Goal: Task Accomplishment & Management: Use online tool/utility

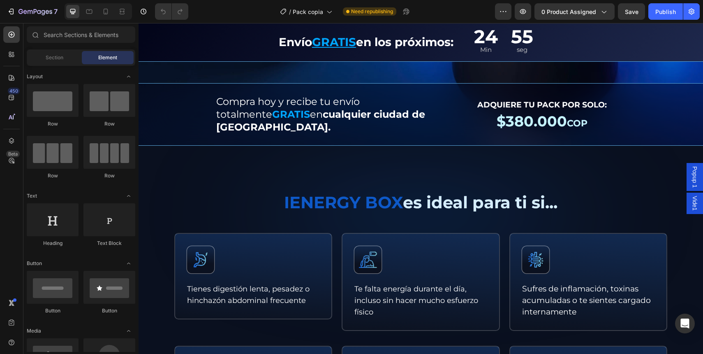
scroll to position [282, 0]
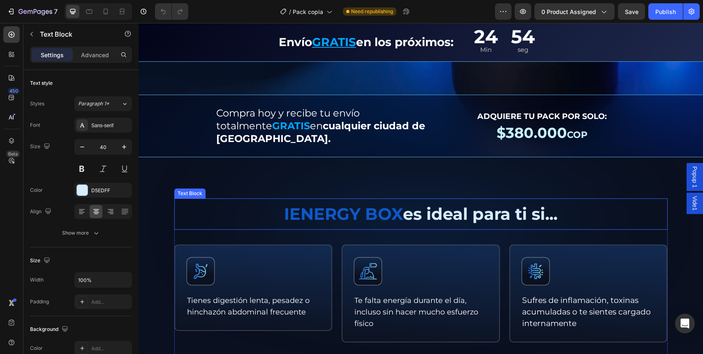
click at [380, 204] on p "IENERGY BOX es ideal para ti si..." at bounding box center [421, 214] width 492 height 30
click at [380, 204] on strong "IENERGY BOX" at bounding box center [343, 214] width 119 height 20
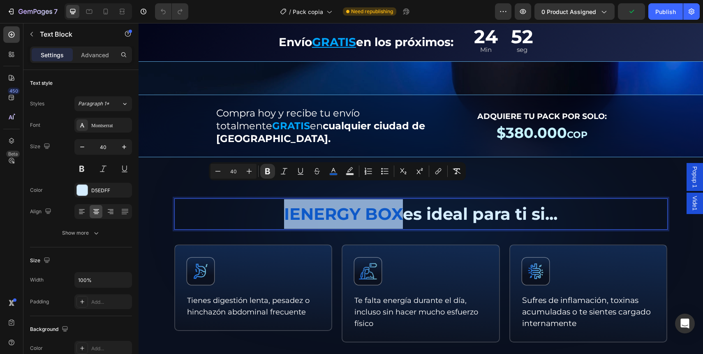
drag, startPoint x: 393, startPoint y: 195, endPoint x: 271, endPoint y: 194, distance: 122.5
click at [271, 199] on p "IENERGY BOX es ideal para ti si..." at bounding box center [421, 214] width 492 height 30
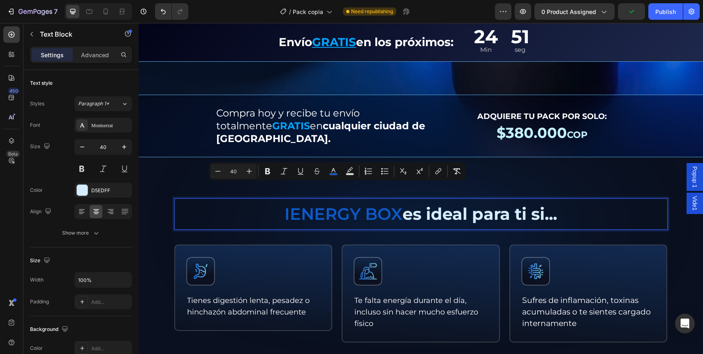
click at [267, 199] on p "IENERGY BOX es ideal para ti si..." at bounding box center [421, 214] width 492 height 30
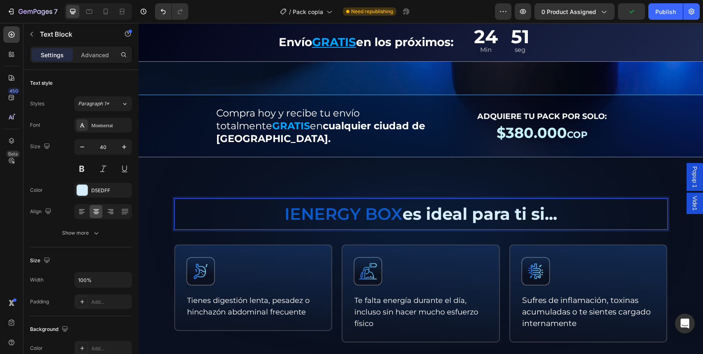
click at [320, 204] on span "IENERGY BOX" at bounding box center [344, 214] width 118 height 20
click at [285, 204] on span "IENERGY BOX" at bounding box center [344, 214] width 118 height 20
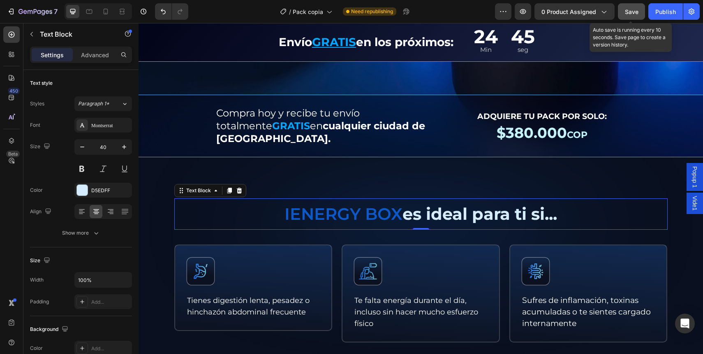
click at [634, 7] on div "Save" at bounding box center [632, 11] width 14 height 9
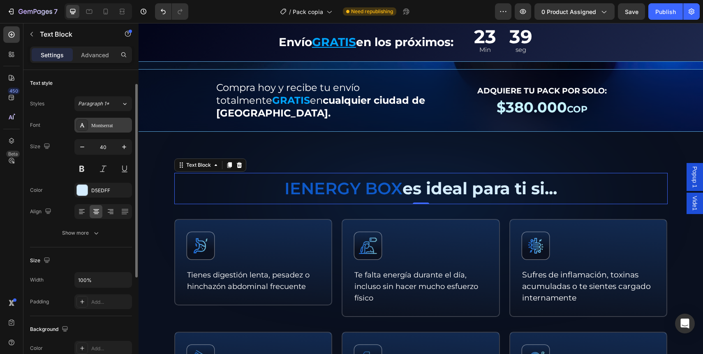
scroll to position [13, 0]
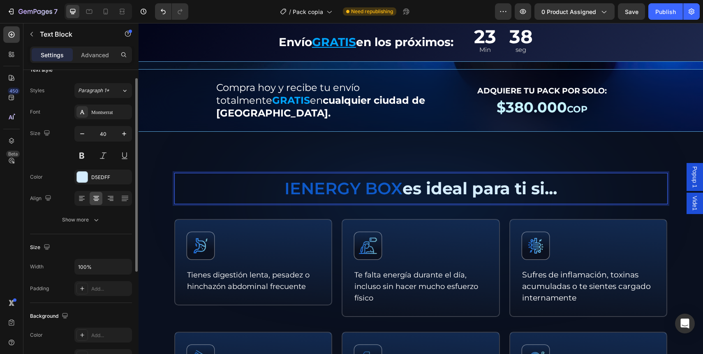
click at [363, 178] on span "IENERGY BOX" at bounding box center [344, 188] width 118 height 20
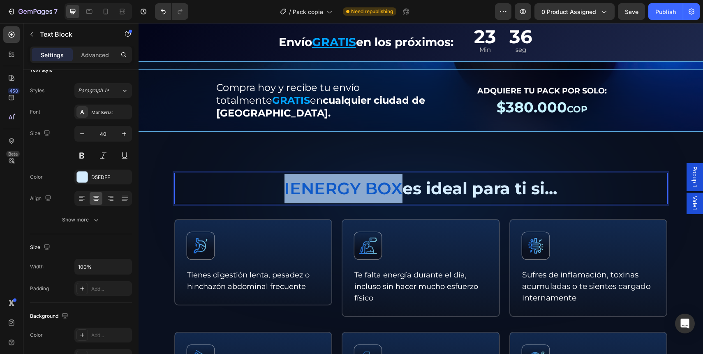
drag, startPoint x: 393, startPoint y: 167, endPoint x: 247, endPoint y: 171, distance: 145.6
click at [247, 174] on p "IENERGY BOX es ideal para ti si..." at bounding box center [421, 189] width 492 height 30
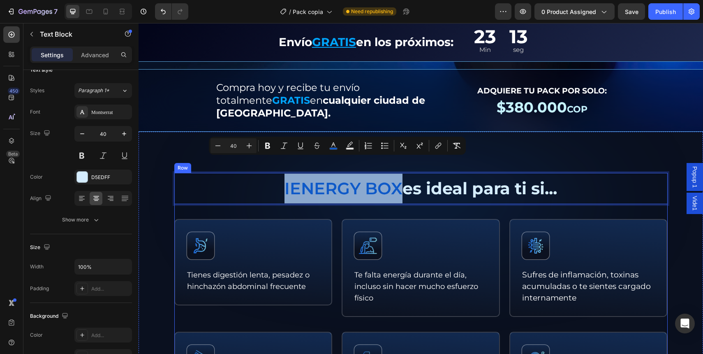
click at [471, 178] on strong "es ideal para ti si..." at bounding box center [480, 188] width 155 height 20
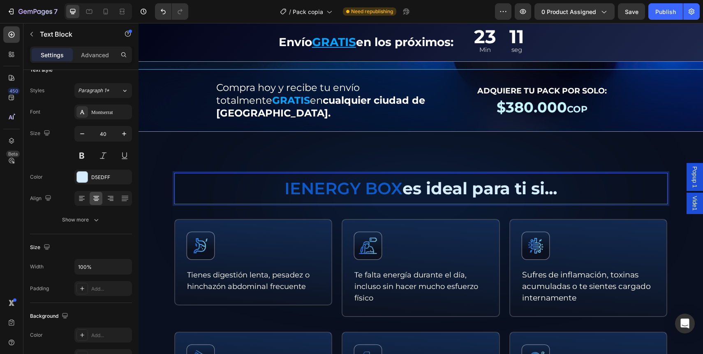
drag, startPoint x: 402, startPoint y: 168, endPoint x: 575, endPoint y: 169, distance: 173.1
click at [579, 174] on p "IENERGY BOX es ideal para ti si..." at bounding box center [421, 189] width 492 height 30
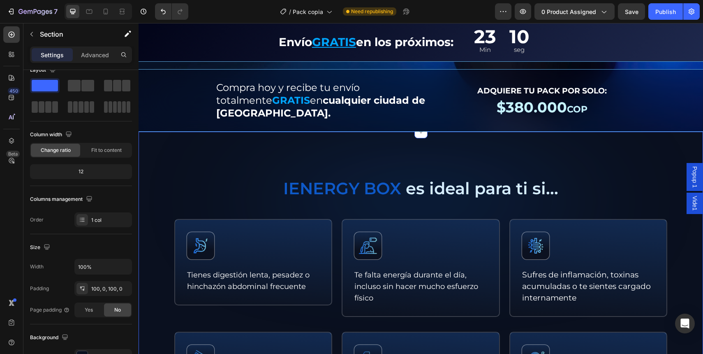
scroll to position [0, 0]
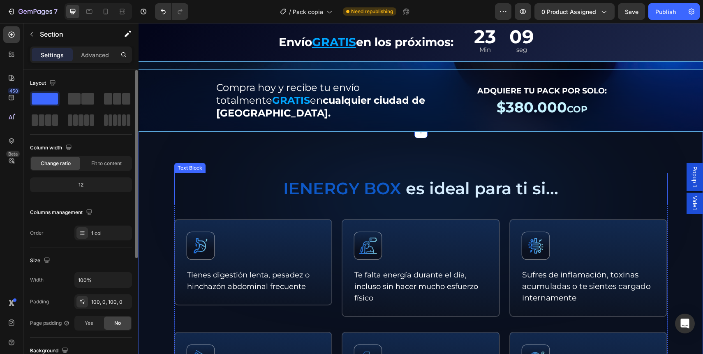
click at [396, 178] on span "IENERGY BOX" at bounding box center [342, 188] width 118 height 20
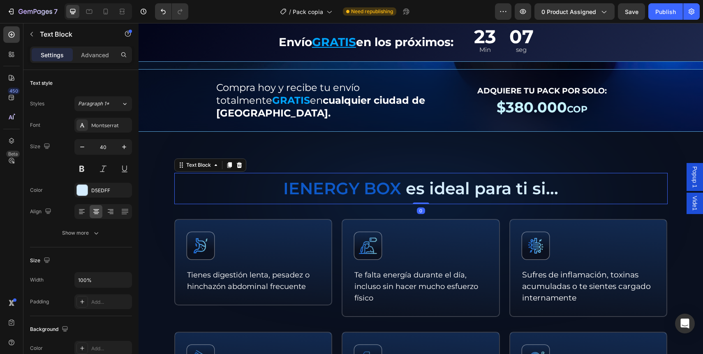
scroll to position [307, 0]
click at [634, 14] on span "Save" at bounding box center [632, 11] width 14 height 7
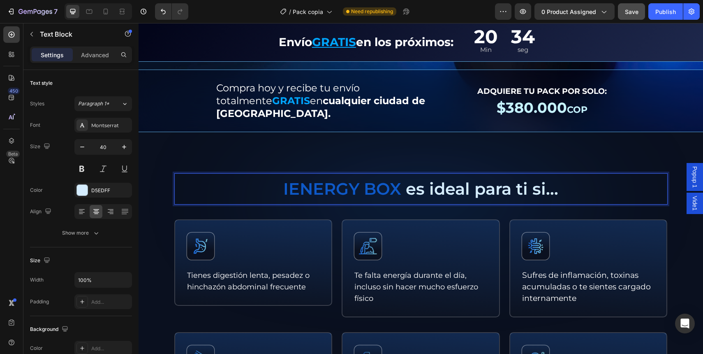
click at [284, 178] on span "IENERGY BOX" at bounding box center [342, 188] width 118 height 20
click at [259, 174] on p "IENERGY BOX es ideal para ti si..." at bounding box center [421, 189] width 492 height 30
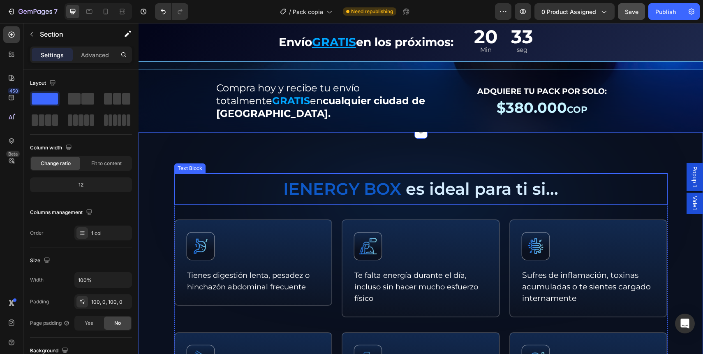
click at [259, 174] on p "IENERGY BOX es ideal para ti si..." at bounding box center [421, 189] width 492 height 30
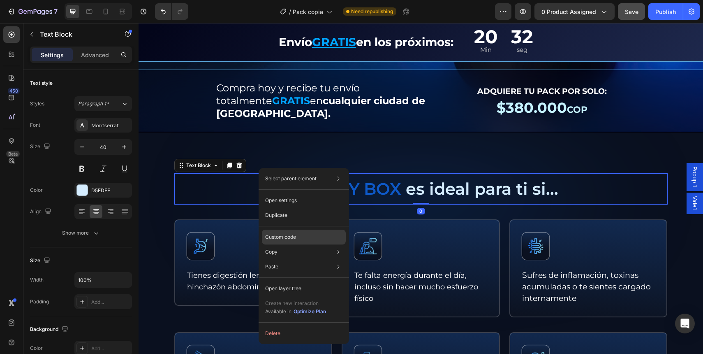
click at [291, 259] on div "Custom code" at bounding box center [304, 266] width 84 height 15
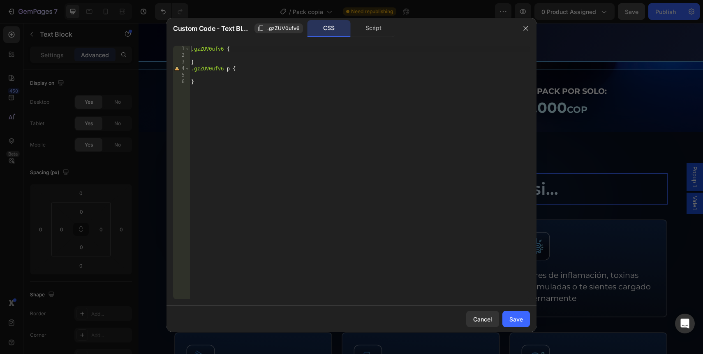
click at [243, 58] on div ".gzZUV0ufv6 { } .gzZUV0ufv6 p { }" at bounding box center [360, 179] width 340 height 266
click at [242, 99] on div ".gzZUV0ufv6 { } .gzZUV0ufv6 p { }" at bounding box center [360, 179] width 340 height 266
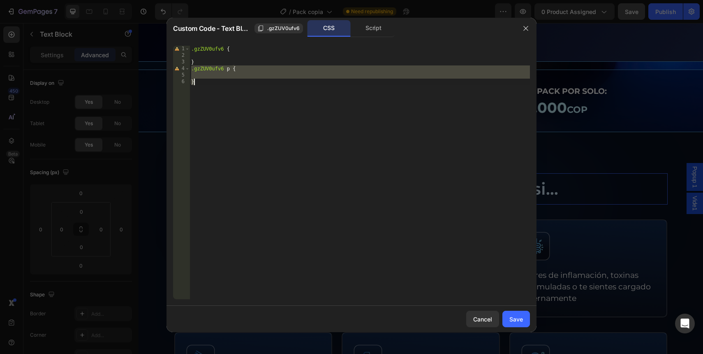
click at [242, 99] on div ".gzZUV0ufv6 { } .gzZUV0ufv6 p { }" at bounding box center [360, 179] width 340 height 266
click at [248, 70] on div ".gzZUV0ufv6 { } .gzZUV0ufv6 p { }" at bounding box center [360, 179] width 340 height 266
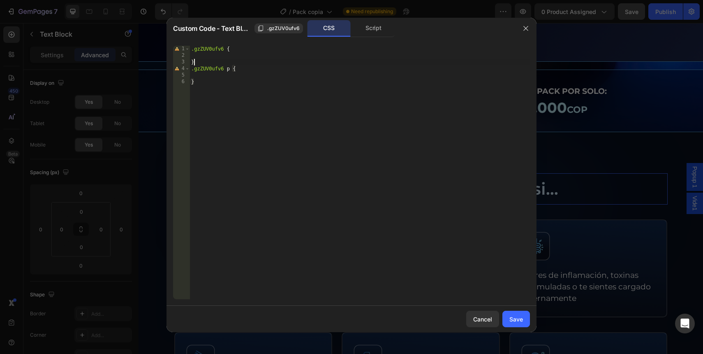
click at [248, 60] on div ".gzZUV0ufv6 { } .gzZUV0ufv6 p { }" at bounding box center [360, 179] width 340 height 266
type textarea "}"
click at [250, 53] on div ".gzZUV0ufv6 { } .gzZUV0ufv6 p { }" at bounding box center [360, 179] width 340 height 266
paste textarea "-webkit-text-fill-color: transparent;"
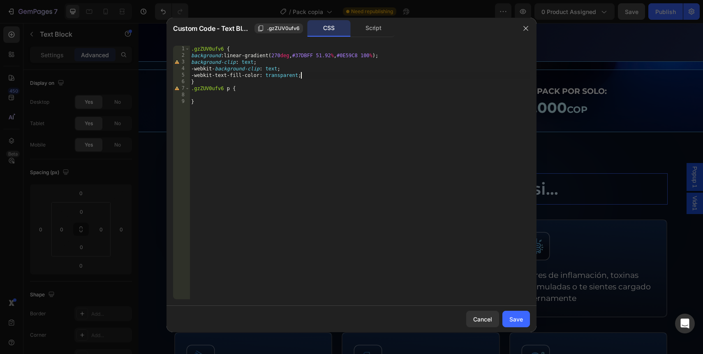
click at [228, 50] on div ".gzZUV0ufv6 { background : linear-gradient( 270 deg , #37DBFF 51.92 % , #0E59C8…" at bounding box center [360, 179] width 340 height 266
click at [299, 164] on div ".gzZUV0ufv6 { background : linear-gradient( 270 deg , #37DBFF 51.92 % , #0E59C8…" at bounding box center [360, 179] width 340 height 266
drag, startPoint x: 218, startPoint y: 113, endPoint x: 192, endPoint y: 92, distance: 33.6
click at [192, 92] on div ".gzZUV0ufv6 { background : linear-gradient( 270 deg , #37DBFF 51.92 % , #0E59C8…" at bounding box center [360, 179] width 340 height 266
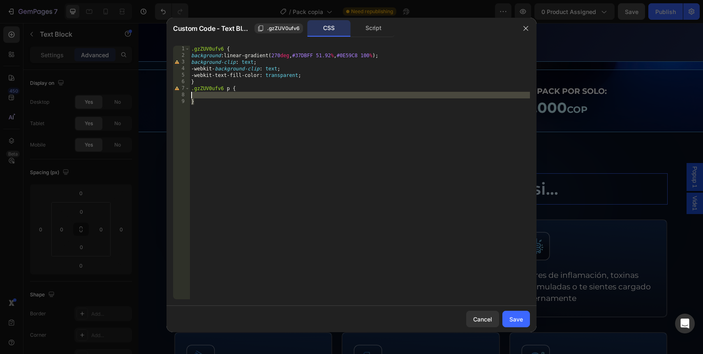
click at [227, 109] on div ".gzZUV0ufv6 { background : linear-gradient( 270 deg , #37DBFF 51.92 % , #0E59C8…" at bounding box center [360, 179] width 340 height 266
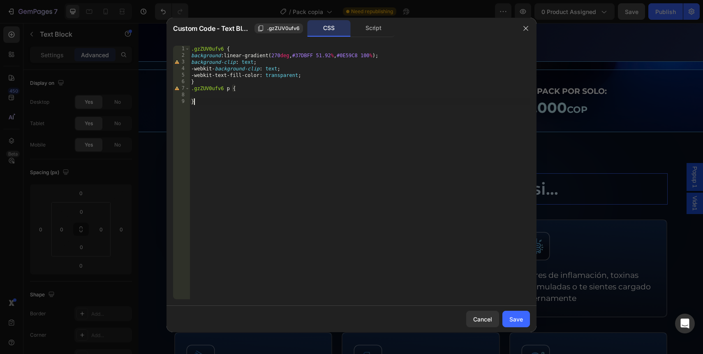
click at [313, 75] on div ".gzZUV0ufv6 { background : linear-gradient( 270 deg , #37DBFF 51.92 % , #0E59C8…" at bounding box center [360, 179] width 340 height 266
click at [225, 49] on div ".gzZUV0ufv6 { background : linear-gradient( 270 deg , #37DBFF 51.92 % , #0E59C8…" at bounding box center [360, 179] width 340 height 266
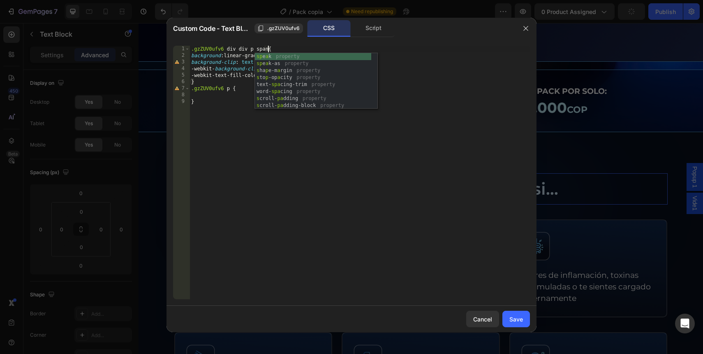
scroll to position [0, 6]
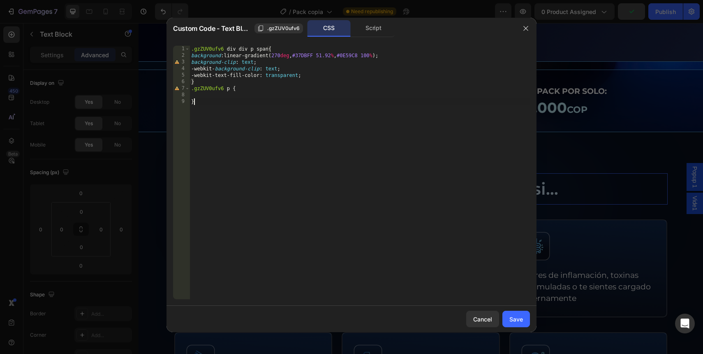
click at [289, 268] on div ".gzZUV0ufv6 div div p span { background : linear-gradient( 270 deg , #37DBFF 51…" at bounding box center [360, 179] width 340 height 266
type textarea "}"
click at [523, 324] on button "Save" at bounding box center [516, 318] width 28 height 16
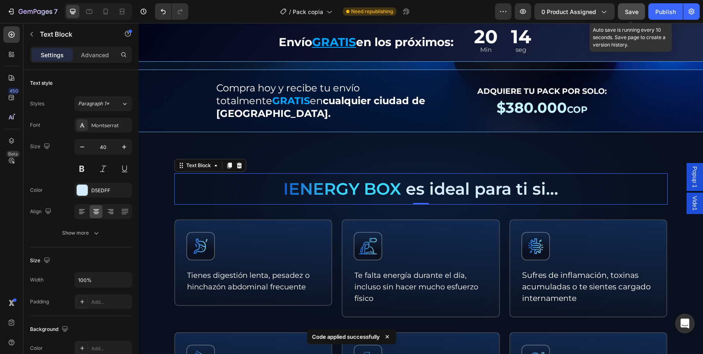
click at [634, 21] on div "7 Version history / Pack copia Need republishing Preview 0 product assigned Sav…" at bounding box center [351, 11] width 703 height 23
click at [634, 14] on span "Save" at bounding box center [632, 11] width 14 height 7
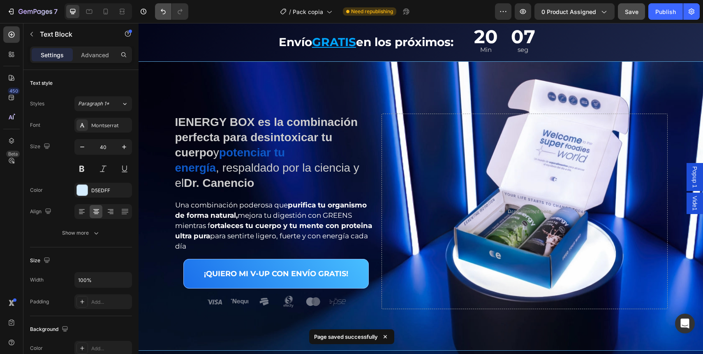
scroll to position [17, 0]
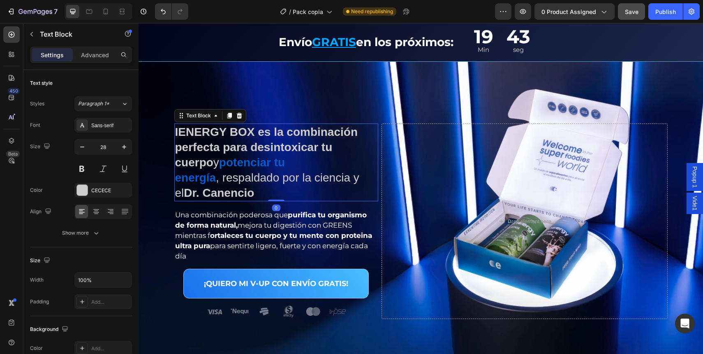
click at [249, 186] on strong "Dr. Canencio" at bounding box center [219, 192] width 70 height 13
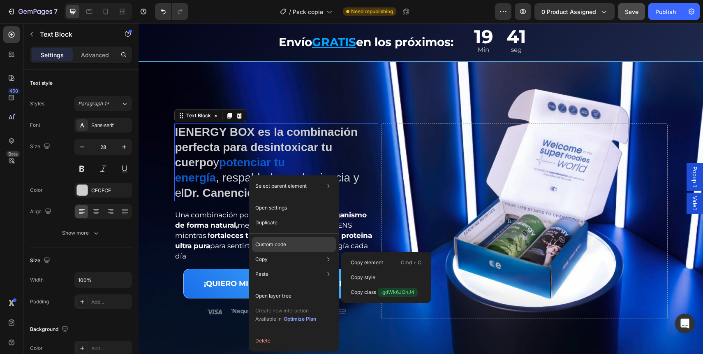
click at [278, 241] on p "Custom code" at bounding box center [270, 244] width 31 height 7
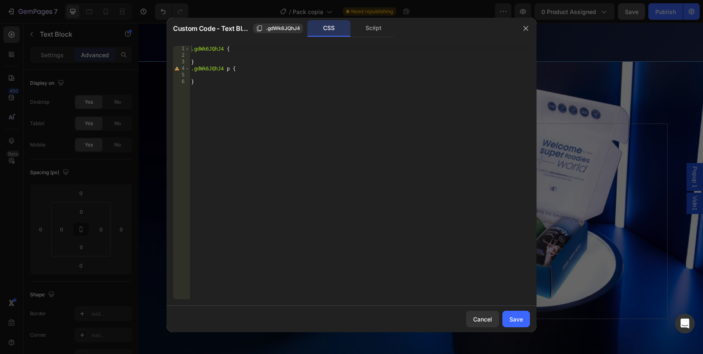
click at [215, 55] on div ".gdWk6JQhJ4 { } .gdWk6JQhJ4 p { }" at bounding box center [360, 179] width 340 height 266
paste textarea "-webkit-text-fill-color: transparent;"
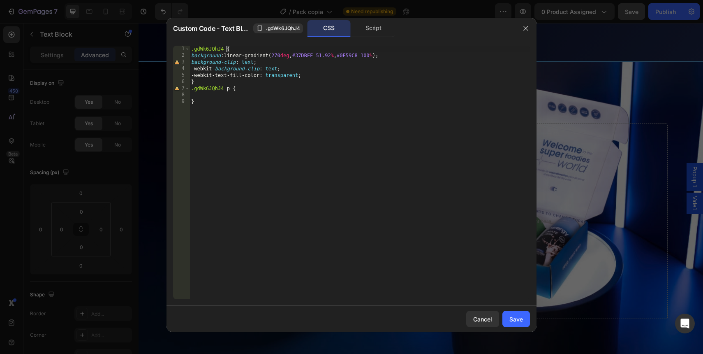
click at [226, 50] on div ".gdWk6JQhJ4 { background : linear-gradient( 270 deg , #37DBFF 51.92 % , #0E59C8…" at bounding box center [360, 179] width 340 height 266
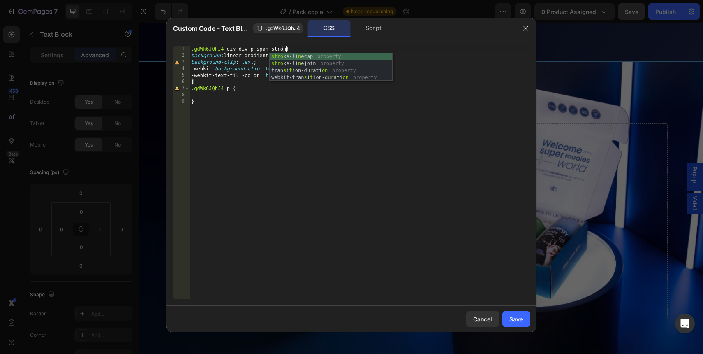
scroll to position [0, 8]
type textarea ".gdWk6JQhJ4 div div p span strong{"
click at [514, 330] on div "Cancel Save" at bounding box center [352, 319] width 370 height 26
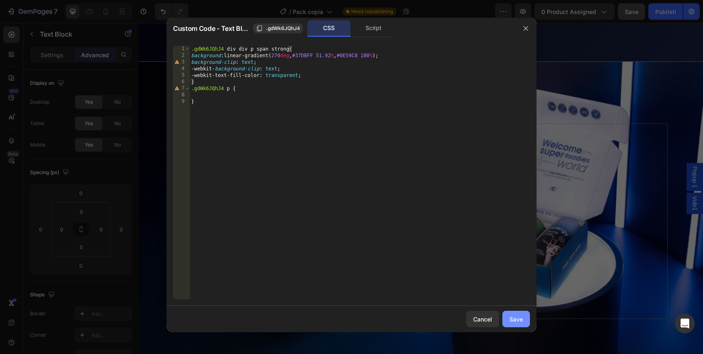
click at [514, 326] on button "Save" at bounding box center [516, 318] width 28 height 16
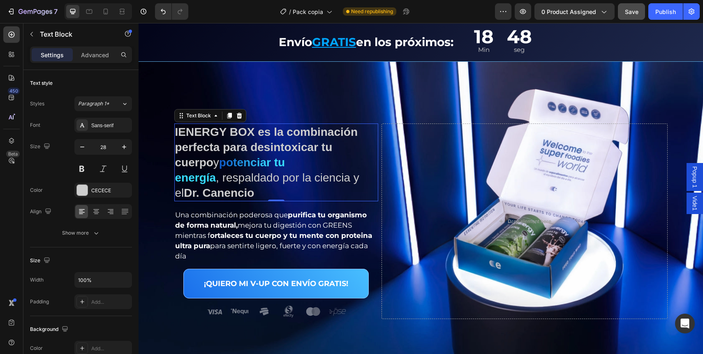
click at [264, 161] on strong "potenciar tu energía" at bounding box center [230, 170] width 110 height 28
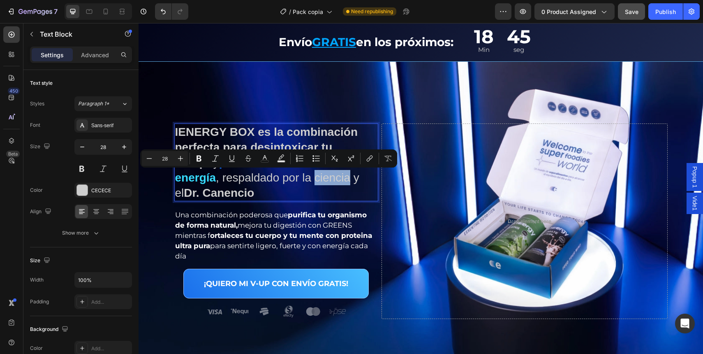
click at [250, 106] on div "IENERGY BOX es la combinación perfecta para desintoxicar tu cuerpo y potenciar …" at bounding box center [421, 242] width 565 height 361
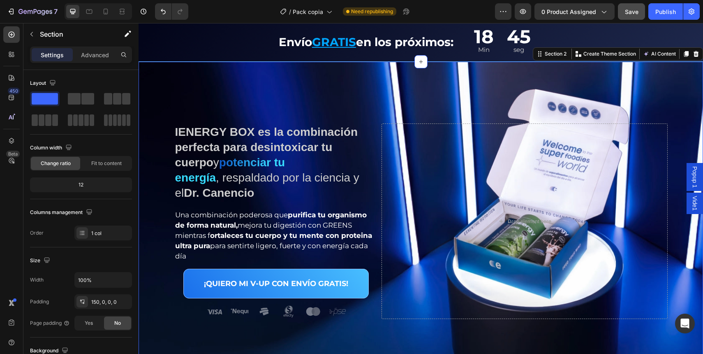
click at [246, 134] on strong "IENERGY BOX es la combinación perfecta para desintoxicar tu cuerpo" at bounding box center [266, 146] width 183 height 43
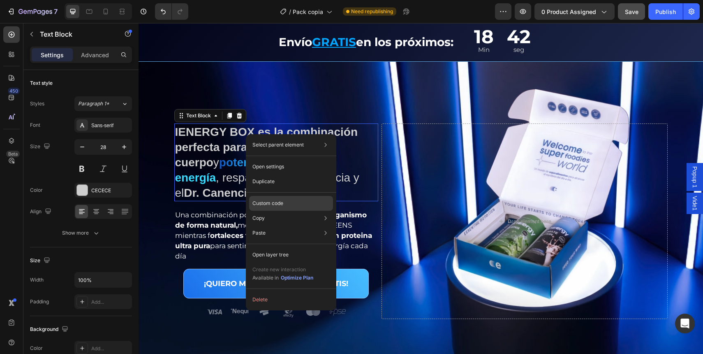
click at [274, 225] on div "Custom code" at bounding box center [291, 232] width 84 height 15
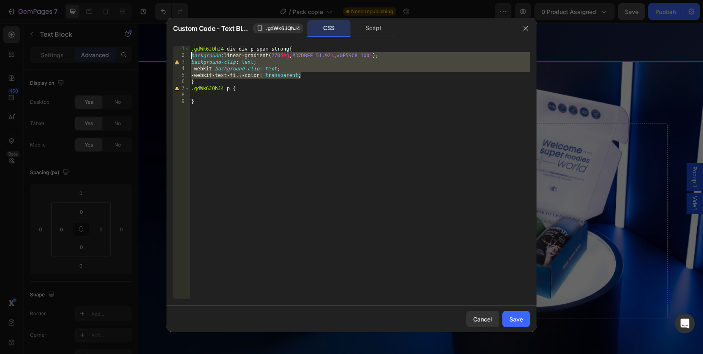
drag, startPoint x: 302, startPoint y: 75, endPoint x: 178, endPoint y: 55, distance: 125.4
click at [178, 55] on div "-webkit-text-fill-color: transparent; 1 2 3 4 5 6 7 8 9 .gdWk6JQhJ4 div div p s…" at bounding box center [351, 172] width 357 height 253
paste textarea "-webkit-text-fill-color: transparen"
type textarea "-webkit-text-fill-color: transparent;"
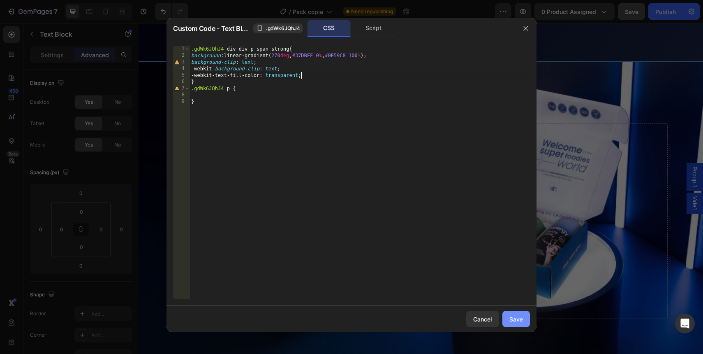
click at [521, 320] on div "Save" at bounding box center [516, 319] width 14 height 9
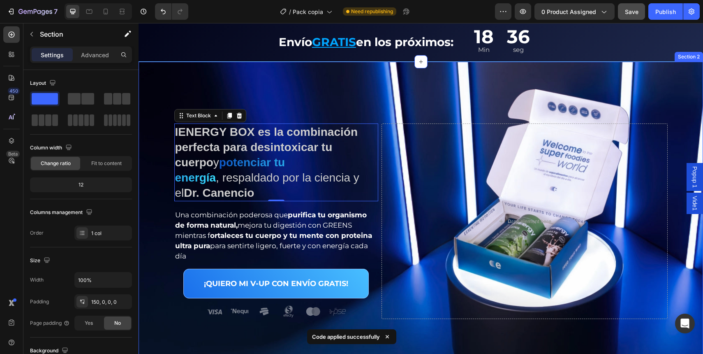
click at [354, 96] on div "IENERGY BOX es la combinación perfecta para desintoxicar tu cuerpo y potenciar …" at bounding box center [421, 242] width 565 height 361
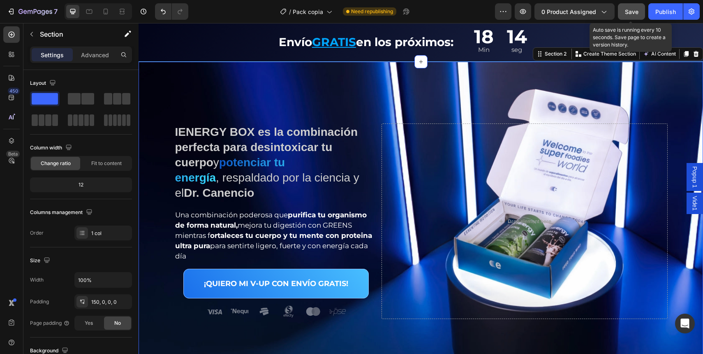
click at [633, 10] on span "Save" at bounding box center [632, 11] width 14 height 7
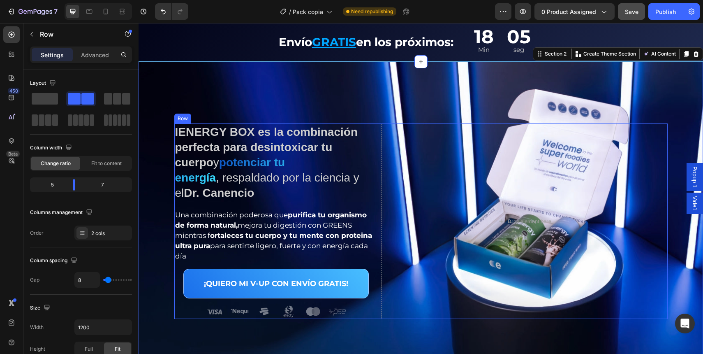
click at [378, 189] on div "IENERGY BOX es la combinación perfecta para desintoxicar tu cuerpo y potenciar …" at bounding box center [420, 220] width 493 height 195
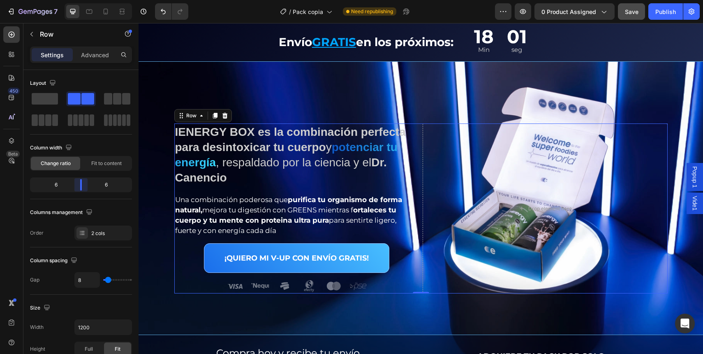
drag, startPoint x: 75, startPoint y: 185, endPoint x: 80, endPoint y: 185, distance: 4.9
click at [80, 0] on body "7 Version history / Pack copia Need republishing Preview 0 product assigned Sav…" at bounding box center [351, 0] width 703 height 0
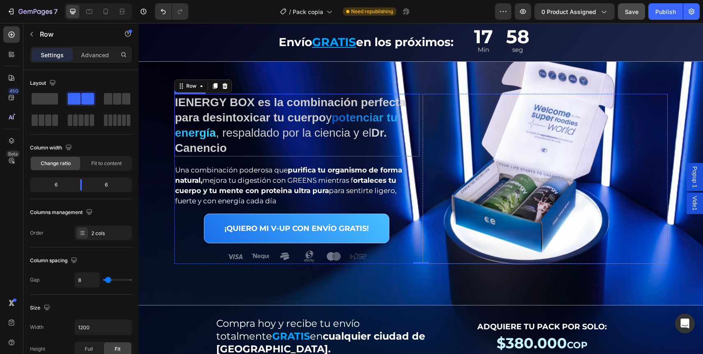
scroll to position [46, 0]
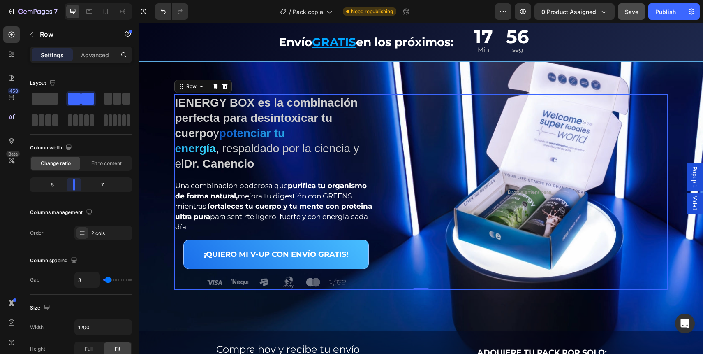
drag, startPoint x: 83, startPoint y: 185, endPoint x: 76, endPoint y: 185, distance: 7.4
click at [76, 0] on body "7 Version history / Pack copia Need republishing Preview 0 product assigned Sav…" at bounding box center [351, 0] width 703 height 0
click at [245, 128] on strong "potenciar tu energía" at bounding box center [230, 141] width 110 height 28
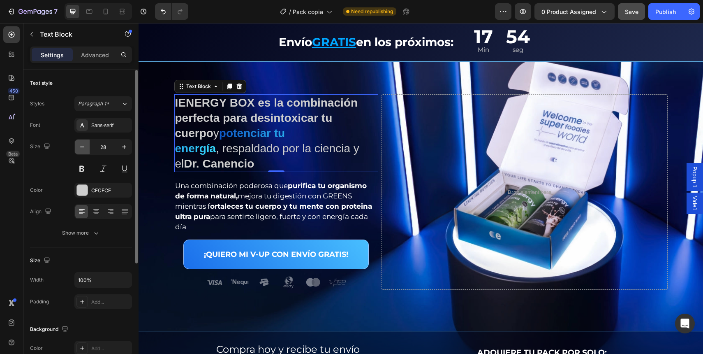
click at [87, 146] on button "button" at bounding box center [82, 146] width 15 height 15
type input "27"
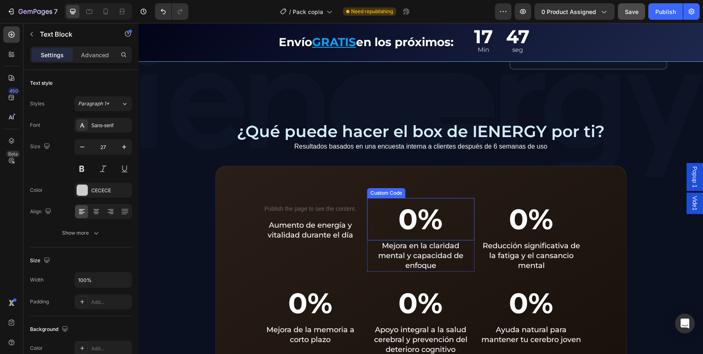
scroll to position [660, 0]
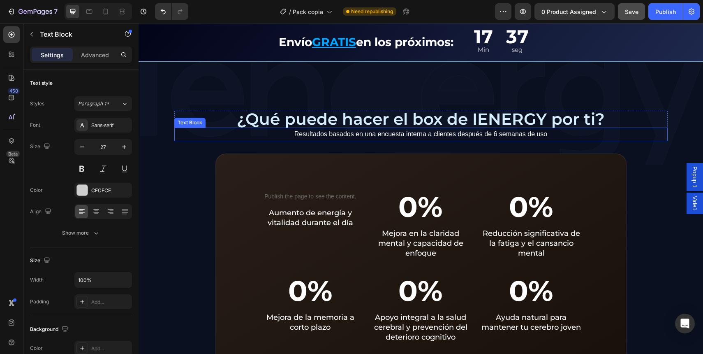
click at [310, 136] on p "Resultados basados en una encuesta interna a clientes después de 6 semanas de u…" at bounding box center [421, 134] width 492 height 12
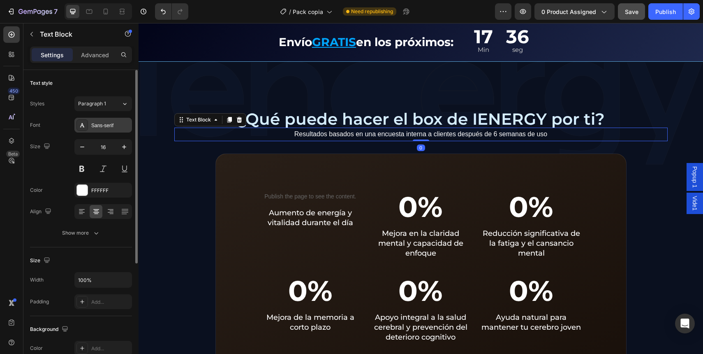
click at [103, 130] on div "Sans-serif" at bounding box center [103, 125] width 58 height 15
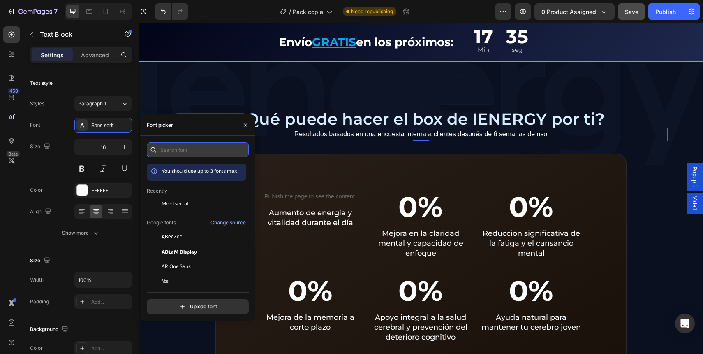
click at [168, 154] on input "text" at bounding box center [198, 149] width 102 height 15
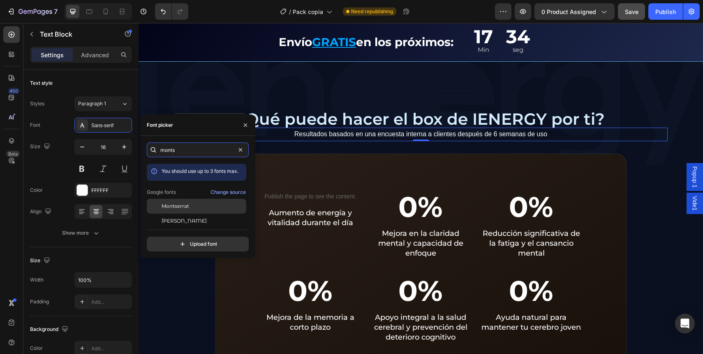
type input "monts"
click at [187, 200] on div "Montserrat" at bounding box center [197, 206] width 100 height 15
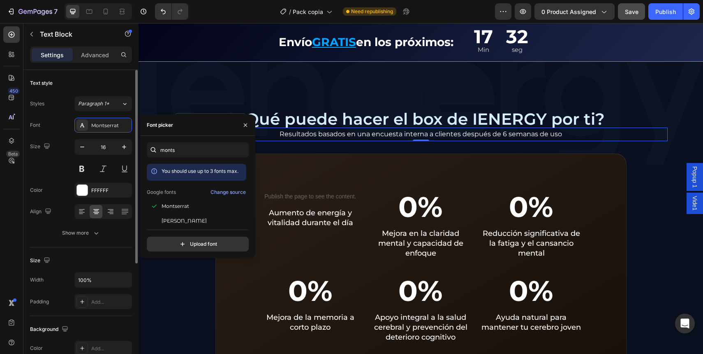
click at [111, 88] on div "Text style" at bounding box center [81, 82] width 102 height 13
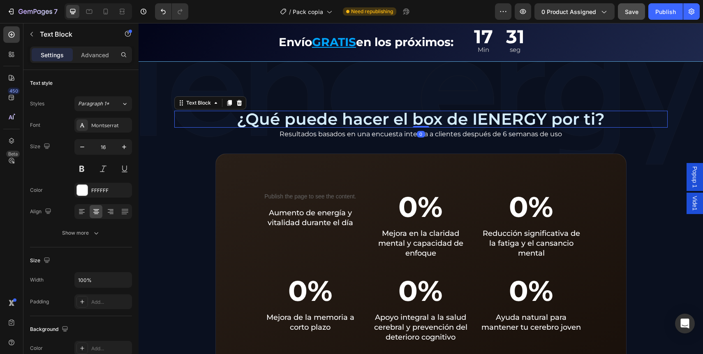
click at [447, 117] on p "¿Qué puede hacer el box de IENERGY por ti?" at bounding box center [421, 118] width 492 height 15
click at [437, 132] on p "Resultados basados en una encuesta interna a clientes después de 6 semanas de u…" at bounding box center [421, 134] width 492 height 12
click at [92, 61] on div "Advanced" at bounding box center [94, 54] width 41 height 13
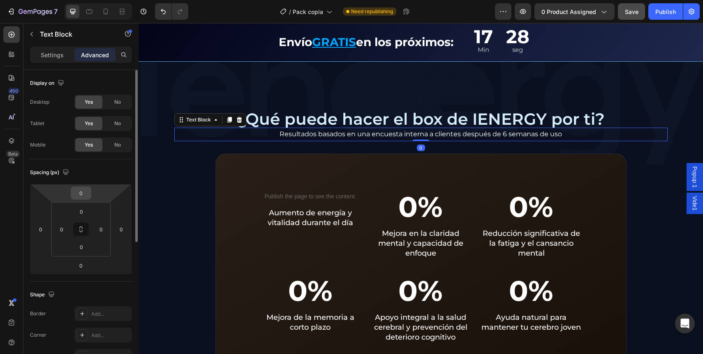
click at [86, 188] on input "0" at bounding box center [81, 193] width 16 height 12
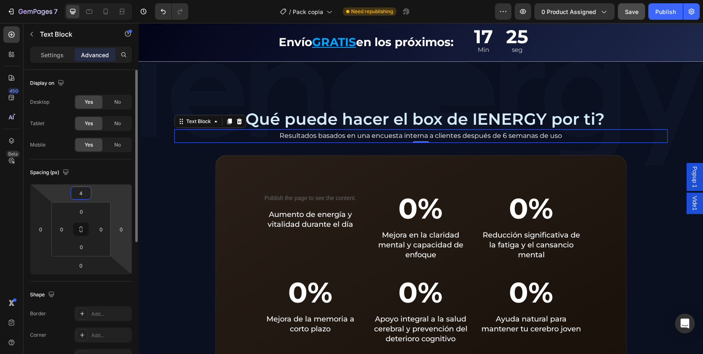
type input "5"
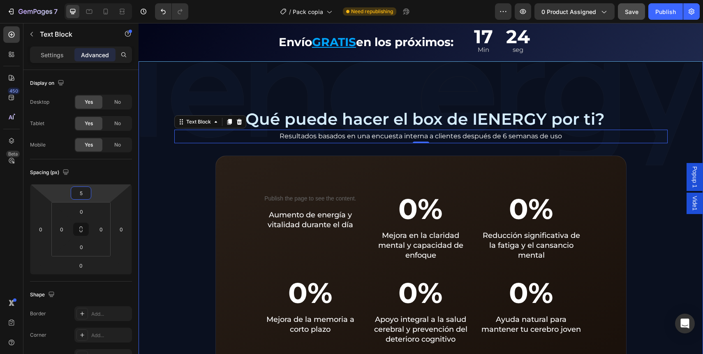
click at [197, 164] on div "IENERGY BOX es ideal para ti si... Text Block Icon Tienes digestión lenta, pesa…" at bounding box center [421, 102] width 565 height 602
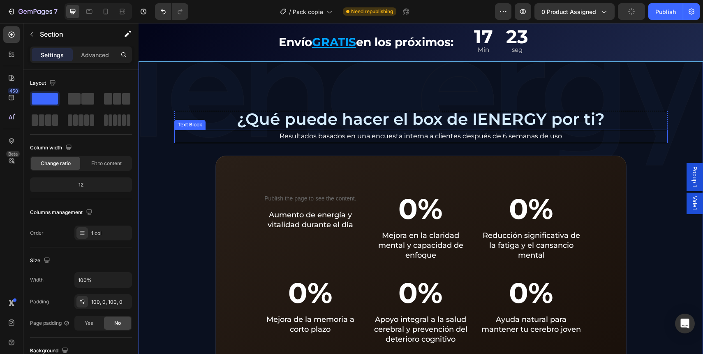
click at [303, 136] on p "Resultados basados en una encuesta interna a clientes después de 6 semanas de u…" at bounding box center [421, 136] width 492 height 12
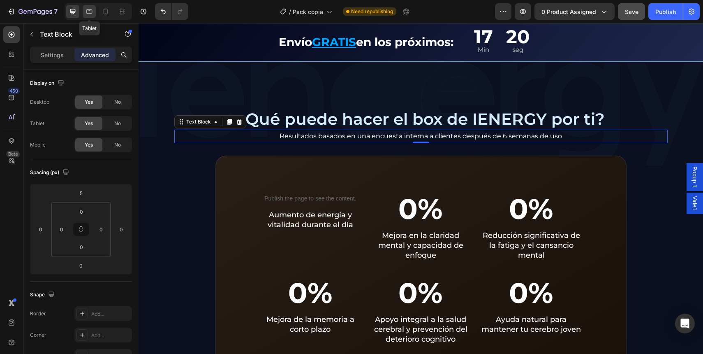
click at [89, 12] on icon at bounding box center [89, 11] width 8 height 8
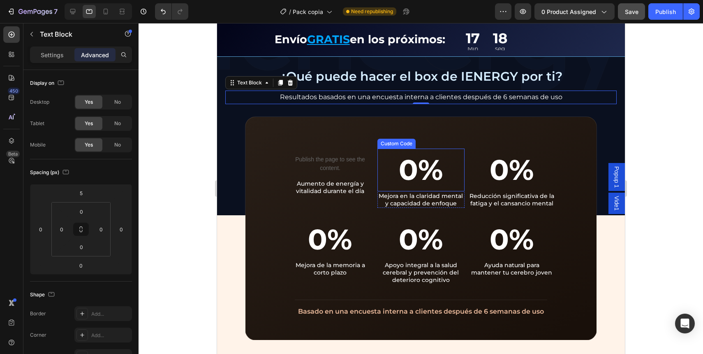
scroll to position [789, 0]
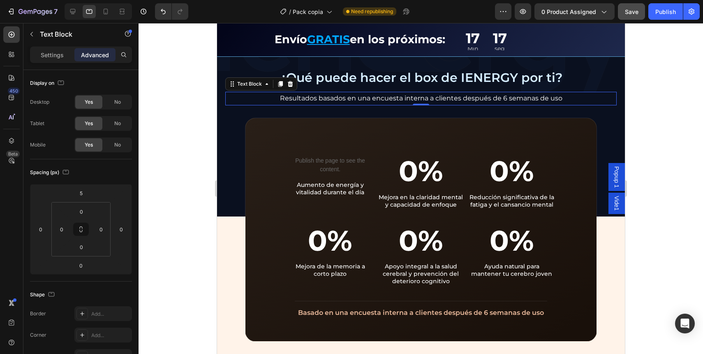
click at [227, 262] on div "↓ Ellos ya lo comprobaron ↓ Text Block Row Image Image Image Image Image Carous…" at bounding box center [421, 320] width 408 height 209
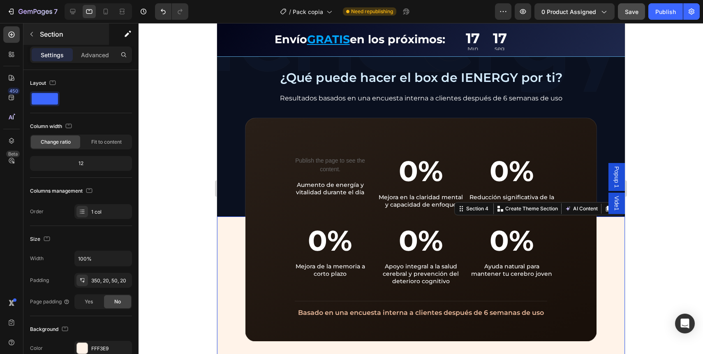
click at [103, 41] on div "Section" at bounding box center [66, 33] width 86 height 21
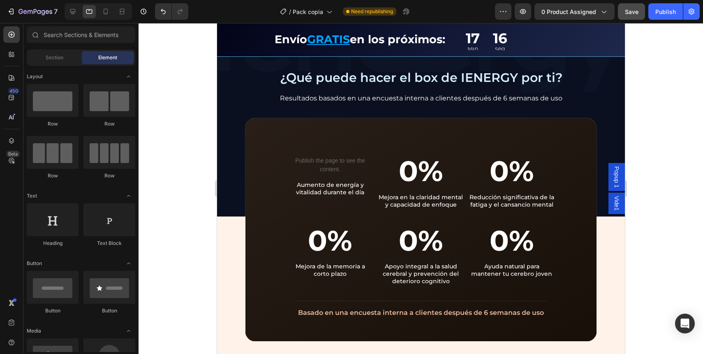
click at [101, 52] on div "Element" at bounding box center [108, 57] width 52 height 13
click at [230, 278] on div "↓ Ellos ya lo comprobaron ↓ Text Block Row Image Image Image Image Image Carous…" at bounding box center [421, 320] width 408 height 209
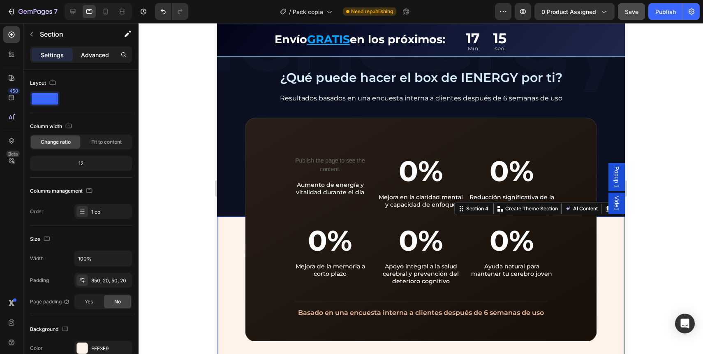
click at [109, 60] on div "Advanced" at bounding box center [94, 54] width 41 height 13
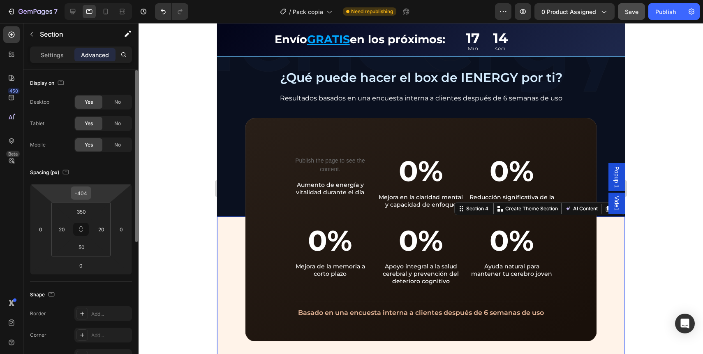
click at [79, 191] on input "-404" at bounding box center [81, 193] width 16 height 12
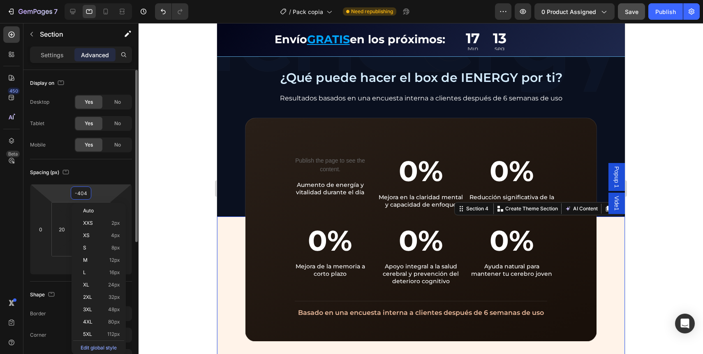
click at [79, 191] on input "-404" at bounding box center [81, 193] width 16 height 12
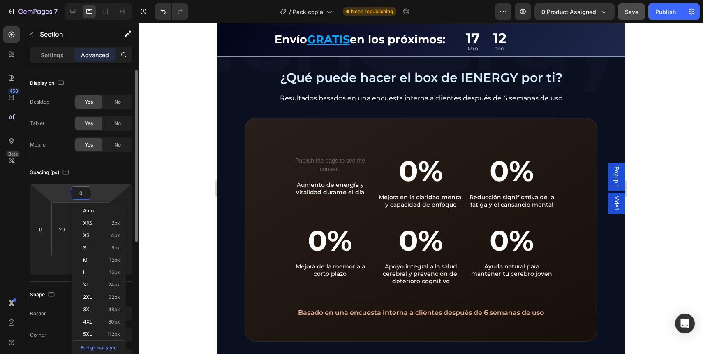
type input "0"
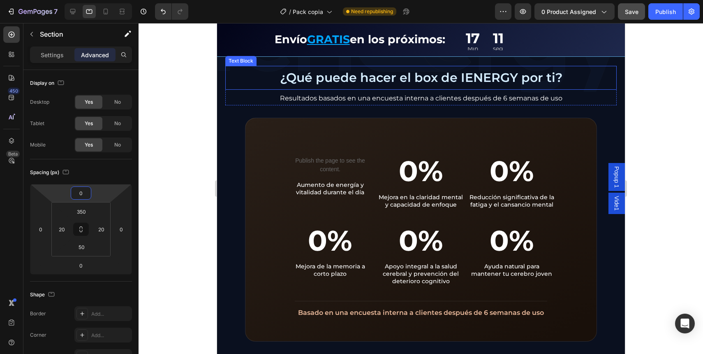
scroll to position [766, 0]
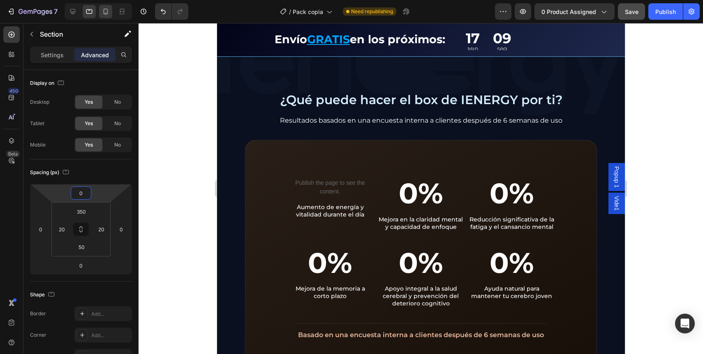
click at [102, 14] on icon at bounding box center [106, 11] width 8 height 8
type input "40"
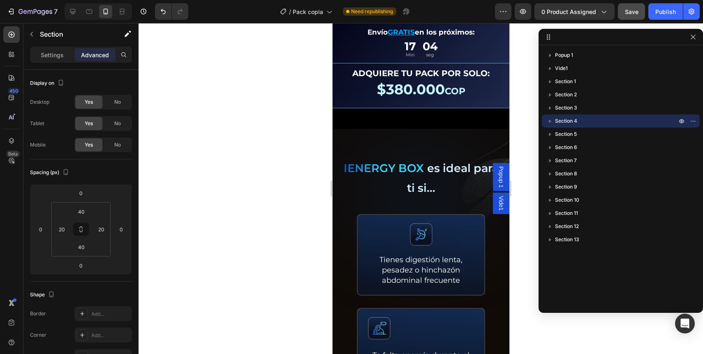
scroll to position [384, 0]
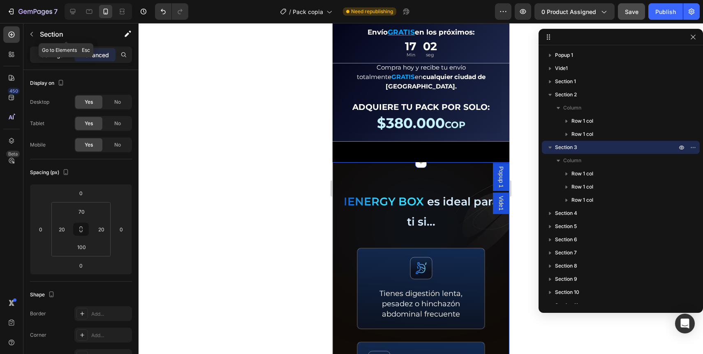
click at [49, 51] on p "Settings" at bounding box center [52, 55] width 23 height 9
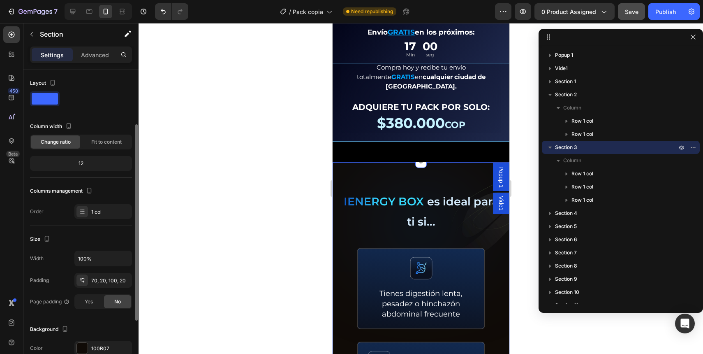
scroll to position [173, 0]
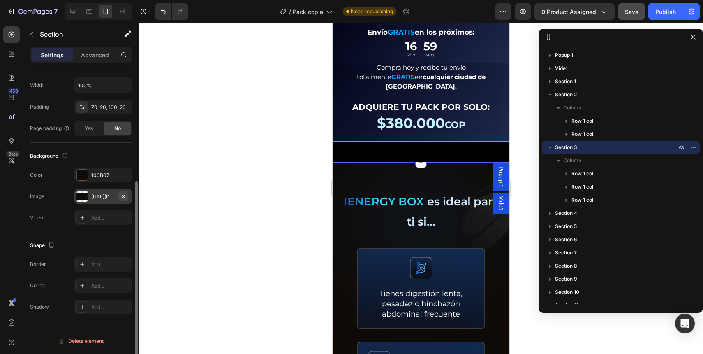
click at [122, 195] on icon "button" at bounding box center [123, 195] width 3 height 3
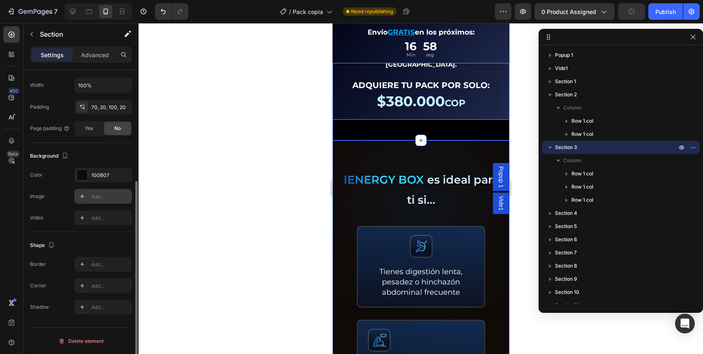
scroll to position [408, 0]
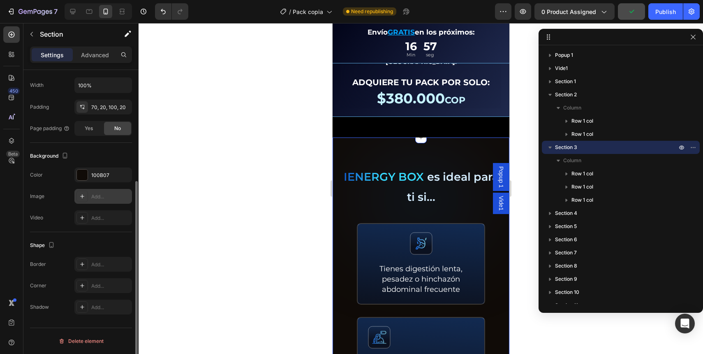
click at [90, 194] on div "Add..." at bounding box center [103, 196] width 58 height 15
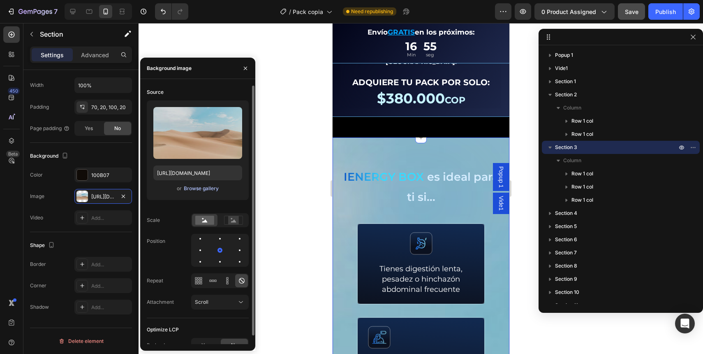
click at [204, 190] on div "Browse gallery" at bounding box center [201, 188] width 35 height 7
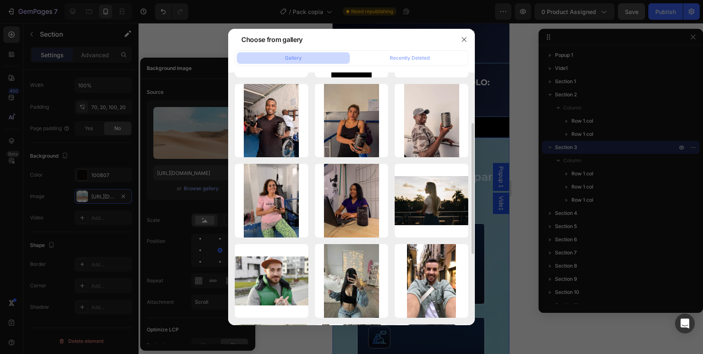
scroll to position [0, 0]
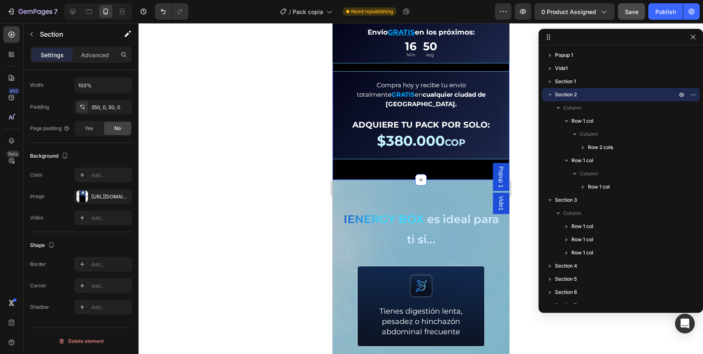
scroll to position [363, 0]
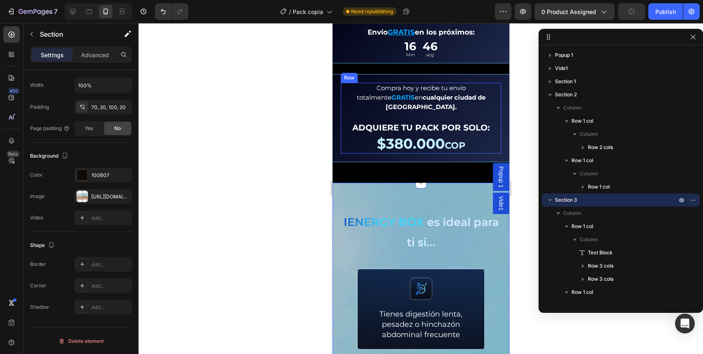
scroll to position [351, 0]
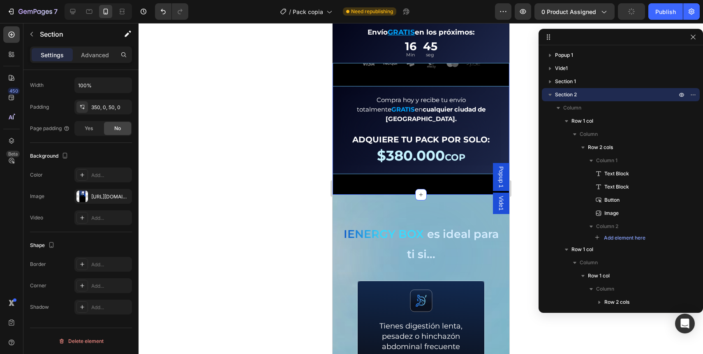
click at [98, 53] on p "Advanced" at bounding box center [95, 55] width 28 height 9
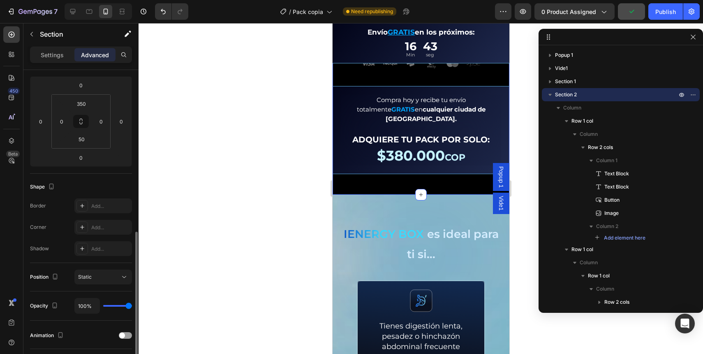
scroll to position [0, 0]
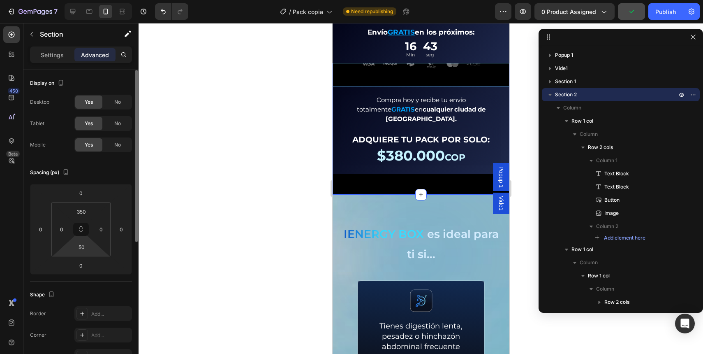
click at [91, 252] on div "50" at bounding box center [81, 246] width 21 height 13
click at [84, 251] on input "50" at bounding box center [81, 247] width 16 height 12
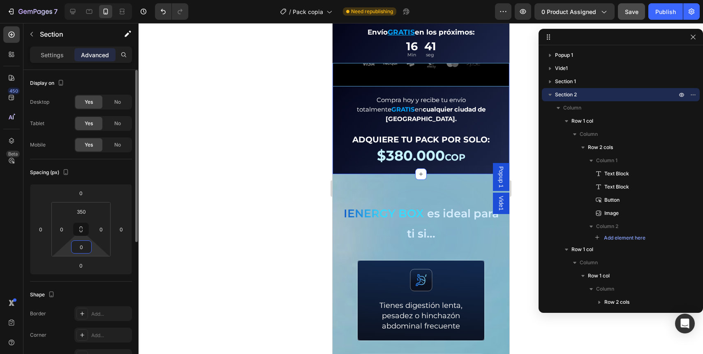
type input "0"
click at [72, 11] on icon at bounding box center [73, 11] width 8 height 8
type input "150"
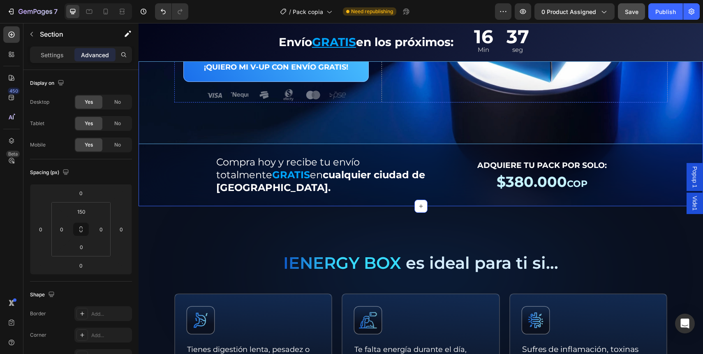
scroll to position [274, 0]
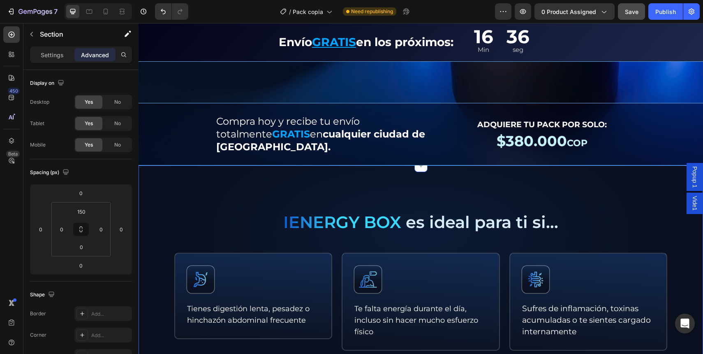
click at [55, 60] on div "Settings" at bounding box center [52, 54] width 41 height 13
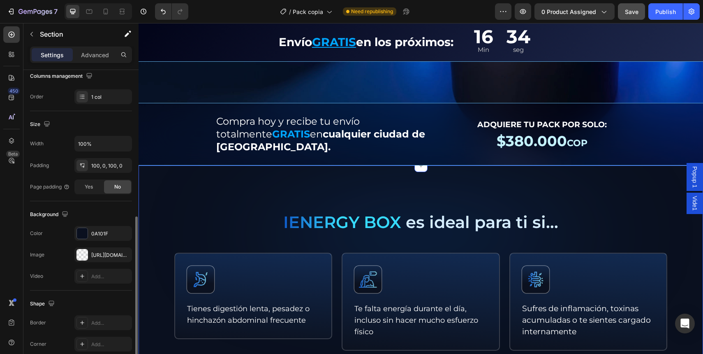
scroll to position [194, 0]
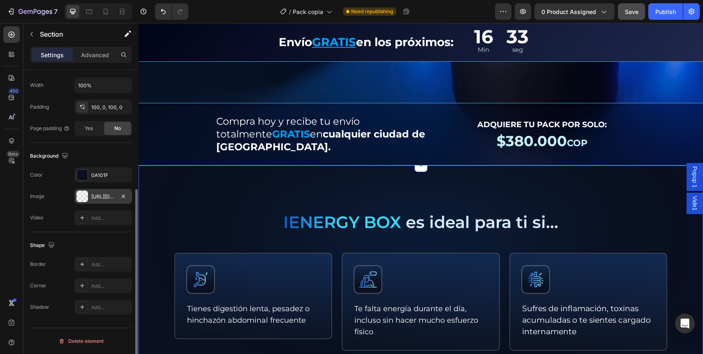
click at [102, 197] on div "[URL][DOMAIN_NAME]" at bounding box center [103, 196] width 24 height 7
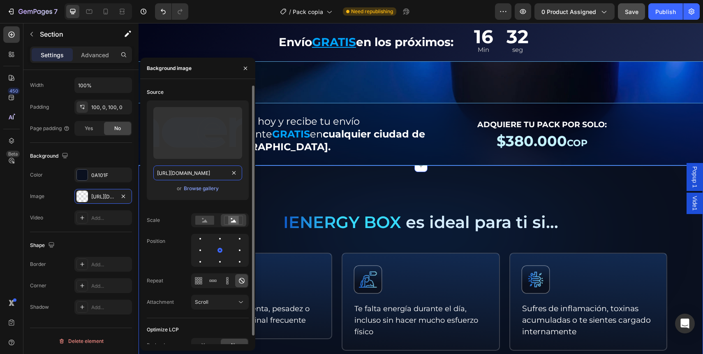
click at [185, 165] on input "[URL][DOMAIN_NAME]" at bounding box center [197, 172] width 89 height 15
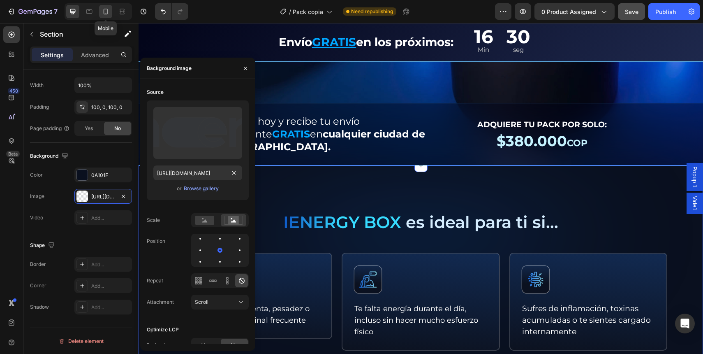
click at [107, 11] on icon at bounding box center [106, 12] width 5 height 6
type input "https://cdn.shopify.com/s/files/1/2005/9307/files/background_settings.jpg"
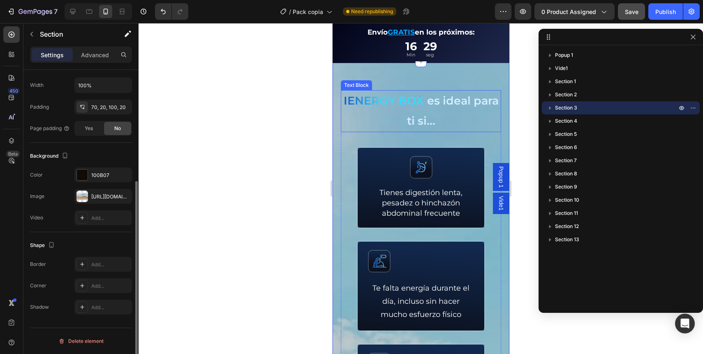
scroll to position [445, 0]
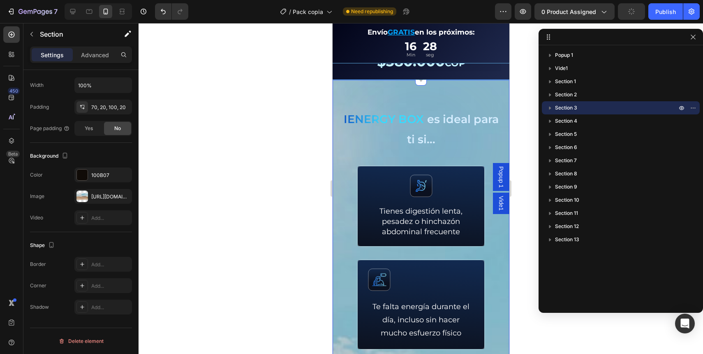
click at [102, 199] on div "https://cdn.shopify.com/s/files/1/2005/9307/files/background_settings.jpg" at bounding box center [103, 196] width 24 height 7
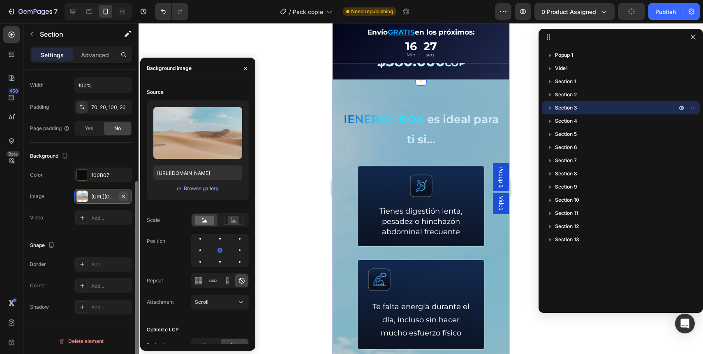
click at [124, 196] on icon "button" at bounding box center [123, 196] width 7 height 7
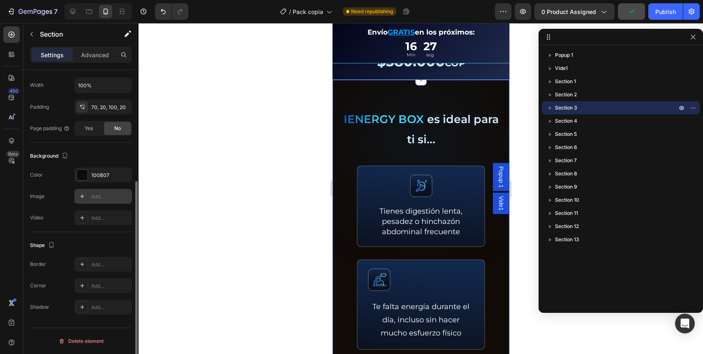
click at [111, 196] on div "Add..." at bounding box center [110, 196] width 39 height 7
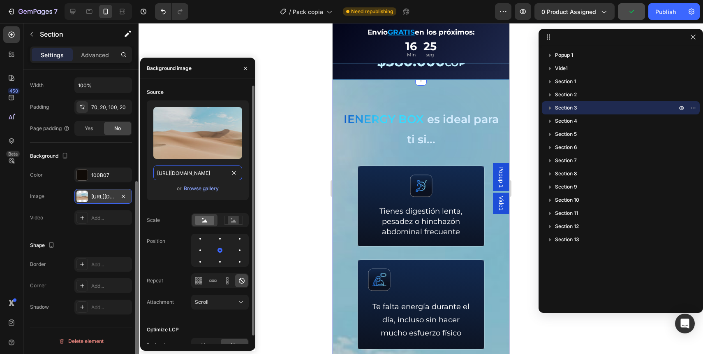
click at [163, 177] on input "https://cdn.shopify.com/s/files/1/2005/9307/files/background_settings.jpg" at bounding box center [197, 172] width 89 height 15
paste input "0730/9449/6502/files/energy.svg?v=1756157484"
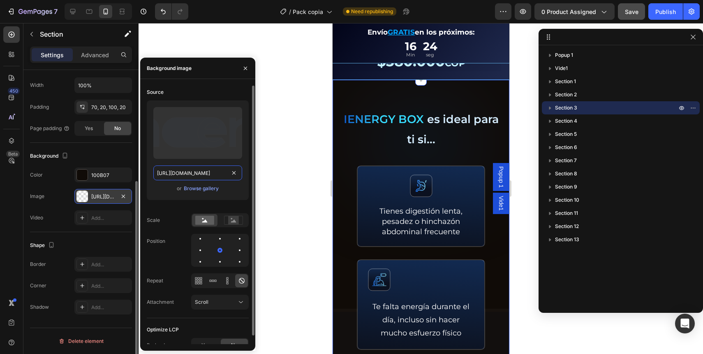
scroll to position [0, 123]
type input "[URL][DOMAIN_NAME]"
click at [151, 168] on div "Upload Image https://cdn.shopify.com/s/files/1/0730/9449/6502/files/energy.svg?…" at bounding box center [198, 150] width 102 height 100
click at [310, 131] on div at bounding box center [421, 188] width 565 height 331
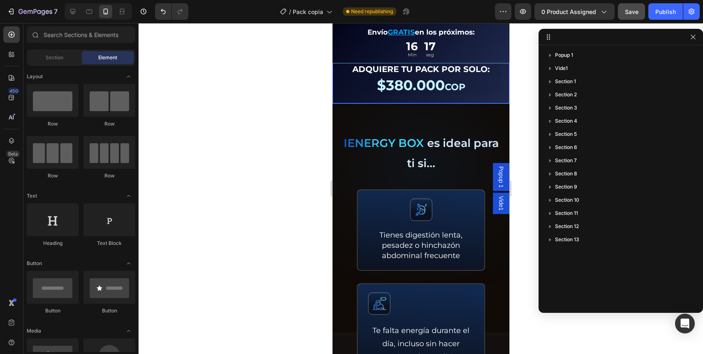
scroll to position [422, 0]
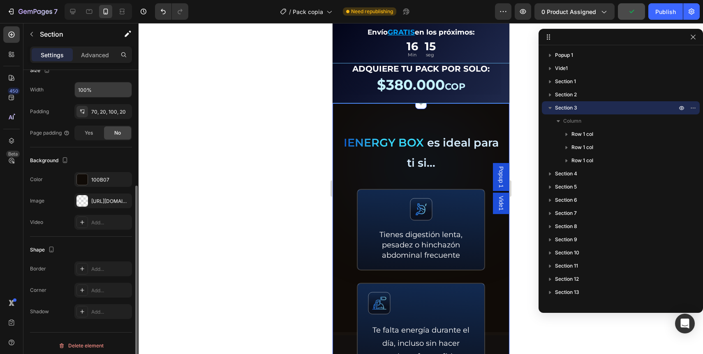
scroll to position [173, 0]
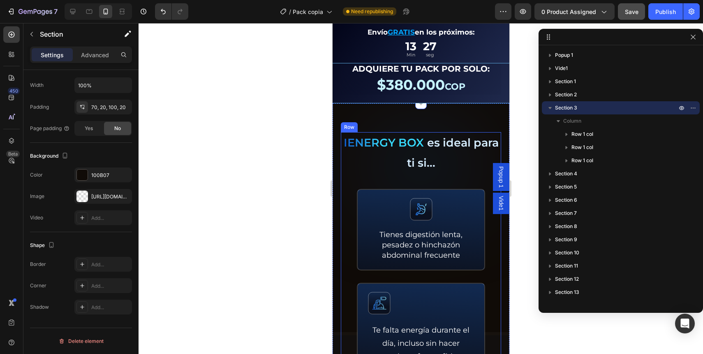
click at [404, 136] on span "IENERGY BOX" at bounding box center [383, 143] width 80 height 14
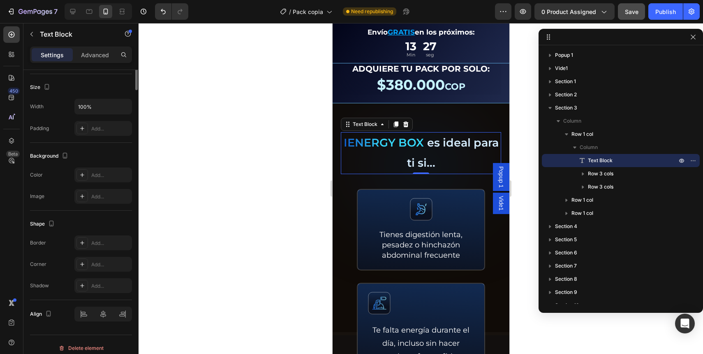
scroll to position [0, 0]
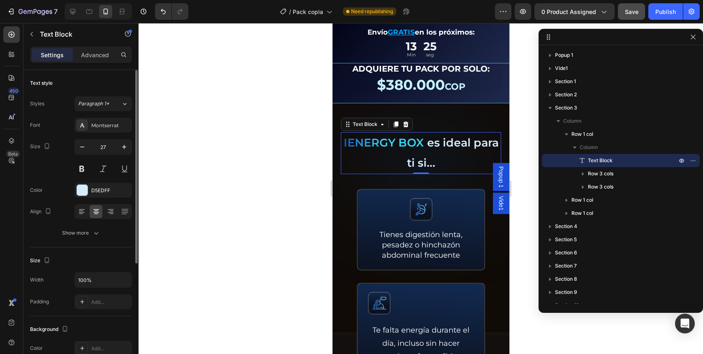
click at [85, 316] on div "Text style Styles Paragraph 1* Font Montserrat Size 27 Color D5EDFF Align Show …" at bounding box center [81, 350] width 102 height 68
click at [85, 238] on button "Show more" at bounding box center [81, 232] width 102 height 15
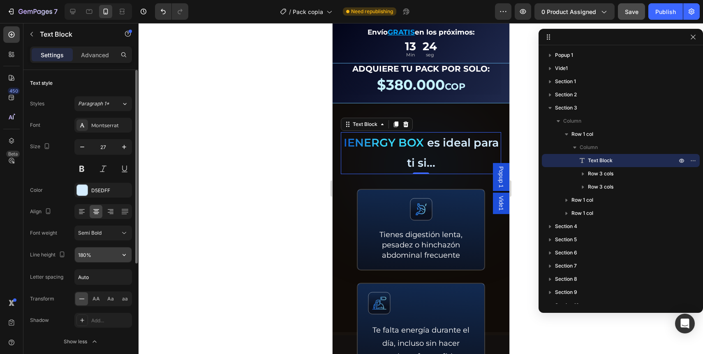
click at [96, 253] on input "180%" at bounding box center [103, 254] width 57 height 15
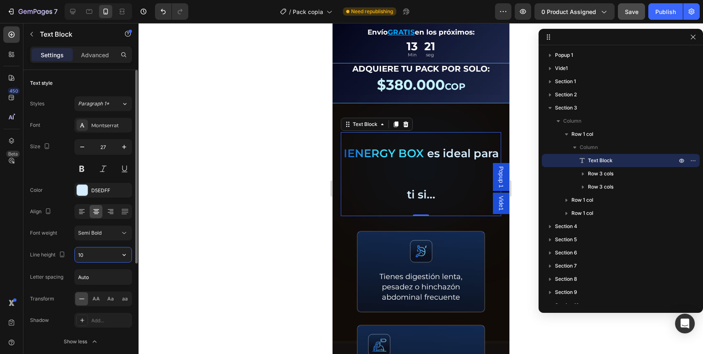
type input "1"
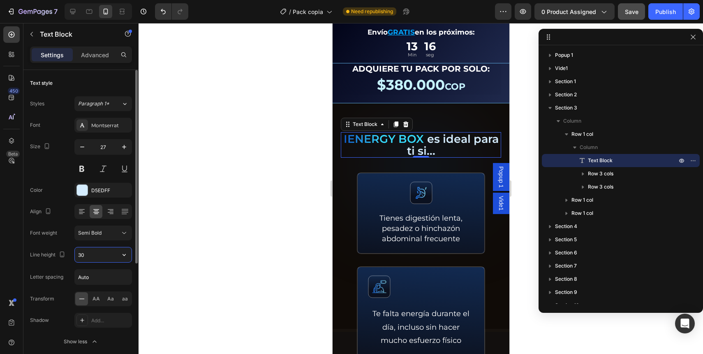
type input "31"
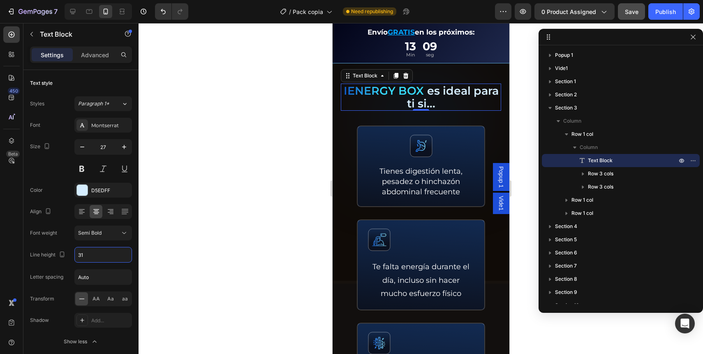
scroll to position [473, 0]
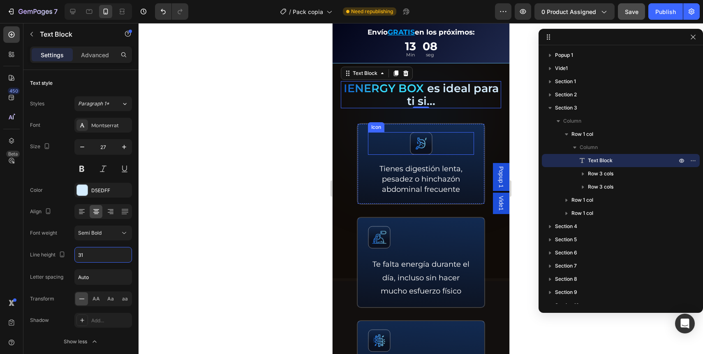
click at [381, 141] on div "Icon" at bounding box center [421, 143] width 106 height 23
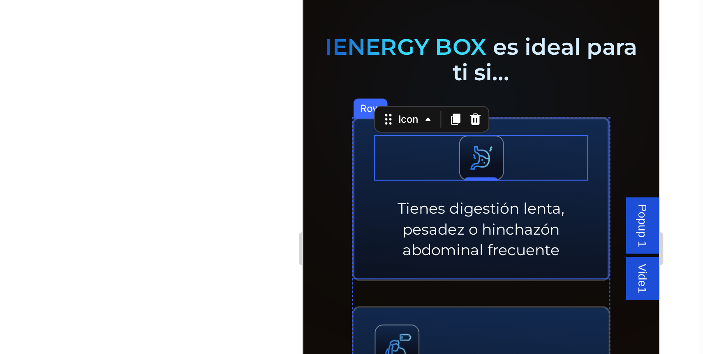
click at [332, 16] on div "Icon 0 Tienes digestión lenta, pesadez o hinchazón abdominal frecuente Text Blo…" at bounding box center [391, 56] width 128 height 81
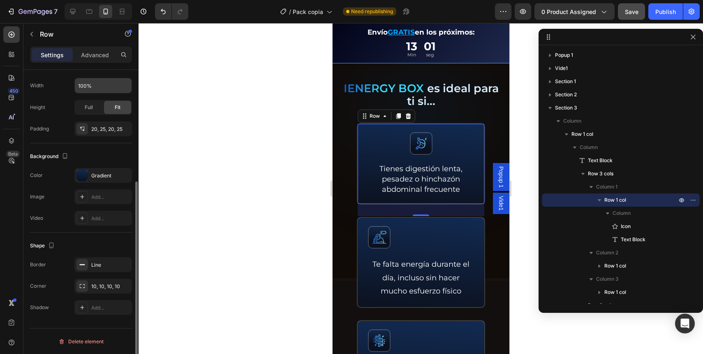
scroll to position [173, 0]
click at [93, 285] on div "10, 10, 10, 10" at bounding box center [103, 285] width 24 height 7
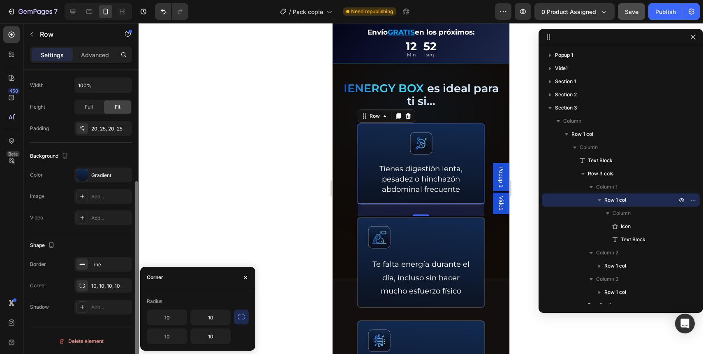
click at [59, 266] on div "Border Line" at bounding box center [81, 264] width 102 height 15
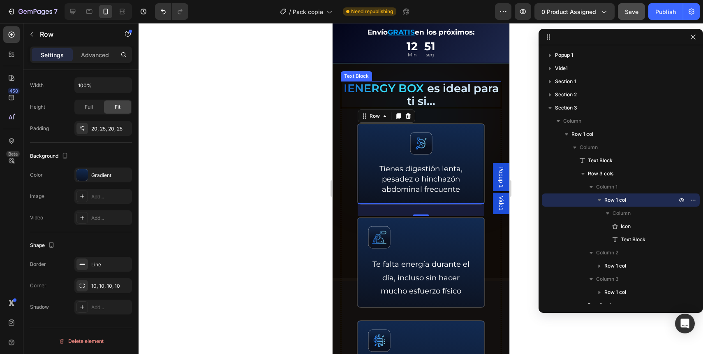
click at [455, 88] on p "IENERGY BOX es ideal para ti si..." at bounding box center [420, 94] width 159 height 25
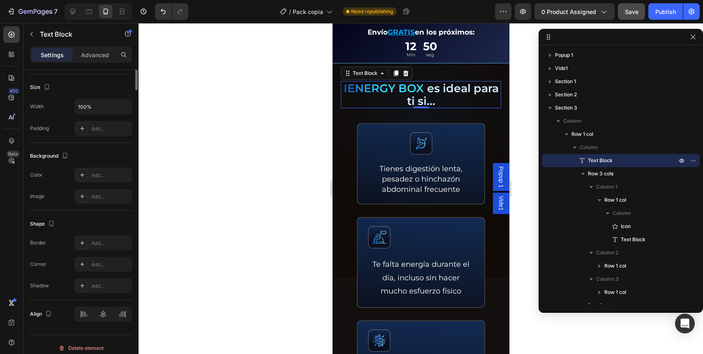
scroll to position [0, 0]
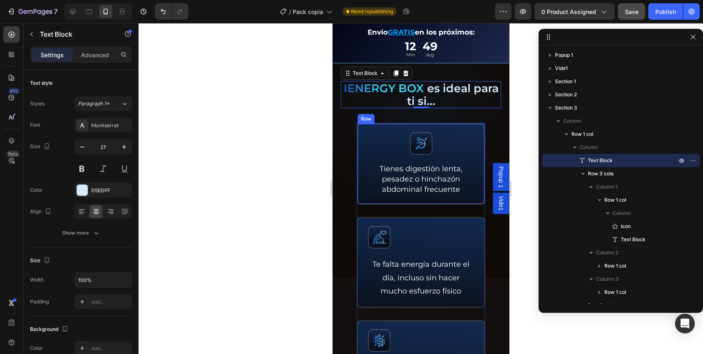
click at [360, 123] on div "Icon Tienes digestión lenta, pesadez o hinchazón abdominal frecuente Text Block…" at bounding box center [420, 163] width 128 height 81
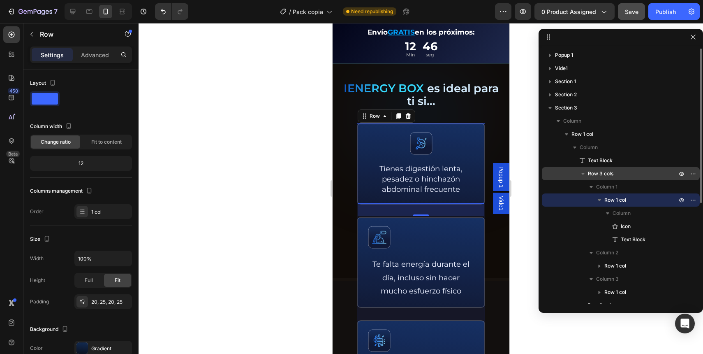
click at [612, 176] on span "Row 3 cols" at bounding box center [600, 173] width 25 height 8
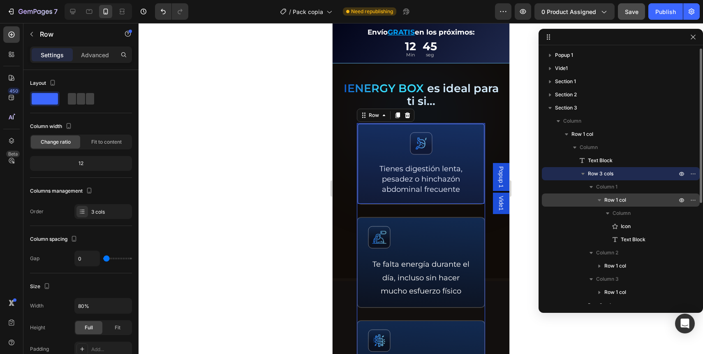
click at [618, 203] on span "Row 1 col" at bounding box center [615, 200] width 22 height 8
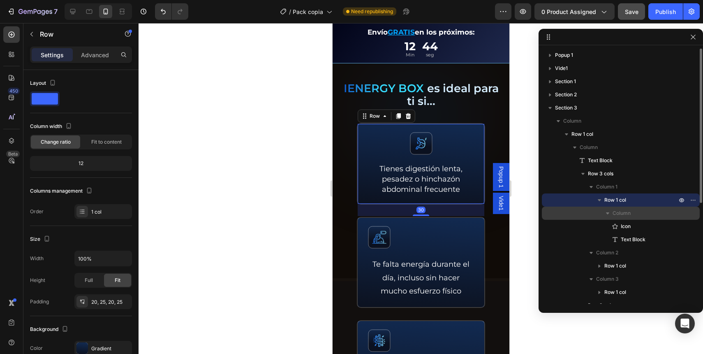
click at [619, 211] on span "Column" at bounding box center [622, 213] width 18 height 8
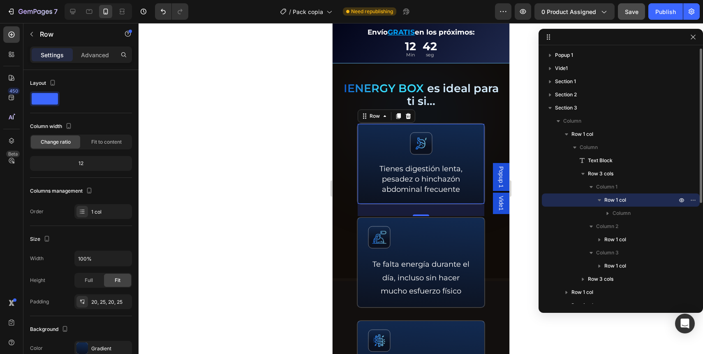
click at [604, 198] on button "button" at bounding box center [600, 200] width 10 height 10
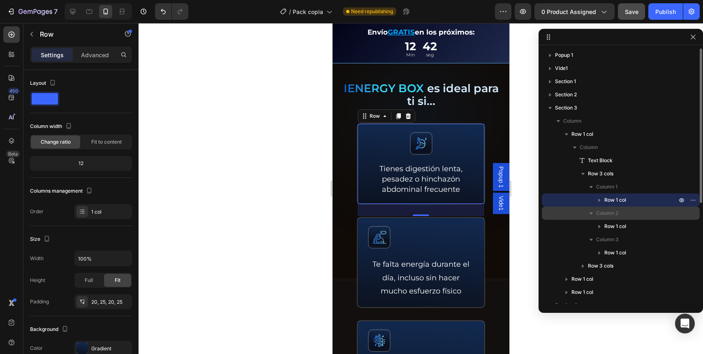
click at [592, 210] on icon "button" at bounding box center [591, 213] width 8 height 8
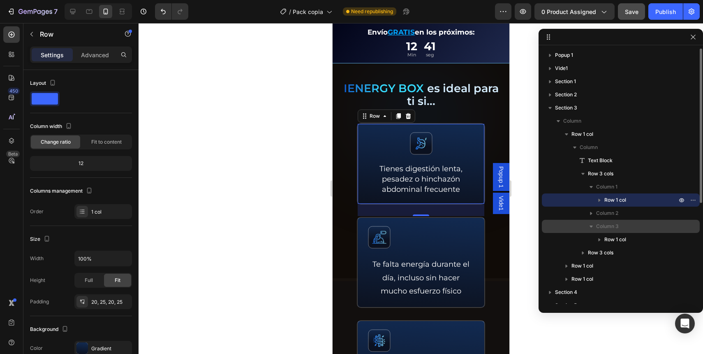
click at [588, 231] on button "button" at bounding box center [591, 226] width 10 height 10
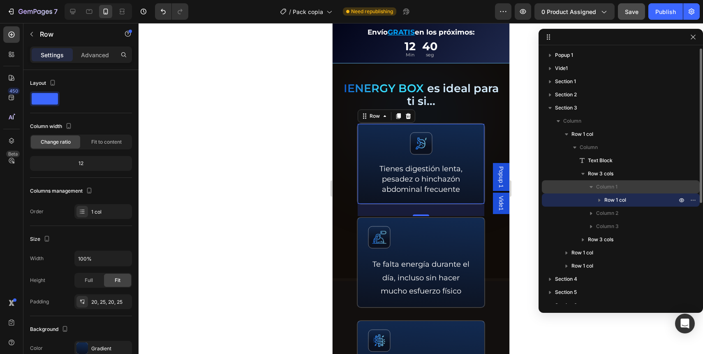
click at [588, 184] on icon "button" at bounding box center [591, 187] width 8 height 8
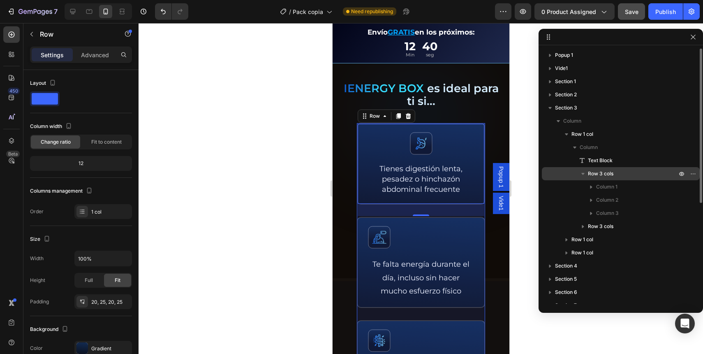
click at [585, 173] on icon "button" at bounding box center [583, 173] width 8 height 8
click at [587, 176] on button "button" at bounding box center [583, 174] width 10 height 10
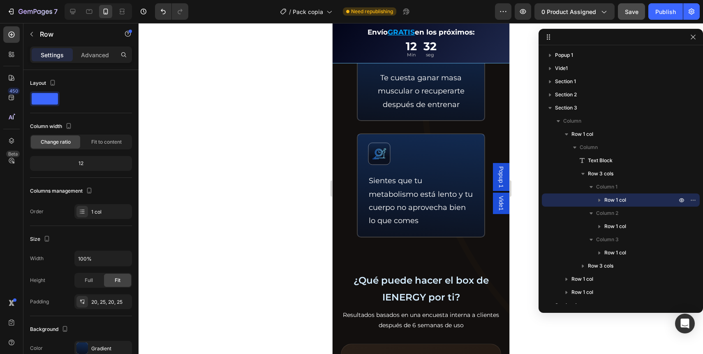
scroll to position [975, 0]
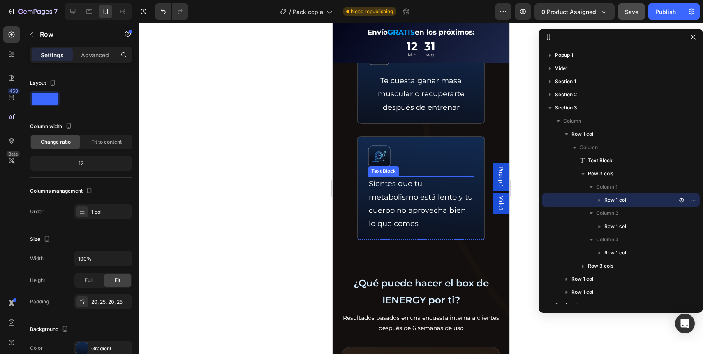
click at [403, 184] on div "Icon Sientes que tu metabolismo está lento y tu cuerpo no aprovecha bien lo que…" at bounding box center [421, 188] width 106 height 86
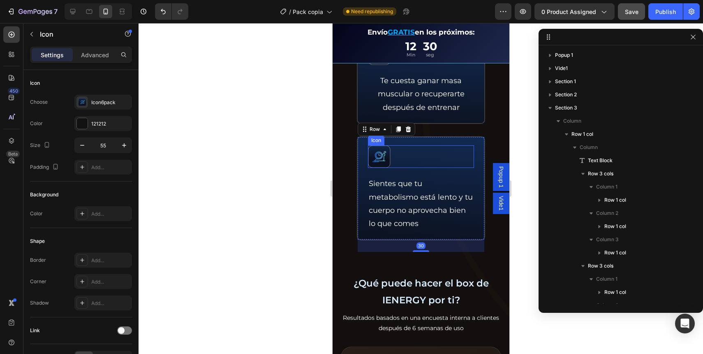
click at [403, 168] on div "Icon" at bounding box center [421, 156] width 106 height 23
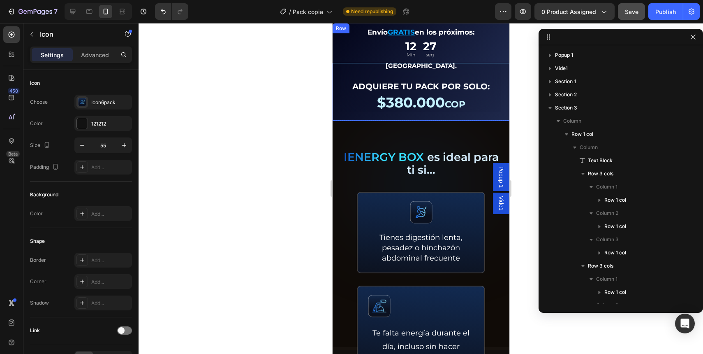
scroll to position [432, 0]
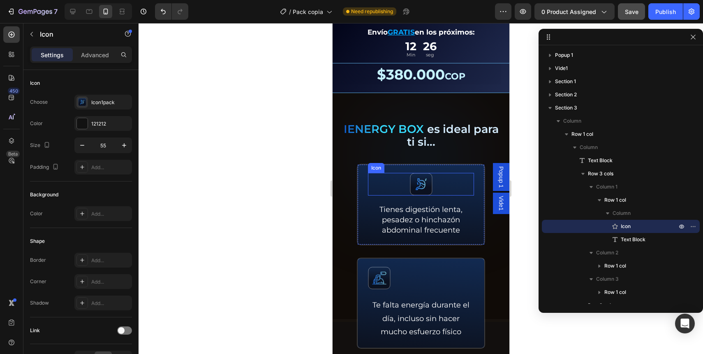
click at [418, 174] on icon at bounding box center [421, 184] width 23 height 23
click at [412, 204] on p "Tienes digestión lenta, pesadez o hinchazón abdominal frecuente" at bounding box center [420, 219] width 104 height 31
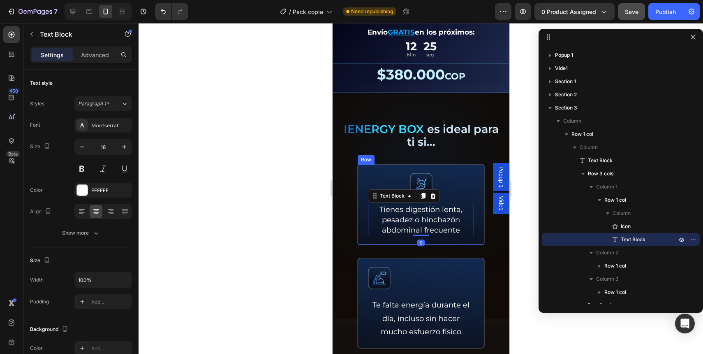
click at [361, 173] on div "Icon Tienes digestión lenta, pesadez o hinchazón abdominal frecuente Text Block…" at bounding box center [420, 204] width 128 height 81
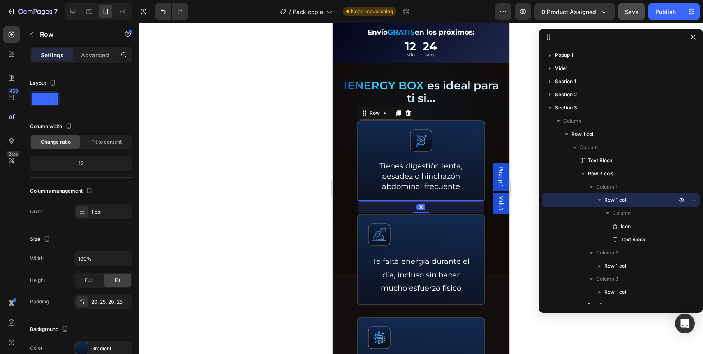
scroll to position [519, 0]
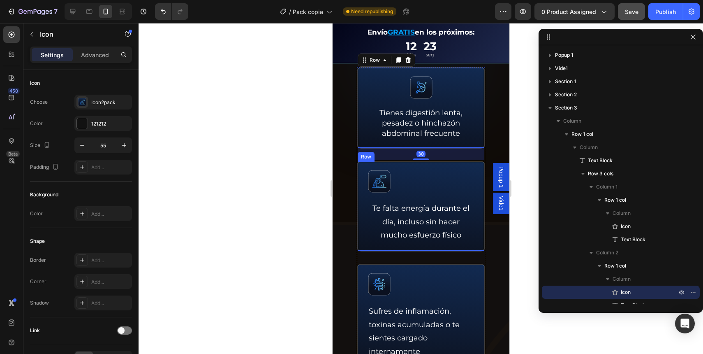
click at [381, 191] on rect at bounding box center [379, 181] width 22 height 22
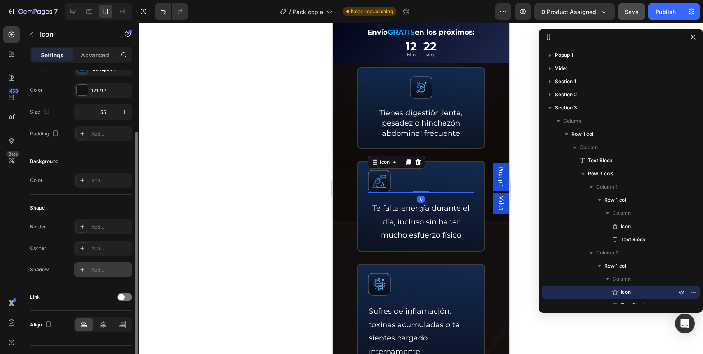
scroll to position [51, 0]
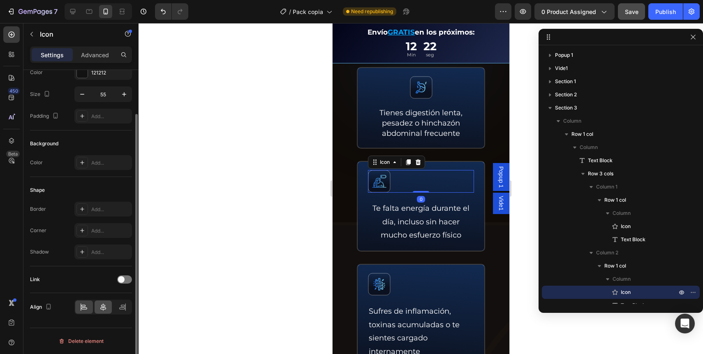
click at [95, 307] on div at bounding box center [104, 306] width 18 height 13
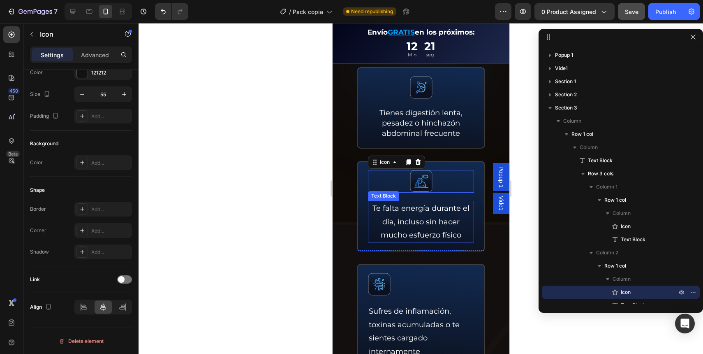
click at [412, 220] on p "Te falta energía durante el día, incluso sin hacer mucho esfuerzo físico" at bounding box center [420, 221] width 104 height 40
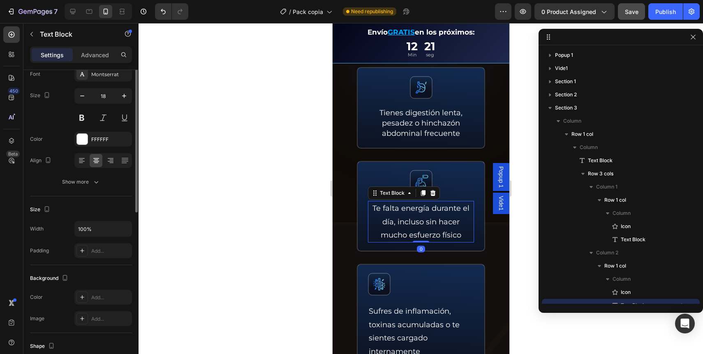
scroll to position [0, 0]
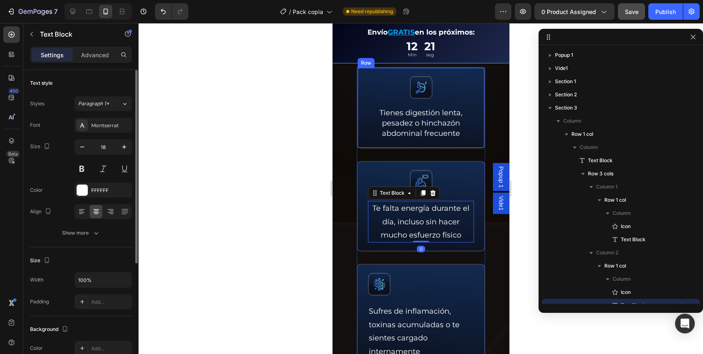
click at [397, 126] on p "Tienes digestión lenta, pesadez o hinchazón abdominal frecuente" at bounding box center [420, 123] width 104 height 31
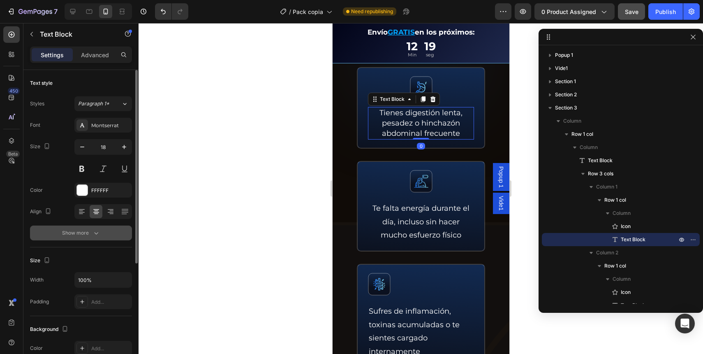
click at [82, 238] on button "Show more" at bounding box center [81, 232] width 102 height 15
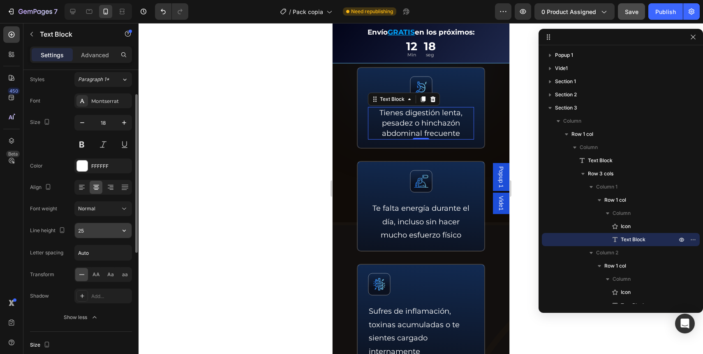
scroll to position [32, 0]
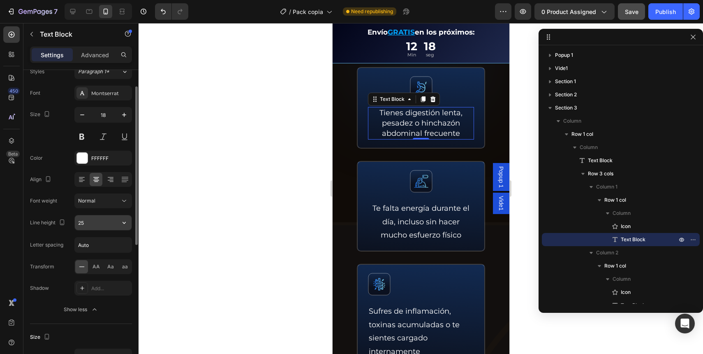
click at [93, 228] on input "25" at bounding box center [103, 222] width 57 height 15
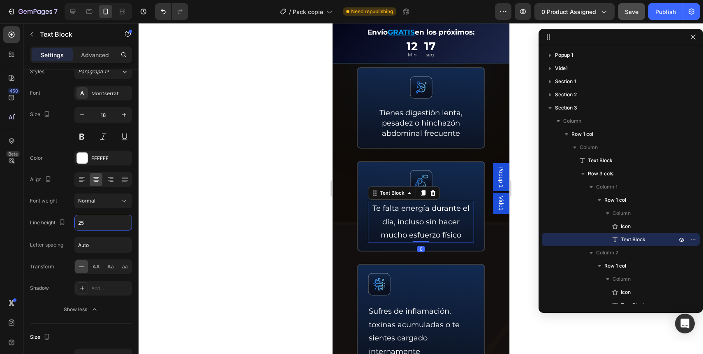
click at [440, 213] on p "Te falta energía durante el día, incluso sin hacer mucho esfuerzo físico" at bounding box center [420, 221] width 104 height 40
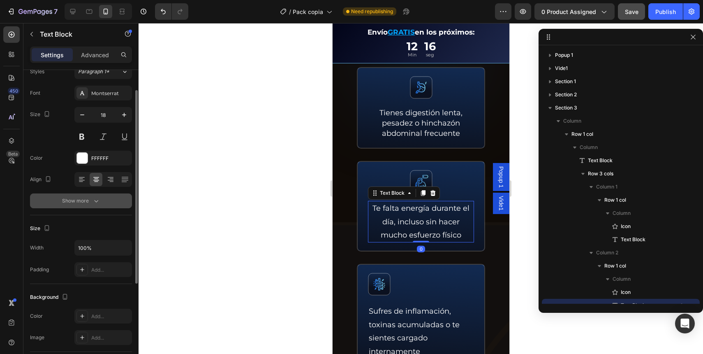
click at [92, 206] on button "Show more" at bounding box center [81, 200] width 102 height 15
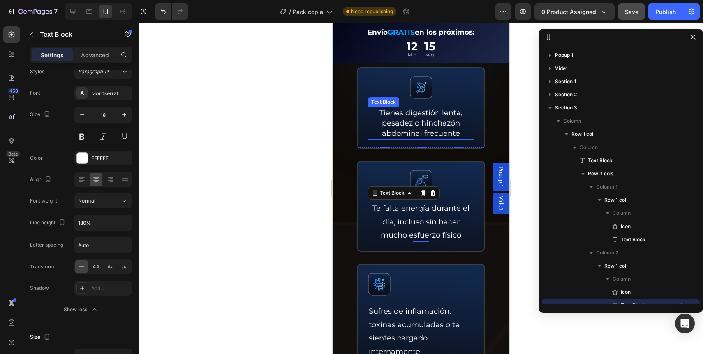
click at [410, 120] on p "Tienes digestión lenta, pesadez o hinchazón abdominal frecuente" at bounding box center [420, 123] width 104 height 31
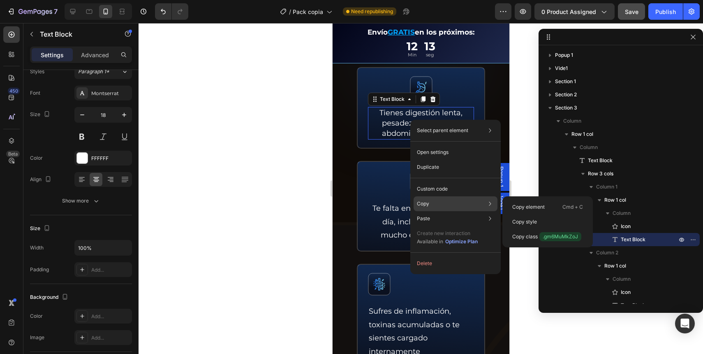
click at [430, 226] on div "Copy Copy element Cmd + C Copy style Copy class .gm6MuMkZoJ" at bounding box center [456, 237] width 84 height 23
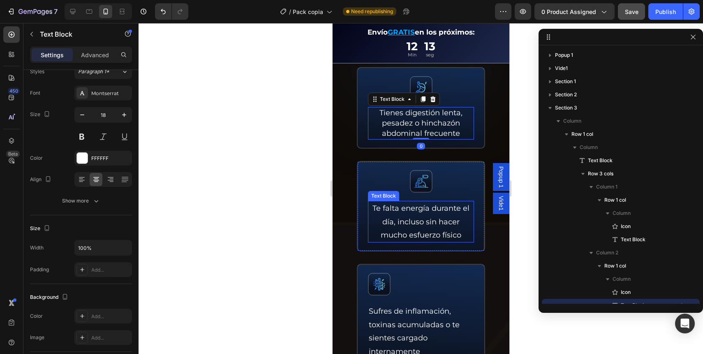
click at [400, 219] on p "Te falta energía durante el día, incluso sin hacer mucho esfuerzo físico" at bounding box center [420, 221] width 104 height 40
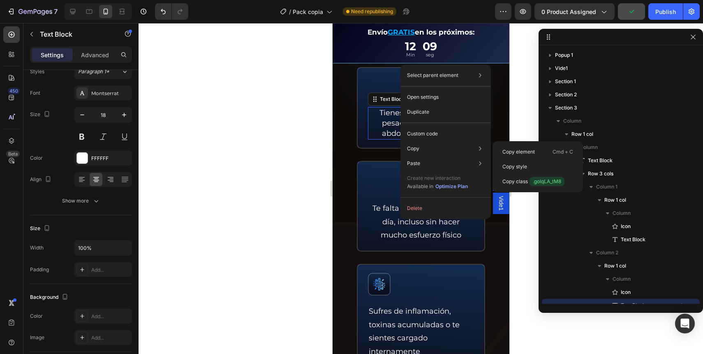
click at [373, 130] on p "Tienes digestión lenta, pesadez o hinchazón abdominal frecuente" at bounding box center [420, 123] width 104 height 31
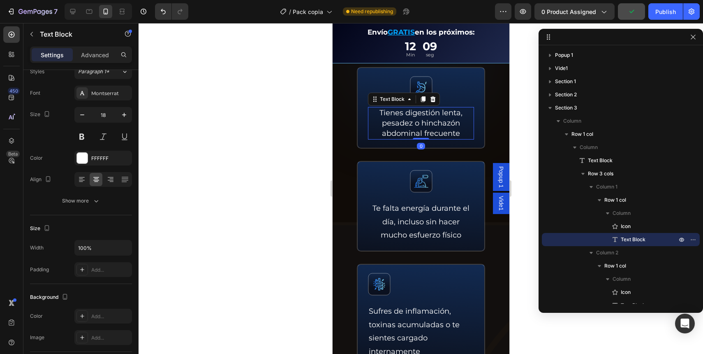
click at [384, 127] on p "Tienes digestión lenta, pesadez o hinchazón abdominal frecuente" at bounding box center [420, 123] width 104 height 31
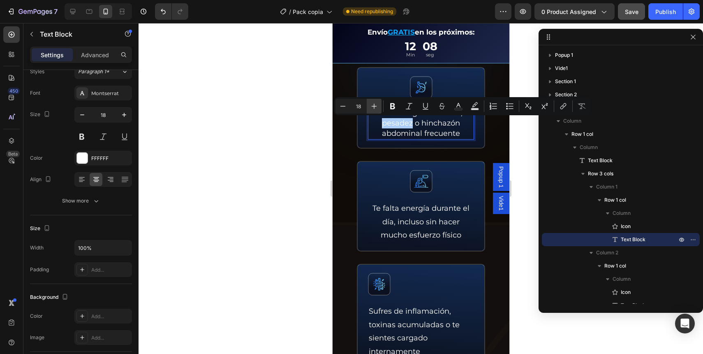
click at [378, 100] on button "Plus" at bounding box center [374, 106] width 15 height 15
click at [376, 71] on div "Icon" at bounding box center [375, 71] width 13 height 0
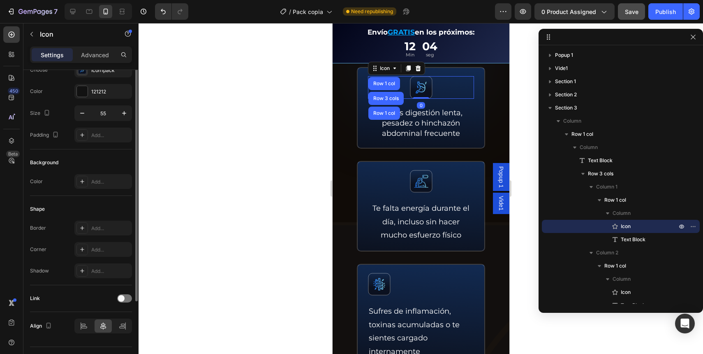
scroll to position [0, 0]
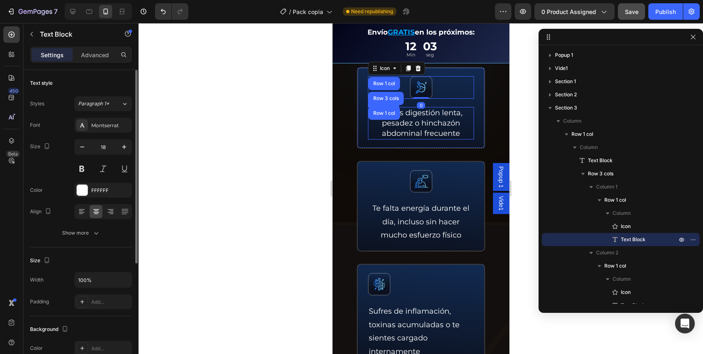
click at [403, 122] on p "Tienes digestión lenta, pesadez o hinchazón abdominal frecuente" at bounding box center [420, 123] width 104 height 31
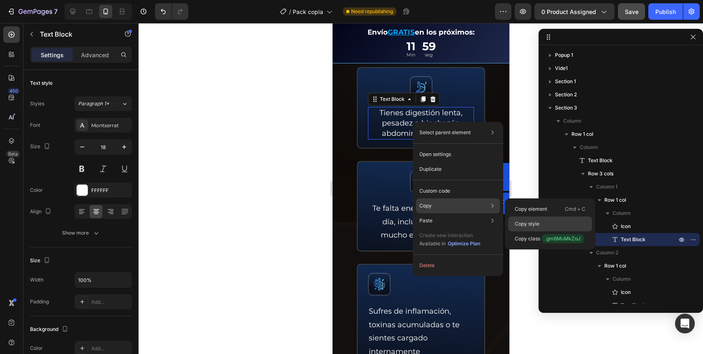
click at [523, 227] on p "Copy style" at bounding box center [527, 223] width 25 height 7
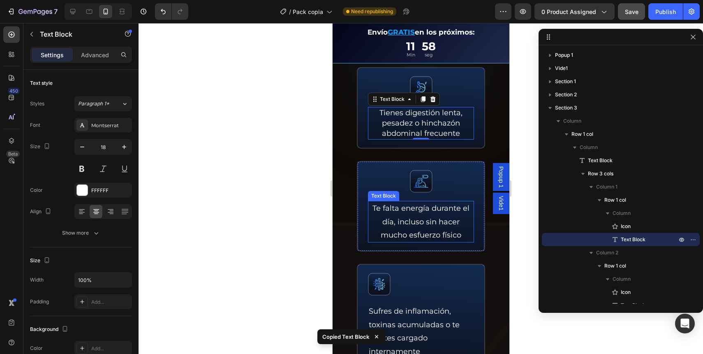
click at [409, 215] on p "Te falta energía durante el día, incluso sin hacer mucho esfuerzo físico" at bounding box center [420, 221] width 104 height 40
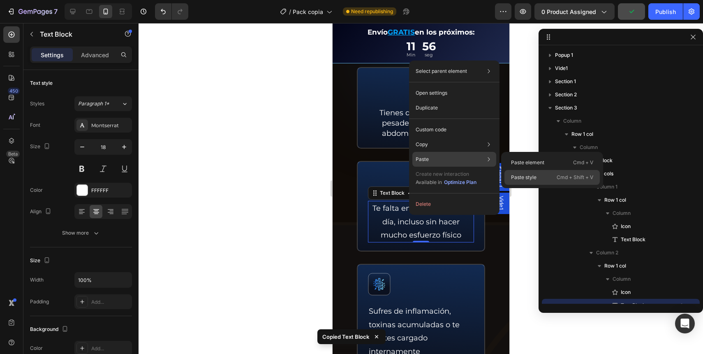
click at [538, 179] on div "Paste style Cmd + Shift + V" at bounding box center [552, 177] width 95 height 15
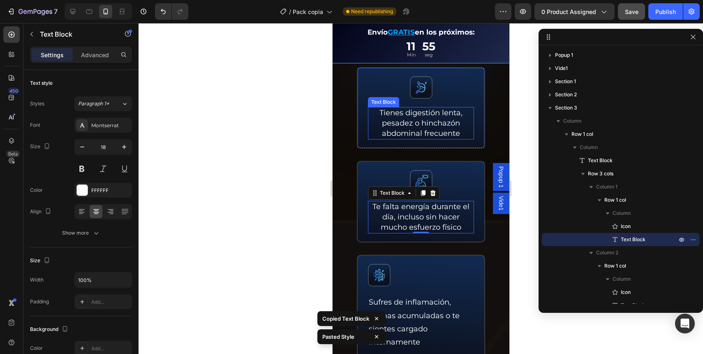
click at [418, 129] on p "Tienes digestión lenta, pesadez o hinchazón abdominal frecuente" at bounding box center [420, 123] width 104 height 31
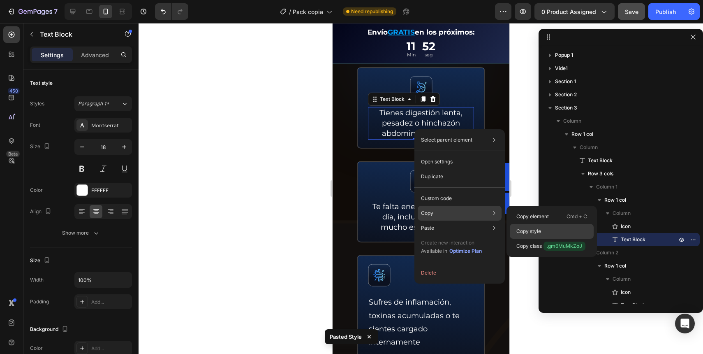
click at [547, 238] on div "Copy style" at bounding box center [552, 245] width 84 height 15
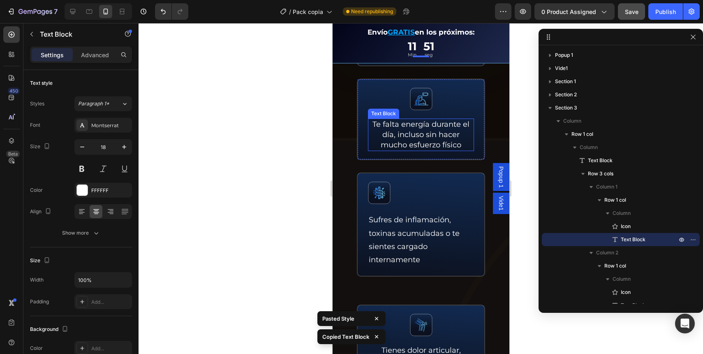
scroll to position [609, 0]
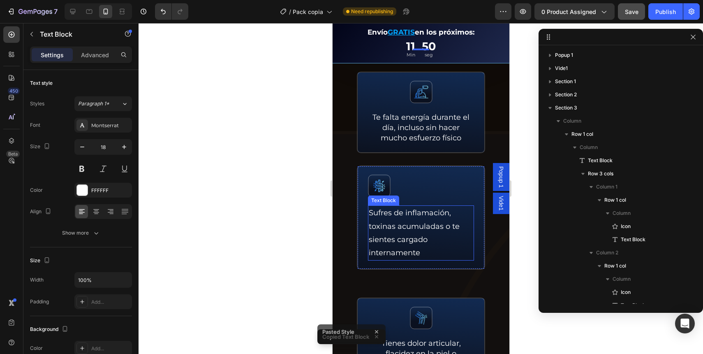
click at [408, 215] on p "Sufres de inflamación, toxinas acumuladas o te sientes cargado internamente" at bounding box center [420, 232] width 104 height 53
click at [406, 222] on p "Sufres de inflamación, toxinas acumuladas o te sientes cargado internamente" at bounding box center [420, 232] width 104 height 53
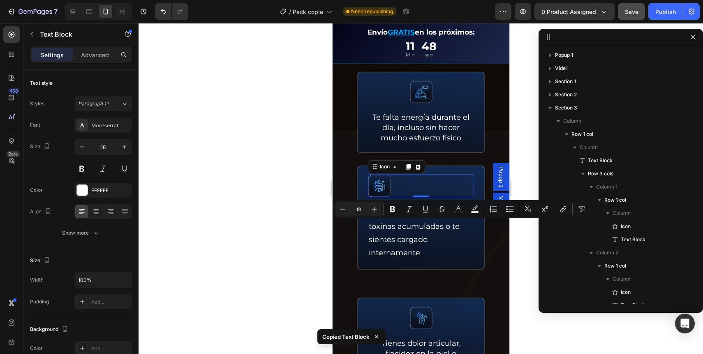
click at [410, 192] on div "Icon 0" at bounding box center [421, 185] width 106 height 23
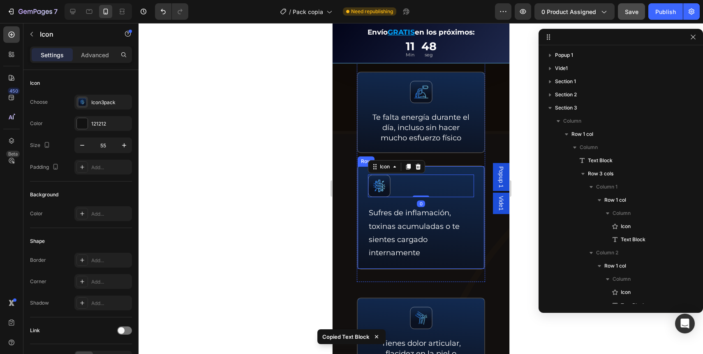
click at [411, 227] on p "Sufres de inflamación, toxinas acumuladas o te sientes cargado internamente" at bounding box center [420, 232] width 104 height 53
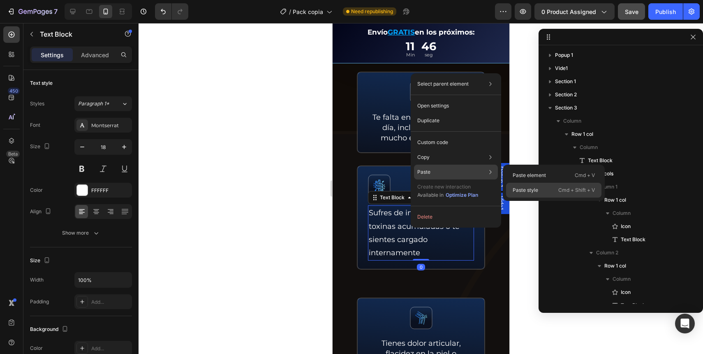
click at [542, 192] on div "Paste style Cmd + Shift + V" at bounding box center [553, 190] width 95 height 15
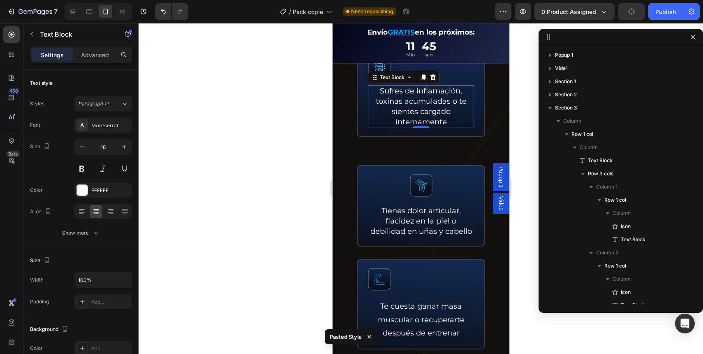
scroll to position [735, 0]
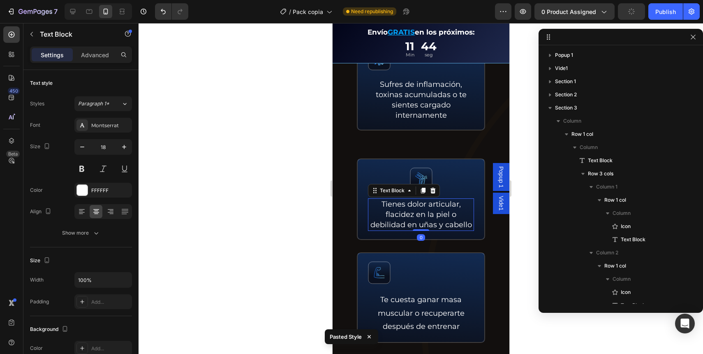
click at [426, 223] on p "Tienes dolor articular, flacidez en la piel o debilidad en uñas y cabello" at bounding box center [420, 214] width 104 height 31
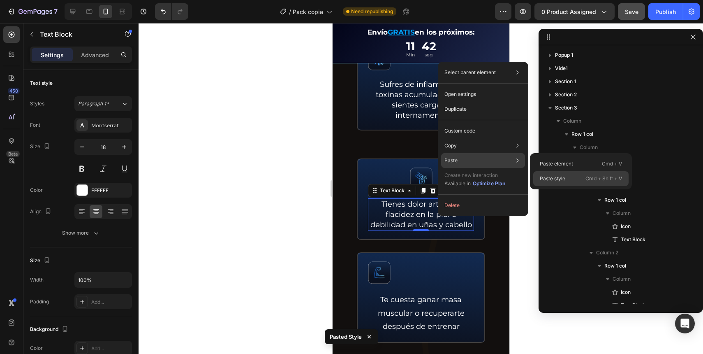
click at [542, 179] on p "Paste style" at bounding box center [552, 178] width 25 height 7
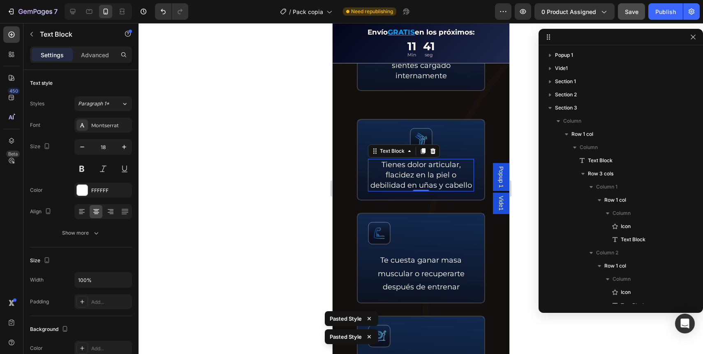
scroll to position [842, 0]
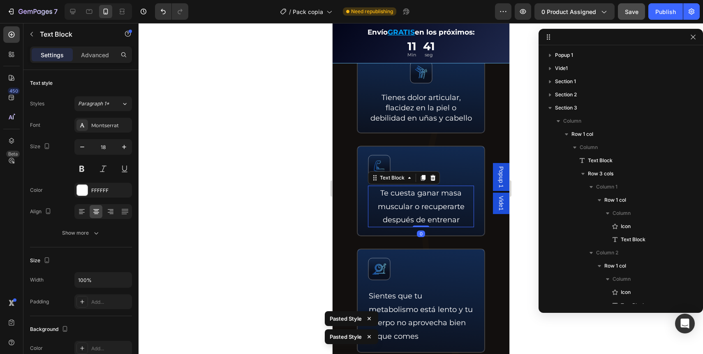
click at [417, 222] on p "Te cuesta ganar masa muscular o recuperarte después de entrenar" at bounding box center [420, 206] width 104 height 40
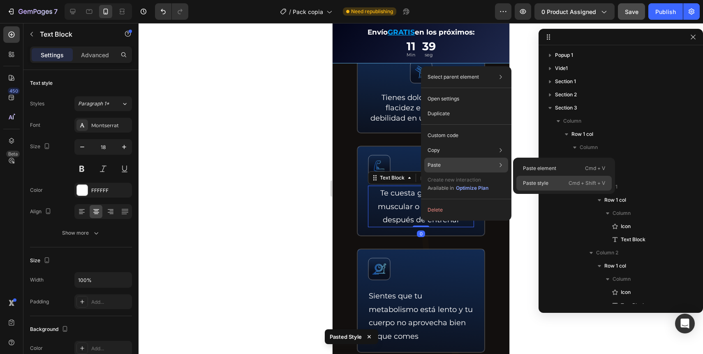
click at [535, 180] on p "Paste style" at bounding box center [535, 182] width 25 height 7
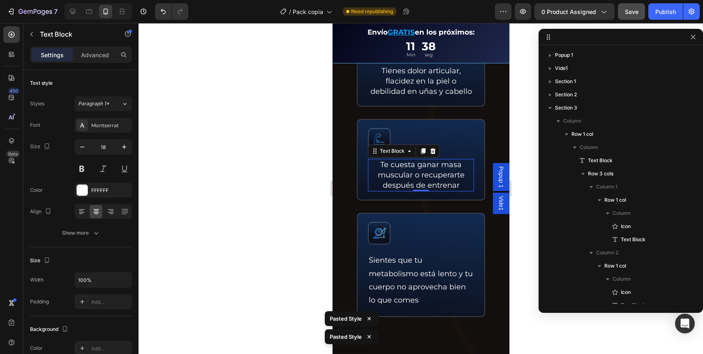
scroll to position [945, 0]
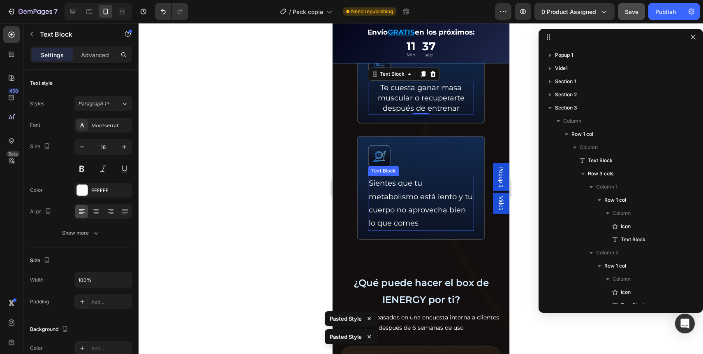
click at [415, 215] on p "Sientes que tu metabolismo está lento y tu cuerpo no aprovecha bien lo que comes" at bounding box center [420, 202] width 104 height 53
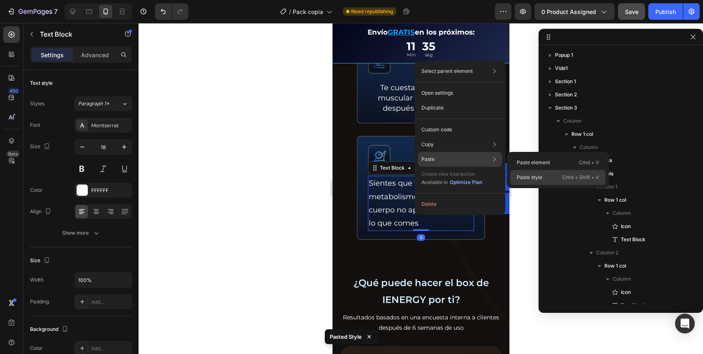
click at [536, 174] on p "Paste style" at bounding box center [529, 177] width 25 height 7
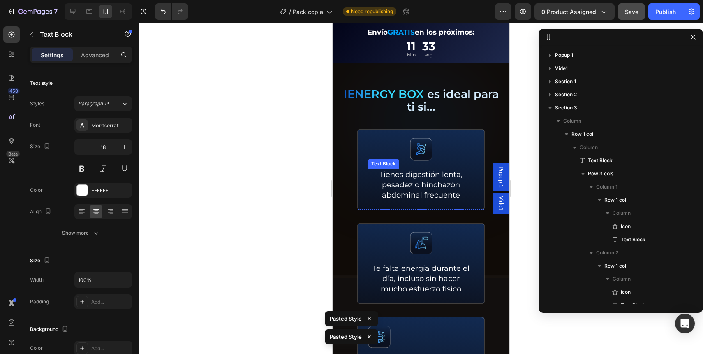
scroll to position [462, 0]
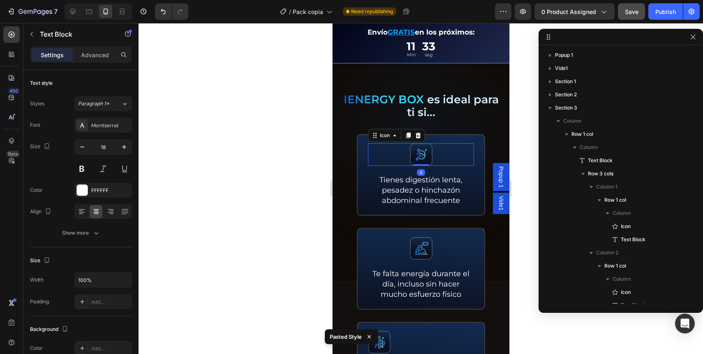
click at [429, 145] on div "Icon 0" at bounding box center [421, 154] width 106 height 23
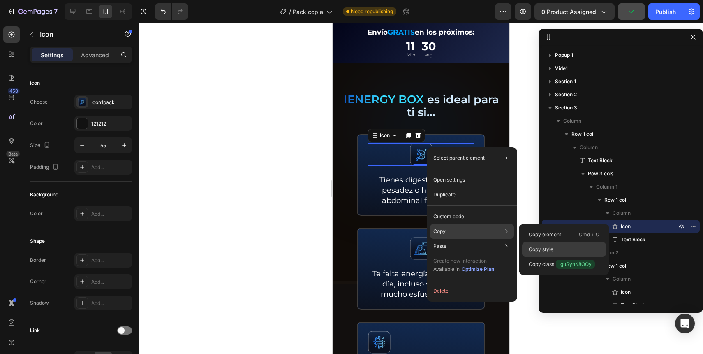
click at [537, 246] on p "Copy style" at bounding box center [541, 248] width 25 height 7
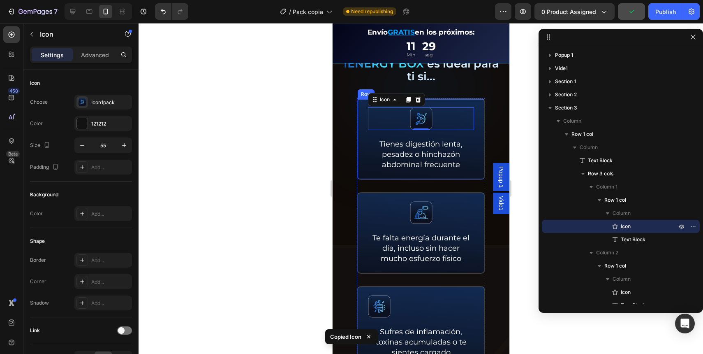
scroll to position [574, 0]
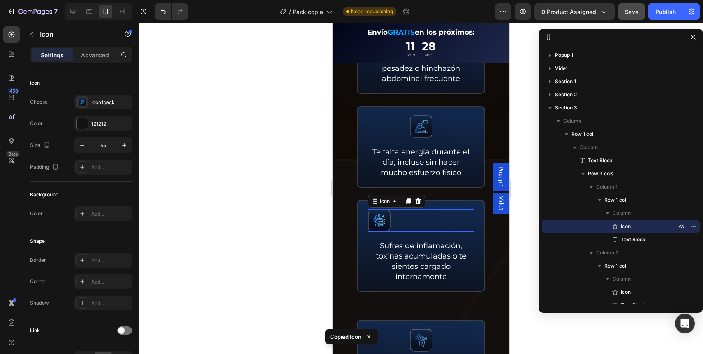
click at [392, 218] on div "Icon 0" at bounding box center [421, 220] width 106 height 23
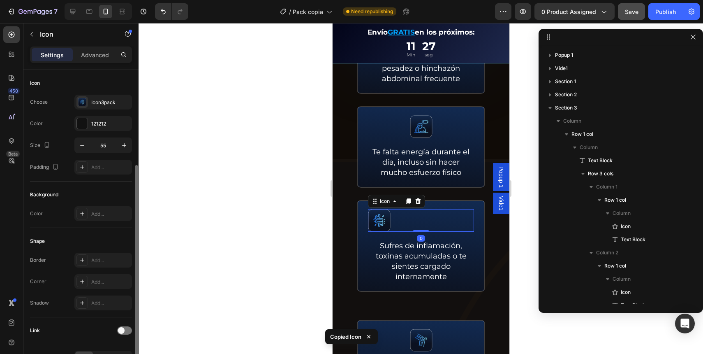
scroll to position [51, 0]
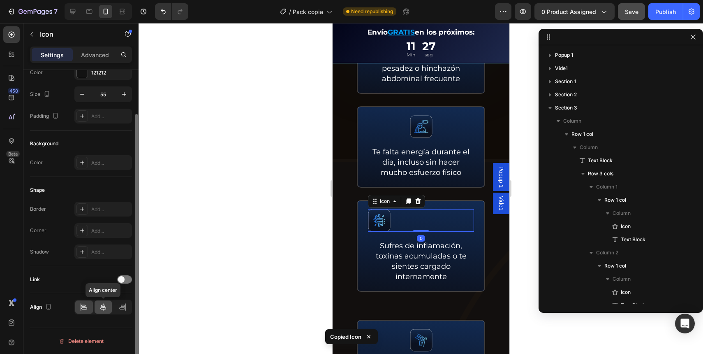
drag, startPoint x: 105, startPoint y: 310, endPoint x: 26, endPoint y: 217, distance: 121.7
click at [105, 310] on icon at bounding box center [103, 307] width 8 height 8
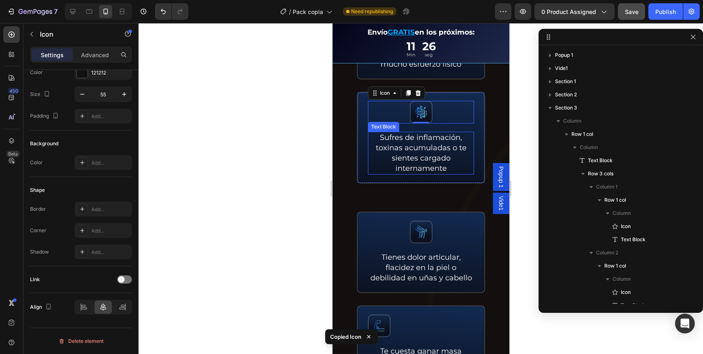
click at [399, 236] on div "Icon" at bounding box center [421, 231] width 106 height 23
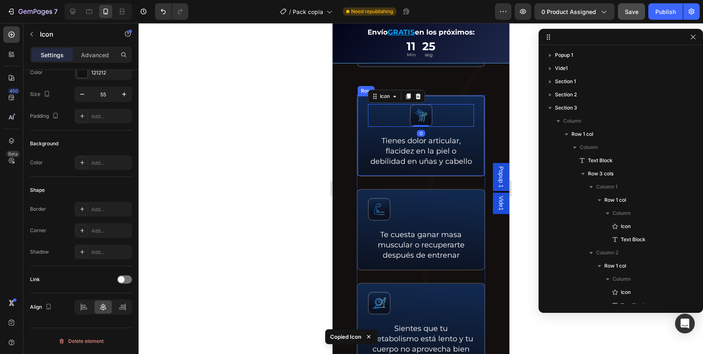
scroll to position [822, 0]
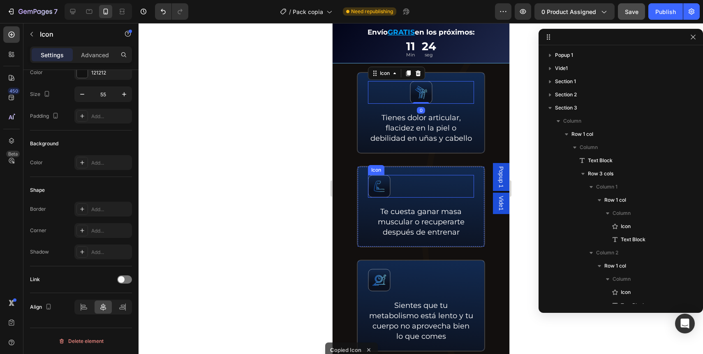
click at [415, 191] on div "Icon" at bounding box center [421, 186] width 106 height 23
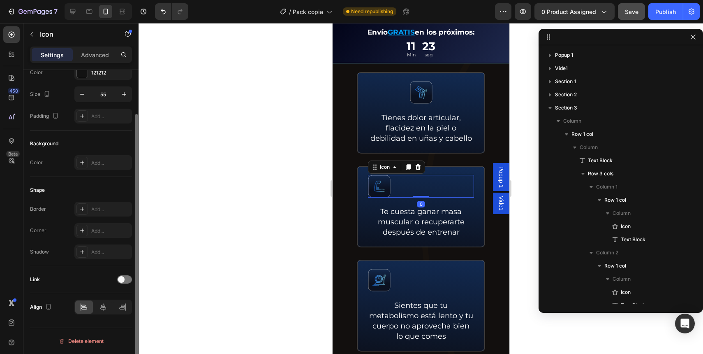
click at [100, 297] on div "Align" at bounding box center [81, 307] width 102 height 28
click at [100, 303] on icon at bounding box center [103, 307] width 8 height 8
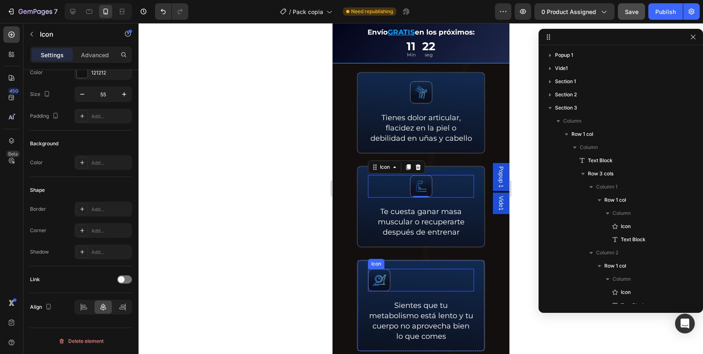
click at [405, 287] on div "Icon" at bounding box center [421, 280] width 106 height 23
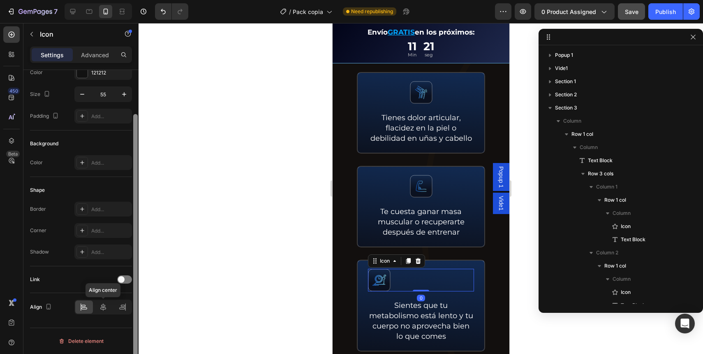
drag, startPoint x: 103, startPoint y: 309, endPoint x: 134, endPoint y: 289, distance: 37.2
click at [103, 309] on icon at bounding box center [103, 306] width 6 height 7
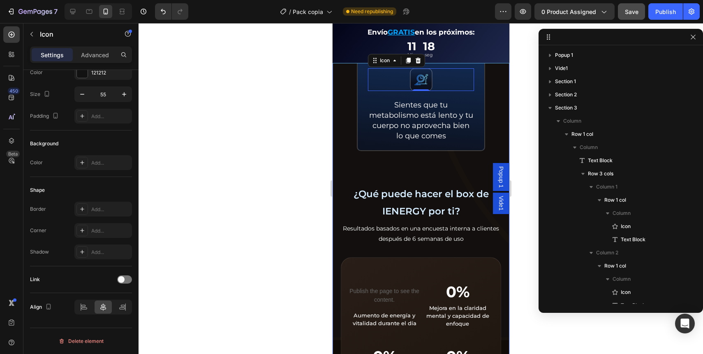
scroll to position [1015, 0]
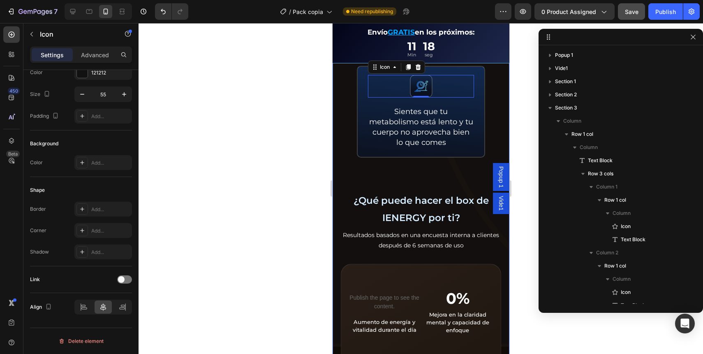
click at [419, 196] on div "IENERGY BOX es ideal para ti si... Text Block Icon Tienes digestión lenta, pesa…" at bounding box center [420, 36] width 160 height 1015
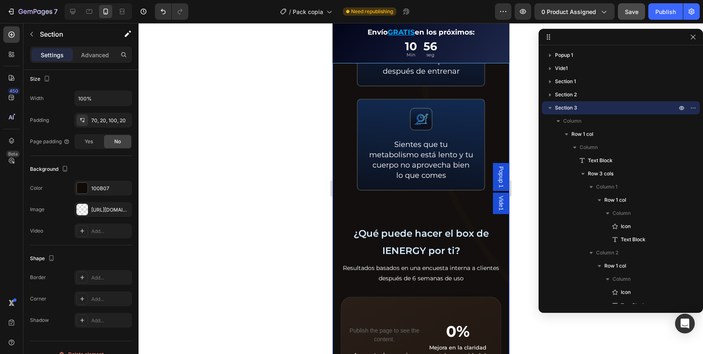
scroll to position [947, 0]
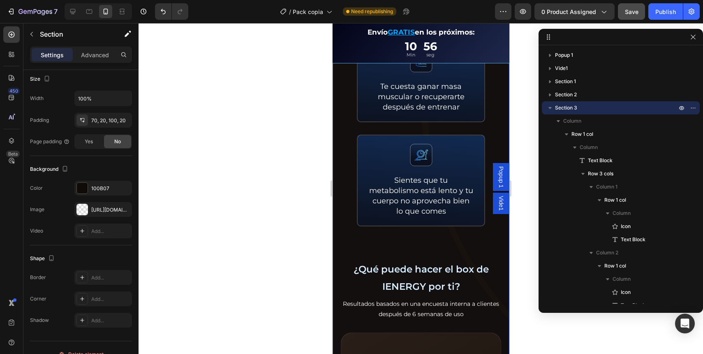
click at [339, 108] on div "IENERGY BOX es ideal para ti si... Text Block Icon Tienes digestión lenta, pesa…" at bounding box center [420, 111] width 177 height 1085
click at [103, 209] on div "[URL][DOMAIN_NAME]" at bounding box center [103, 209] width 24 height 7
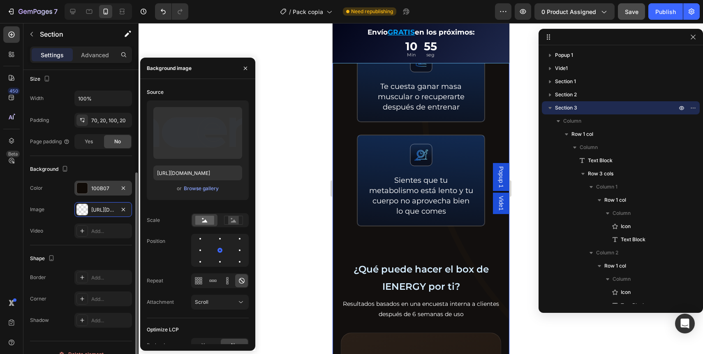
click at [103, 187] on div "100B07" at bounding box center [103, 188] width 24 height 7
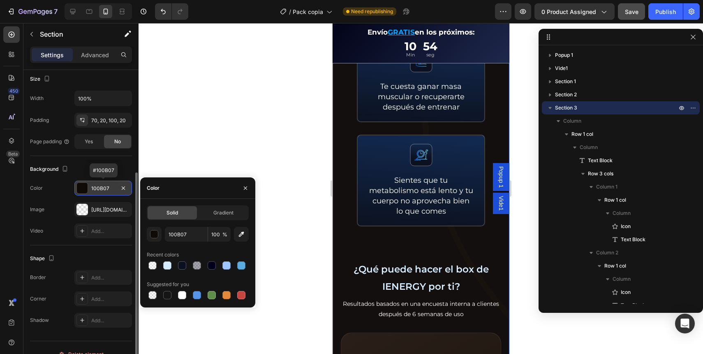
click at [106, 187] on div "100B07" at bounding box center [103, 188] width 24 height 7
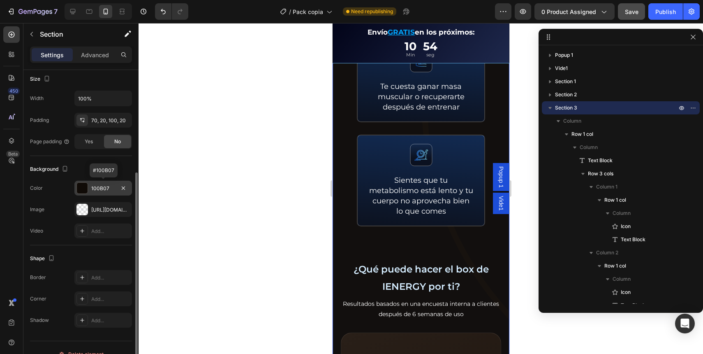
click at [106, 187] on div "100B07" at bounding box center [103, 188] width 24 height 7
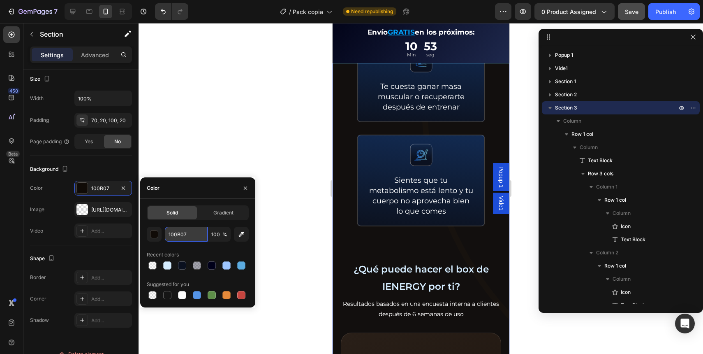
click at [190, 232] on input "100B07" at bounding box center [186, 234] width 43 height 15
paste input "0A101F"
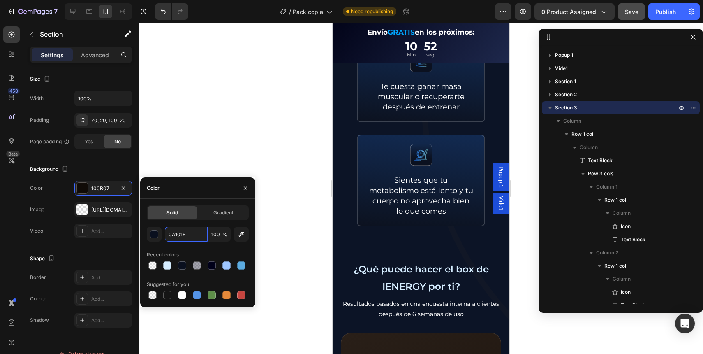
type input "0A101F"
drag, startPoint x: 188, startPoint y: 226, endPoint x: 208, endPoint y: 159, distance: 69.8
click at [188, 226] on div "Solid Gradient 0A101F 100 % Recent colors Suggested for you" at bounding box center [198, 252] width 102 height 95
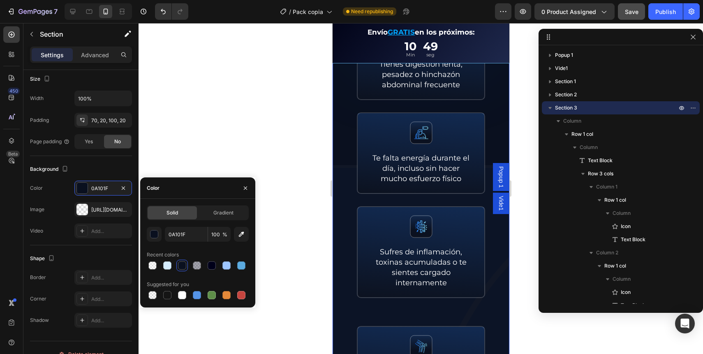
scroll to position [561, 0]
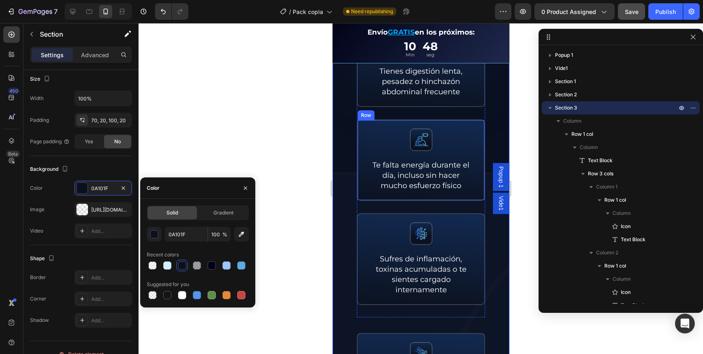
click at [349, 189] on div "IENERGY BOX es ideal para ti si... Text Block Icon Tienes digestión lenta, pesa…" at bounding box center [420, 304] width 160 height 641
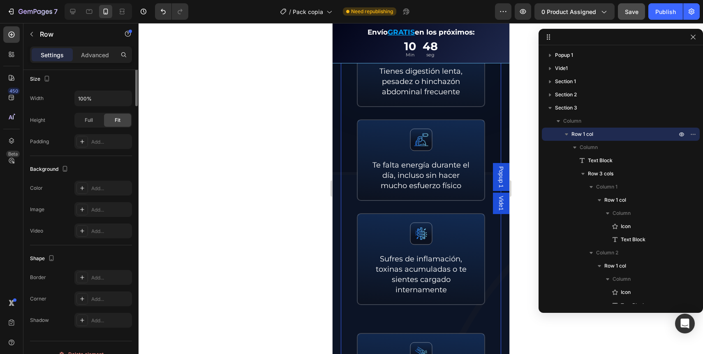
scroll to position [0, 0]
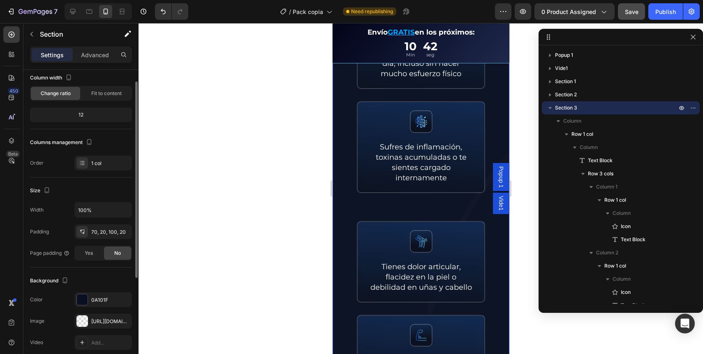
scroll to position [151, 0]
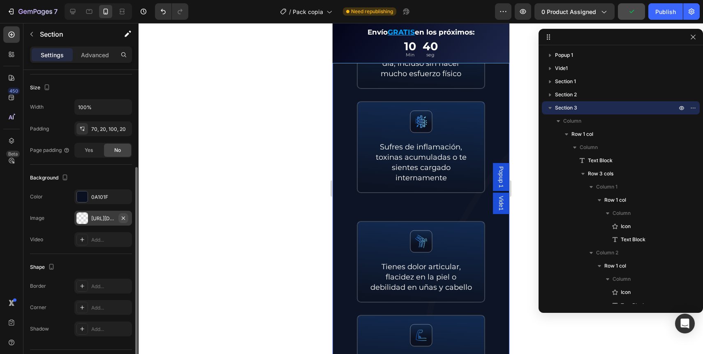
click at [124, 218] on icon "button" at bounding box center [123, 217] width 3 height 3
click at [94, 220] on div "Add..." at bounding box center [110, 218] width 39 height 7
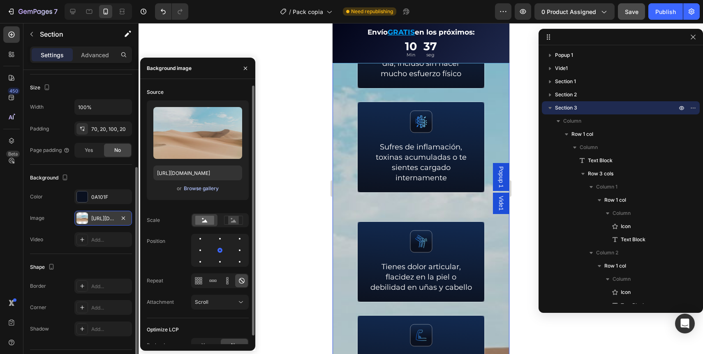
click at [201, 189] on div "Browse gallery" at bounding box center [201, 188] width 35 height 7
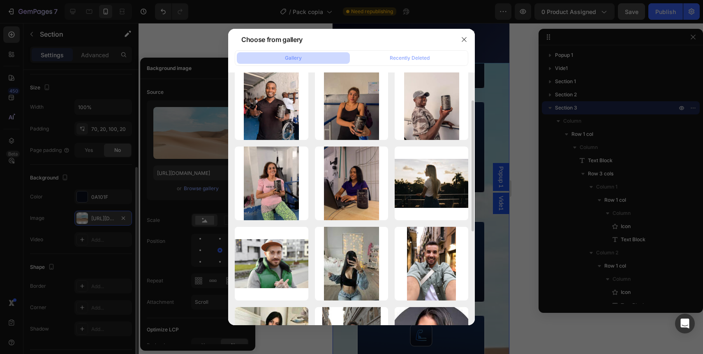
scroll to position [79, 0]
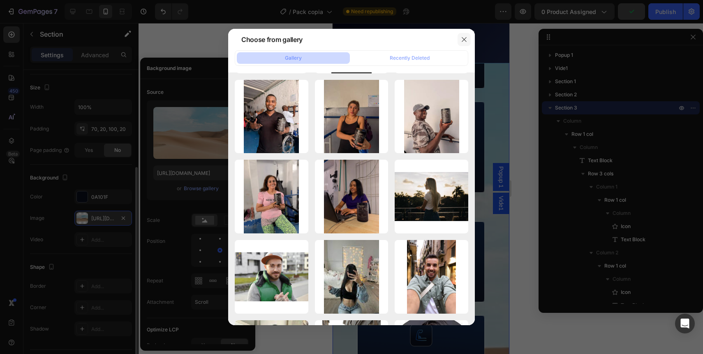
click at [464, 39] on icon "button" at bounding box center [464, 39] width 5 height 5
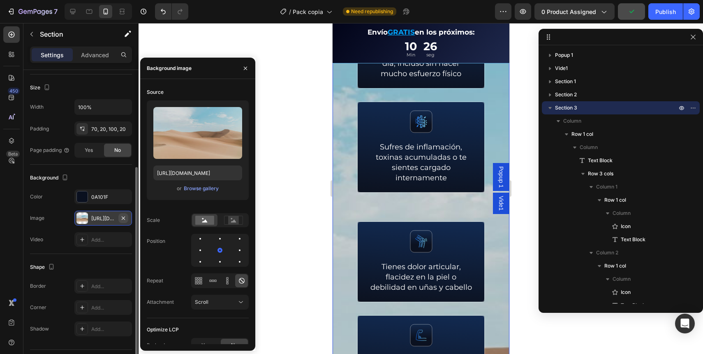
click at [123, 218] on icon "button" at bounding box center [123, 218] width 7 height 7
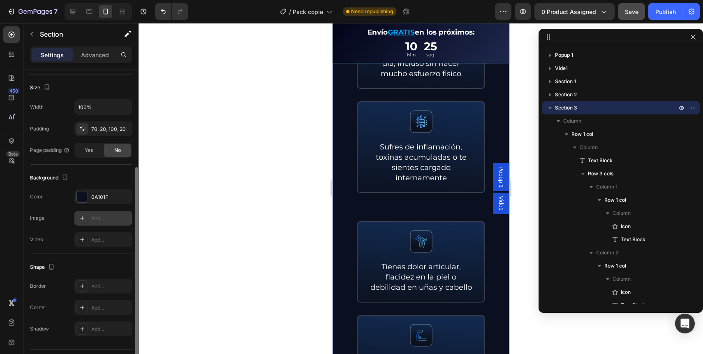
click at [102, 221] on div "Add..." at bounding box center [110, 218] width 39 height 7
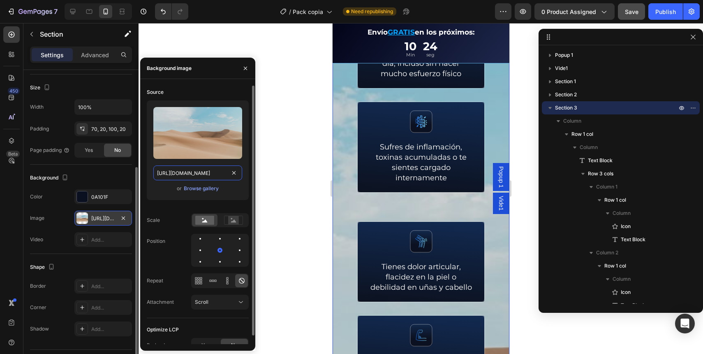
click at [196, 177] on input "https://cdn.shopify.com/s/files/1/2005/9307/files/background_settings.jpg" at bounding box center [197, 172] width 89 height 15
paste input "0730/9449/6502/files/energy.svg?v=1756157484"
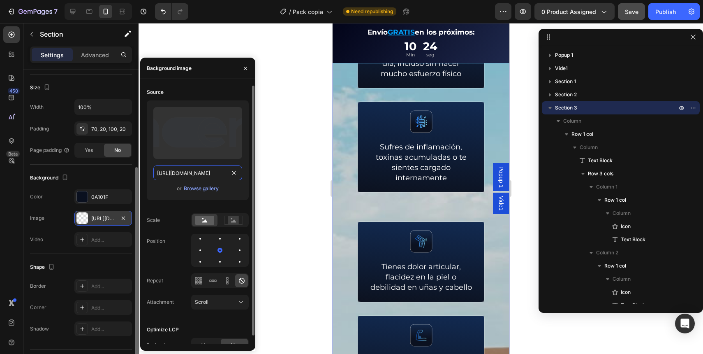
scroll to position [0, 123]
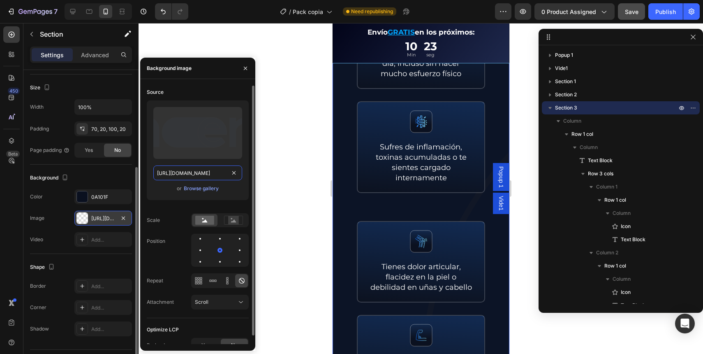
type input "[URL][DOMAIN_NAME]"
click at [148, 174] on div "Upload Image https://cdn.shopify.com/s/files/1/0730/9449/6502/files/energy.svg?…" at bounding box center [198, 150] width 102 height 100
click at [236, 222] on rect at bounding box center [233, 220] width 11 height 8
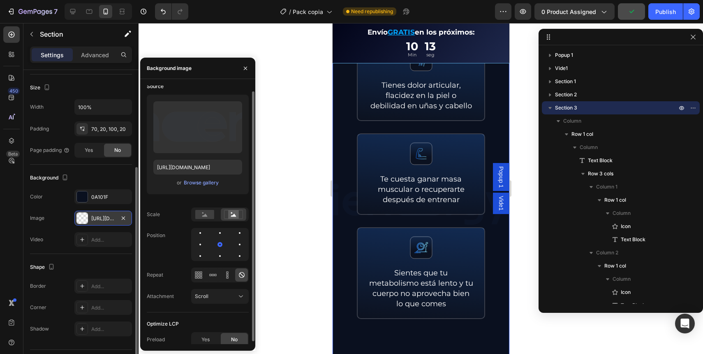
scroll to position [9, 0]
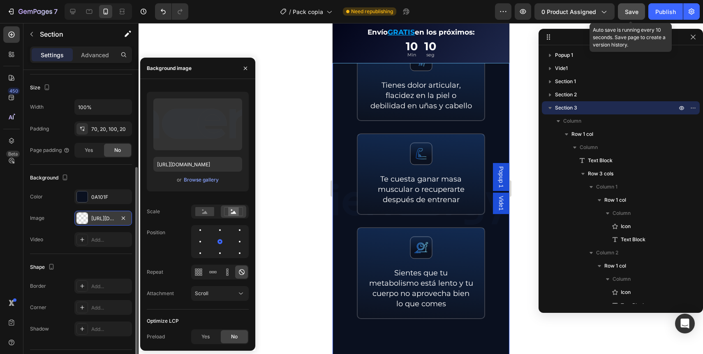
click at [627, 15] on div "Save" at bounding box center [632, 11] width 14 height 9
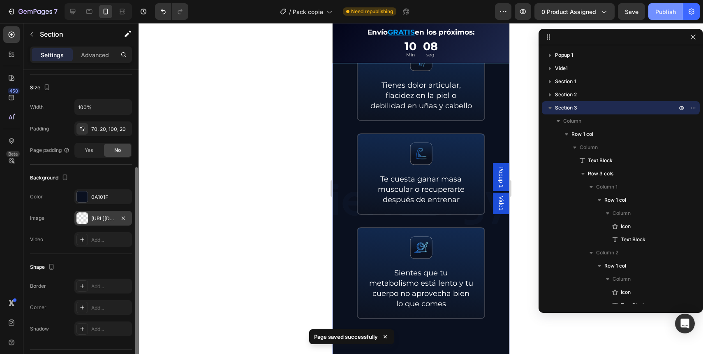
click at [672, 9] on div "Publish" at bounding box center [665, 11] width 21 height 9
click at [66, 6] on div at bounding box center [98, 11] width 67 height 16
click at [70, 6] on div at bounding box center [72, 11] width 13 height 13
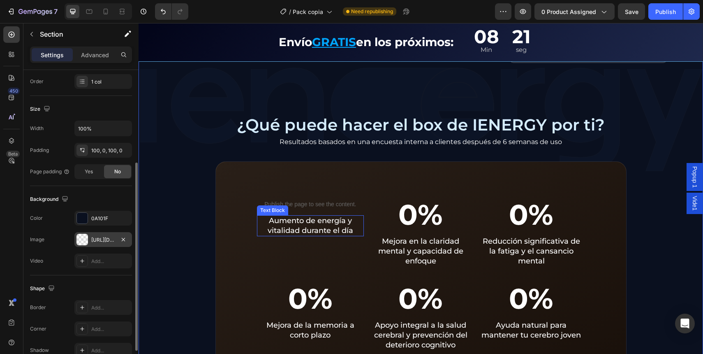
scroll to position [667, 0]
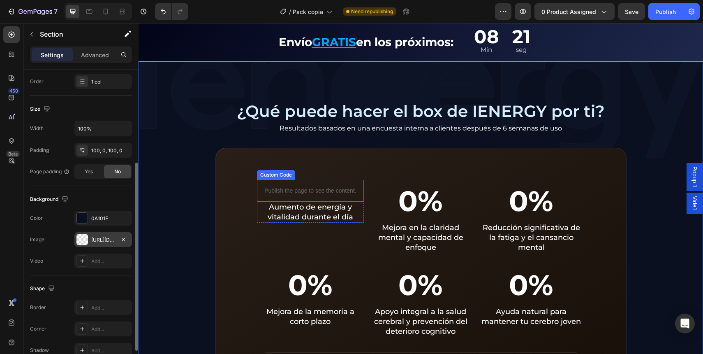
click at [290, 193] on p "Publish the page to see the content." at bounding box center [310, 190] width 107 height 9
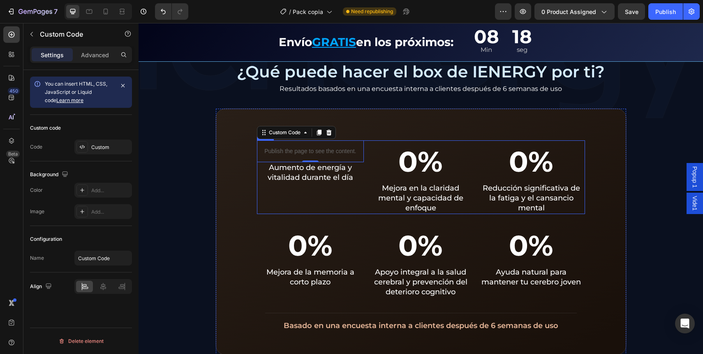
scroll to position [723, 0]
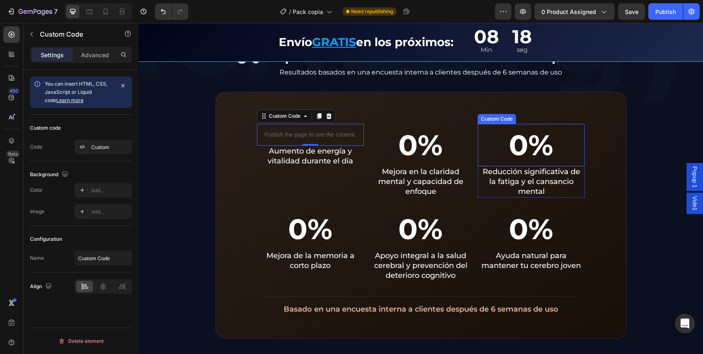
click at [515, 141] on div "0%" at bounding box center [531, 145] width 107 height 43
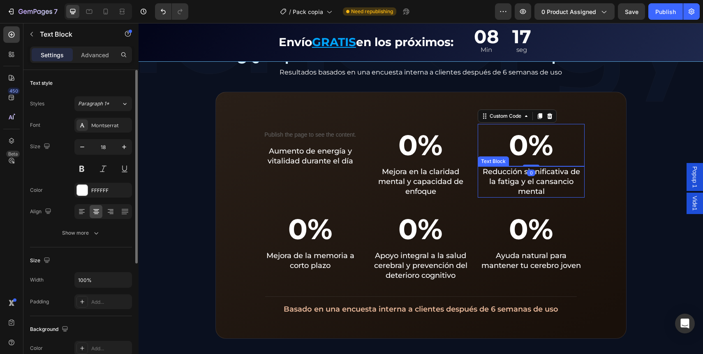
click at [478, 179] on div "Reducción significativa de la fatiga y el cansancio mental" at bounding box center [531, 181] width 107 height 31
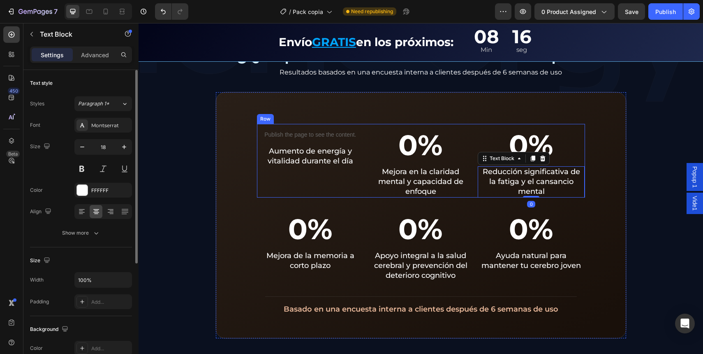
click at [472, 182] on div "Publish the page to see the content. Custom Code Aumento de energía y vitalidad…" at bounding box center [421, 161] width 328 height 74
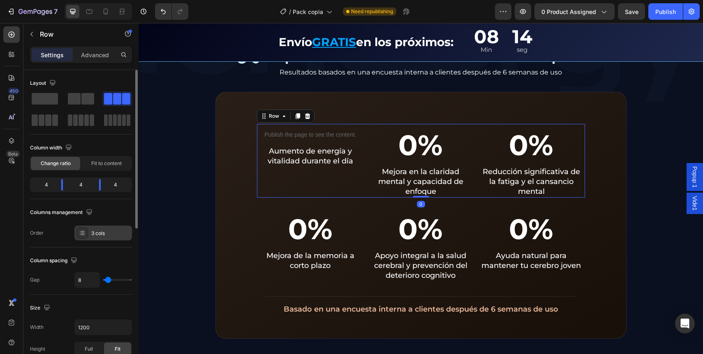
click at [97, 232] on div "3 cols" at bounding box center [110, 232] width 39 height 7
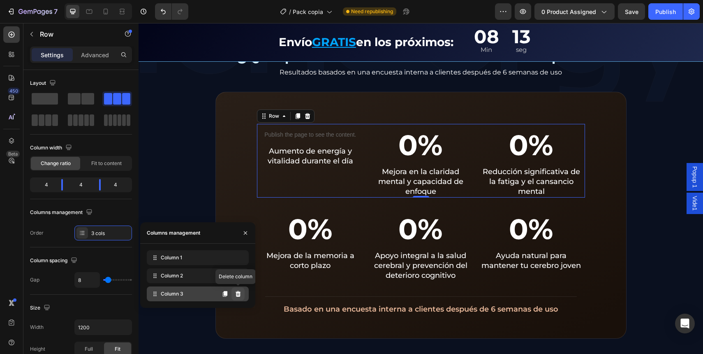
drag, startPoint x: 239, startPoint y: 295, endPoint x: 100, endPoint y: 270, distance: 140.9
click at [239, 295] on icon at bounding box center [238, 294] width 5 height 6
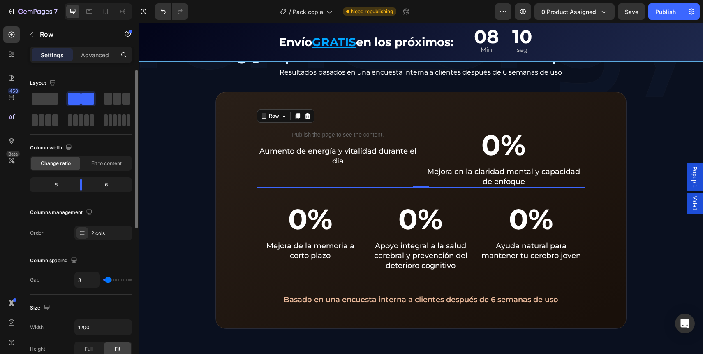
type input "28"
type input "37"
type input "40"
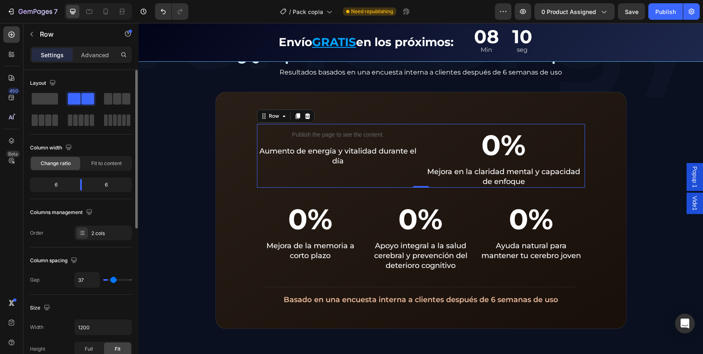
type input "40"
type input "42"
type input "43"
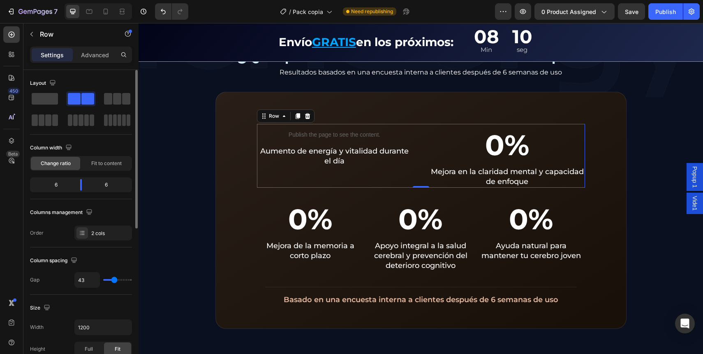
type input "45"
type input "47"
type input "49"
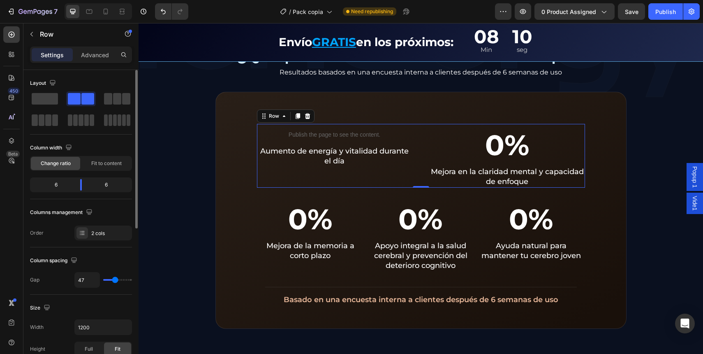
type input "49"
type input "51"
type input "52"
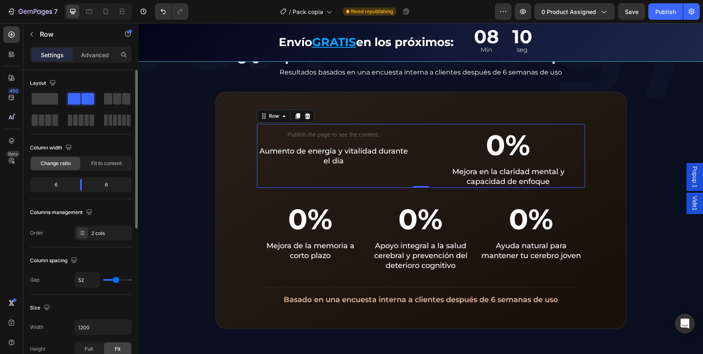
type input "54"
type input "56"
type input "58"
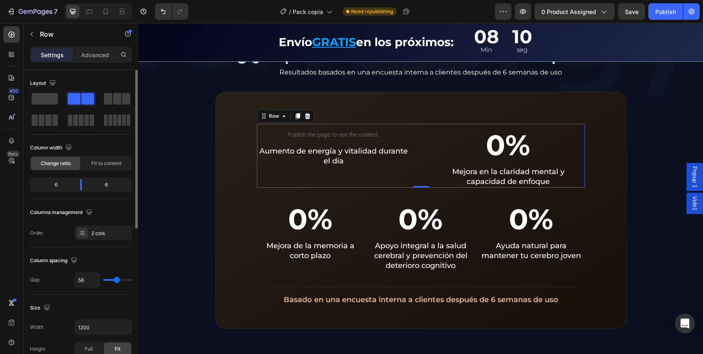
type input "58"
type input "59"
type input "60"
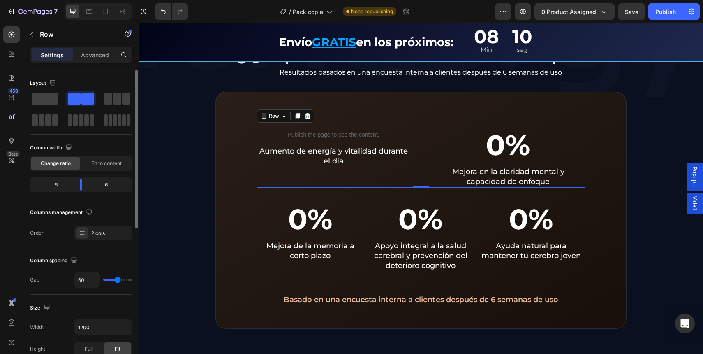
type input "62"
type input "65"
type input "68"
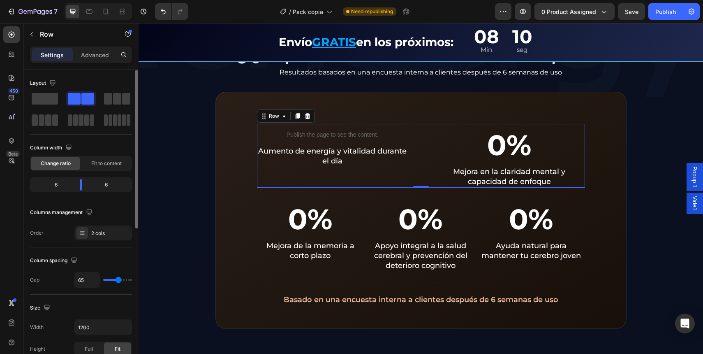
type input "68"
type input "70"
type input "73"
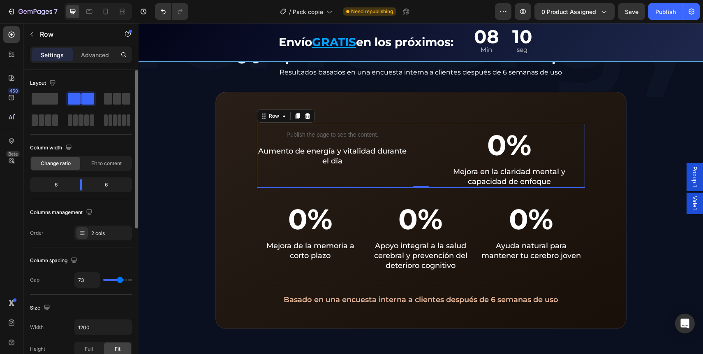
type input "76"
type input "78"
type input "80"
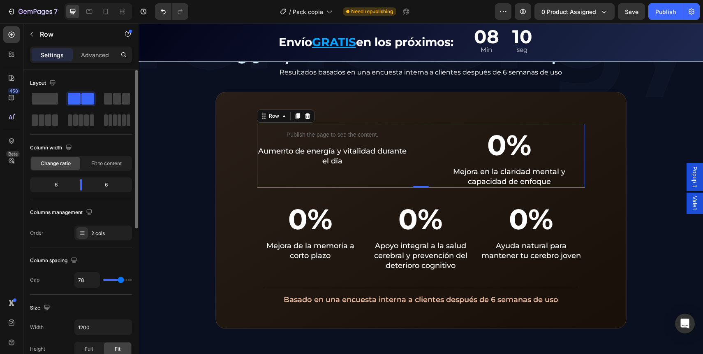
type input "80"
type input "82"
type input "85"
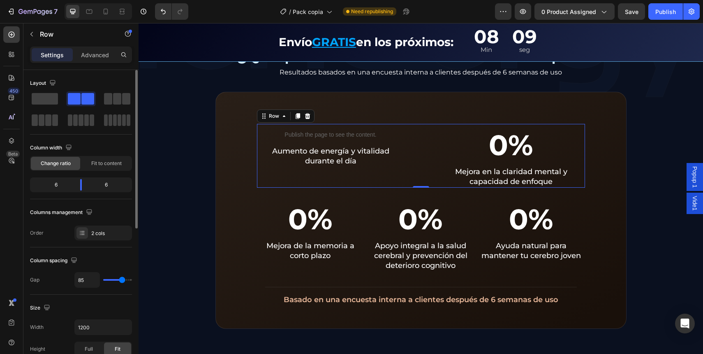
type input "87"
type input "90"
type input "94"
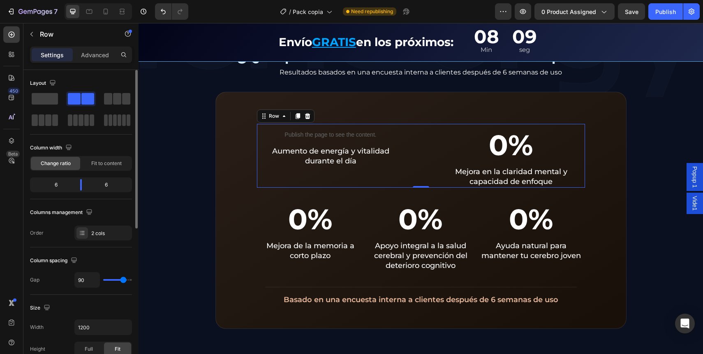
type input "94"
type input "98"
type input "101"
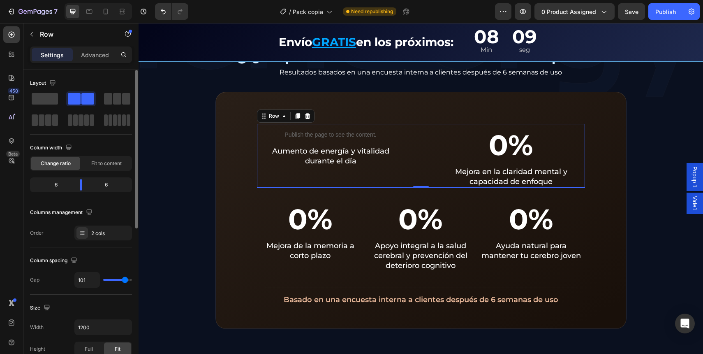
type input "103"
type input "105"
type input "107"
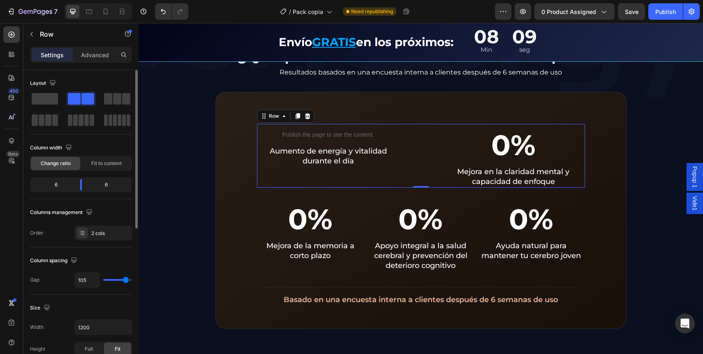
type input "107"
type input "109"
type input "111"
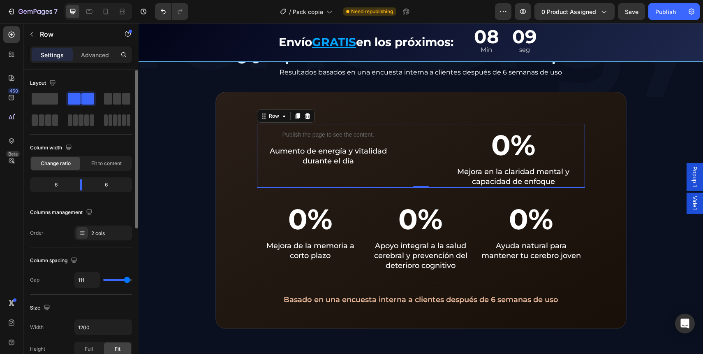
type input "112"
drag, startPoint x: 109, startPoint y: 282, endPoint x: 127, endPoint y: 280, distance: 17.7
type input "112"
click at [127, 280] on input "range" at bounding box center [117, 280] width 29 height 2
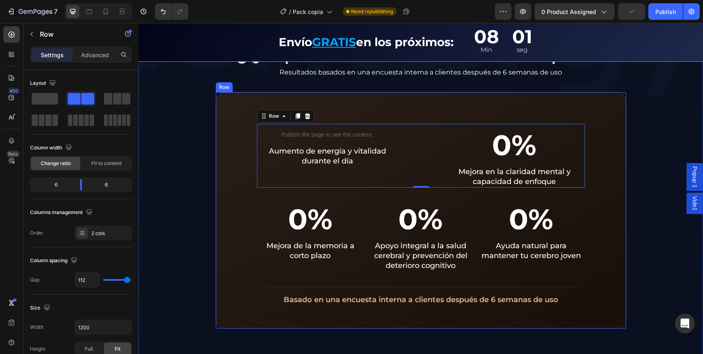
click at [226, 118] on div "Publish the page to see the content. Custom Code Aumento de energía y vitalidad…" at bounding box center [420, 210] width 411 height 237
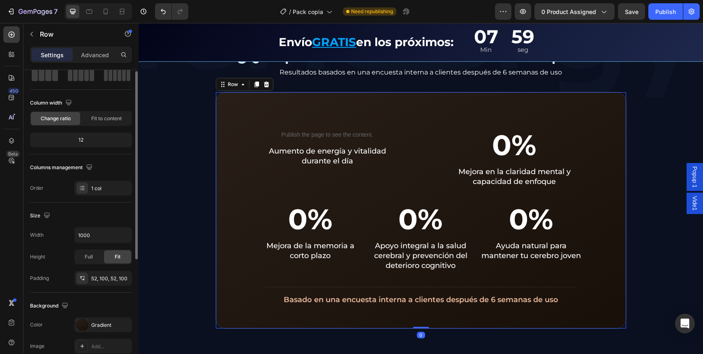
scroll to position [0, 0]
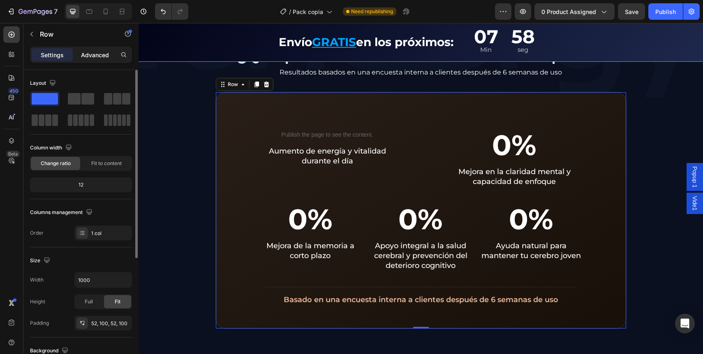
click at [88, 52] on p "Advanced" at bounding box center [95, 55] width 28 height 9
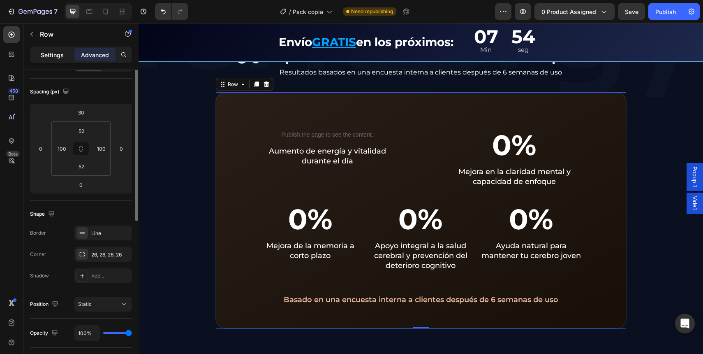
scroll to position [38, 0]
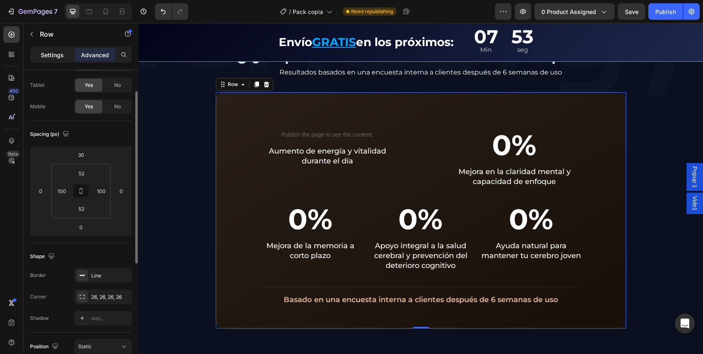
click at [58, 51] on p "Settings" at bounding box center [52, 55] width 23 height 9
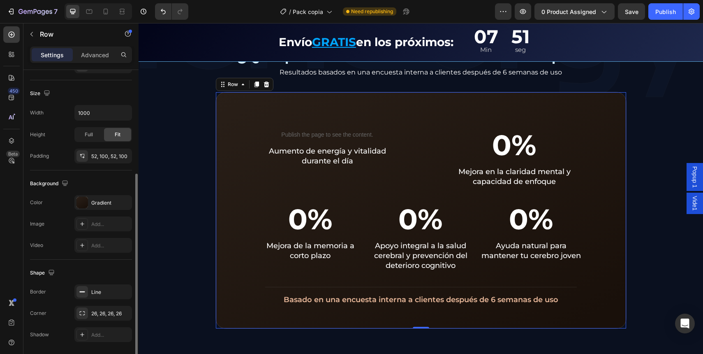
scroll to position [168, 0]
click at [97, 116] on input "1000" at bounding box center [103, 111] width 57 height 15
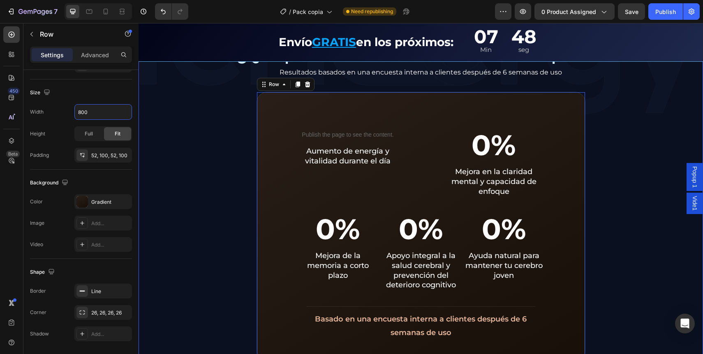
type input "800"
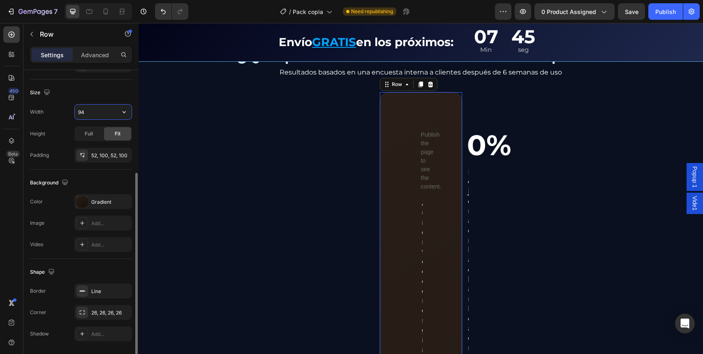
type input "944"
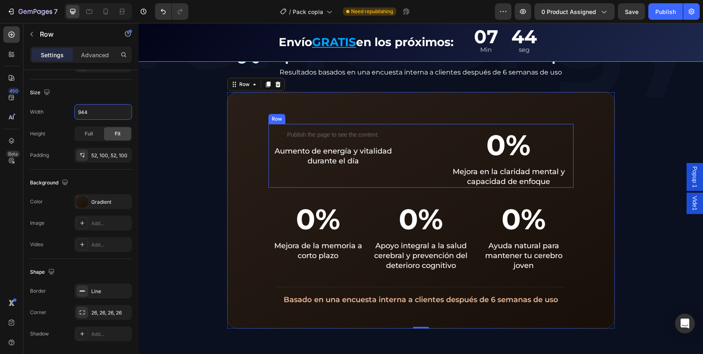
click at [422, 144] on div "Publish the page to see the content. Custom Code Aumento de energía y vitalidad…" at bounding box center [421, 156] width 305 height 64
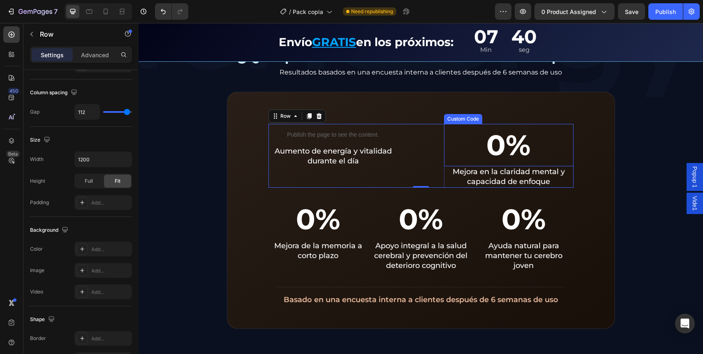
click at [450, 156] on div "0%" at bounding box center [509, 145] width 130 height 43
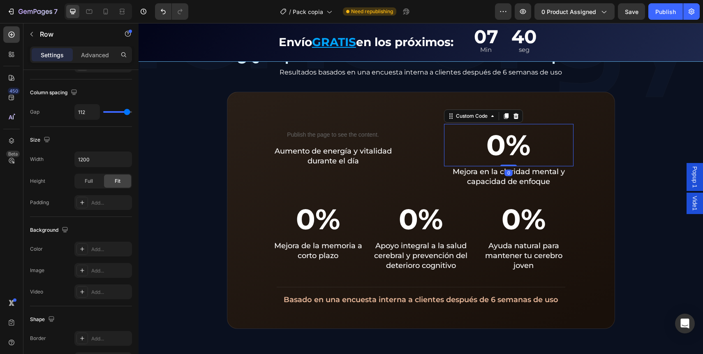
scroll to position [0, 0]
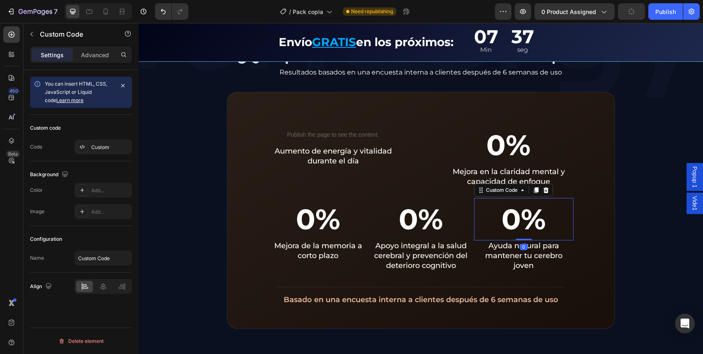
click at [523, 200] on div "0%" at bounding box center [524, 219] width 100 height 43
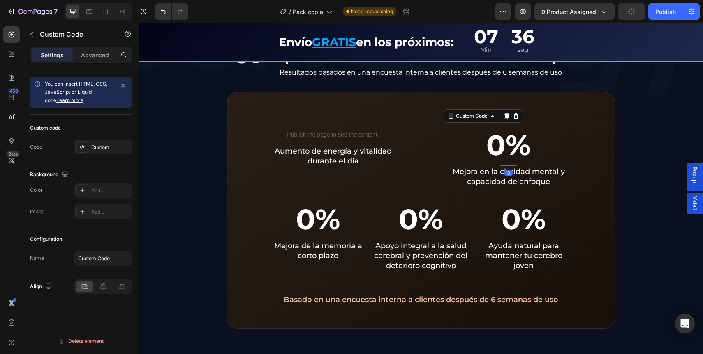
click at [534, 144] on div "0%" at bounding box center [509, 145] width 130 height 43
click at [122, 88] on icon "button" at bounding box center [123, 85] width 7 height 7
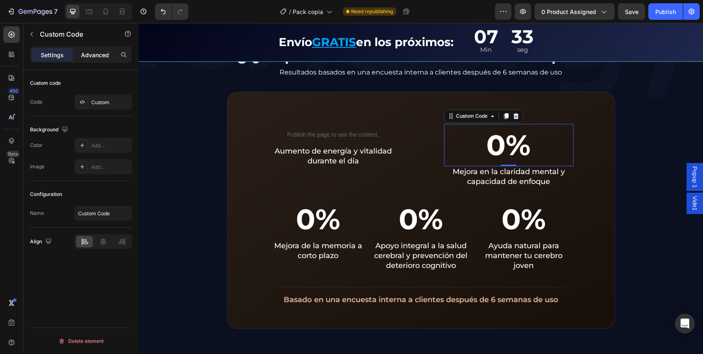
click at [103, 53] on p "Advanced" at bounding box center [95, 55] width 28 height 9
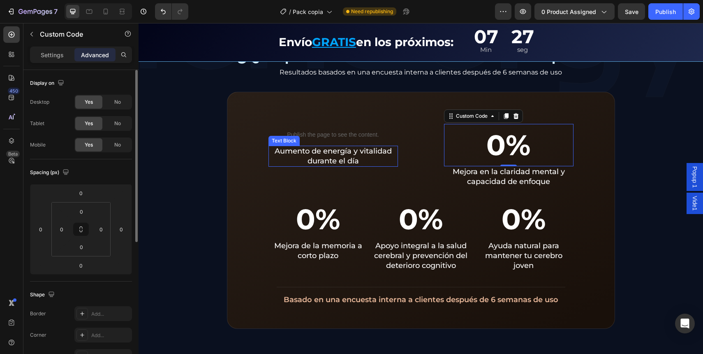
click at [305, 157] on p "Aumento de energía y vitalidad durante el día" at bounding box center [333, 156] width 128 height 20
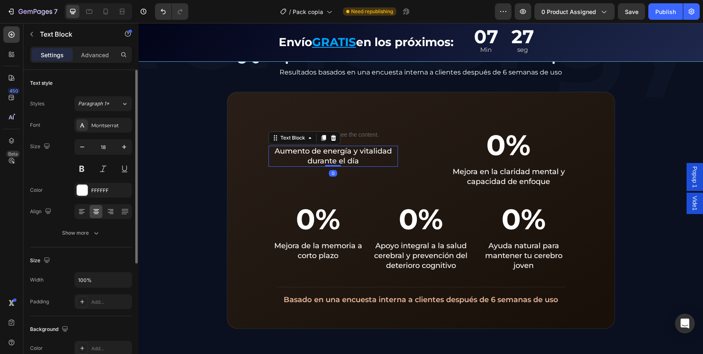
click at [305, 157] on p "Aumento de energía y vitalidad durante el día" at bounding box center [333, 156] width 128 height 20
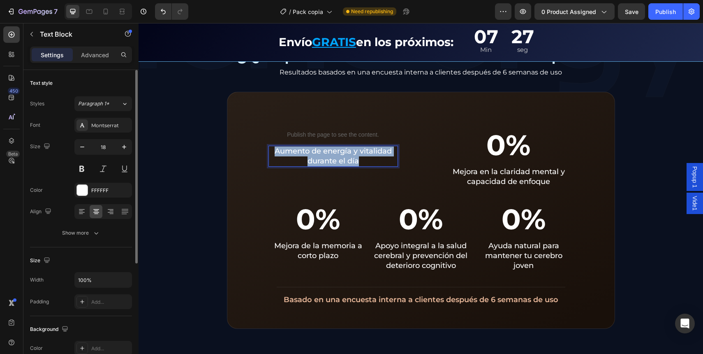
click at [305, 157] on p "Aumento de energía y vitalidad durante el día" at bounding box center [333, 156] width 128 height 20
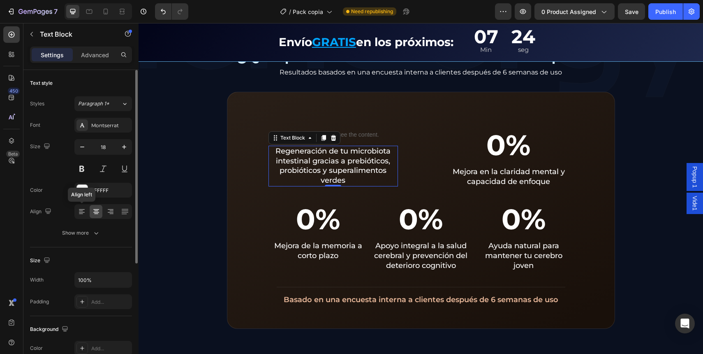
click at [85, 203] on div "Font Montserrat Size 18 Color FFFFFF Align Align left Show more" at bounding box center [81, 179] width 102 height 123
click at [75, 211] on div at bounding box center [81, 211] width 13 height 13
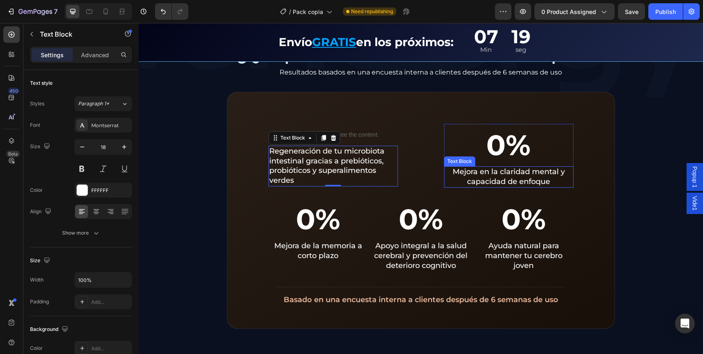
click at [473, 174] on p "Mejora en la claridad mental y capacidad de enfoque" at bounding box center [509, 177] width 128 height 20
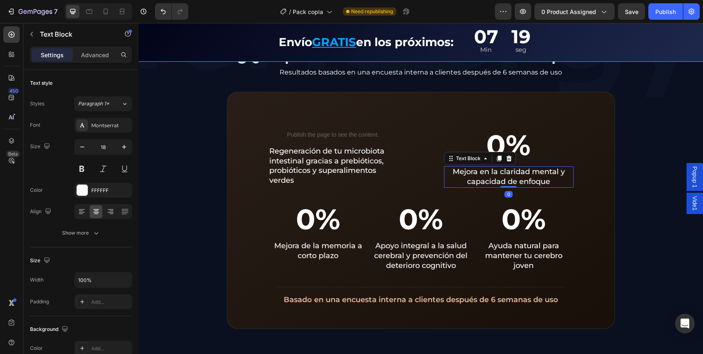
click at [473, 174] on p "Mejora en la claridad mental y capacidad de enfoque" at bounding box center [509, 177] width 128 height 20
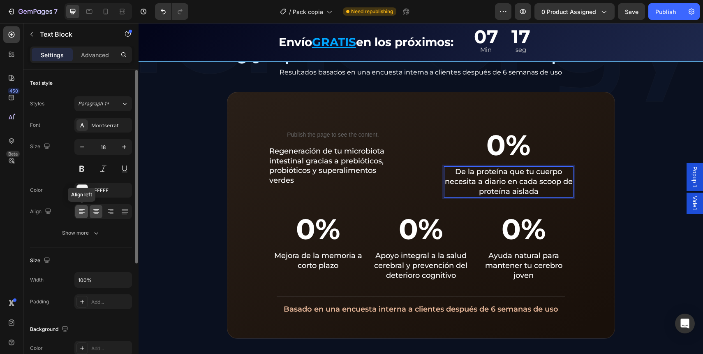
drag, startPoint x: 77, startPoint y: 208, endPoint x: 87, endPoint y: 208, distance: 9.5
click at [78, 208] on icon at bounding box center [82, 211] width 8 height 8
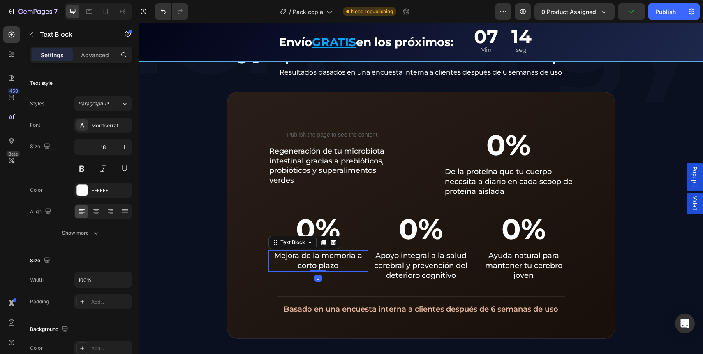
click at [308, 252] on p "Mejora de la memoria a corto plazo" at bounding box center [318, 261] width 98 height 20
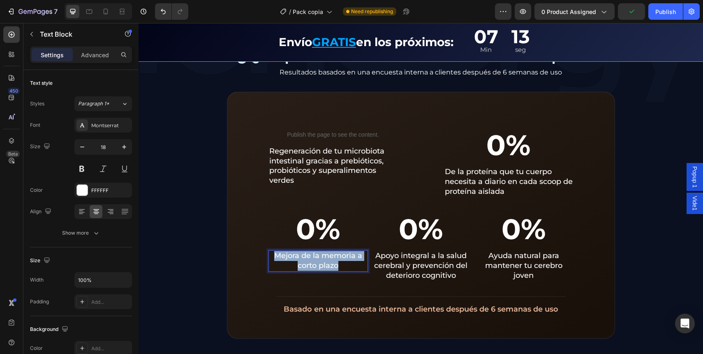
click at [308, 252] on p "Mejora de la memoria a corto plazo" at bounding box center [318, 261] width 98 height 20
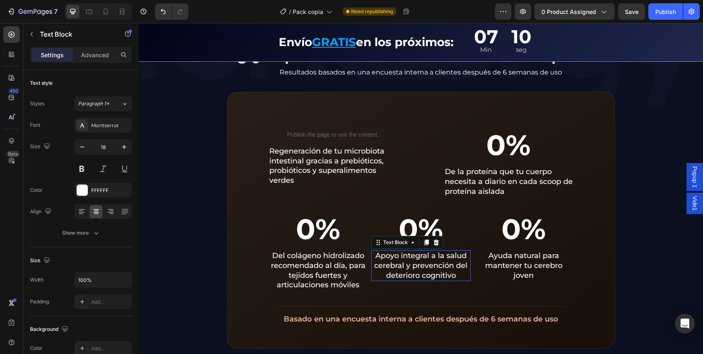
click at [424, 261] on p "Apoyo integral a la salud cerebral y prevención del deterioro cognitivo" at bounding box center [421, 265] width 98 height 29
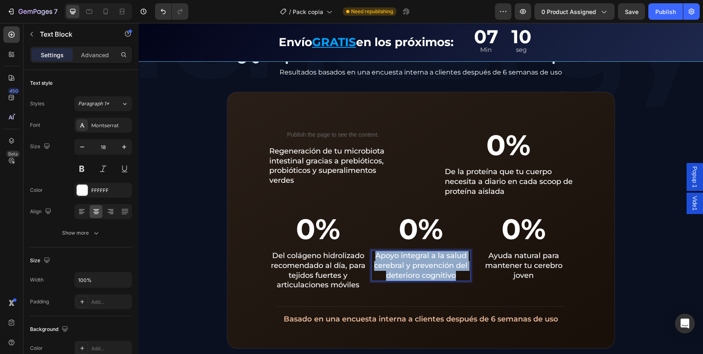
click at [424, 261] on p "Apoyo integral a la salud cerebral y prevención del deterioro cognitivo" at bounding box center [421, 265] width 98 height 29
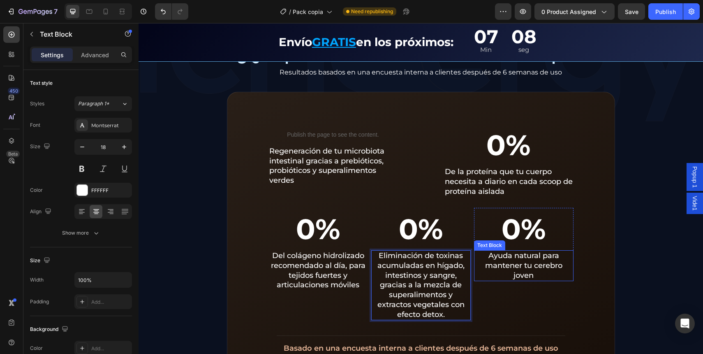
click at [498, 254] on p "Ayuda natural para mantener tu cerebro joven" at bounding box center [524, 265] width 98 height 29
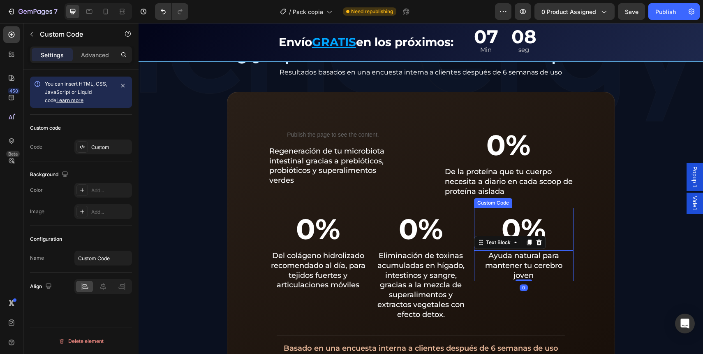
click at [479, 219] on div "0%" at bounding box center [524, 229] width 100 height 43
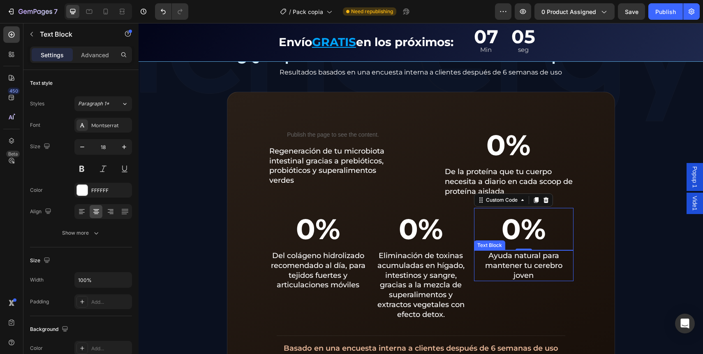
click at [480, 278] on p "Ayuda natural para mantener tu cerebro joven" at bounding box center [524, 265] width 98 height 29
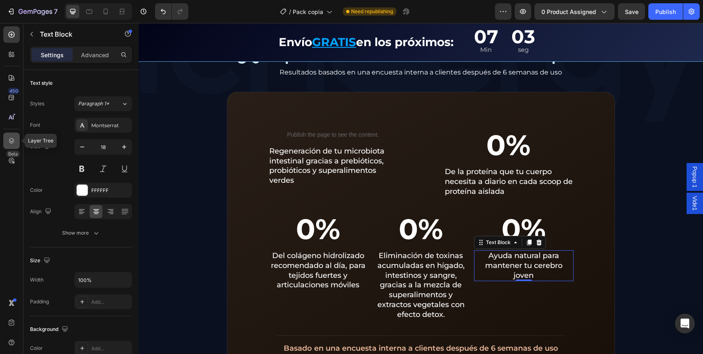
click at [7, 141] on icon at bounding box center [11, 141] width 8 height 8
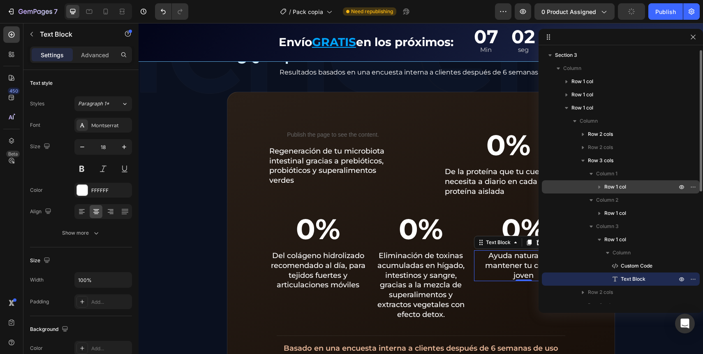
scroll to position [206, 0]
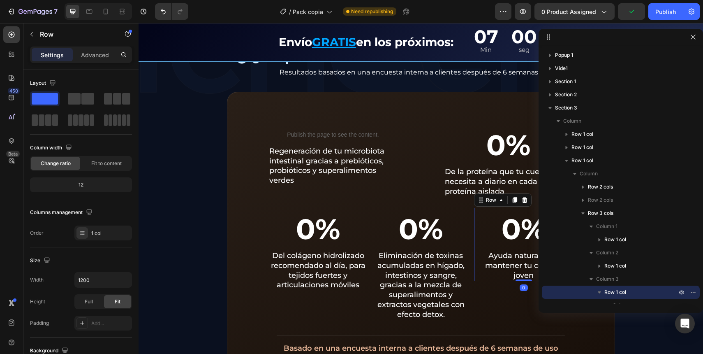
scroll to position [206, 0]
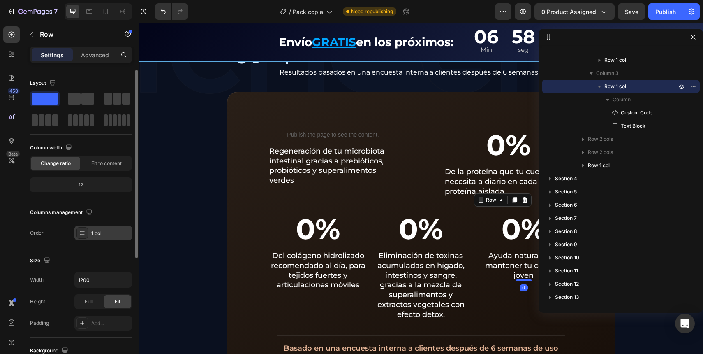
click at [97, 233] on div "1 col" at bounding box center [110, 232] width 39 height 7
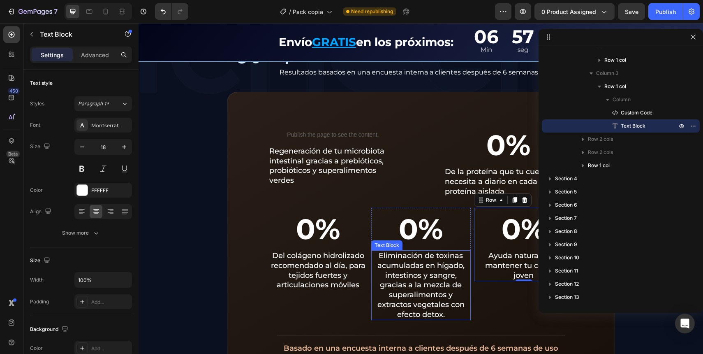
click at [499, 278] on p "Ayuda natural para mantener tu cerebro joven" at bounding box center [524, 265] width 98 height 29
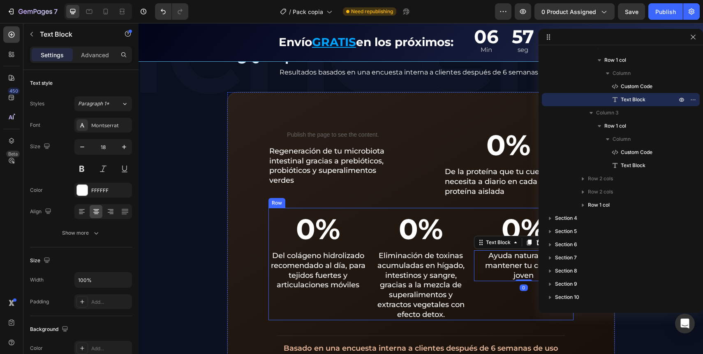
click at [467, 294] on div "Eliminación de toxinas acumuladas en hígado, intestinos y sangre, gracias a la …" at bounding box center [421, 285] width 100 height 70
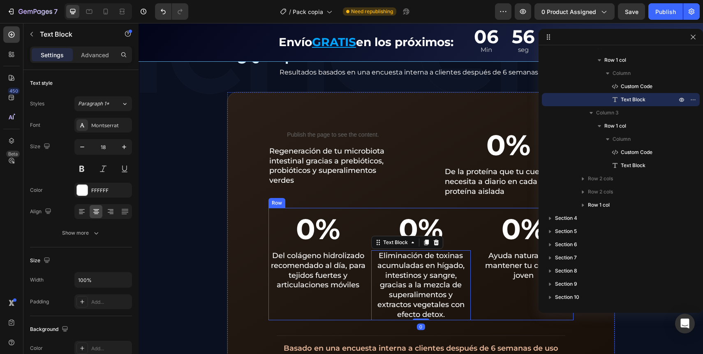
click at [470, 291] on div "0% Custom Code Del colágeno hidrolizado recomendado al día, para tejidos fuerte…" at bounding box center [421, 264] width 305 height 113
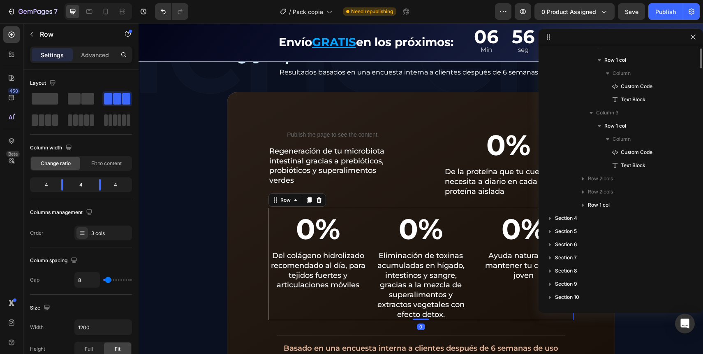
scroll to position [63, 0]
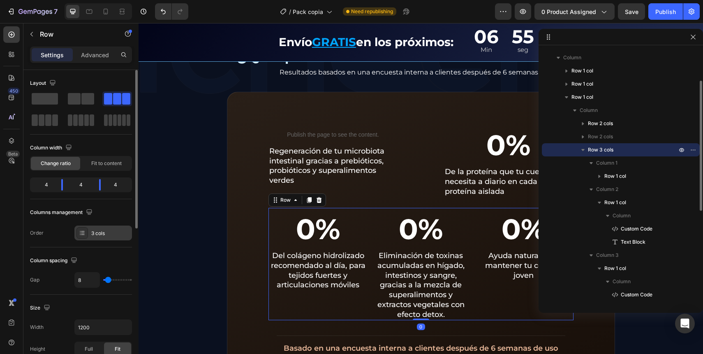
click at [106, 234] on div "3 cols" at bounding box center [110, 232] width 39 height 7
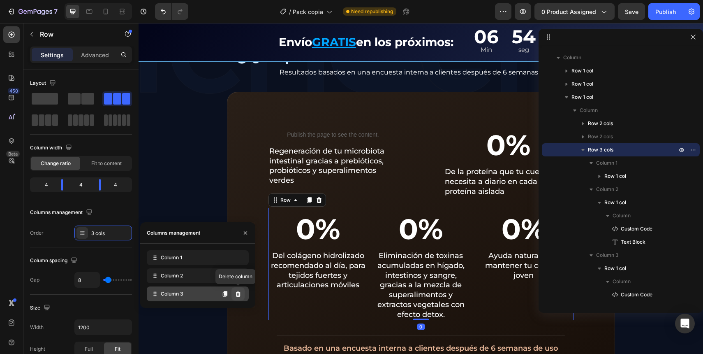
click at [237, 292] on icon at bounding box center [238, 294] width 5 height 6
click at [242, 293] on button at bounding box center [237, 293] width 13 height 13
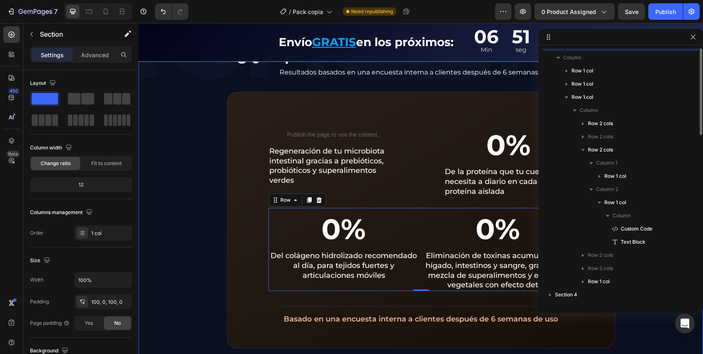
click at [212, 186] on div "IENERGY BOX es ideal para ti si... Text Block Icon Tienes digestión lenta, pesa…" at bounding box center [421, 42] width 565 height 611
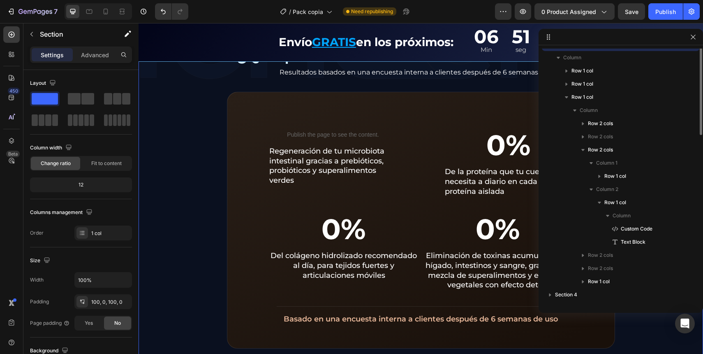
scroll to position [0, 0]
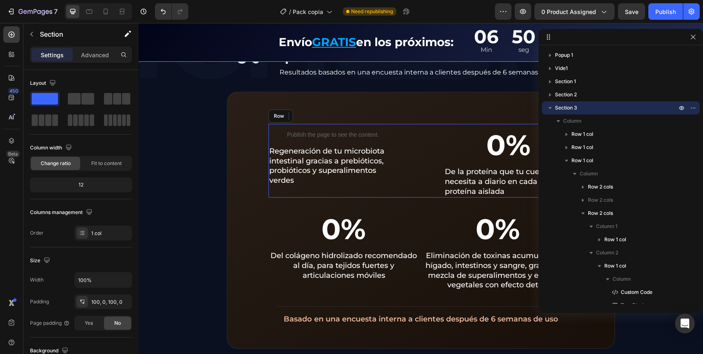
click at [411, 169] on div "Publish the page to see the content. Custom Code Regeneración de tu microbiota …" at bounding box center [421, 161] width 305 height 74
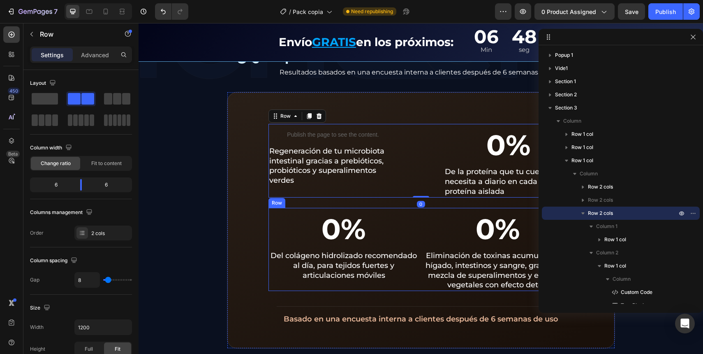
click at [413, 286] on div "0% Custom Code Del colágeno hidrolizado recomendado al día, para tejidos fuerte…" at bounding box center [344, 249] width 151 height 83
click at [419, 167] on div "Publish the page to see the content. Custom Code Regeneración de tu microbiota …" at bounding box center [421, 161] width 305 height 74
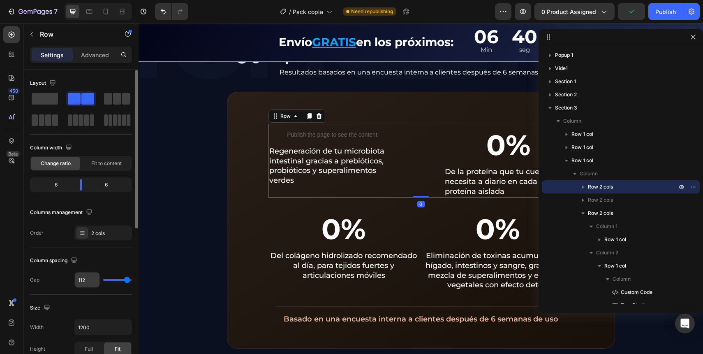
click at [88, 283] on input "112" at bounding box center [87, 279] width 25 height 15
type input "8"
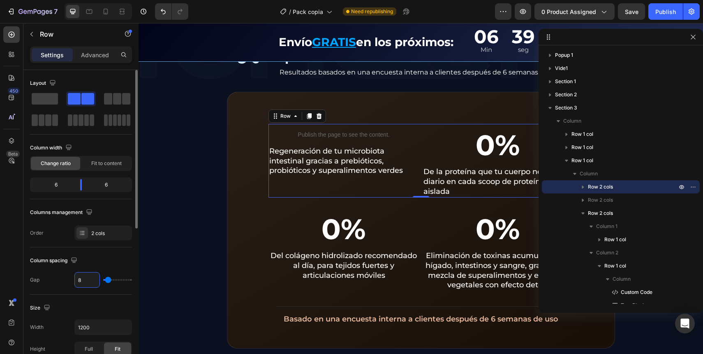
type input "84"
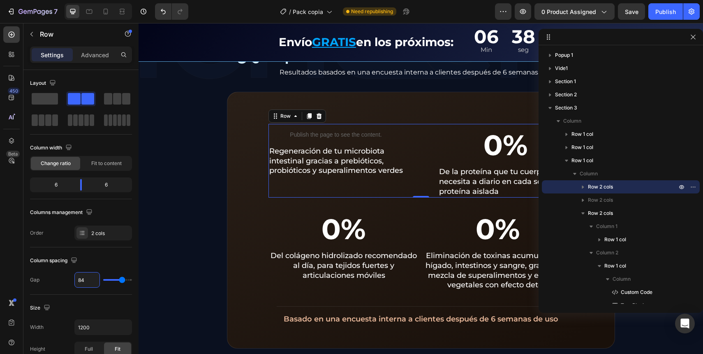
type input "84"
click at [417, 206] on div "0" at bounding box center [421, 204] width 8 height 7
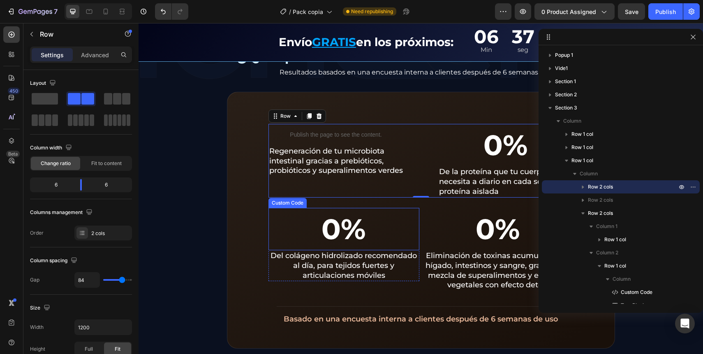
click at [413, 228] on div "0%" at bounding box center [344, 229] width 151 height 43
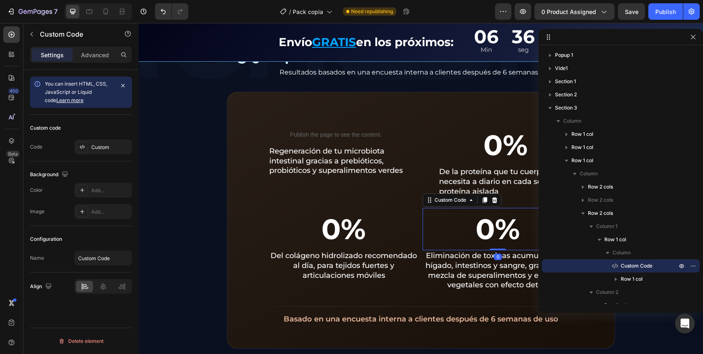
click at [423, 235] on div "0%" at bounding box center [498, 229] width 151 height 43
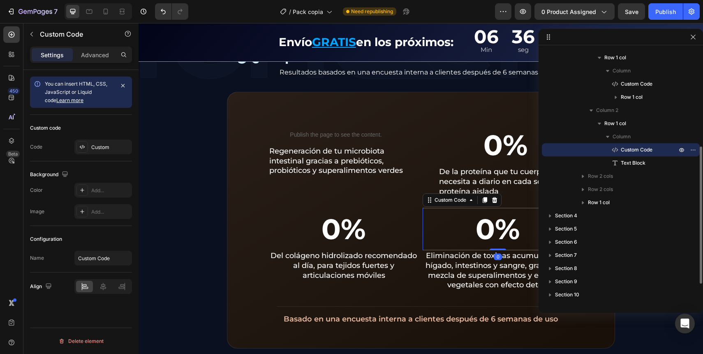
click at [423, 236] on div "0%" at bounding box center [498, 229] width 151 height 43
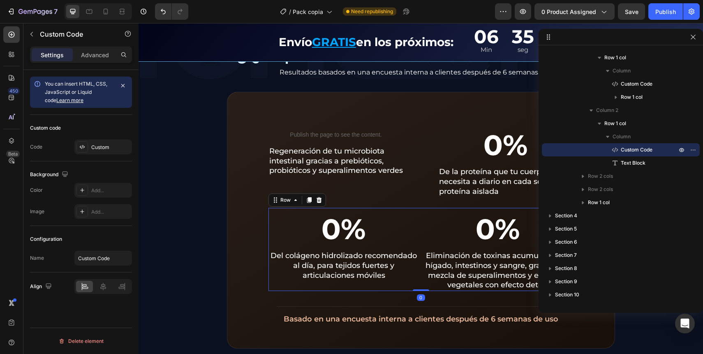
click at [419, 238] on div "0% Custom Code Del colágeno hidrolizado recomendado al día, para tejidos fuerte…" at bounding box center [421, 249] width 305 height 83
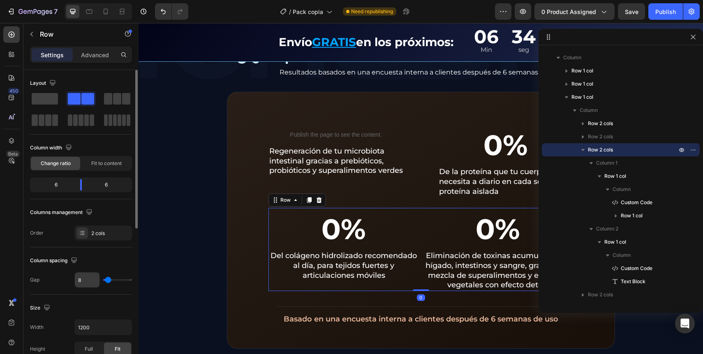
click at [87, 280] on input "8" at bounding box center [87, 279] width 25 height 15
type input "0"
type input "8"
type input "84"
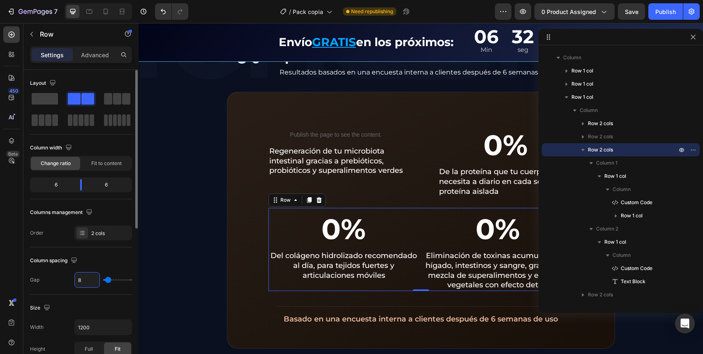
type input "84"
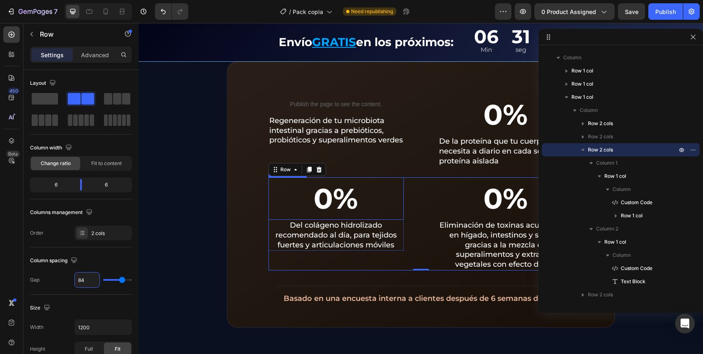
scroll to position [766, 0]
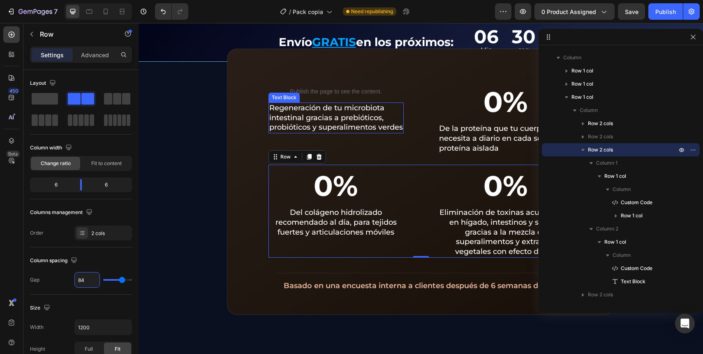
type input "84"
click at [286, 220] on p "Del colágeno hidrolizado recomendado al día, para tejidos fuertes y articulacio…" at bounding box center [336, 222] width 134 height 29
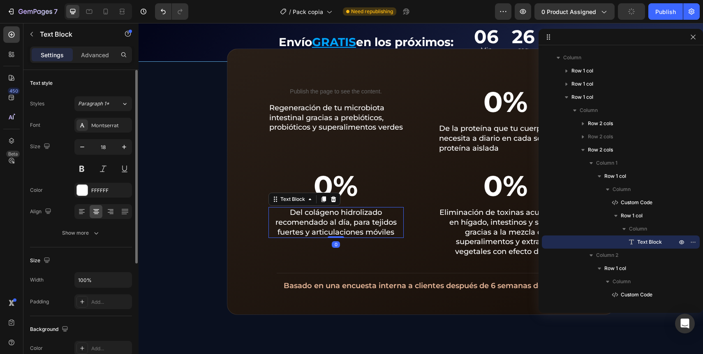
click at [84, 202] on div "Font Montserrat Size 18 Color FFFFFF Align Show more" at bounding box center [81, 179] width 102 height 123
click at [82, 213] on icon at bounding box center [82, 211] width 8 height 8
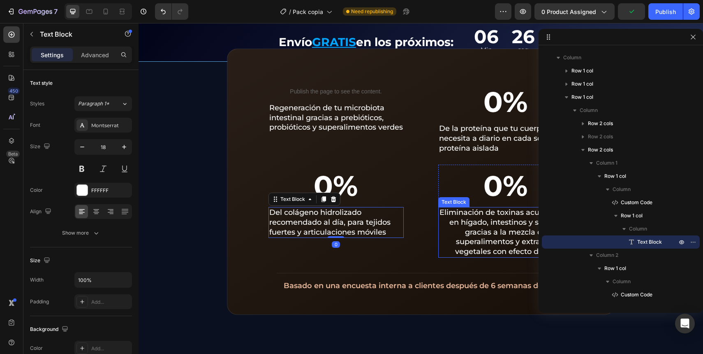
click at [500, 237] on p "Eliminación de toxinas acumuladas en hígado, intestinos y sangre, gracias a la …" at bounding box center [506, 232] width 134 height 49
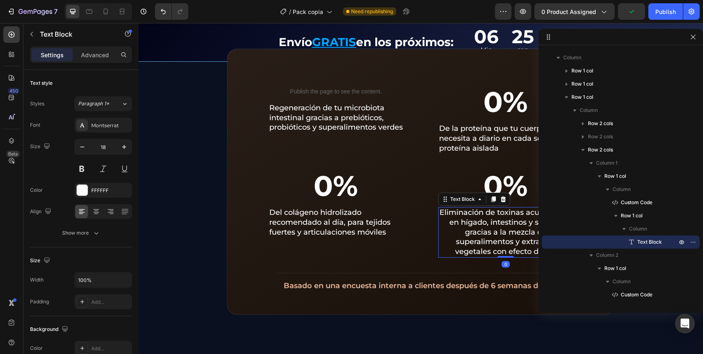
scroll to position [221, 0]
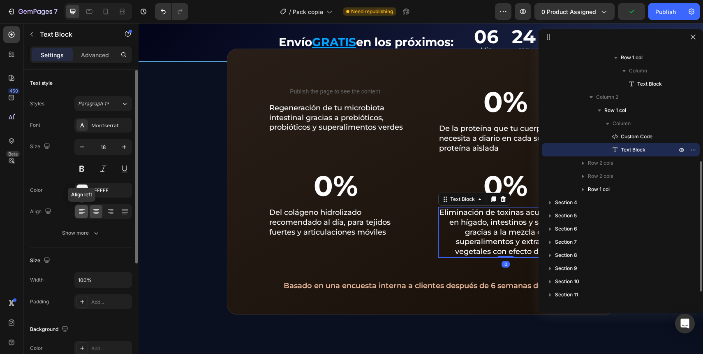
click at [76, 216] on div at bounding box center [81, 211] width 13 height 13
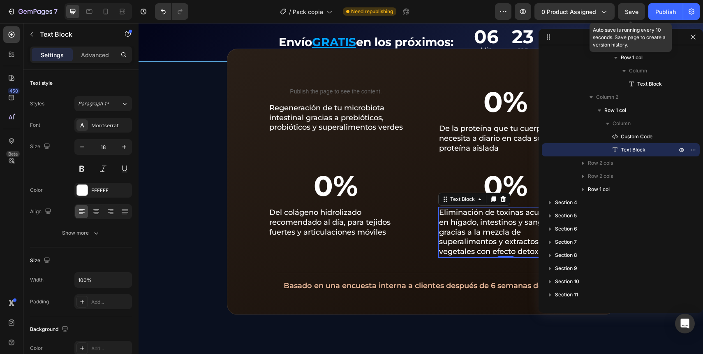
drag, startPoint x: 625, startPoint y: 16, endPoint x: 641, endPoint y: 42, distance: 30.6
click at [625, 16] on div "Save" at bounding box center [632, 11] width 14 height 9
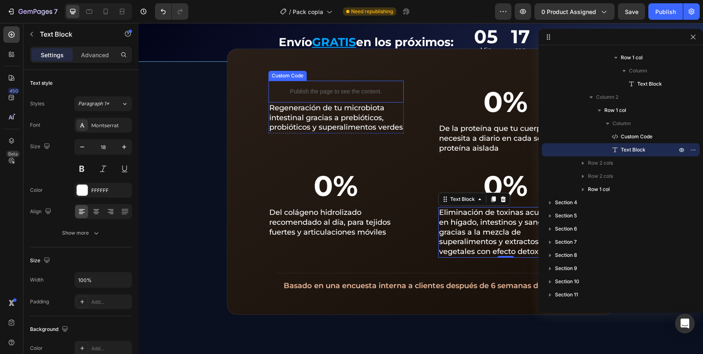
click at [345, 92] on p "Publish the page to see the content." at bounding box center [336, 91] width 135 height 9
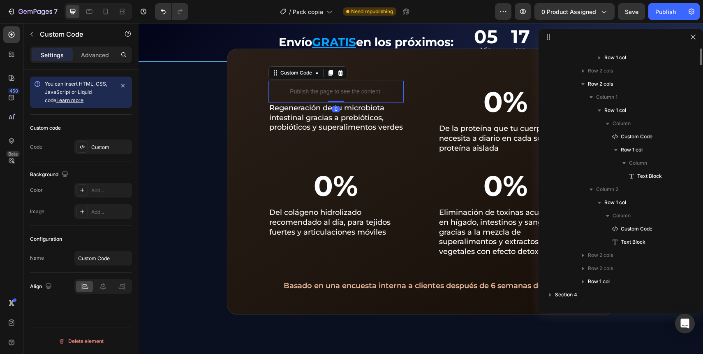
scroll to position [90, 0]
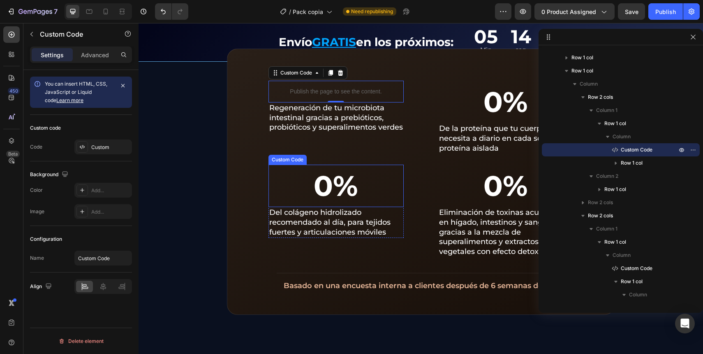
click at [340, 187] on div "0%" at bounding box center [336, 185] width 135 height 43
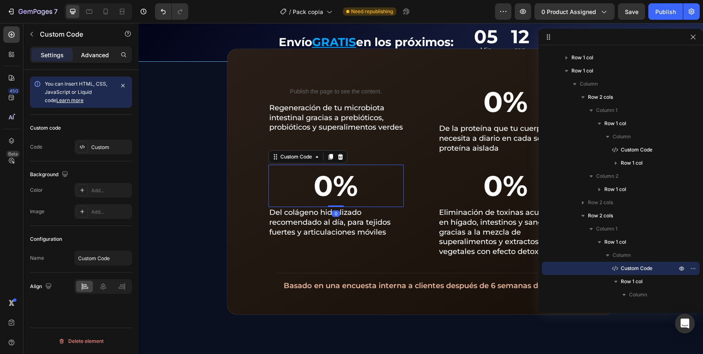
click at [91, 53] on p "Advanced" at bounding box center [95, 55] width 28 height 9
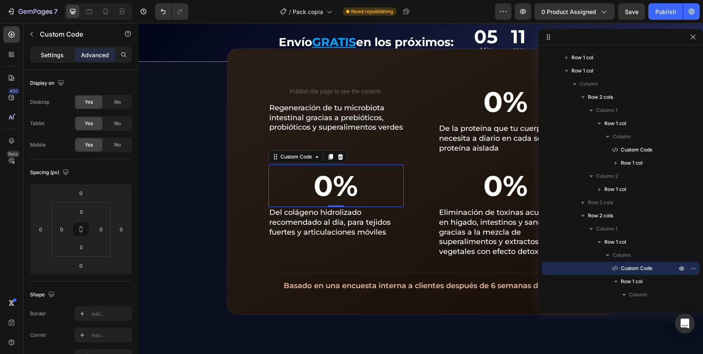
click at [47, 56] on p "Settings" at bounding box center [52, 55] width 23 height 9
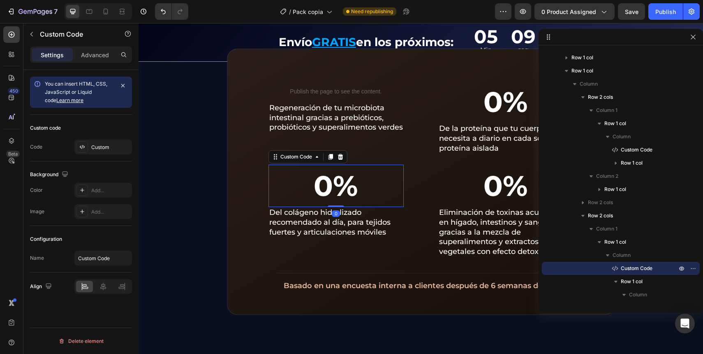
click at [344, 174] on div "0%" at bounding box center [336, 185] width 135 height 43
click at [331, 227] on p "Del colágeno hidrolizado recomendado al día, para tejidos fuertes y articulacio…" at bounding box center [336, 222] width 134 height 29
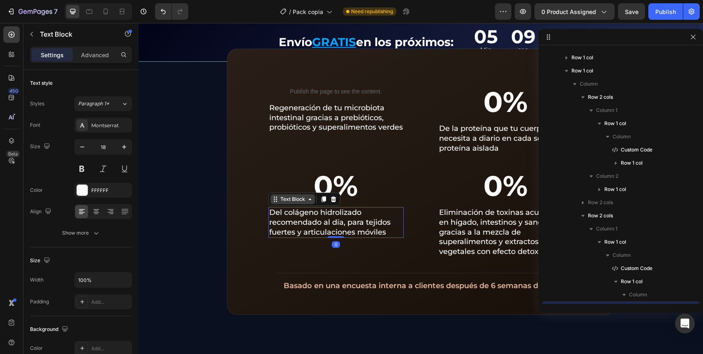
scroll to position [248, 0]
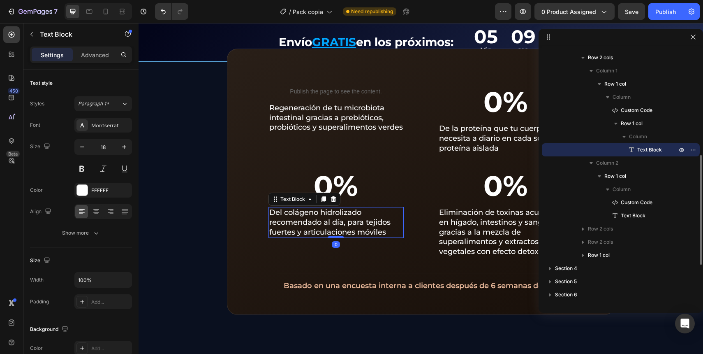
click at [302, 190] on div "0%" at bounding box center [336, 185] width 135 height 43
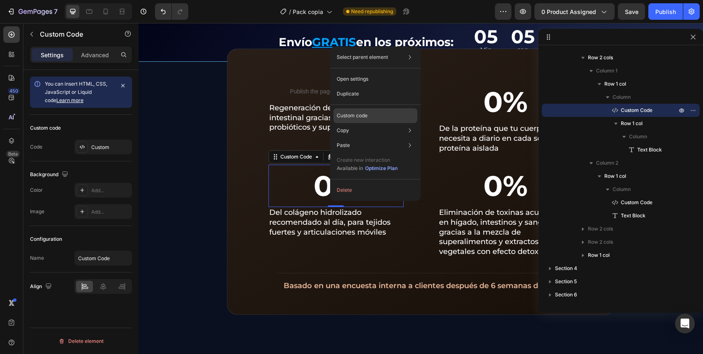
click at [356, 138] on div "Custom code" at bounding box center [375, 145] width 84 height 15
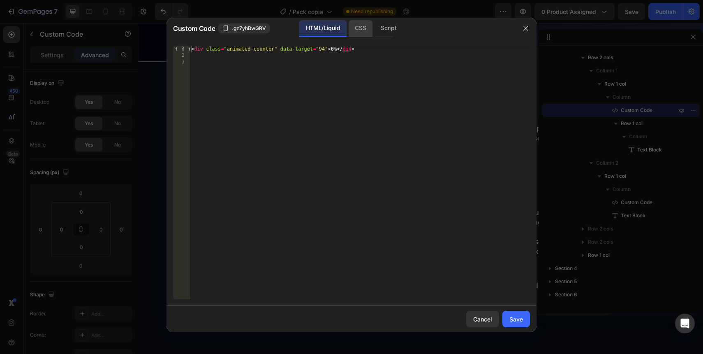
click at [374, 29] on div "CSS" at bounding box center [388, 28] width 29 height 16
click at [384, 24] on div "Script" at bounding box center [388, 28] width 29 height 16
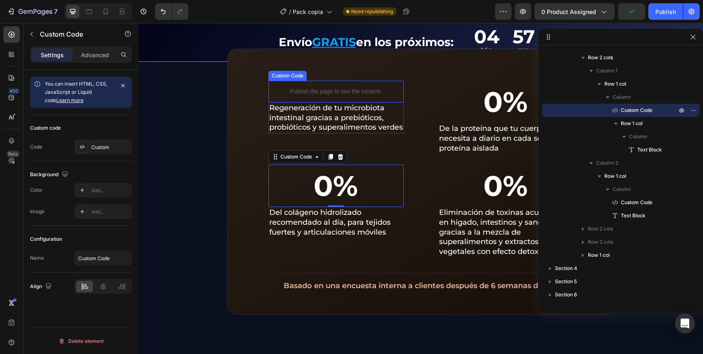
click at [316, 91] on p "Publish the page to see the content." at bounding box center [336, 91] width 135 height 9
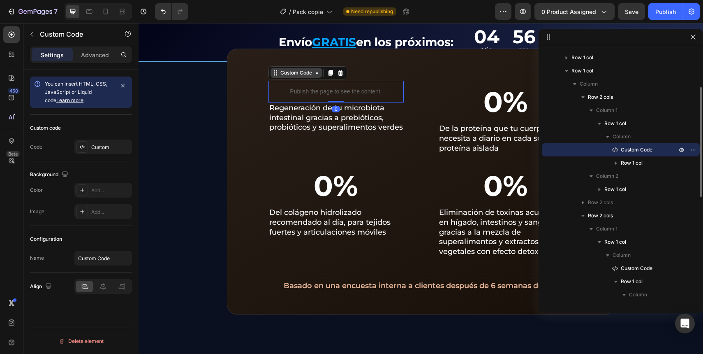
click at [290, 73] on div "Custom Code" at bounding box center [296, 72] width 35 height 7
click at [329, 93] on p "Publish the page to see the content." at bounding box center [336, 91] width 135 height 9
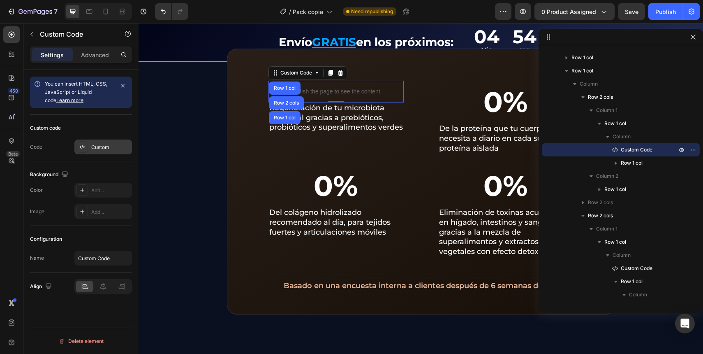
click at [101, 146] on div "Custom" at bounding box center [110, 147] width 39 height 7
click at [492, 100] on div "0%" at bounding box center [505, 102] width 135 height 43
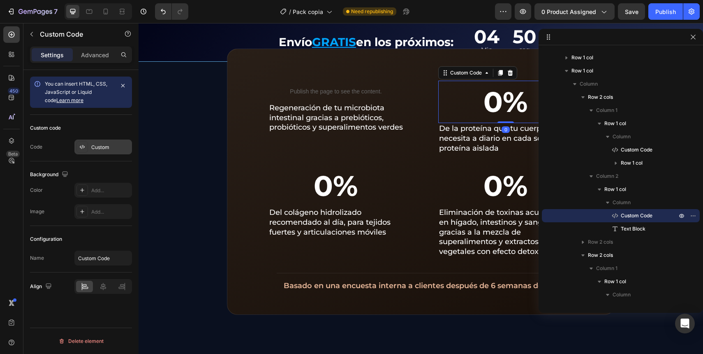
click at [108, 146] on div "Custom" at bounding box center [110, 147] width 39 height 7
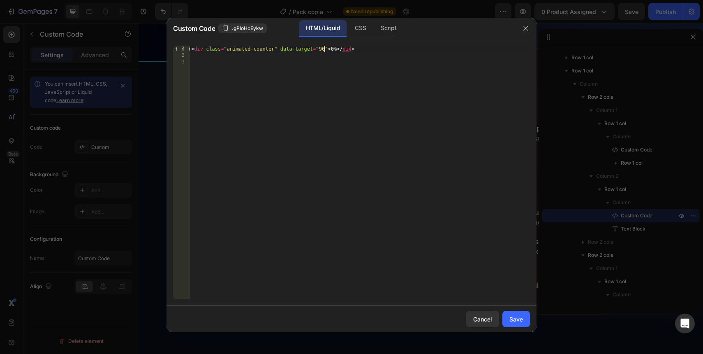
click at [324, 50] on div "< div class = "animated-counter" data-target = "90" > 0% </ div >" at bounding box center [360, 179] width 340 height 266
type textarea "<div class="animated-counter" data-target="89">0%</div>"
click at [521, 317] on div "Save" at bounding box center [516, 319] width 14 height 9
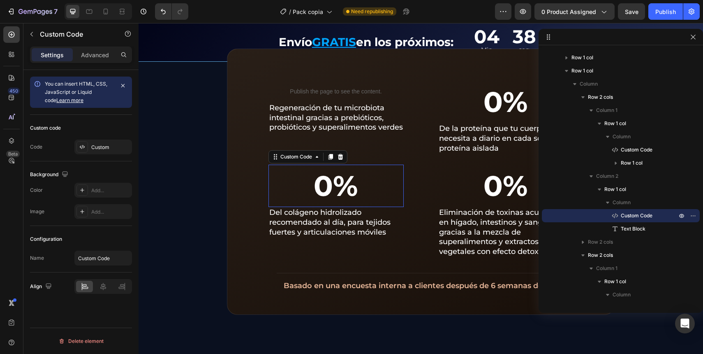
click at [317, 192] on div "0%" at bounding box center [336, 185] width 135 height 43
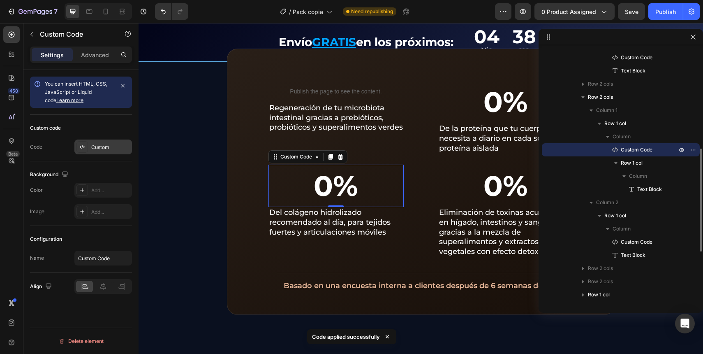
click at [95, 150] on div "Custom" at bounding box center [110, 147] width 39 height 7
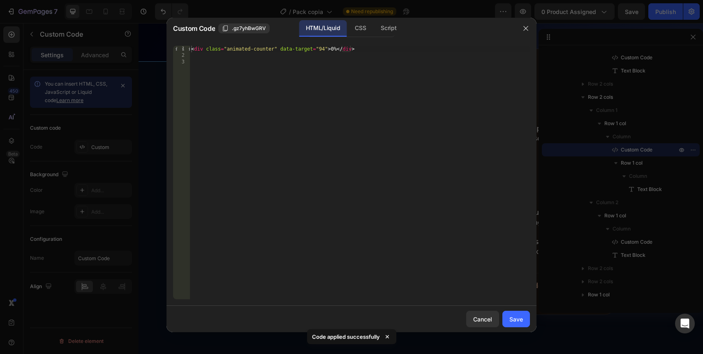
click at [323, 48] on div "< div class = "animated-counter" data-target = "94" > 0% </ div >" at bounding box center [360, 179] width 340 height 266
type textarea "<div class="animated-counter" data-target="85">0%</div>"
click at [522, 320] on div "Save" at bounding box center [516, 319] width 14 height 9
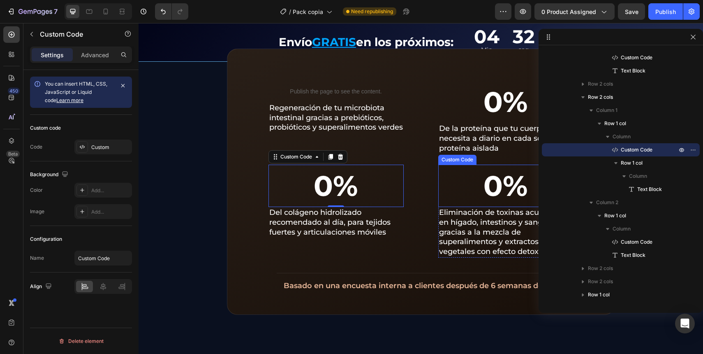
click at [487, 190] on div "0%" at bounding box center [505, 185] width 135 height 43
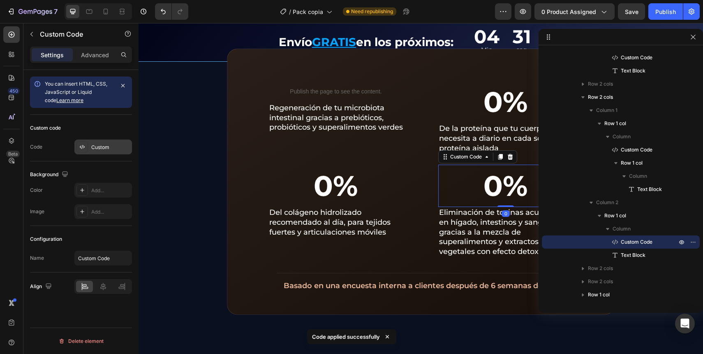
click at [85, 151] on div at bounding box center [82, 147] width 12 height 12
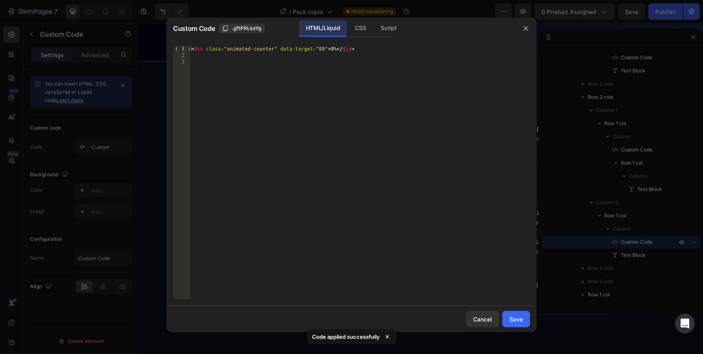
click at [322, 51] on div "< div class = "animated-counter" data-target = "88" > 0% </ div >" at bounding box center [360, 179] width 340 height 266
type textarea "<div class="animated-counter" data-target="90">0%</div>"
click at [518, 315] on div "Save" at bounding box center [516, 319] width 14 height 9
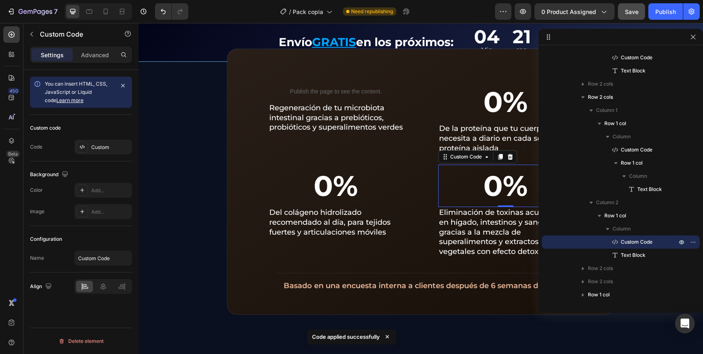
click at [634, 10] on span "Save" at bounding box center [632, 11] width 14 height 7
click at [658, 14] on div "Publish" at bounding box center [665, 11] width 21 height 9
click at [239, 88] on div "Publish the page to see the content. Custom Code Regeneración de tu microbiota …" at bounding box center [421, 182] width 388 height 266
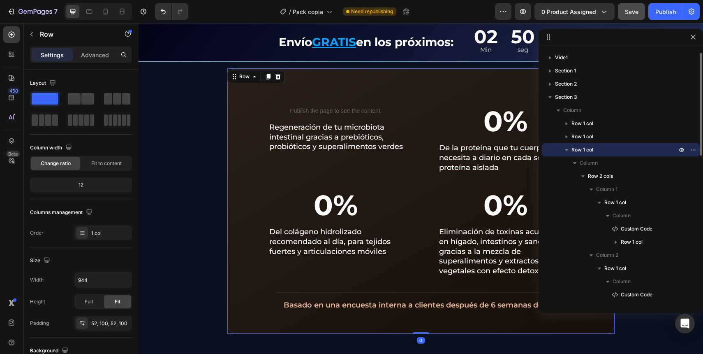
scroll to position [736, 0]
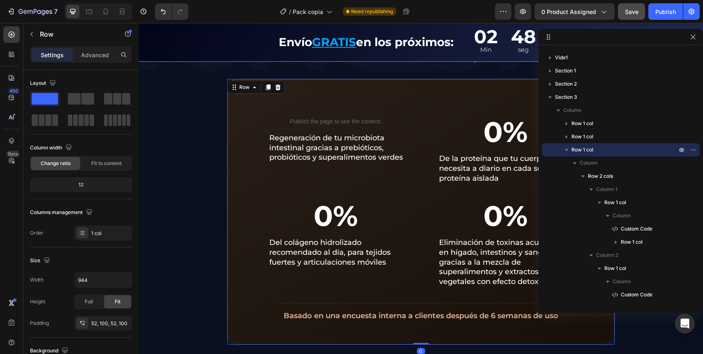
click at [246, 134] on div "Publish the page to see the content. Custom Code Regeneración de tu microbiota …" at bounding box center [421, 212] width 388 height 266
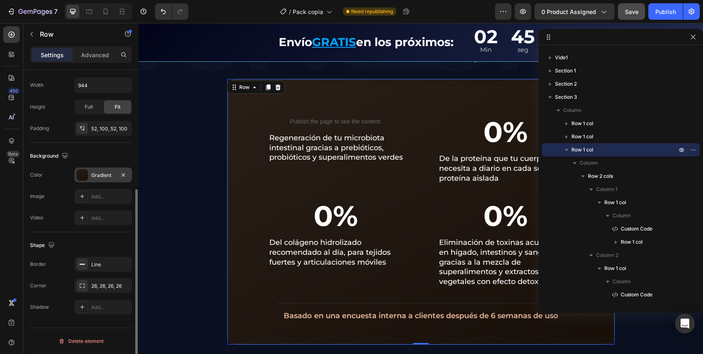
click at [108, 178] on div "Gradient" at bounding box center [103, 174] width 24 height 7
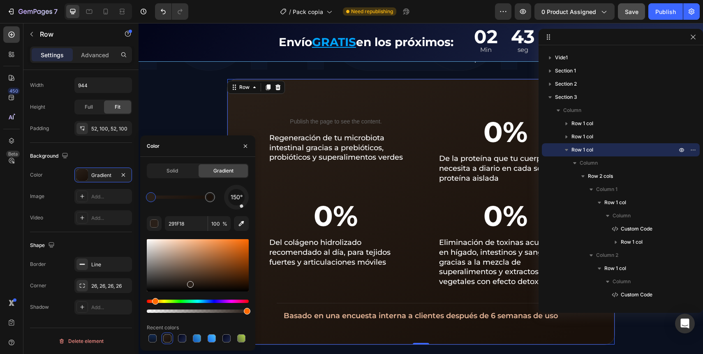
click at [188, 181] on div "Solid Gradient 150° 291F18 100 % Recent colors" at bounding box center [198, 253] width 102 height 181
click at [182, 175] on div "Solid" at bounding box center [172, 170] width 49 height 13
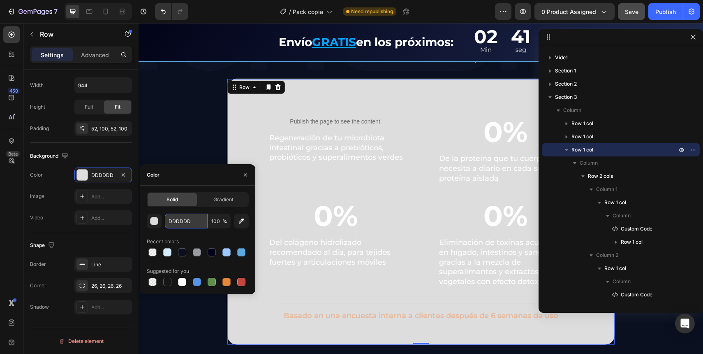
click at [191, 220] on input "DDDDDD" at bounding box center [186, 220] width 43 height 15
paste input "0A0F1B"
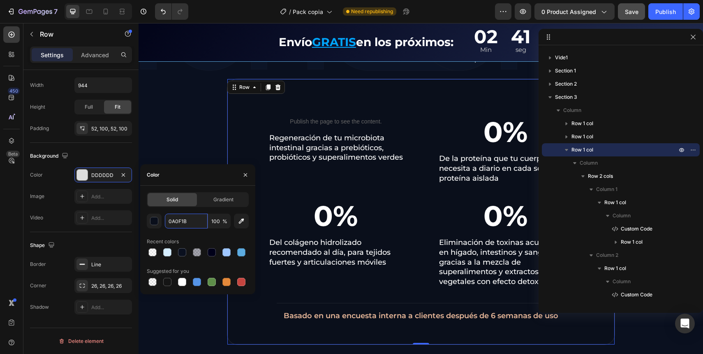
type input "0A0F1B"
click at [195, 210] on div "Solid Gradient 0A0F1B 100 % Recent colors Suggested for you" at bounding box center [198, 239] width 102 height 95
click at [218, 220] on input "100" at bounding box center [219, 220] width 23 height 15
type input "95"
click at [199, 178] on div "Color" at bounding box center [197, 174] width 115 height 21
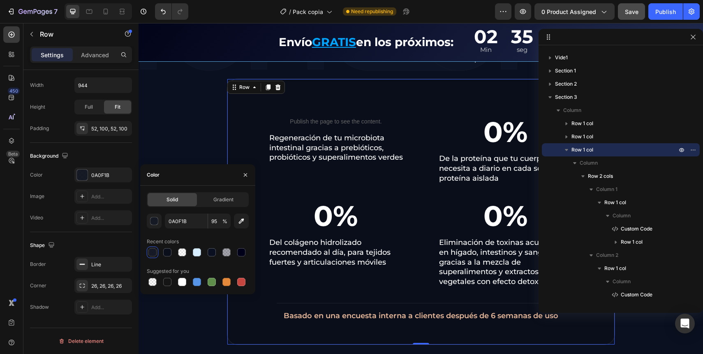
click at [239, 137] on div "Publish the page to see the content. Custom Code Regeneración de tu microbiota …" at bounding box center [421, 212] width 388 height 266
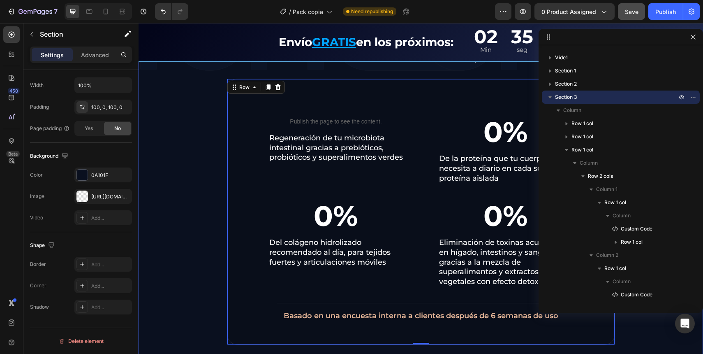
click at [216, 138] on div "IENERGY BOX es ideal para ti si... Text Block Icon Tienes digestión lenta, pesa…" at bounding box center [421, 34] width 565 height 621
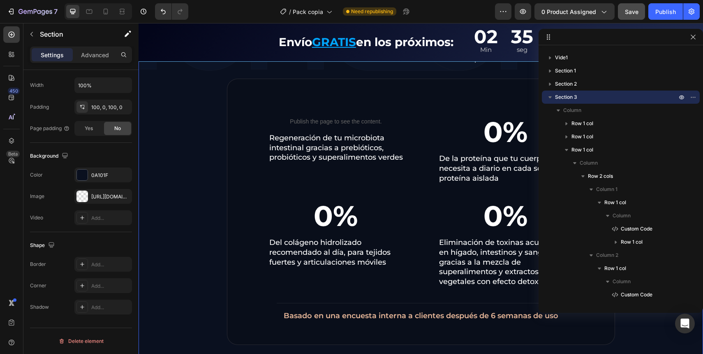
scroll to position [0, 0]
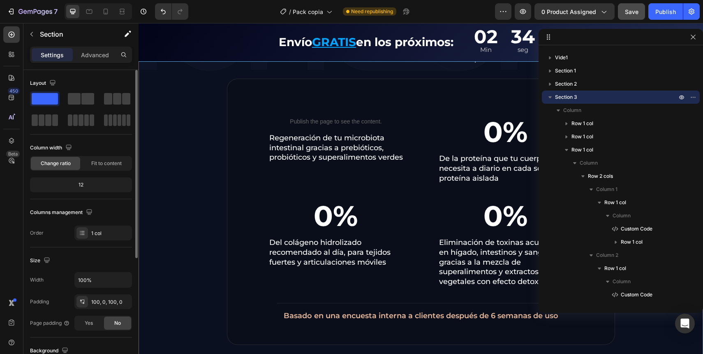
click at [635, 17] on button "Save" at bounding box center [631, 11] width 27 height 16
drag, startPoint x: 691, startPoint y: 34, endPoint x: 388, endPoint y: 53, distance: 303.6
click at [691, 34] on icon "button" at bounding box center [693, 37] width 7 height 7
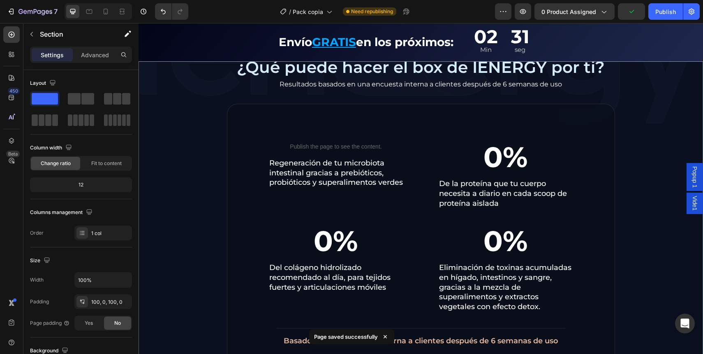
scroll to position [715, 0]
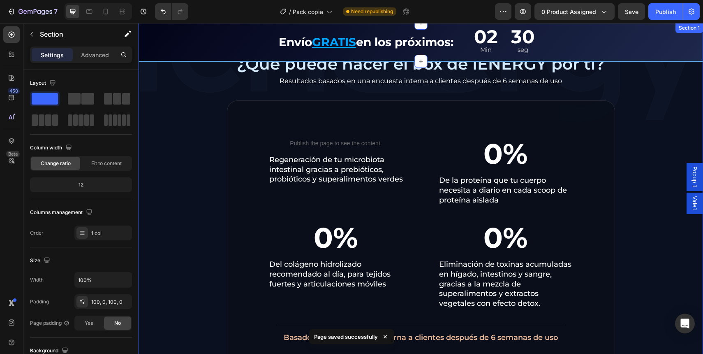
click at [664, 20] on div "7 Version history / Pack copia Need republishing Preview 0 product assigned Sav…" at bounding box center [351, 11] width 703 height 23
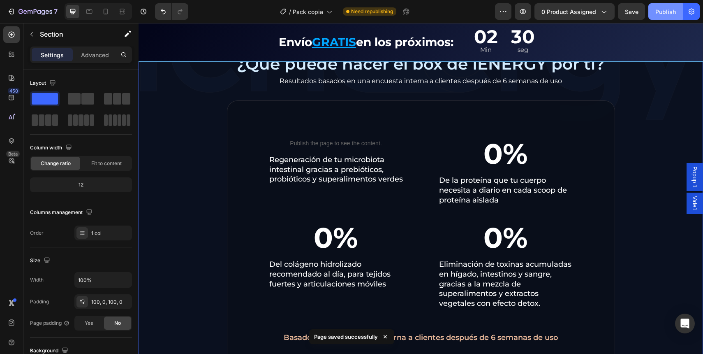
click at [664, 15] on div "Publish" at bounding box center [665, 11] width 21 height 9
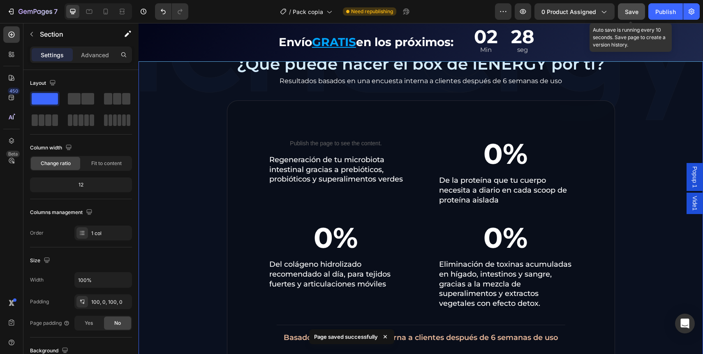
click at [639, 13] on button "Save" at bounding box center [631, 11] width 27 height 16
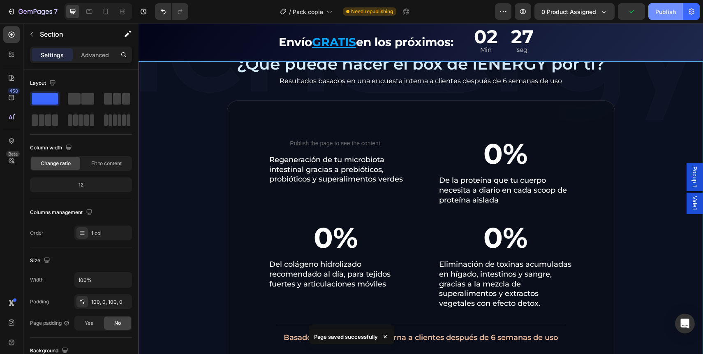
click at [658, 13] on div "Publish" at bounding box center [665, 11] width 21 height 9
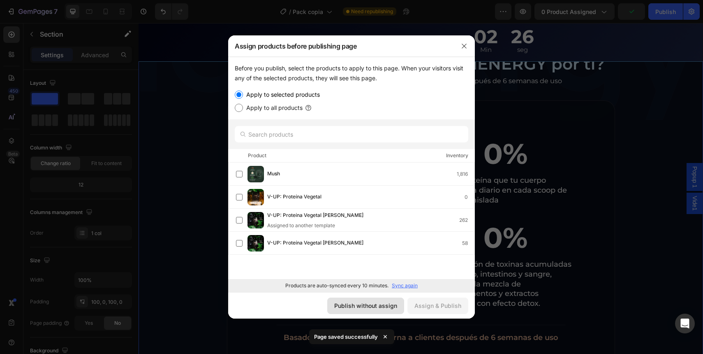
click at [376, 303] on div "Publish without assign" at bounding box center [365, 305] width 63 height 9
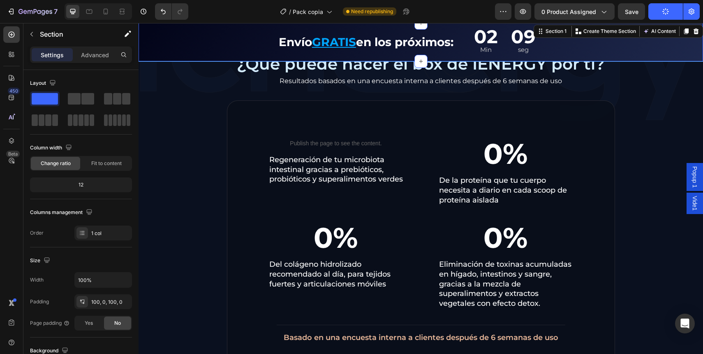
click at [169, 39] on div "Envío GRATIS en los próximos: Text Block 02 Min 09 seg Countdown Timer Row" at bounding box center [421, 42] width 565 height 30
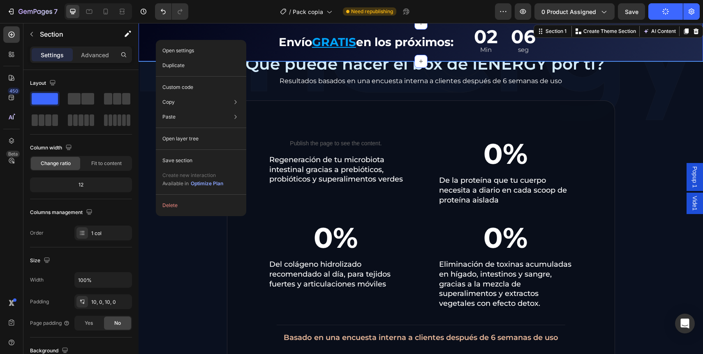
click at [150, 30] on div "Envío GRATIS en los próximos: Text Block 02 Min 06 seg Countdown Timer Row" at bounding box center [421, 42] width 565 height 30
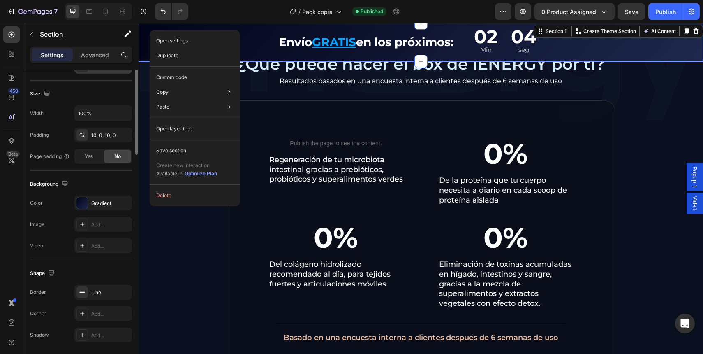
scroll to position [194, 0]
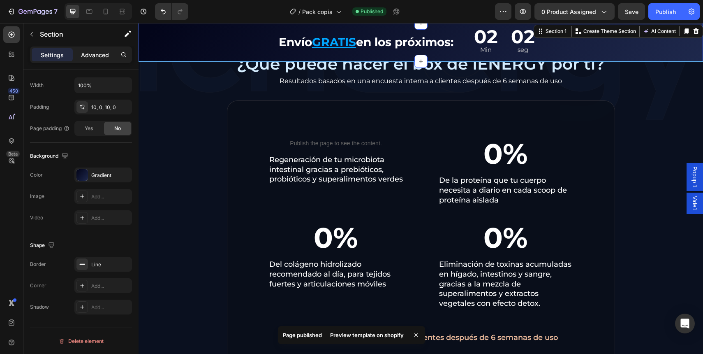
click at [93, 56] on p "Advanced" at bounding box center [95, 55] width 28 height 9
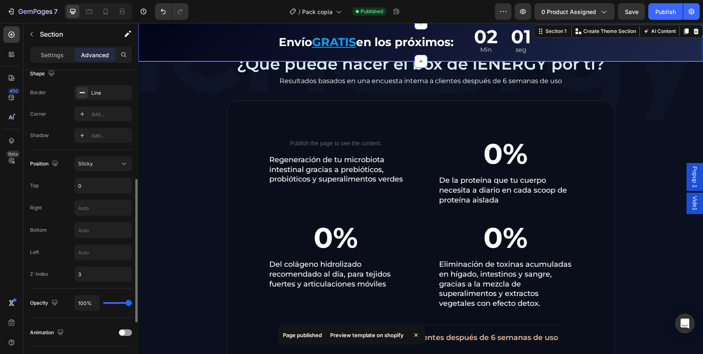
scroll to position [225, 0]
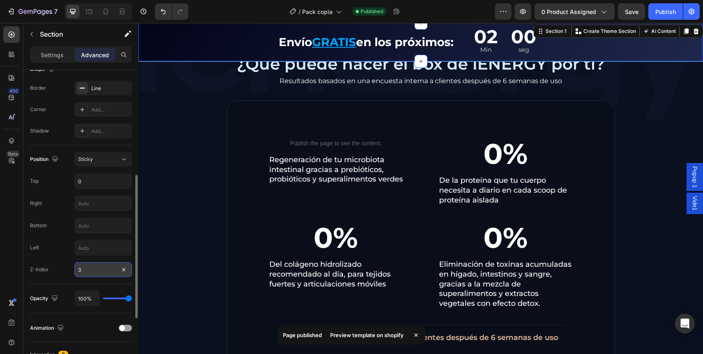
click at [107, 266] on input "3" at bounding box center [103, 269] width 58 height 15
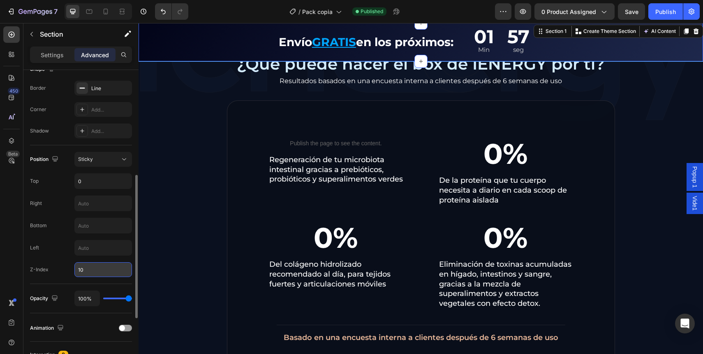
type input "1"
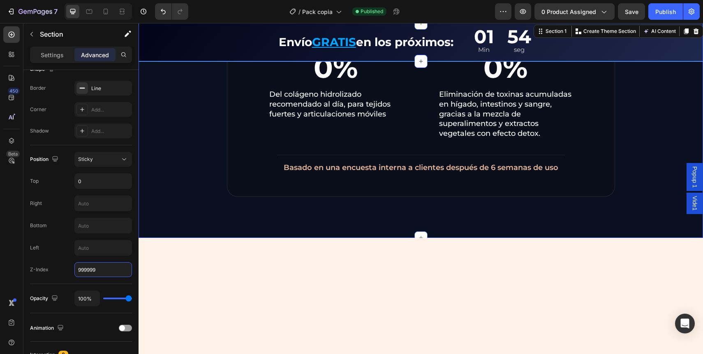
scroll to position [896, 0]
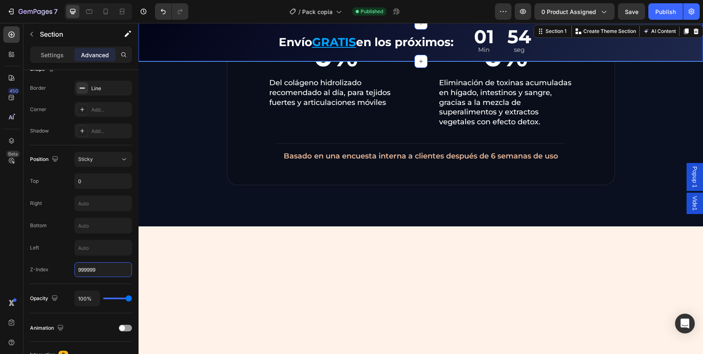
type input "999999"
click at [631, 14] on span "Save" at bounding box center [632, 11] width 14 height 7
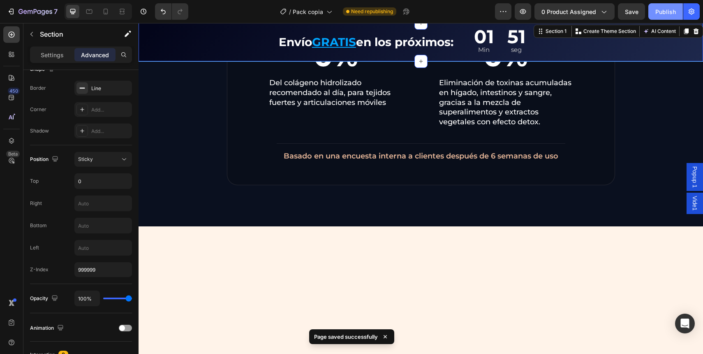
click at [658, 11] on div "Publish" at bounding box center [665, 11] width 21 height 9
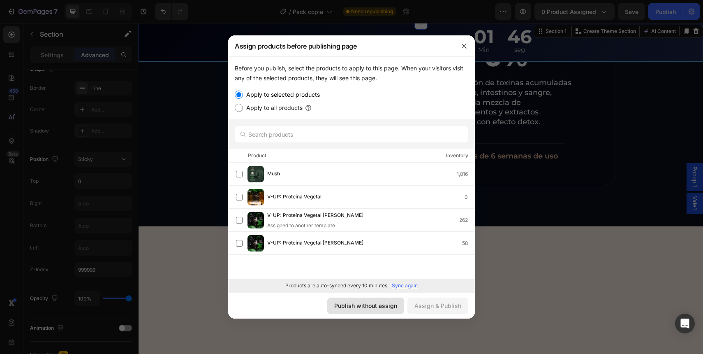
click at [359, 310] on button "Publish without assign" at bounding box center [365, 305] width 77 height 16
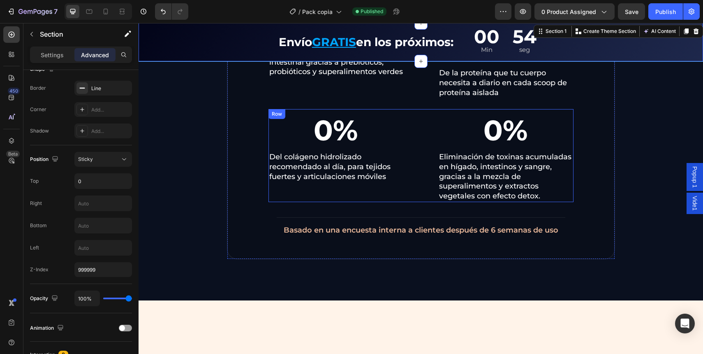
scroll to position [740, 0]
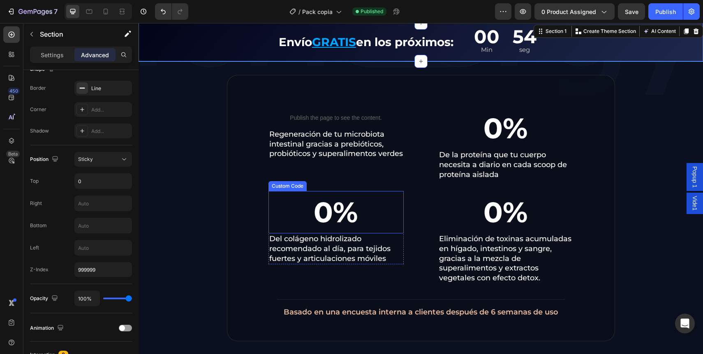
click at [346, 211] on div "0%" at bounding box center [336, 212] width 135 height 43
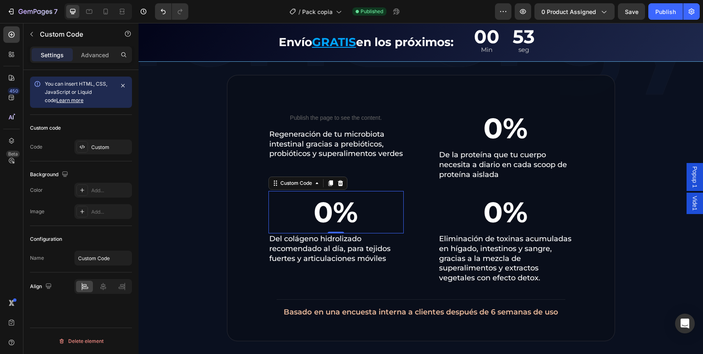
scroll to position [0, 0]
click at [123, 86] on icon "button" at bounding box center [123, 85] width 7 height 7
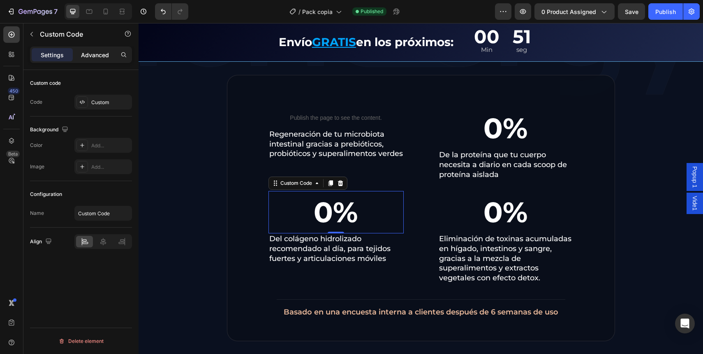
click at [95, 56] on p "Advanced" at bounding box center [95, 55] width 28 height 9
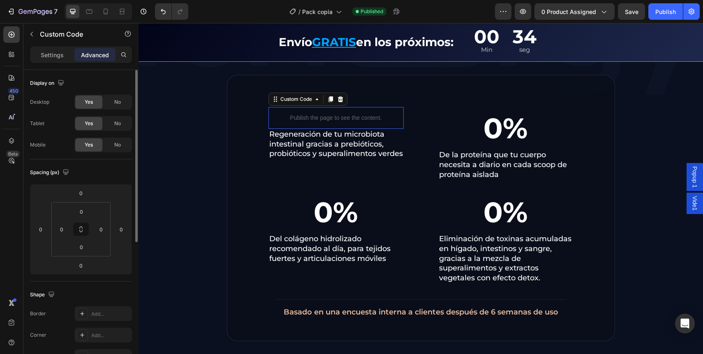
click at [303, 118] on p "Publish the page to see the content." at bounding box center [336, 117] width 135 height 9
click at [58, 56] on p "Settings" at bounding box center [52, 55] width 23 height 9
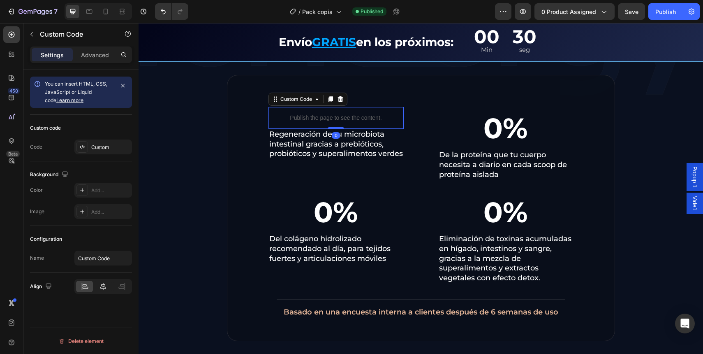
click at [98, 287] on div at bounding box center [103, 286] width 17 height 12
click at [86, 287] on icon at bounding box center [85, 286] width 8 height 8
click at [91, 248] on div "Configuration Name Custom Code" at bounding box center [81, 249] width 102 height 46
click at [87, 257] on input "Custom Code" at bounding box center [103, 257] width 58 height 15
click at [84, 236] on div "Configuration" at bounding box center [81, 238] width 102 height 13
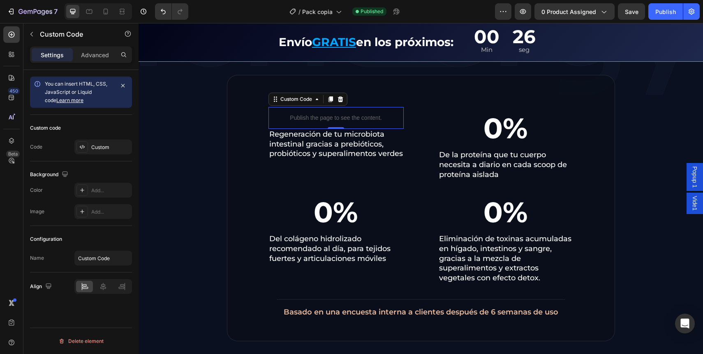
click at [104, 62] on div "Settings Advanced" at bounding box center [81, 54] width 102 height 16
click at [96, 53] on p "Advanced" at bounding box center [95, 55] width 28 height 9
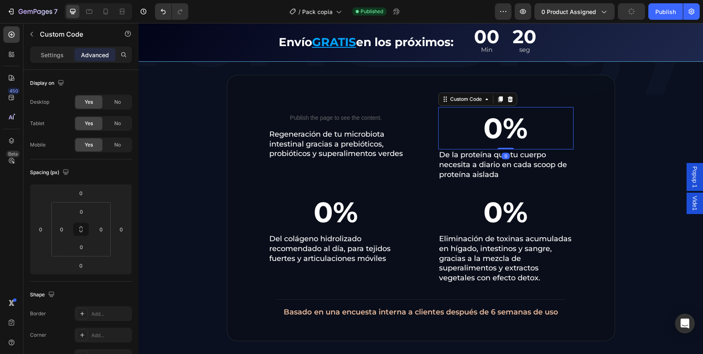
click at [489, 123] on div "0%" at bounding box center [505, 128] width 135 height 43
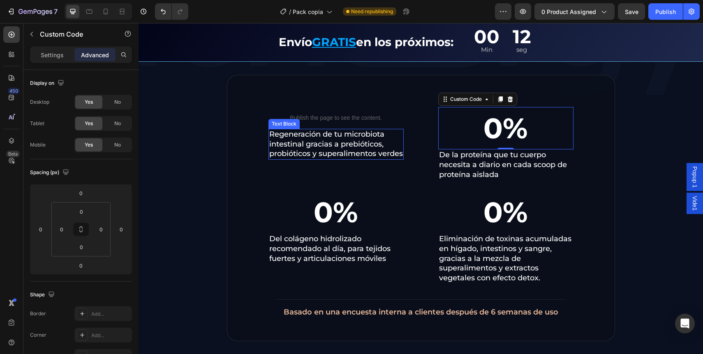
click at [283, 159] on p "Regeneración de tu microbiota intestinal gracias a prebióticos, probióticos y s…" at bounding box center [336, 144] width 134 height 29
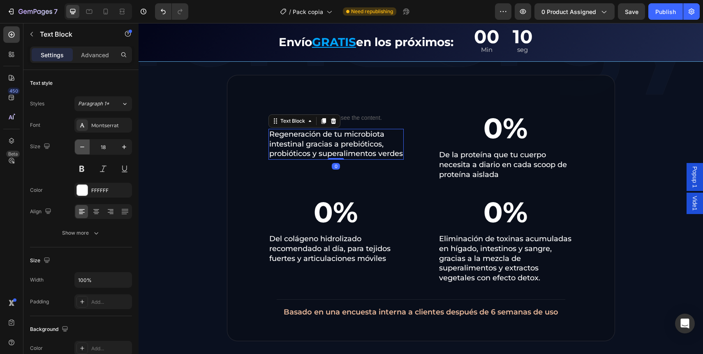
click at [86, 153] on button "button" at bounding box center [82, 146] width 15 height 15
type input "15"
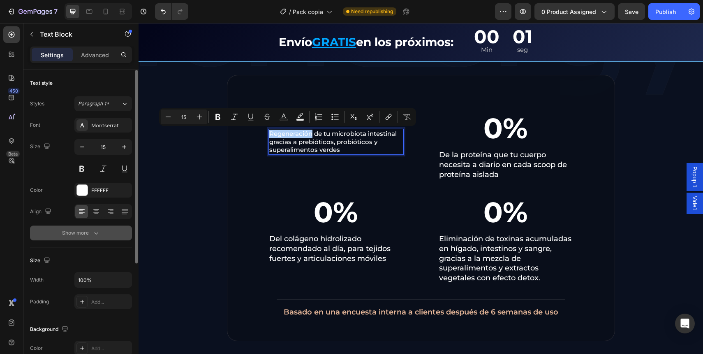
click at [95, 229] on icon "button" at bounding box center [96, 233] width 8 height 8
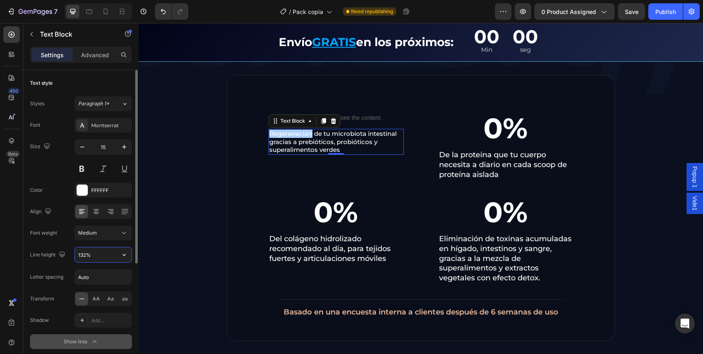
click at [102, 255] on input "132%" at bounding box center [103, 254] width 57 height 15
type input "136%"
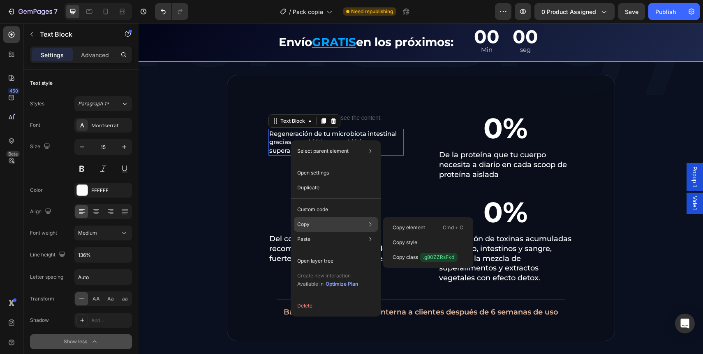
click at [315, 220] on div "Copy Copy element Cmd + C Copy style Copy class .g80ZZRsFkd" at bounding box center [336, 224] width 84 height 15
click at [410, 250] on div "Copy class .g80ZZRsFkd" at bounding box center [428, 257] width 84 height 15
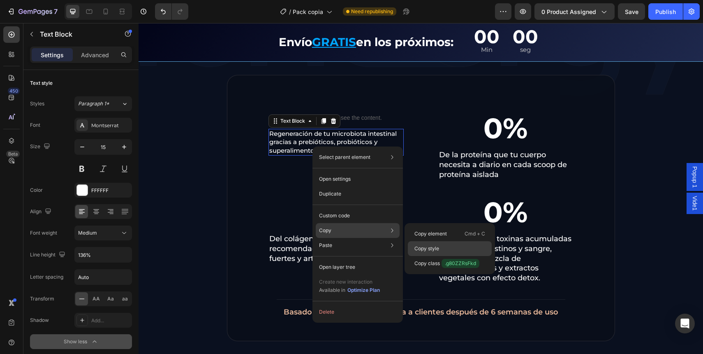
click at [431, 247] on p "Copy style" at bounding box center [426, 248] width 25 height 7
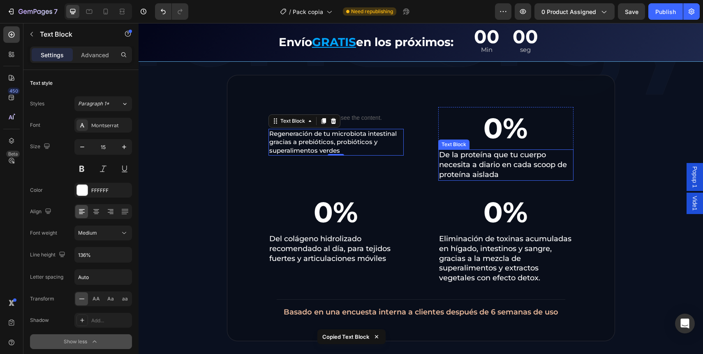
click at [491, 160] on p "De la proteína que tu cuerpo necesita a diario en cada scoop de proteína aislada" at bounding box center [506, 164] width 134 height 29
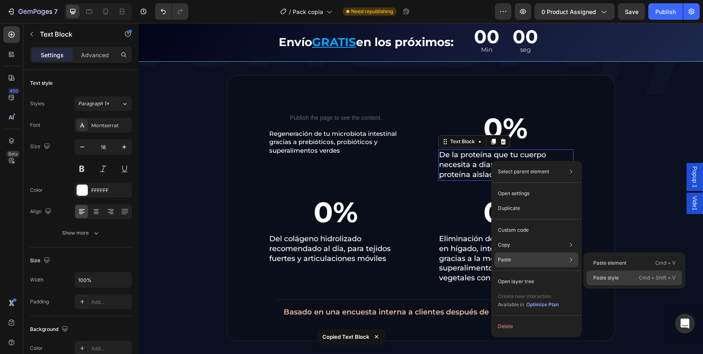
click at [607, 280] on p "Paste style" at bounding box center [605, 277] width 25 height 7
type input "15"
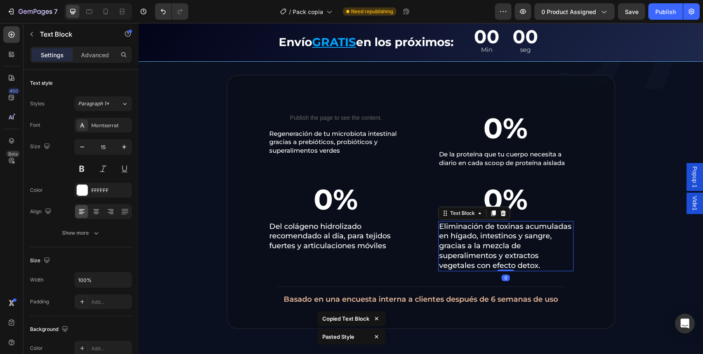
click at [486, 260] on p "Eliminación de toxinas acumuladas en hígado, intestinos y sangre, gracias a la …" at bounding box center [506, 246] width 134 height 49
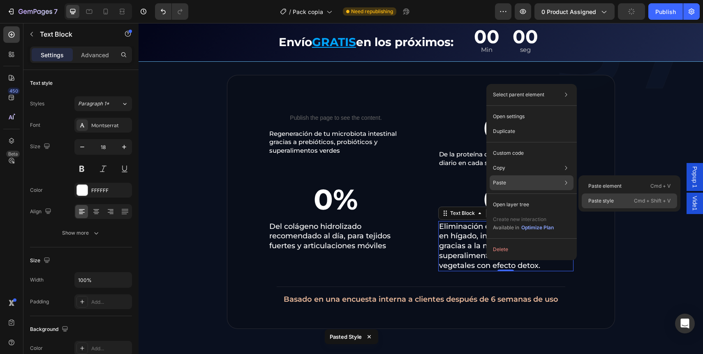
drag, startPoint x: 604, startPoint y: 191, endPoint x: 604, endPoint y: 199, distance: 7.4
click at [604, 199] on div "Paste element Cmd + V Paste style Cmd + Shift + V" at bounding box center [630, 193] width 102 height 36
click at [604, 199] on p "Paste style" at bounding box center [600, 200] width 25 height 7
type input "15"
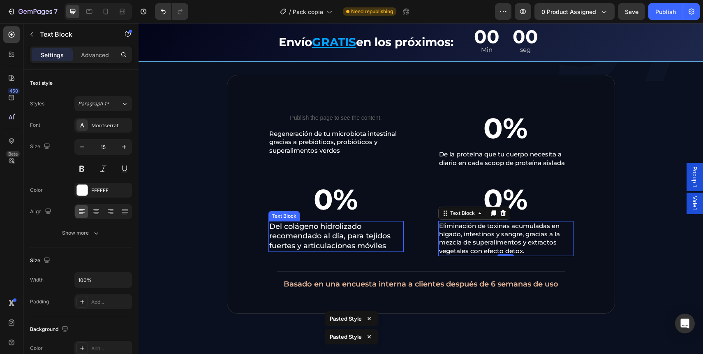
click at [325, 240] on p "Del colágeno hidrolizado recomendado al día, para tejidos fuertes y articulacio…" at bounding box center [336, 236] width 134 height 29
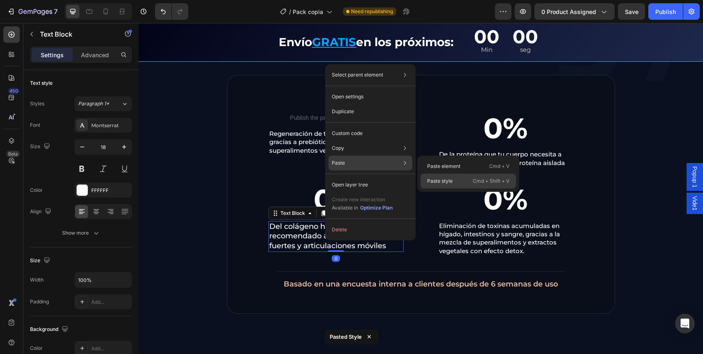
click at [450, 178] on p "Paste style" at bounding box center [439, 180] width 25 height 7
type input "15"
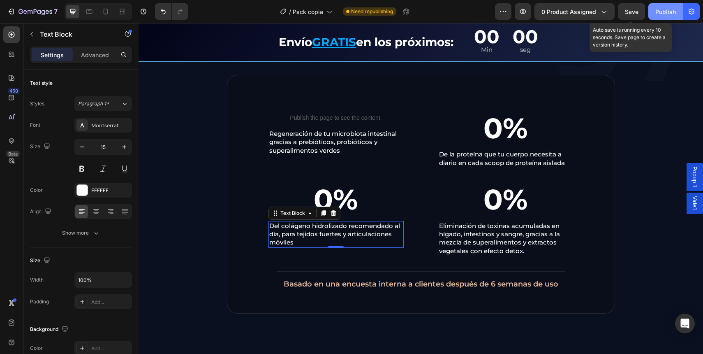
drag, startPoint x: 643, startPoint y: 16, endPoint x: 653, endPoint y: 19, distance: 10.2
click at [643, 16] on button "Save" at bounding box center [631, 11] width 27 height 16
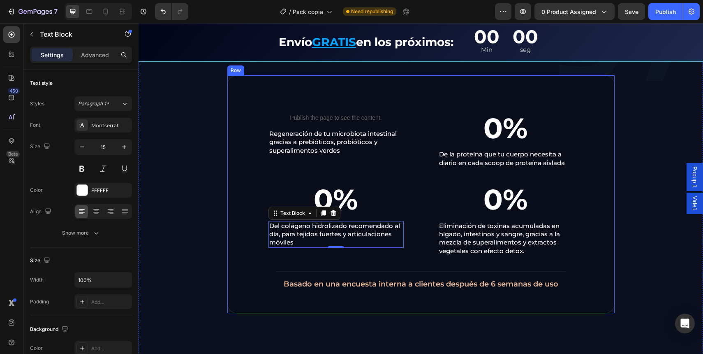
click at [232, 197] on div "Publish the page to see the content. Custom Code Regeneración de tu microbiota …" at bounding box center [421, 194] width 388 height 238
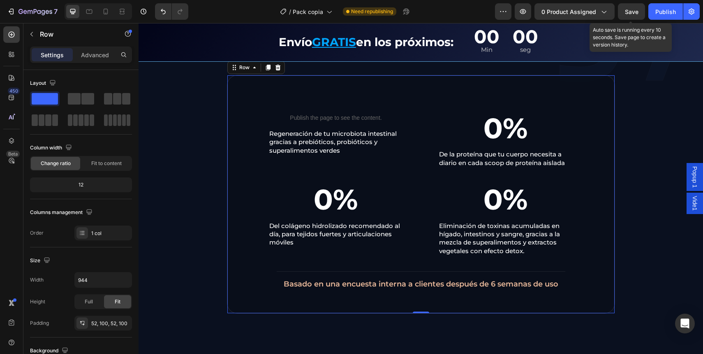
click at [627, 9] on span "Save" at bounding box center [632, 11] width 14 height 7
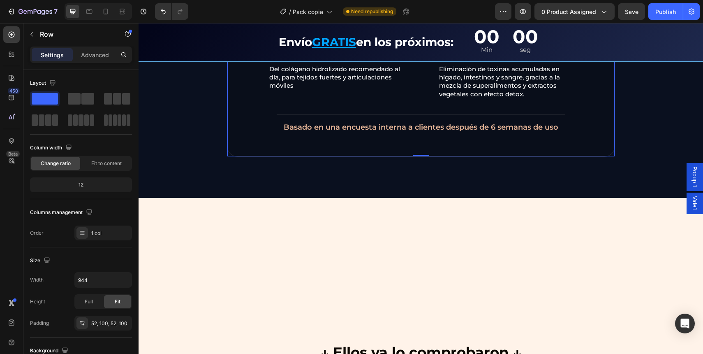
scroll to position [909, 0]
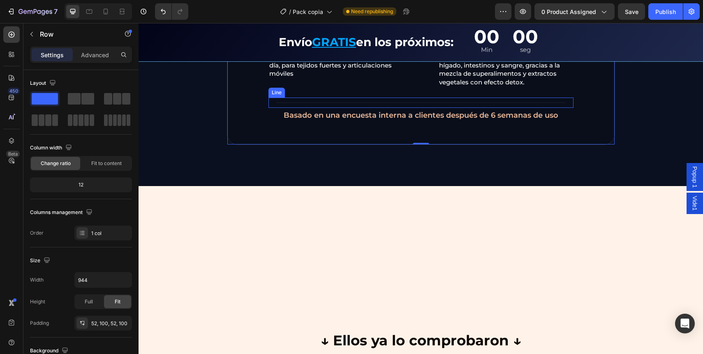
click at [315, 102] on div at bounding box center [421, 102] width 289 height 0
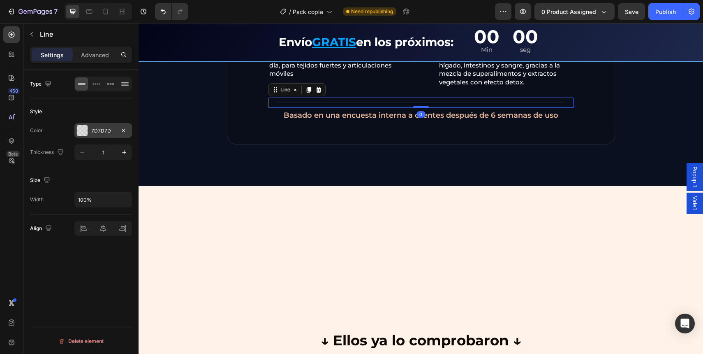
click at [108, 128] on div "7D7D7D" at bounding box center [103, 130] width 24 height 7
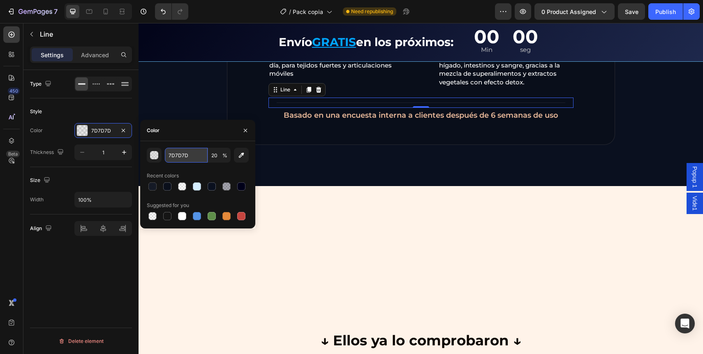
click at [171, 157] on input "7D7D7D" at bounding box center [186, 155] width 43 height 15
paste input "FFFFFF"
paste input "text"
type input "FFFFFF"
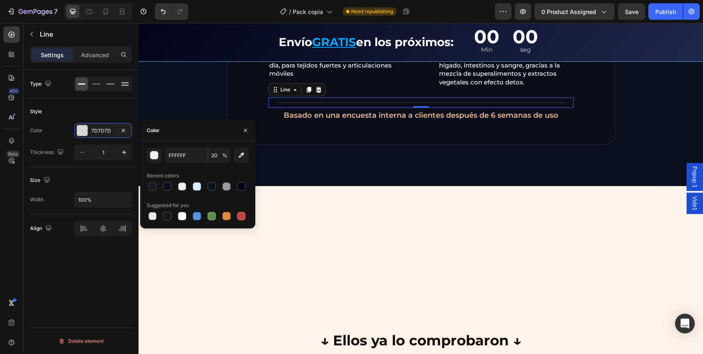
click at [180, 137] on div "Color" at bounding box center [197, 130] width 115 height 21
click at [62, 136] on div "Color FFFFFF" at bounding box center [81, 130] width 102 height 15
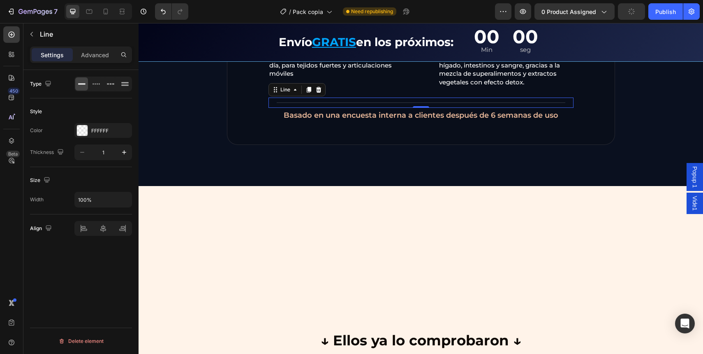
click at [280, 101] on div "Title Line 0" at bounding box center [421, 102] width 305 height 10
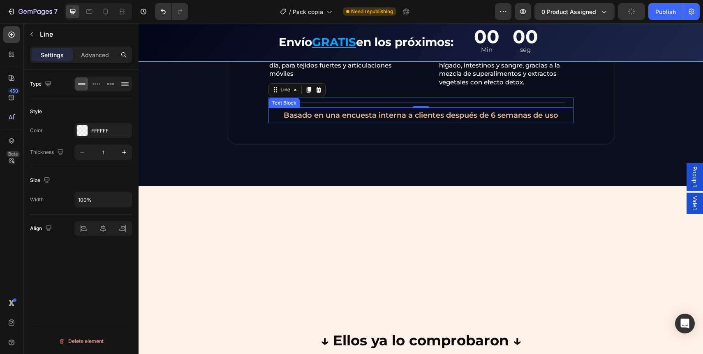
click at [293, 116] on p "Basado en una encuesta interna a clientes después de 6 semanas de uso" at bounding box center [420, 115] width 303 height 13
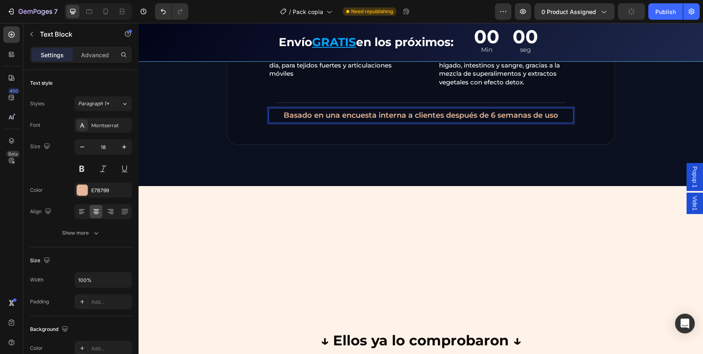
click at [294, 116] on p "Basado en una encuesta interna a clientes después de 6 semanas de uso" at bounding box center [420, 115] width 303 height 13
click at [100, 187] on div "E7B799" at bounding box center [103, 190] width 24 height 7
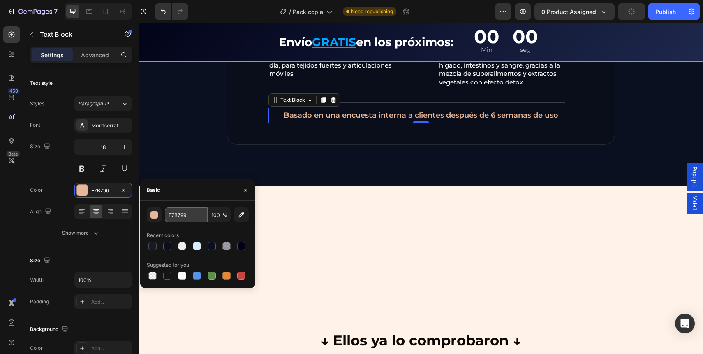
click at [194, 213] on input "E7B799" at bounding box center [186, 214] width 43 height 15
paste input "94E1FF"
type input "94E1FF"
click at [187, 199] on div "Basic" at bounding box center [197, 189] width 115 height 21
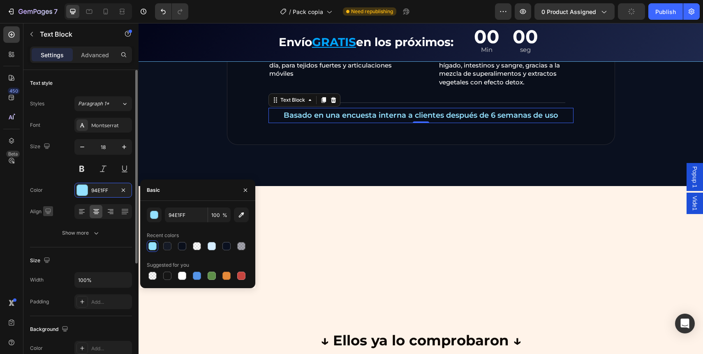
click at [52, 211] on button "button" at bounding box center [48, 211] width 10 height 10
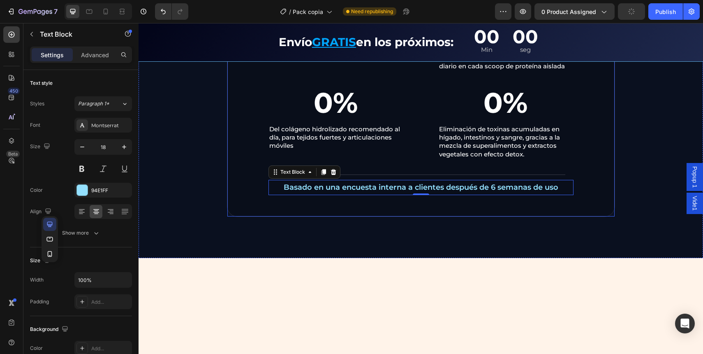
scroll to position [852, 0]
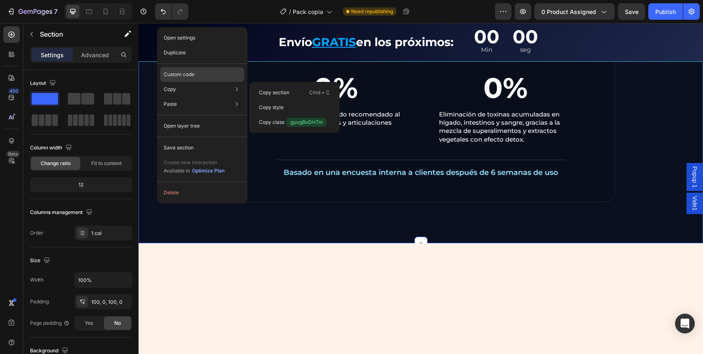
click at [183, 77] on p "Custom code" at bounding box center [179, 74] width 31 height 7
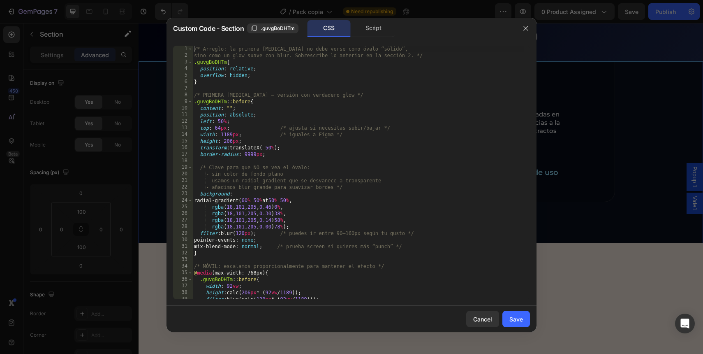
type textarea ".guvgBoDHTm{"
click at [215, 62] on div "/* Arreglo: la primera [MEDICAL_DATA] no debe verse como óvalo “sólido”, sino c…" at bounding box center [357, 179] width 331 height 266
click at [273, 27] on span ".guvgBoDHTm" at bounding box center [278, 28] width 34 height 7
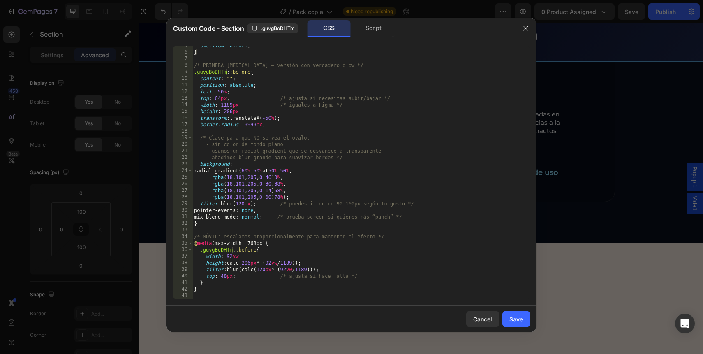
scroll to position [30, 0]
click at [258, 294] on div "overflow : hidden ; } /* PRIMERA [MEDICAL_DATA] – versión con verdadero glow */…" at bounding box center [357, 175] width 331 height 266
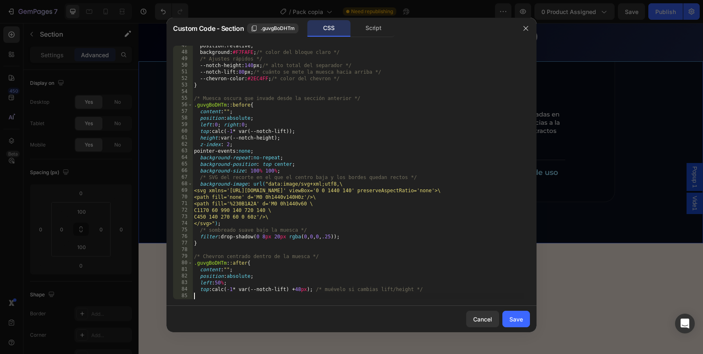
scroll to position [306, 0]
click at [514, 319] on div "Save" at bounding box center [516, 319] width 14 height 9
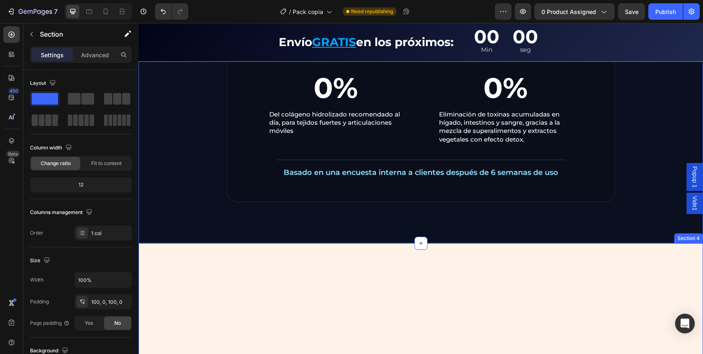
scroll to position [858, 0]
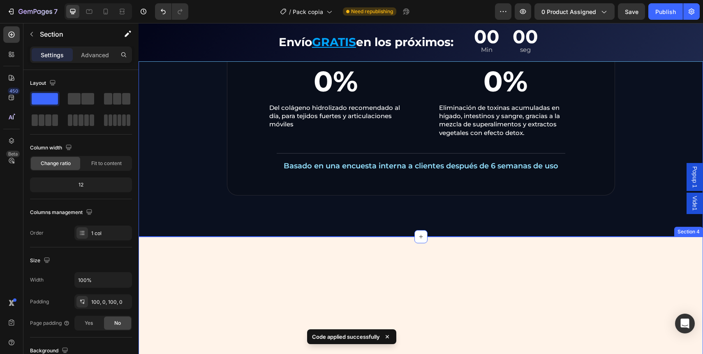
click at [548, 271] on div "↓ Ellos ya lo comprobaron ↓ Text Block Row Image Image Image Image Image Carous…" at bounding box center [421, 343] width 565 height 215
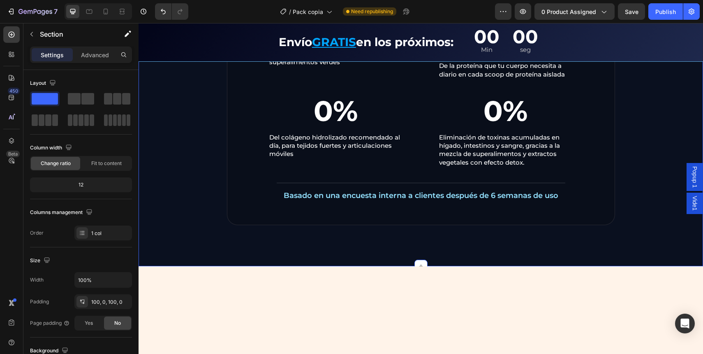
scroll to position [830, 0]
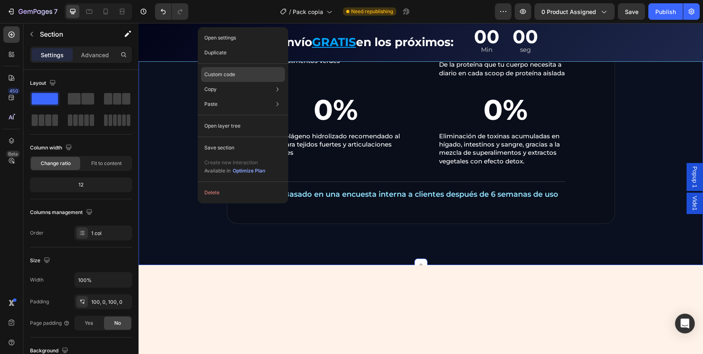
click at [224, 97] on div "Custom code" at bounding box center [243, 104] width 84 height 15
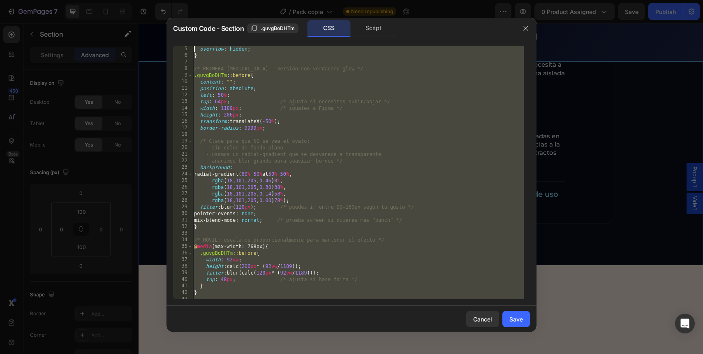
scroll to position [0, 0]
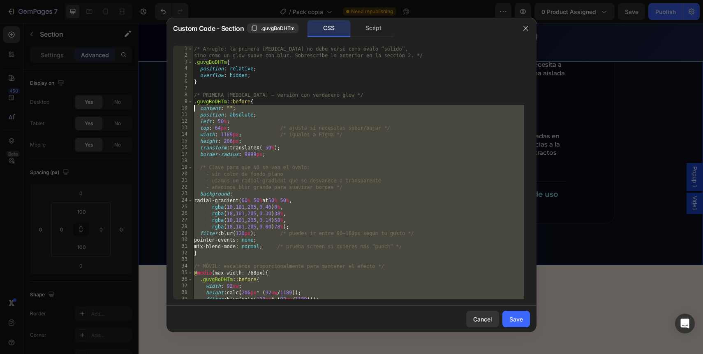
drag, startPoint x: 201, startPoint y: 295, endPoint x: 185, endPoint y: 147, distance: 149.0
click at [185, 146] on div "1 2 3 4 5 6 7 8 9 10 11 12 13 14 15 16 17 18 19 20 21 22 23 24 25 26 27 28 29 3…" at bounding box center [351, 172] width 357 height 253
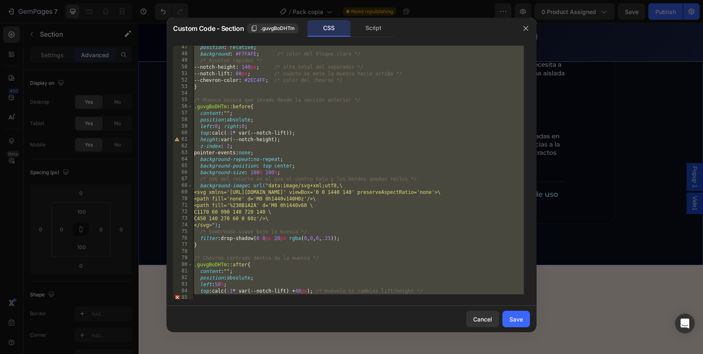
click at [343, 178] on div "position : relative ; background : #F7FAFE ; /* color del bloque claro */ /* Aj…" at bounding box center [357, 177] width 331 height 266
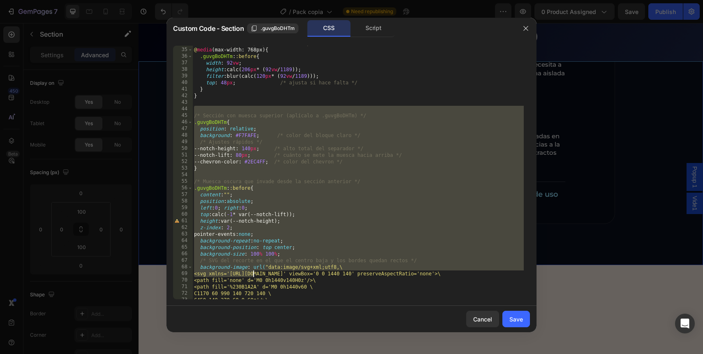
scroll to position [306, 0]
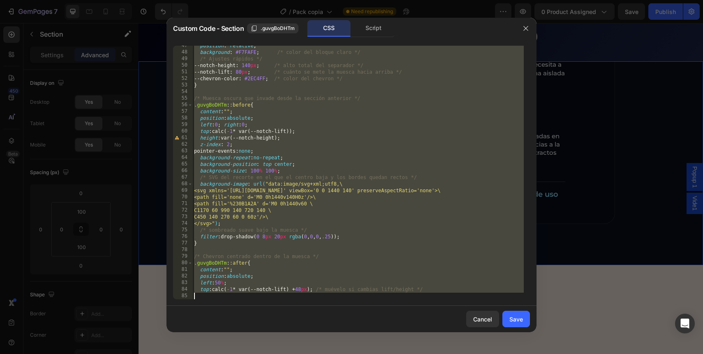
drag, startPoint x: 197, startPoint y: 109, endPoint x: 324, endPoint y: 272, distance: 206.9
click at [324, 272] on div "position : relative ; background : #F7FAFE ; /* color del bloque claro */ /* Aj…" at bounding box center [357, 175] width 331 height 266
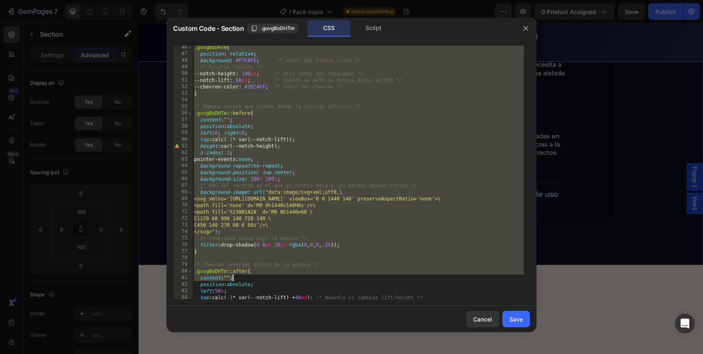
scroll to position [249, 0]
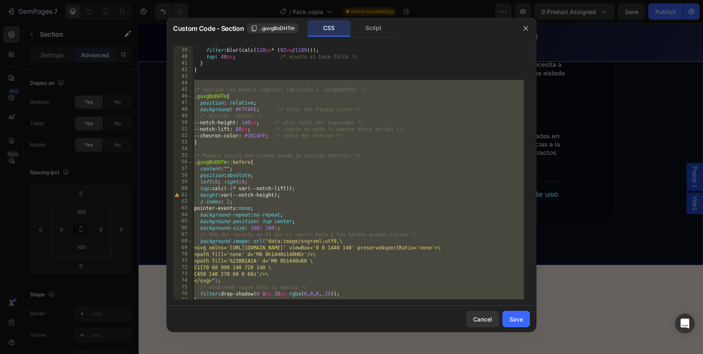
click at [222, 99] on div "height : calc( 206 px * ( 92 vw / 1189 )) ; filter : blur(calc( 120 px * ( 92 v…" at bounding box center [357, 173] width 331 height 266
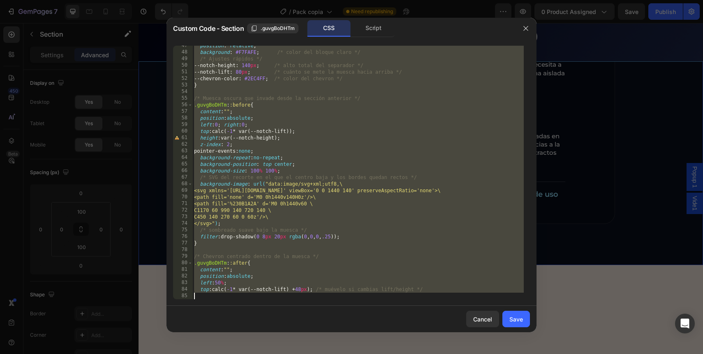
drag, startPoint x: 196, startPoint y: 83, endPoint x: 317, endPoint y: 389, distance: 328.4
click at [317, 0] on html "7 Version history / Pack copia Need republishing Preview 0 product assigned Sav…" at bounding box center [351, 0] width 703 height 0
type textarea "top: calc(-1 * var(--notch-lift) + 48px); /* muévelo si cambias lift/height */"
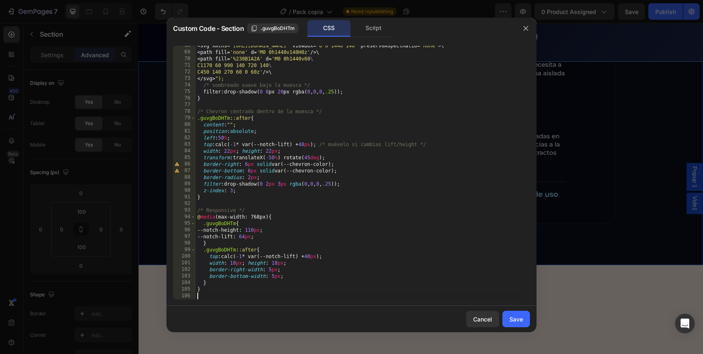
scroll to position [444, 0]
click at [511, 313] on button "Save" at bounding box center [516, 318] width 28 height 16
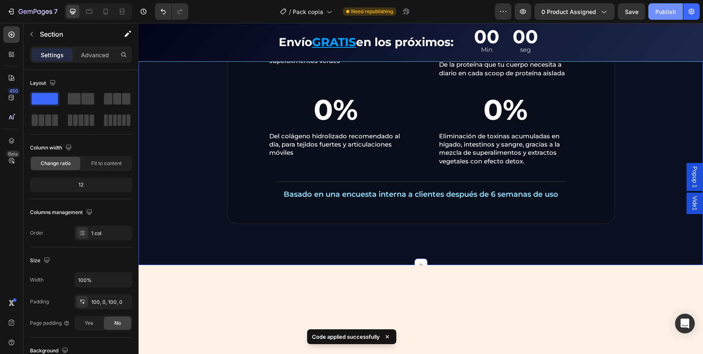
click at [657, 16] on button "Publish" at bounding box center [665, 11] width 35 height 16
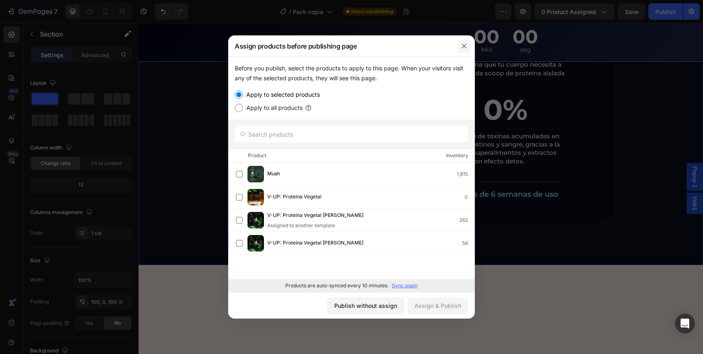
click at [463, 49] on icon "button" at bounding box center [464, 46] width 7 height 7
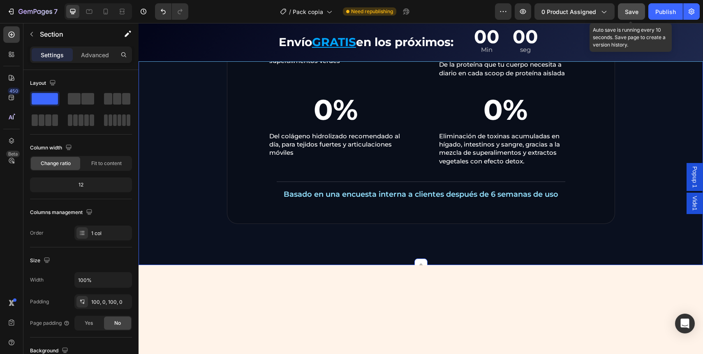
click at [628, 18] on button "Save" at bounding box center [631, 11] width 27 height 16
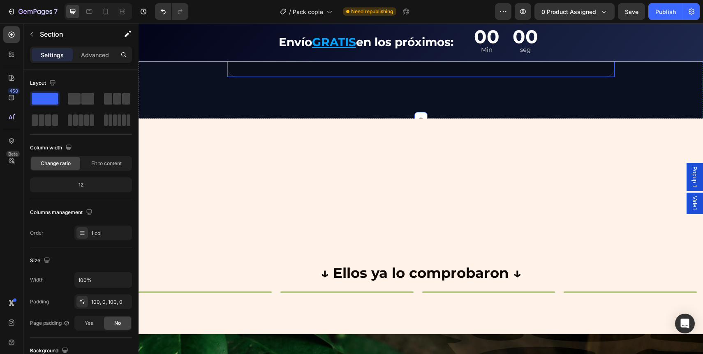
scroll to position [1000, 0]
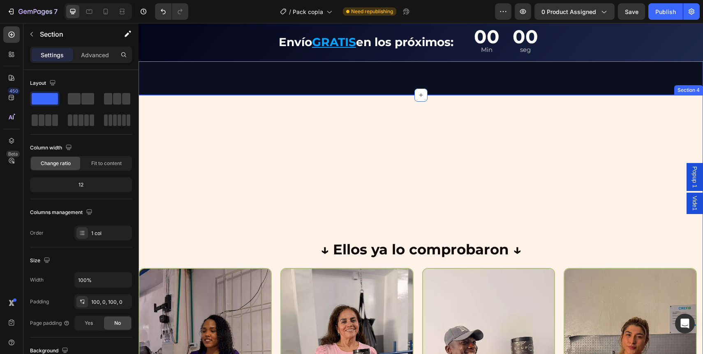
click at [227, 167] on div "↓ Ellos ya lo comprobaron ↓ Text Block Row Image Image Image Image Image Carous…" at bounding box center [421, 290] width 565 height 391
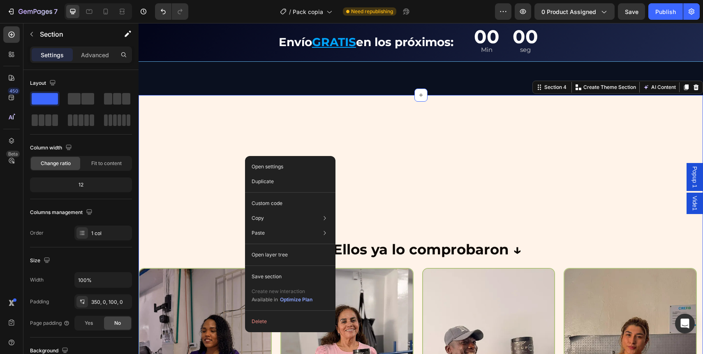
click at [216, 178] on div "↓ Ellos ya lo comprobaron ↓ Text Block Row Image Image Image Image Image Carous…" at bounding box center [421, 290] width 565 height 391
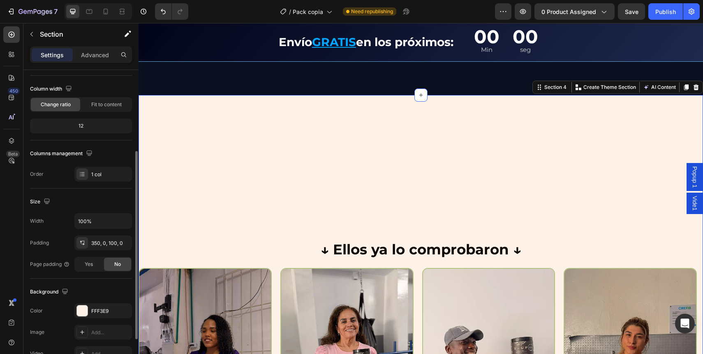
scroll to position [194, 0]
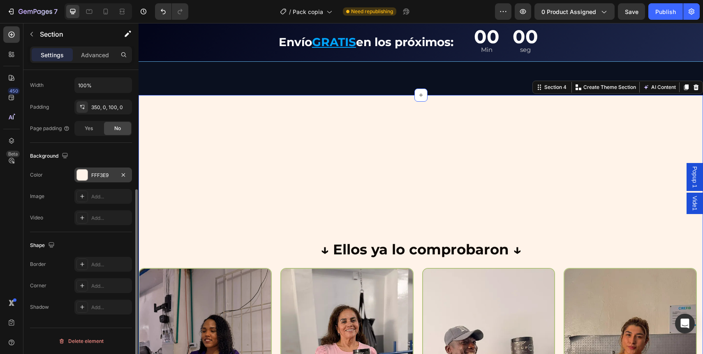
click at [96, 175] on div "FFF3E9" at bounding box center [103, 174] width 24 height 7
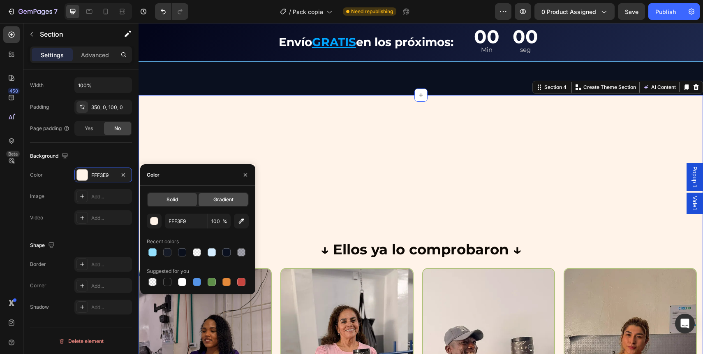
click at [205, 194] on div "Gradient" at bounding box center [223, 199] width 49 height 13
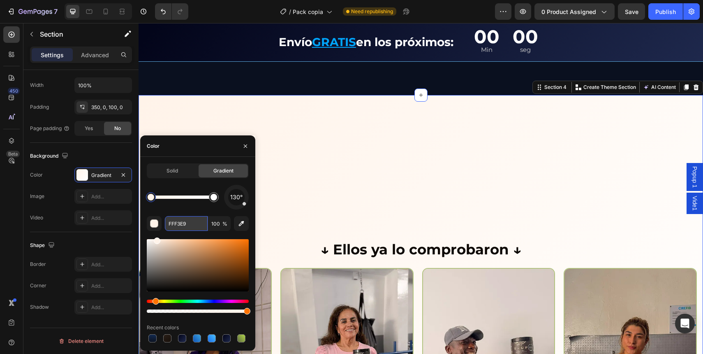
click at [181, 227] on input "FFF3E9" at bounding box center [186, 223] width 43 height 15
click at [150, 198] on div at bounding box center [151, 197] width 7 height 7
click at [184, 216] on input "FFF3E9" at bounding box center [186, 223] width 43 height 15
click at [185, 223] on input "FFF3E9" at bounding box center [186, 223] width 43 height 15
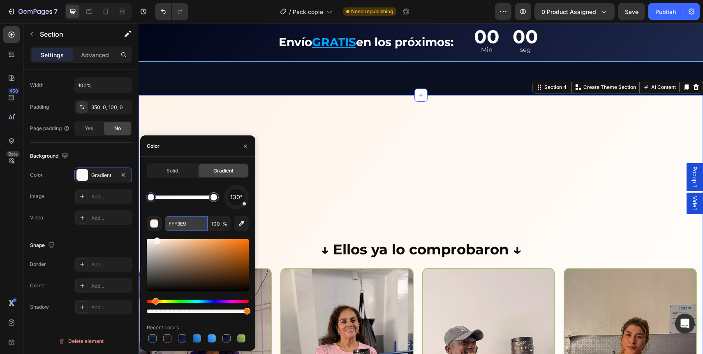
click at [185, 223] on input "FFF3E9" at bounding box center [186, 223] width 43 height 15
paste input "BFBFB"
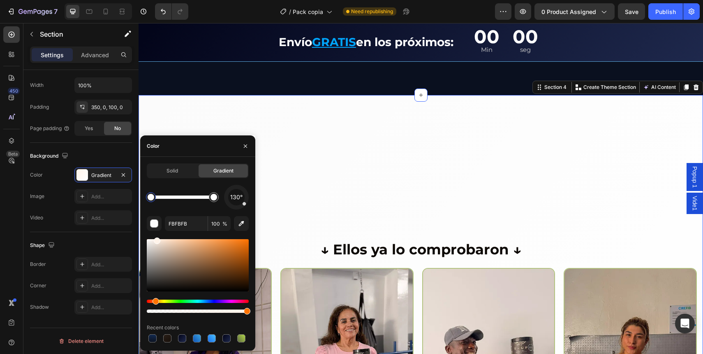
click at [181, 206] on div "130°" at bounding box center [198, 197] width 102 height 25
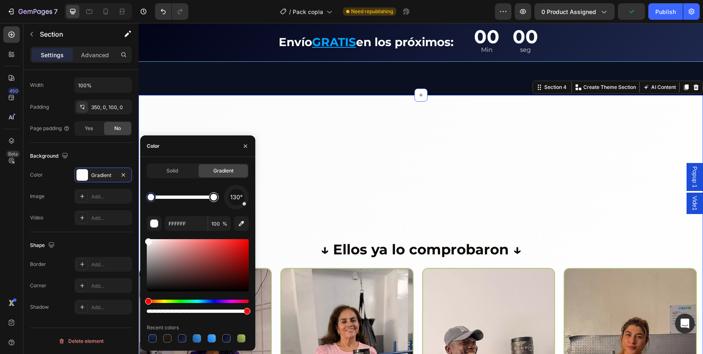
click at [214, 202] on div at bounding box center [213, 197] width 15 height 15
click at [211, 197] on div at bounding box center [214, 197] width 7 height 7
click at [190, 219] on input "FFFFFF" at bounding box center [186, 223] width 43 height 15
paste input "ECF7"
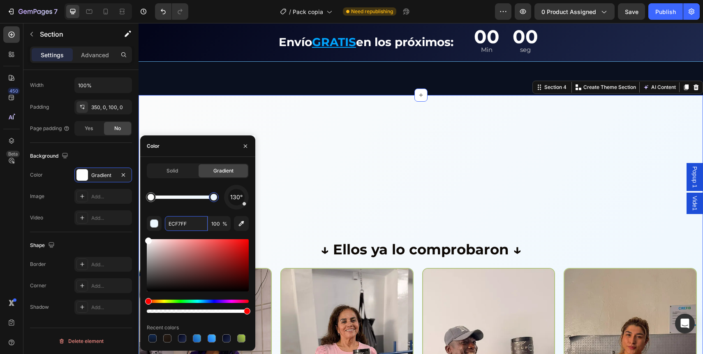
type input "ECF7FF"
click at [189, 209] on div "130° ECF7FF 100 % Recent colors" at bounding box center [198, 264] width 102 height 159
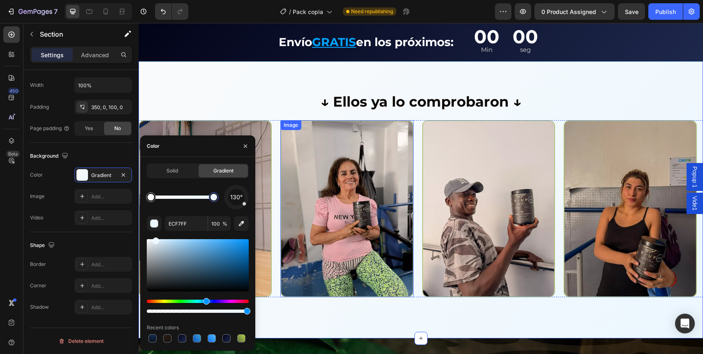
scroll to position [940, 0]
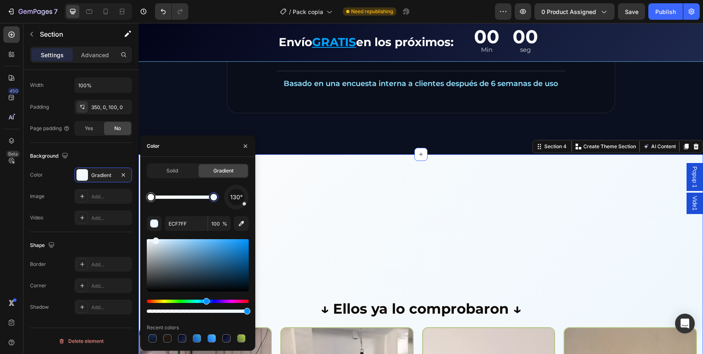
click at [364, 176] on div "↓ Ellos ya lo comprobaron ↓ Text Block Row Image Image Image Image Image Carous…" at bounding box center [421, 349] width 565 height 391
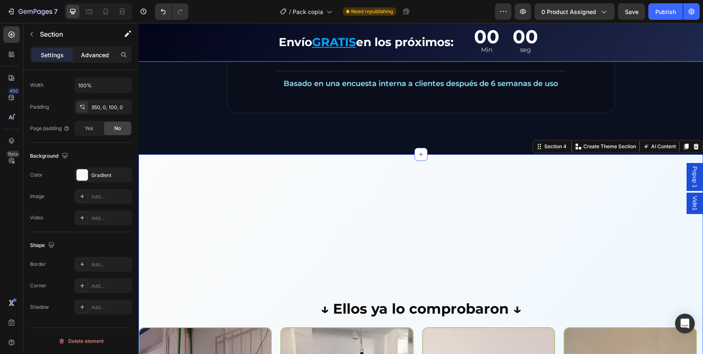
click at [95, 58] on p "Advanced" at bounding box center [95, 55] width 28 height 9
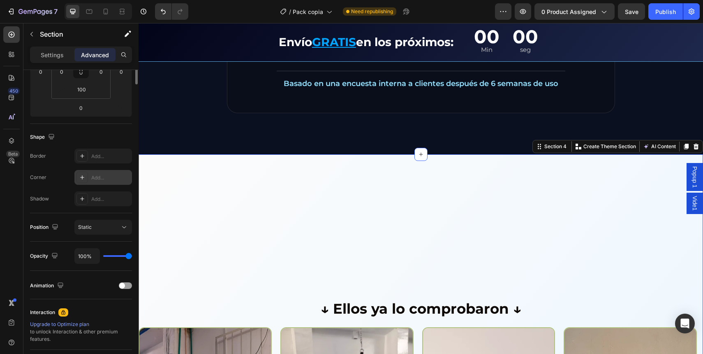
scroll to position [0, 0]
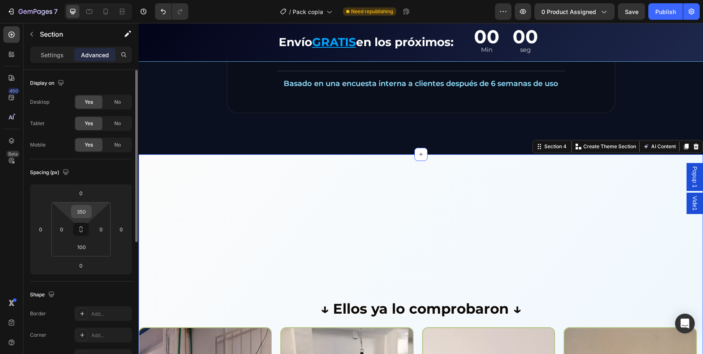
click at [87, 207] on input "350" at bounding box center [81, 211] width 16 height 12
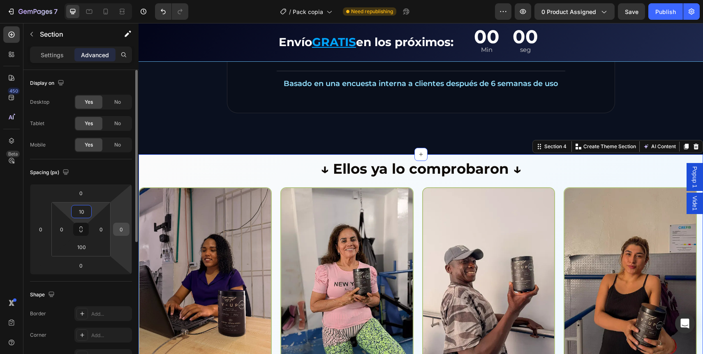
type input "1"
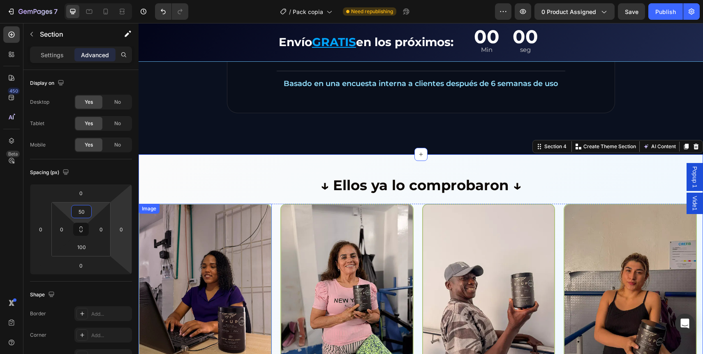
type input "5"
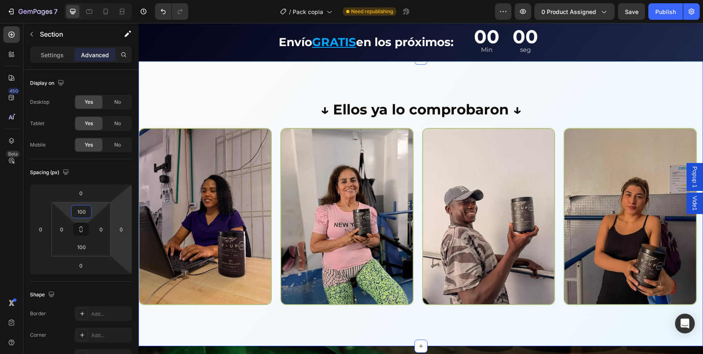
scroll to position [1037, 0]
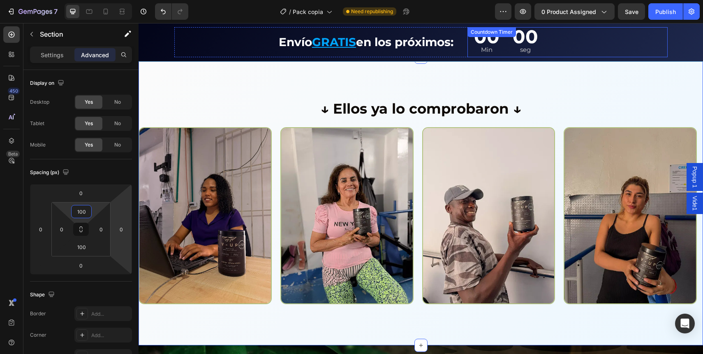
type input "100"
click at [624, 21] on div "7 Version history / Pack copia Need republishing Preview 0 product assigned Sav…" at bounding box center [351, 11] width 703 height 23
click at [624, 20] on div "7 Version history / Pack copia Need republishing Preview 0 product assigned Sav…" at bounding box center [351, 11] width 703 height 23
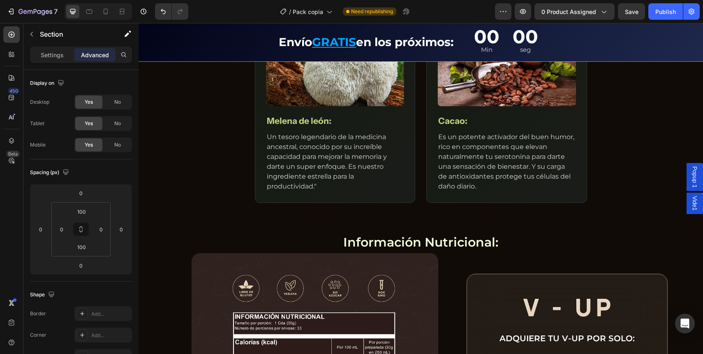
scroll to position [1866, 0]
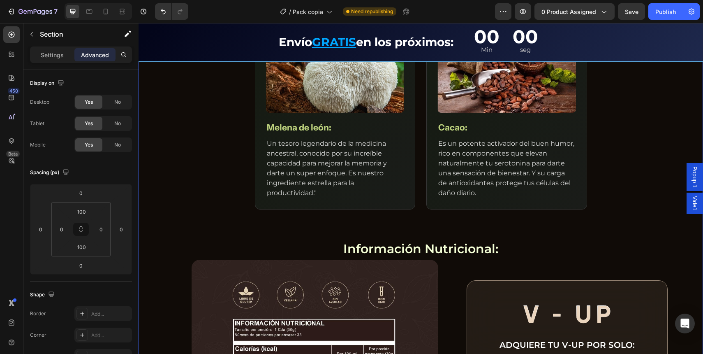
click at [208, 188] on div "La Fórmula Secreta de V-UP: 5 Super ingredientes naturales para tu Cerebro Text…" at bounding box center [421, 218] width 565 height 734
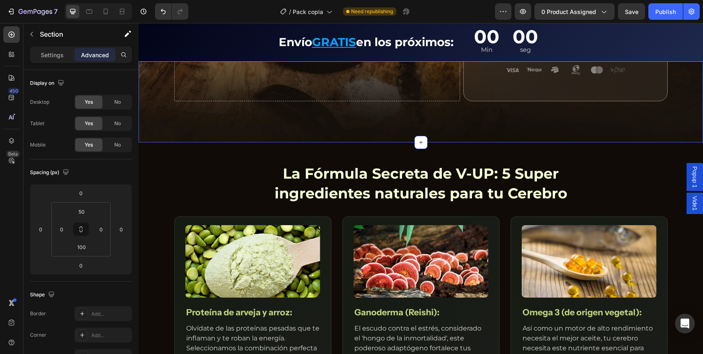
scroll to position [1547, 0]
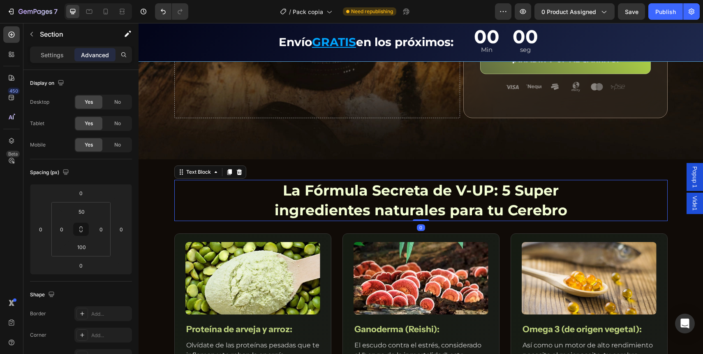
click at [195, 180] on div "La Fórmula Secreta de V-UP: 5 Super ingredientes naturales para tu Cerebro Text…" at bounding box center [420, 200] width 493 height 41
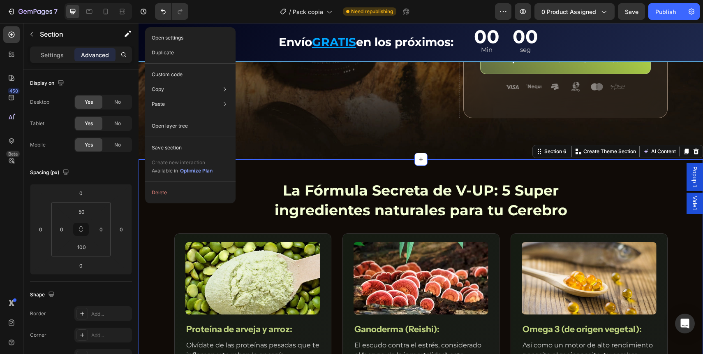
drag, startPoint x: 145, startPoint y: 182, endPoint x: 284, endPoint y: 201, distance: 140.0
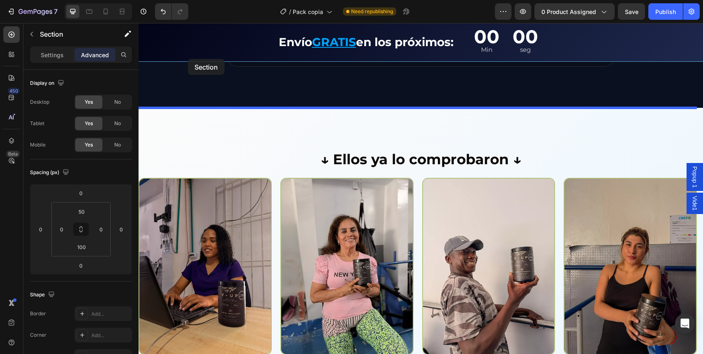
scroll to position [982, 0]
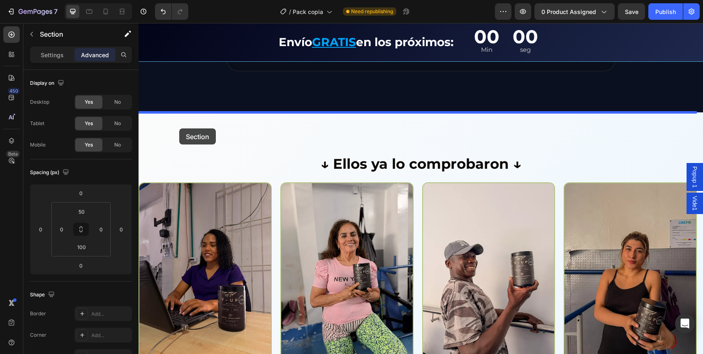
drag, startPoint x: 154, startPoint y: 181, endPoint x: 181, endPoint y: 123, distance: 63.1
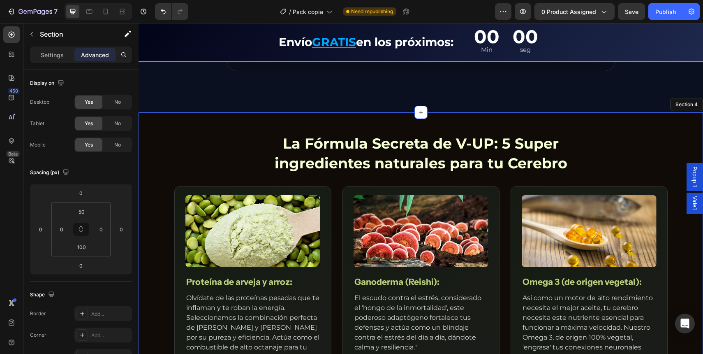
click at [176, 137] on div "La Fórmula Secreta de V-UP: 5 Super ingredientes naturales para tu Cerebro" at bounding box center [420, 153] width 493 height 41
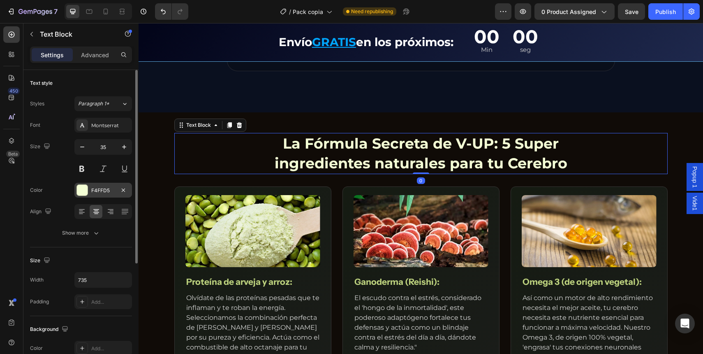
click at [81, 187] on div at bounding box center [82, 190] width 11 height 11
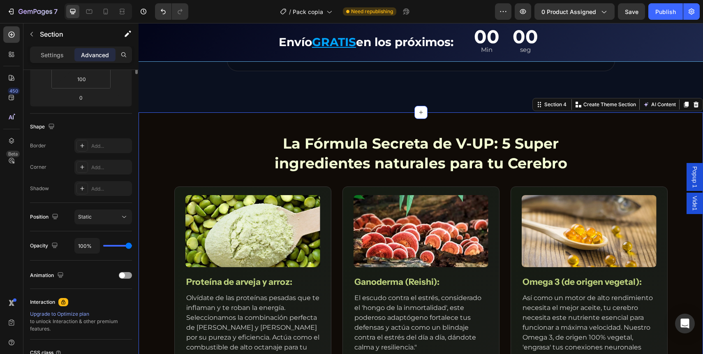
scroll to position [0, 0]
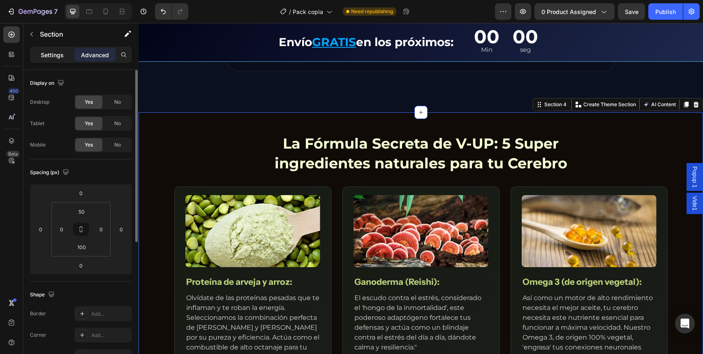
click at [47, 60] on div "Settings" at bounding box center [52, 54] width 41 height 13
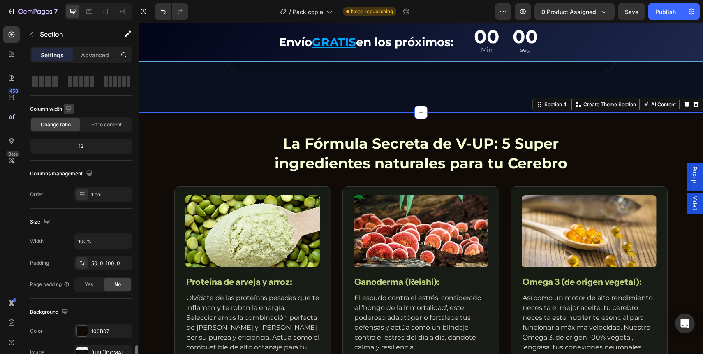
scroll to position [194, 0]
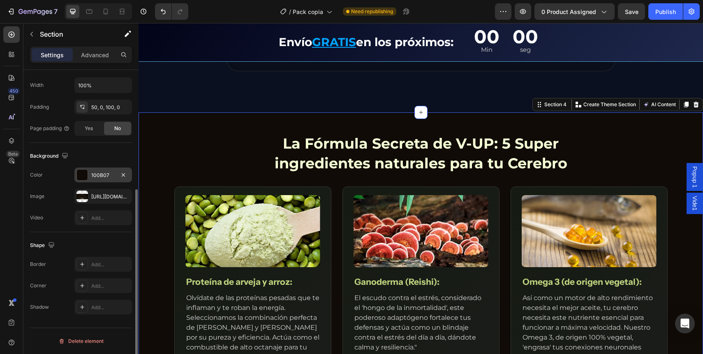
click at [85, 176] on div at bounding box center [82, 174] width 11 height 11
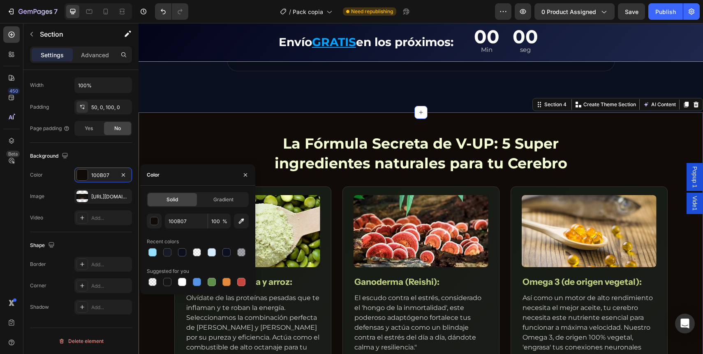
drag, startPoint x: 207, startPoint y: 202, endPoint x: 194, endPoint y: 201, distance: 13.2
click at [207, 202] on div "Gradient" at bounding box center [223, 199] width 49 height 13
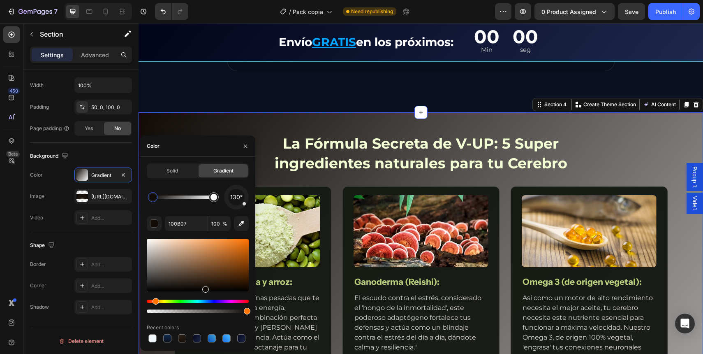
click at [153, 196] on div at bounding box center [153, 197] width 7 height 7
click at [183, 221] on input "100B07" at bounding box center [186, 223] width 43 height 15
paste input "FBFBFB"
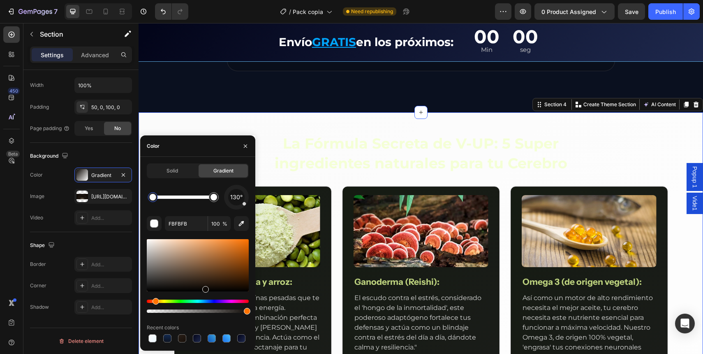
click at [183, 207] on div "130°" at bounding box center [198, 197] width 102 height 25
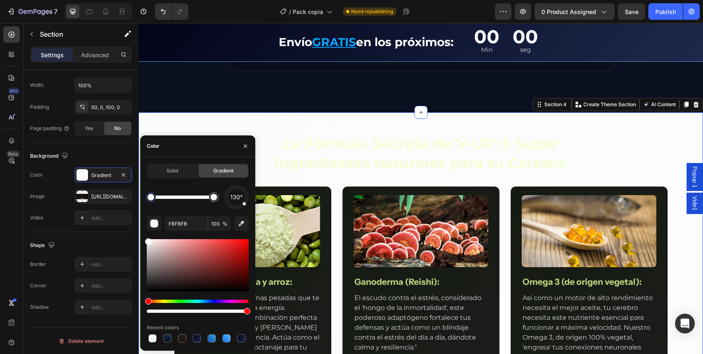
drag, startPoint x: 156, startPoint y: 201, endPoint x: 144, endPoint y: 201, distance: 12.3
click at [144, 201] on div at bounding box center [151, 197] width 15 height 15
click at [218, 198] on div at bounding box center [214, 197] width 10 height 10
click at [186, 225] on input "FFFFFF" at bounding box center [186, 223] width 43 height 15
paste input "ECF7"
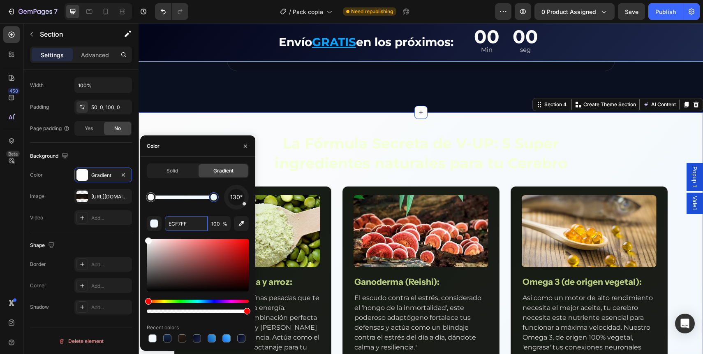
type input "ECF7FF"
click at [192, 208] on div "130°" at bounding box center [198, 197] width 102 height 25
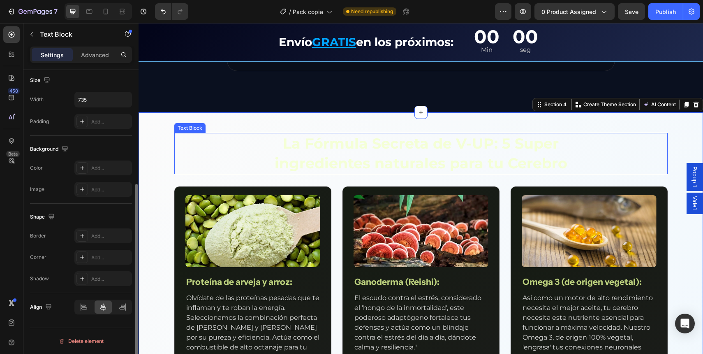
click at [279, 141] on p "La Fórmula Secreta de V-UP: 5 Super ingredientes naturales para tu Cerebro" at bounding box center [421, 153] width 301 height 39
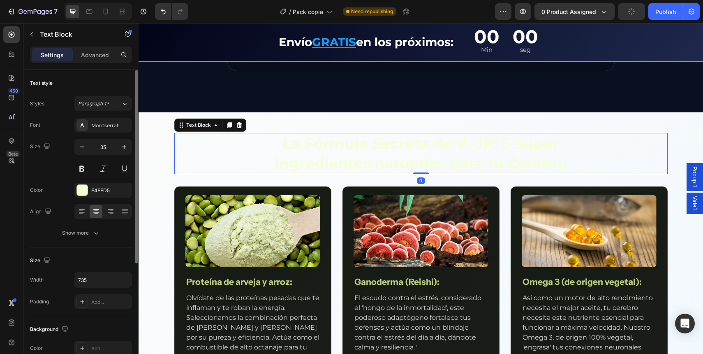
scroll to position [996, 0]
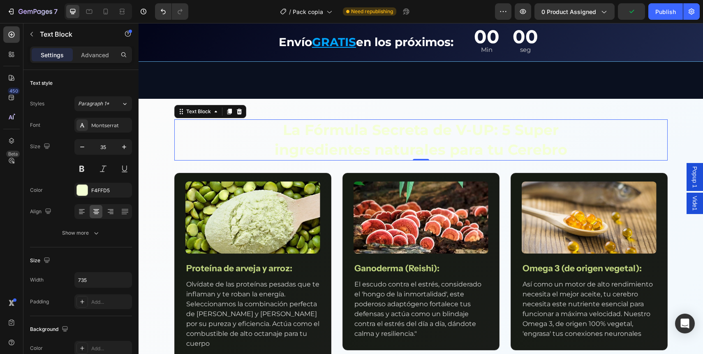
click at [337, 145] on p "La Fórmula Secreta de V-UP: 5 Super ingredientes naturales para tu Cerebro" at bounding box center [421, 139] width 301 height 39
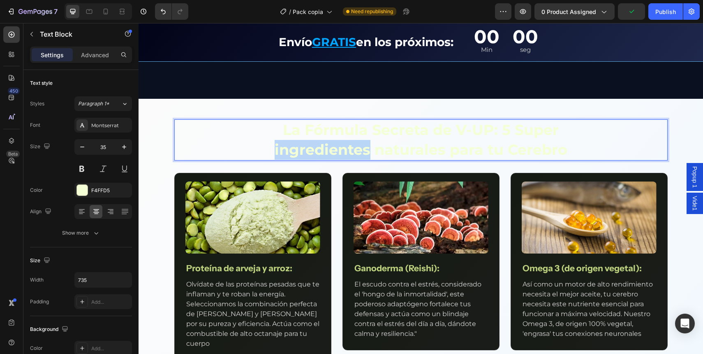
click at [337, 145] on p "La Fórmula Secreta de V-UP: 5 Super ingredientes naturales para tu Cerebro" at bounding box center [421, 139] width 301 height 39
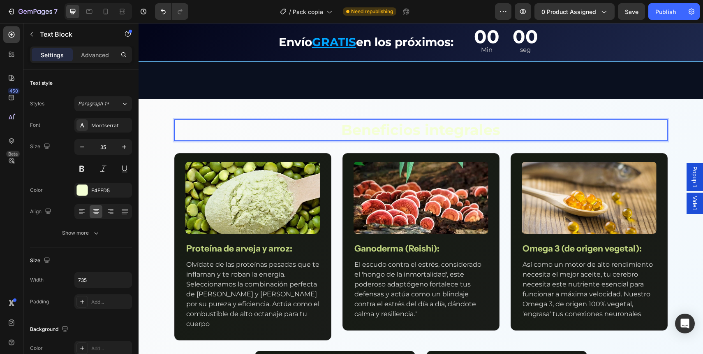
click at [343, 131] on p "Beneficios integrales" at bounding box center [421, 130] width 301 height 20
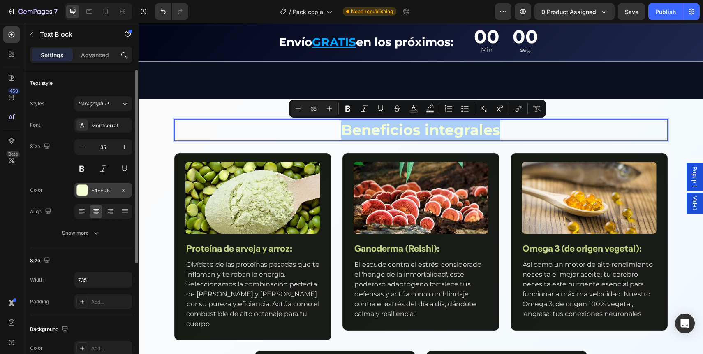
click at [107, 191] on div "F4FFD5" at bounding box center [103, 190] width 24 height 7
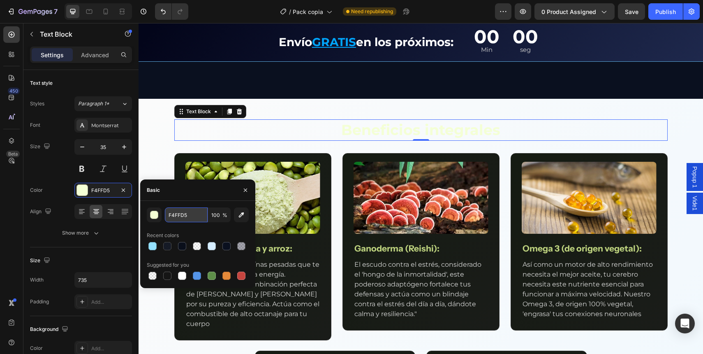
click at [176, 220] on input "F4FFD5" at bounding box center [186, 214] width 43 height 15
paste input "000000"
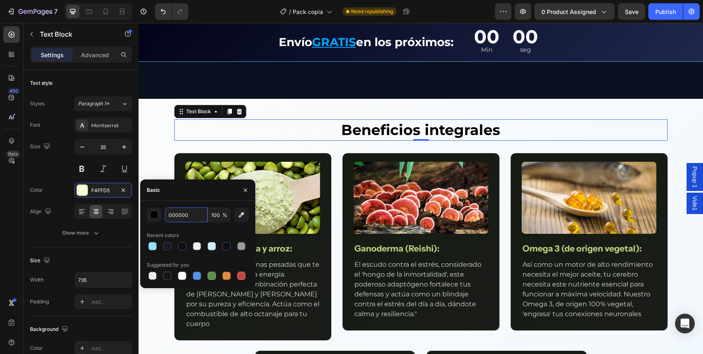
type input "000000"
click at [176, 194] on div "Basic" at bounding box center [197, 189] width 115 height 21
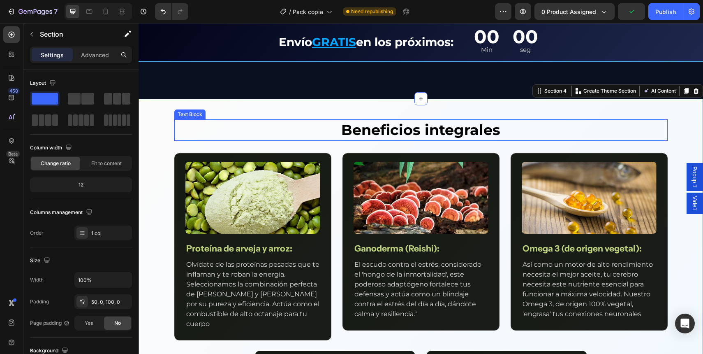
click at [207, 134] on div "Beneficios integrales" at bounding box center [420, 129] width 493 height 21
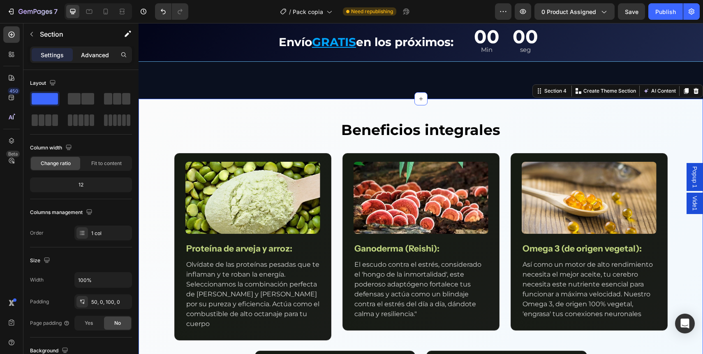
click at [83, 59] on div "Advanced" at bounding box center [94, 54] width 41 height 13
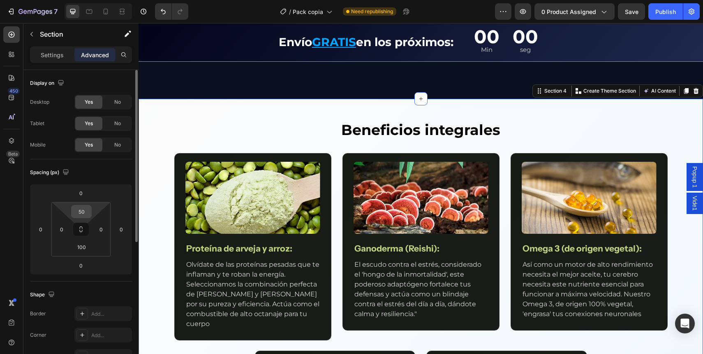
click at [82, 210] on input "50" at bounding box center [81, 211] width 16 height 12
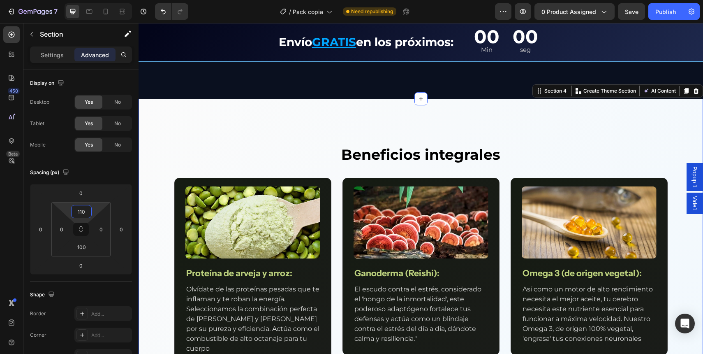
type input "110"
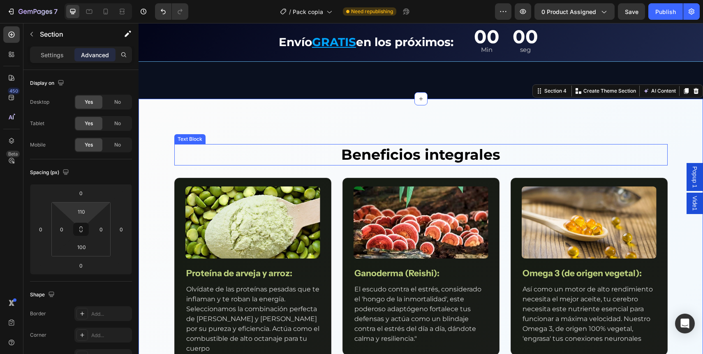
click at [341, 153] on p "Beneficios integrales" at bounding box center [421, 155] width 301 height 20
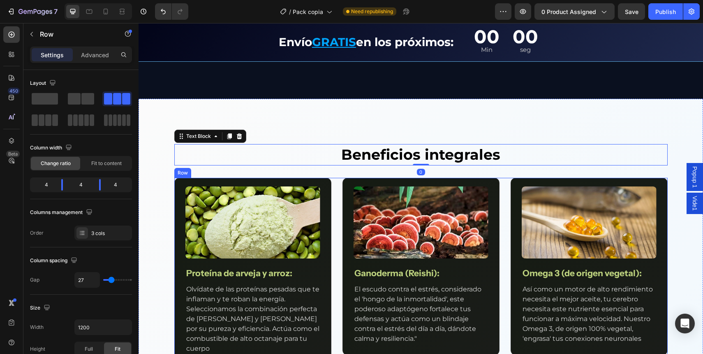
click at [335, 187] on div "Image Proteína de arveja y arroz: Text Block Olvídate de las proteínas pesadas …" at bounding box center [420, 271] width 493 height 187
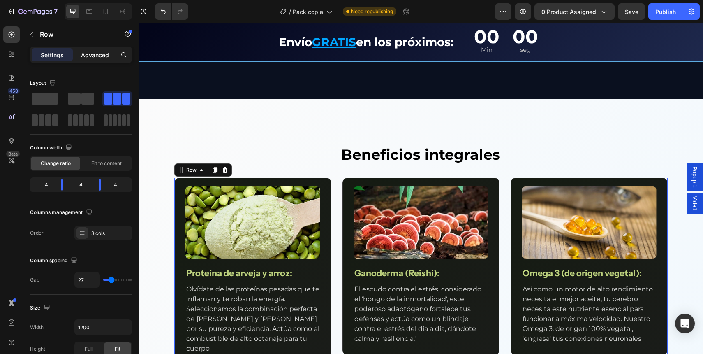
click at [90, 57] on p "Advanced" at bounding box center [95, 55] width 28 height 9
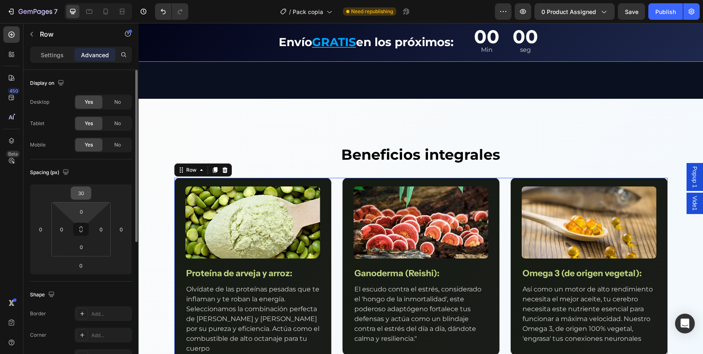
click at [77, 195] on input "30" at bounding box center [81, 193] width 16 height 12
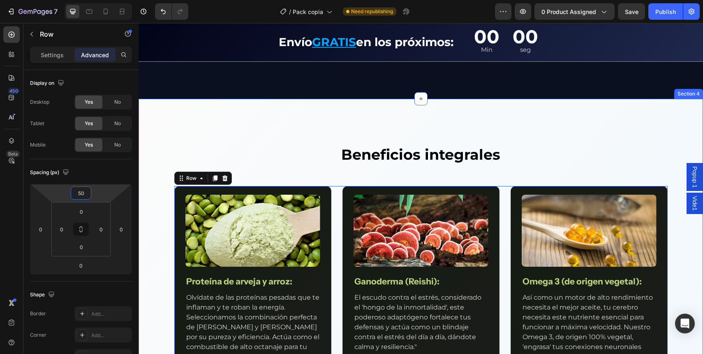
type input "5"
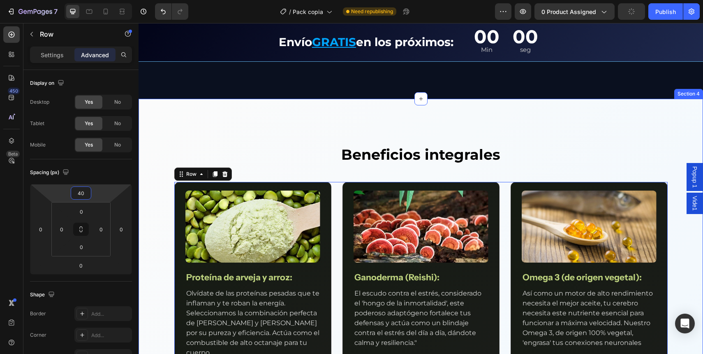
type input "40"
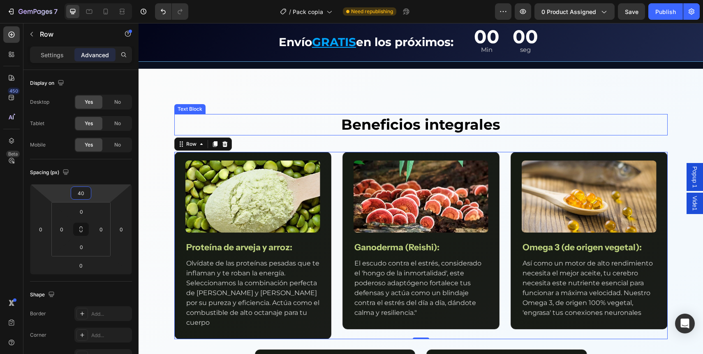
scroll to position [1032, 0]
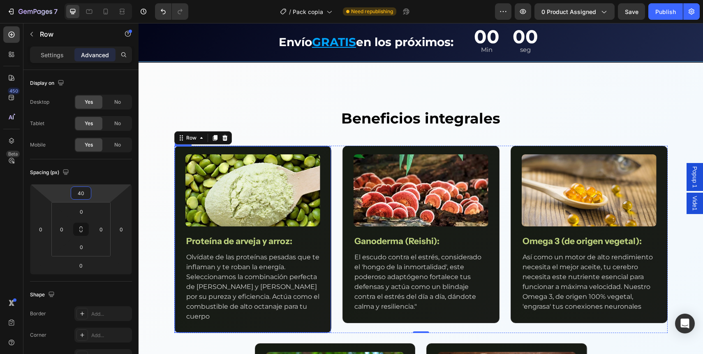
click at [216, 238] on p "Proteína de arveja y arroz:" at bounding box center [252, 240] width 133 height 11
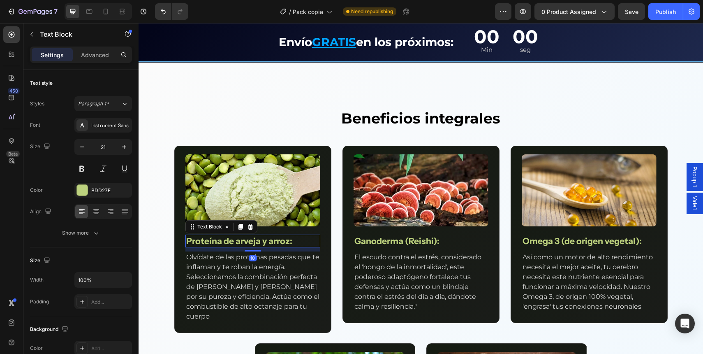
click at [216, 238] on p "Proteína de arveja y arroz:" at bounding box center [252, 240] width 133 height 11
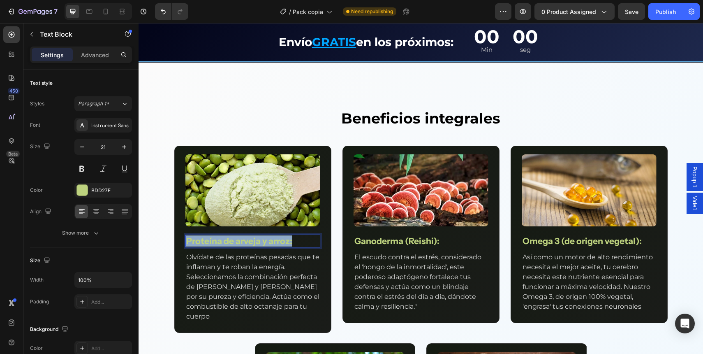
click at [216, 238] on p "Proteína de arveja y arroz:" at bounding box center [252, 240] width 133 height 11
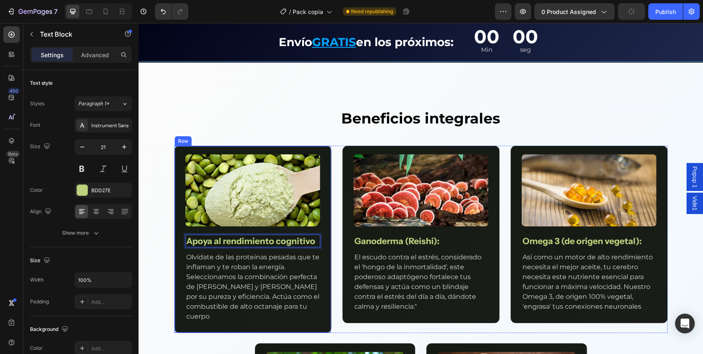
click at [210, 264] on p "Olvídate de las proteínas pesadas que te inflaman y te roban la energía. Selecc…" at bounding box center [252, 286] width 133 height 69
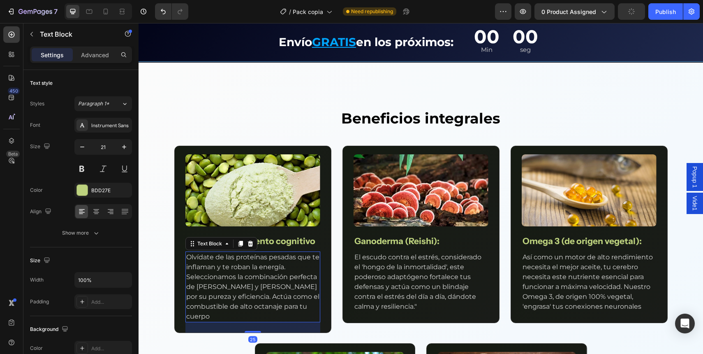
click at [210, 264] on p "Olvídate de las proteínas pesadas que te inflaman y te roban la energía. Selecc…" at bounding box center [252, 286] width 133 height 69
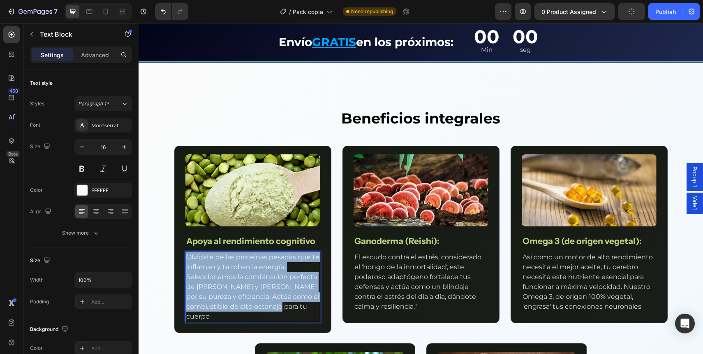
click at [210, 264] on p "Olvídate de las proteínas pesadas que te inflaman y te roban la energía. Selecc…" at bounding box center [252, 286] width 133 height 69
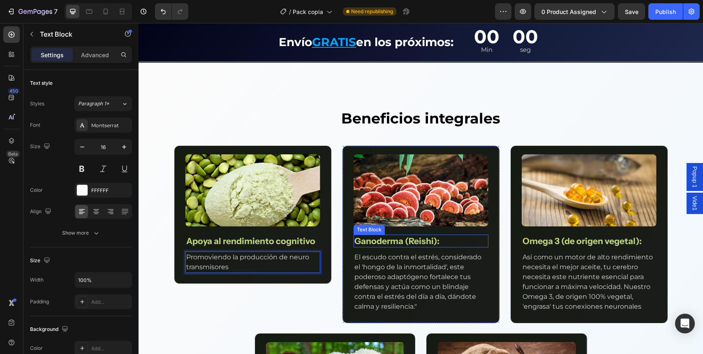
click at [393, 241] on p "Ganoderma (Reishi):" at bounding box center [420, 240] width 133 height 11
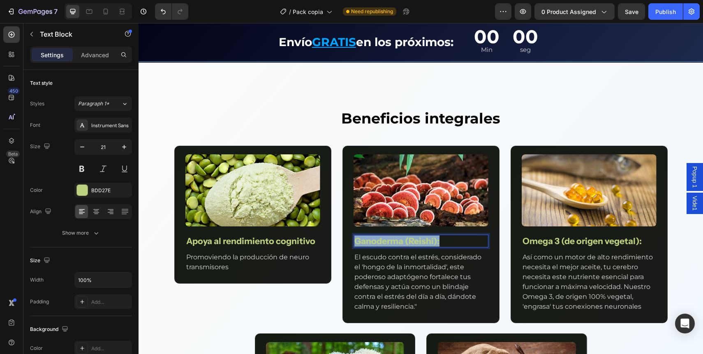
click at [393, 241] on p "Ganoderma (Reishi):" at bounding box center [420, 240] width 133 height 11
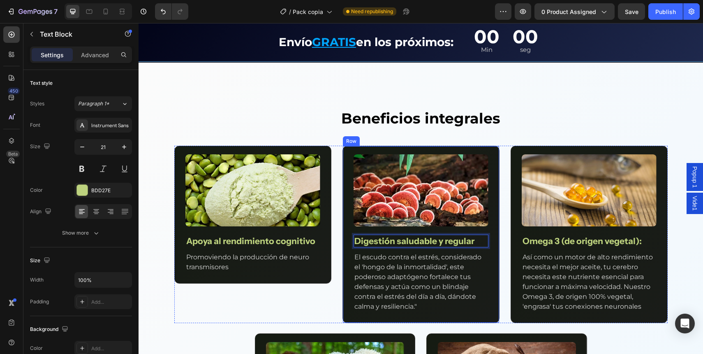
click at [382, 265] on p "El escudo contra el estrés, considerado el 'hongo de la inmortalidad', este pod…" at bounding box center [420, 281] width 133 height 59
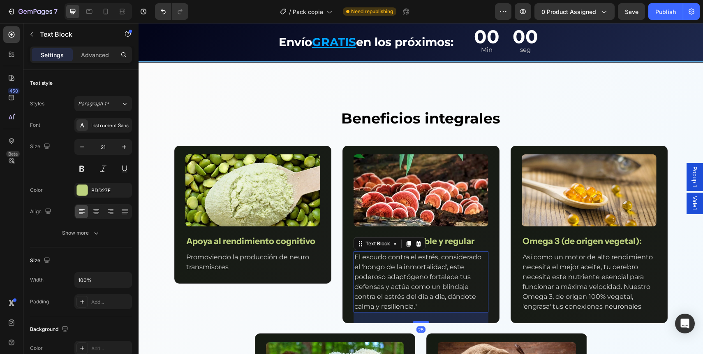
click at [382, 265] on p "El escudo contra el estrés, considerado el 'hongo de la inmortalidad', este pod…" at bounding box center [420, 281] width 133 height 59
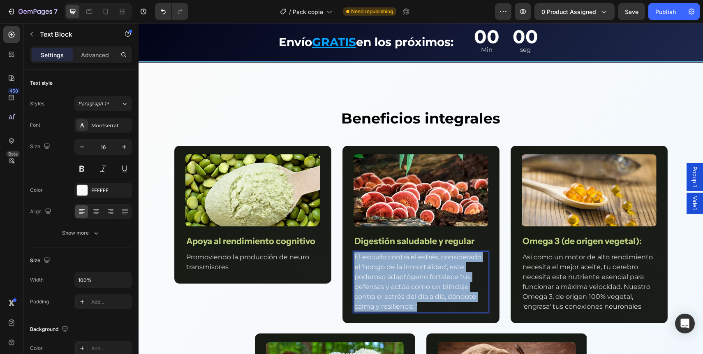
click at [382, 265] on p "El escudo contra el estrés, considerado el 'hongo de la inmortalidad', este pod…" at bounding box center [420, 281] width 133 height 59
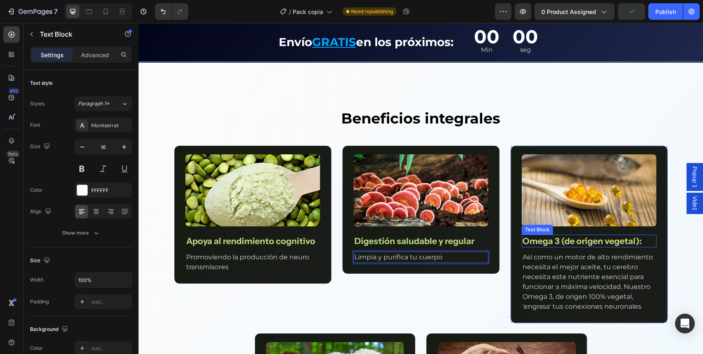
click at [547, 243] on p "Omega 3 (de origen vegetal):" at bounding box center [589, 240] width 133 height 11
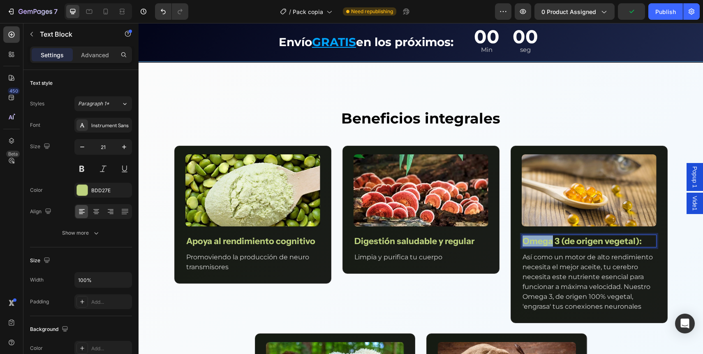
click at [547, 243] on p "Omega 3 (de origen vegetal):" at bounding box center [589, 240] width 133 height 11
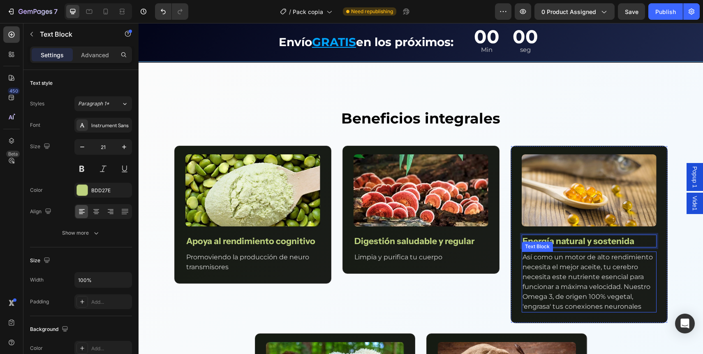
click at [551, 264] on p "Así como un motor de alto rendimiento necesita el mejor aceite, tu cerebro nece…" at bounding box center [589, 281] width 133 height 59
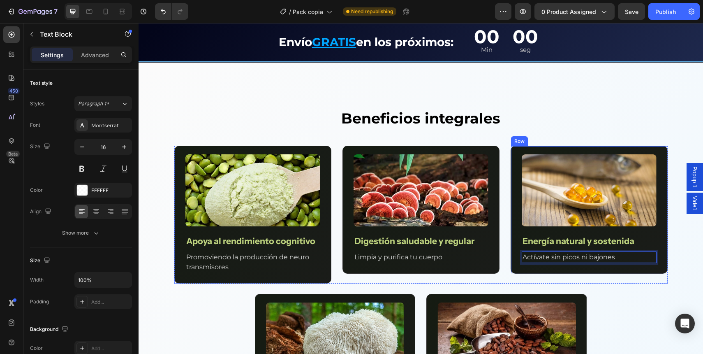
click at [507, 192] on div "Image Apoya al rendimiento cognitivo Text Block Promoviendo la producción de ne…" at bounding box center [420, 215] width 493 height 138
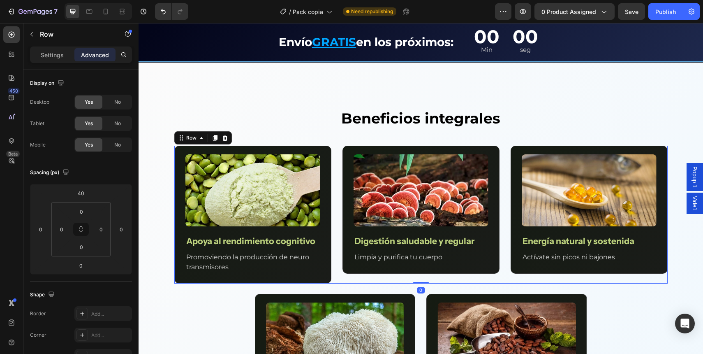
click at [502, 187] on div "Image Apoya al rendimiento cognitivo Text Block Promoviendo la producción de ne…" at bounding box center [420, 215] width 493 height 138
click at [517, 146] on div "Image Energía natural y sostenida Text Block Actívate sin picos ni bajones Text…" at bounding box center [589, 210] width 157 height 128
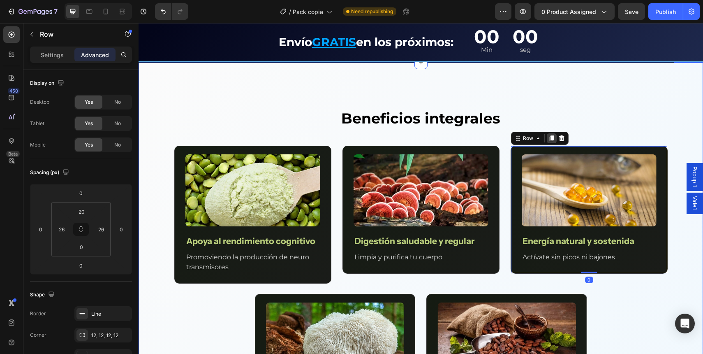
click at [551, 139] on icon at bounding box center [552, 138] width 7 height 7
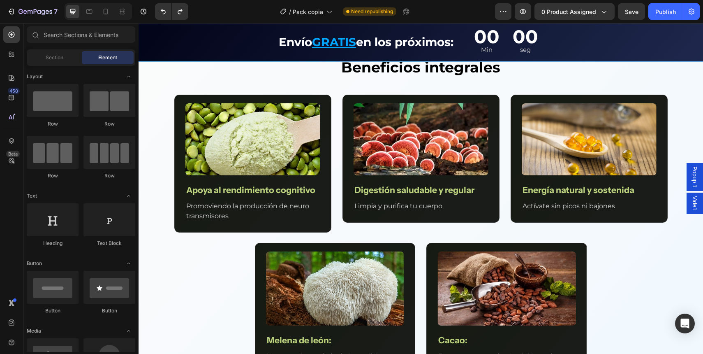
scroll to position [1077, 0]
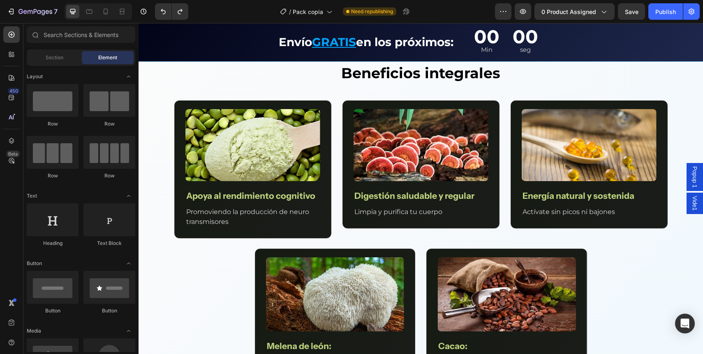
click at [505, 157] on div "Image Apoya al rendimiento cognitivo Text Block Promoviendo la producción de ne…" at bounding box center [420, 169] width 493 height 138
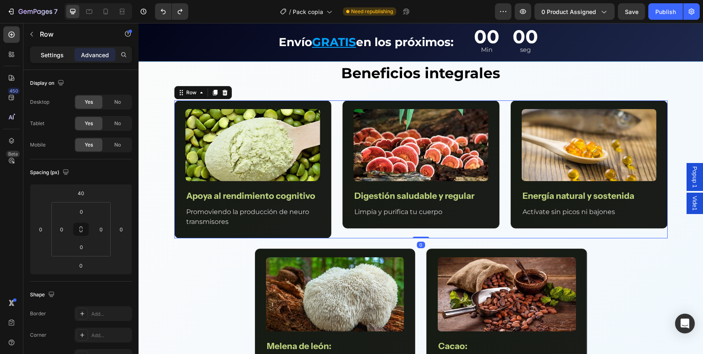
click at [47, 58] on p "Settings" at bounding box center [52, 55] width 23 height 9
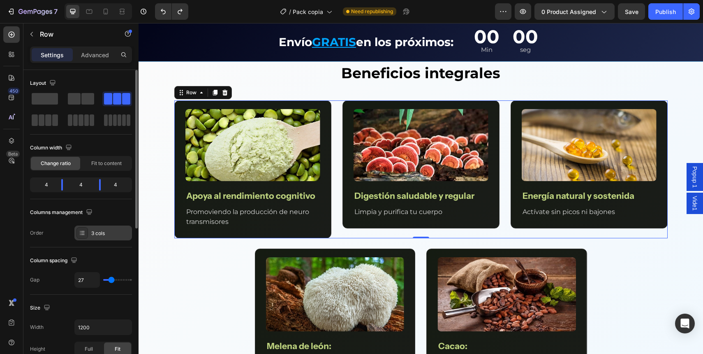
click at [96, 236] on div "3 cols" at bounding box center [110, 232] width 39 height 7
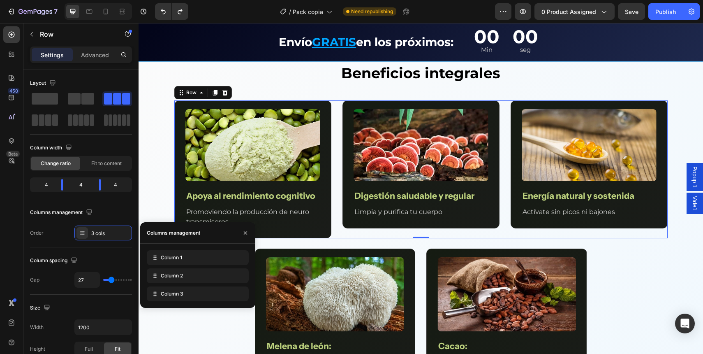
click at [500, 152] on div "Image Apoya al rendimiento cognitivo Text Block Promoviendo la producción de ne…" at bounding box center [420, 169] width 493 height 138
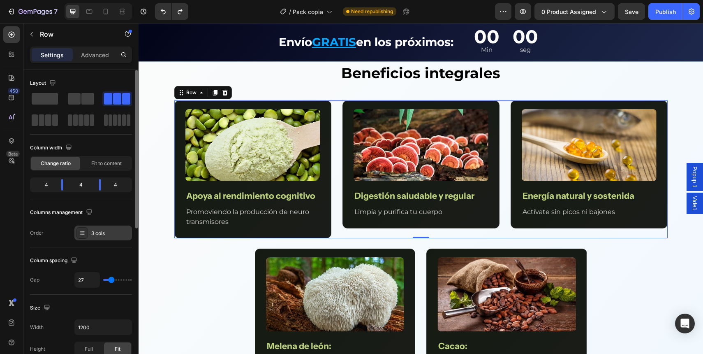
click at [92, 233] on div "3 cols" at bounding box center [110, 232] width 39 height 7
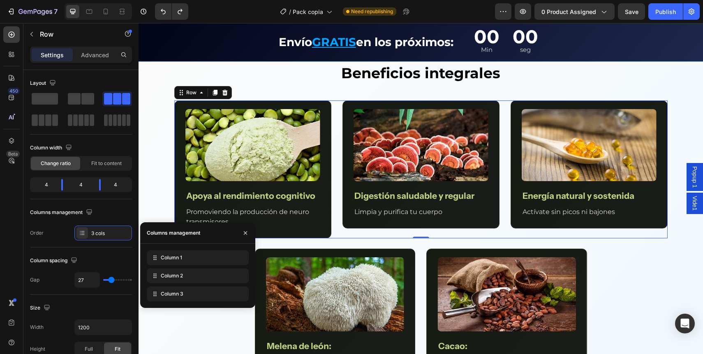
click at [178, 235] on div "Columns management" at bounding box center [173, 232] width 53 height 7
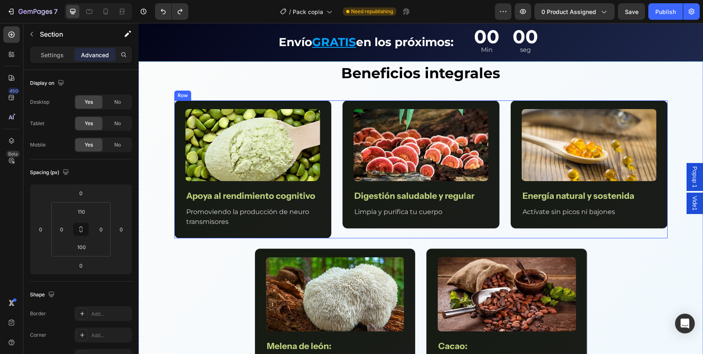
click at [332, 122] on div "Image Apoya al rendimiento cognitivo Text Block Promoviendo la producción de ne…" at bounding box center [420, 169] width 493 height 138
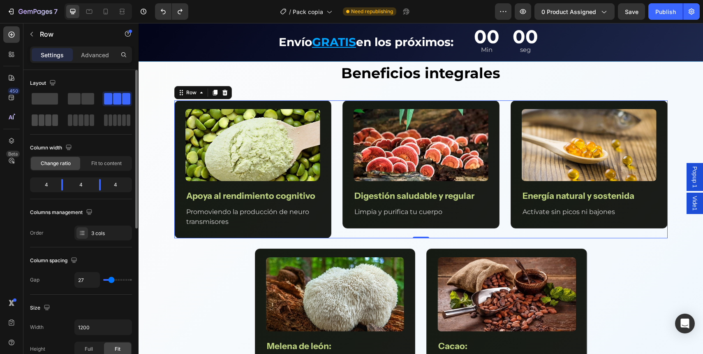
drag, startPoint x: 47, startPoint y: 124, endPoint x: 27, endPoint y: 116, distance: 21.5
click at [47, 124] on span at bounding box center [48, 120] width 6 height 12
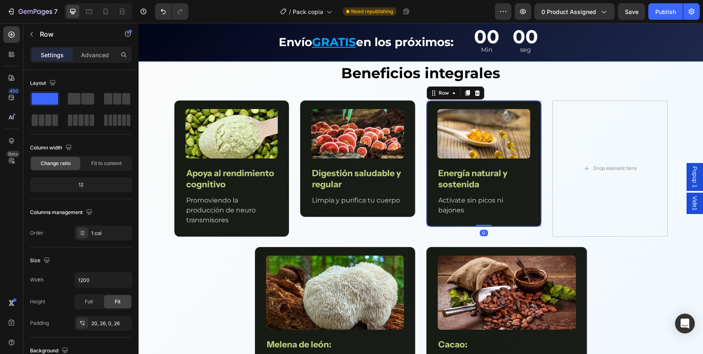
click at [537, 110] on div "Image Energía natural y sostenida Text Block Actívate sin picos ni bajones Text…" at bounding box center [483, 163] width 115 height 127
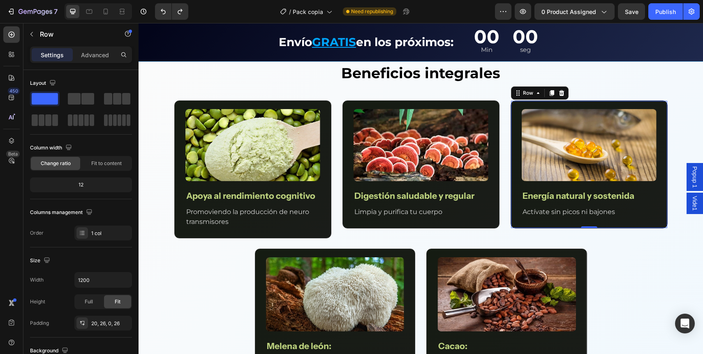
click at [559, 102] on div "Image Energía natural y sostenida Text Block Actívate sin picos ni bajones Text…" at bounding box center [589, 164] width 157 height 128
click at [548, 88] on div at bounding box center [552, 93] width 10 height 10
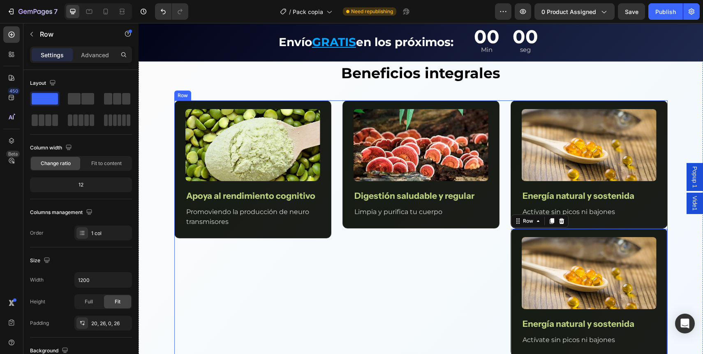
click at [500, 134] on div "Image Apoya al rendimiento cognitivo Text Block Promoviendo la producción de ne…" at bounding box center [420, 228] width 493 height 256
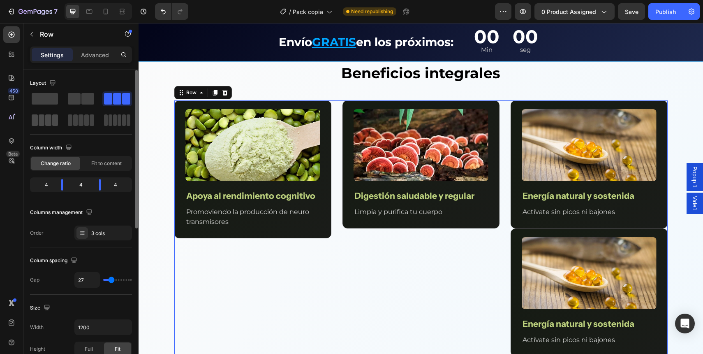
click at [37, 123] on span at bounding box center [35, 120] width 6 height 12
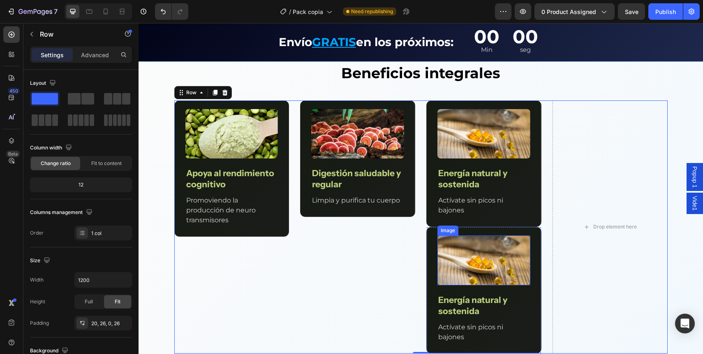
click at [532, 235] on div "Image Energía natural y sostenida Text Block Actívate sin picos ni bajones Text…" at bounding box center [483, 290] width 115 height 127
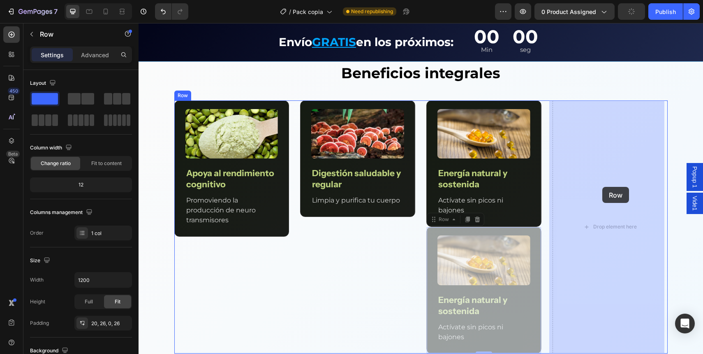
drag, startPoint x: 440, startPoint y: 217, endPoint x: 602, endPoint y: 187, distance: 164.8
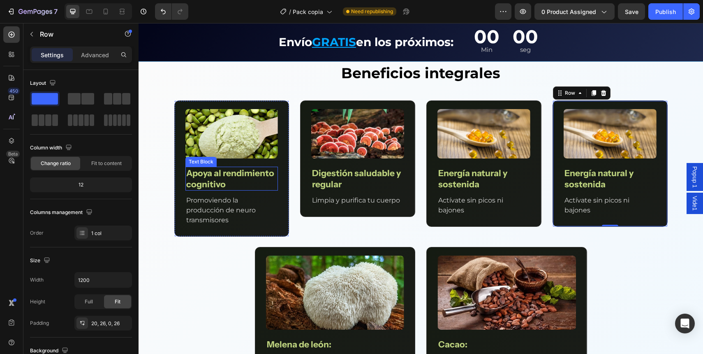
click at [211, 173] on p "Apoya al rendimiento cognitivo" at bounding box center [231, 178] width 91 height 22
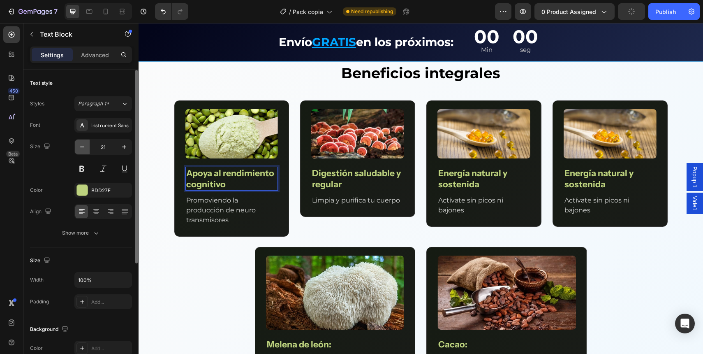
click at [83, 148] on icon "button" at bounding box center [82, 147] width 8 height 8
type input "20"
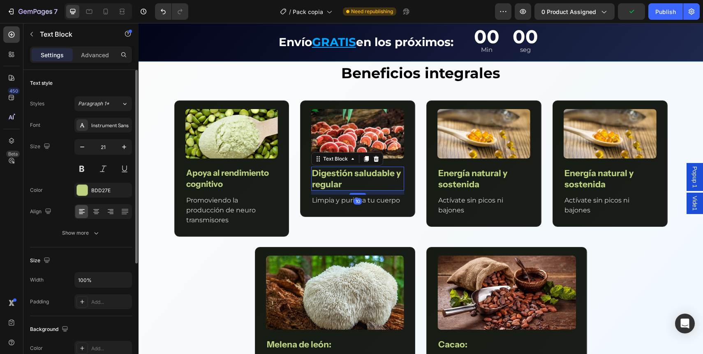
click at [320, 180] on p "Digestión saludable y regular" at bounding box center [357, 178] width 91 height 22
drag, startPoint x: 81, startPoint y: 150, endPoint x: 111, endPoint y: 146, distance: 30.7
click at [81, 150] on icon "button" at bounding box center [82, 147] width 8 height 8
type input "20"
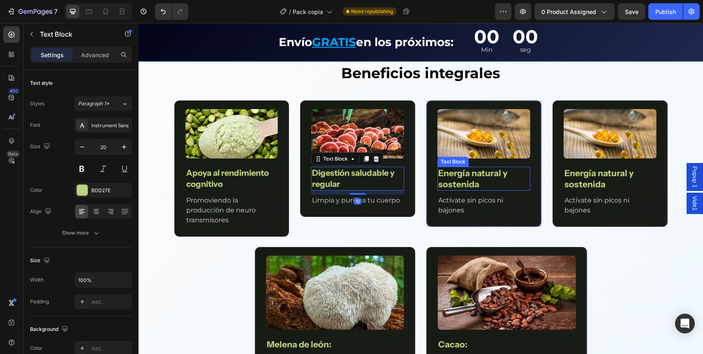
click at [456, 183] on p "Energía natural y sostenida" at bounding box center [483, 178] width 91 height 22
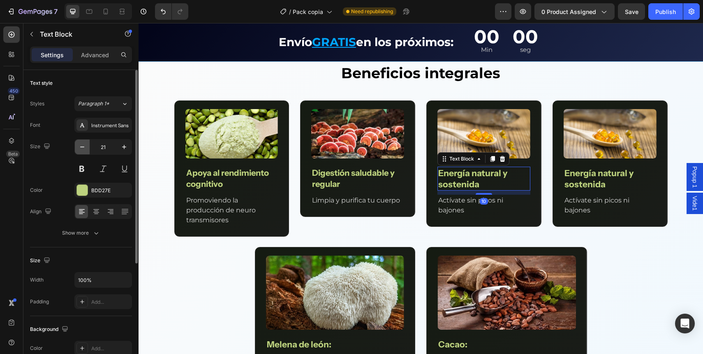
click at [83, 149] on icon "button" at bounding box center [82, 147] width 8 height 8
type input "20"
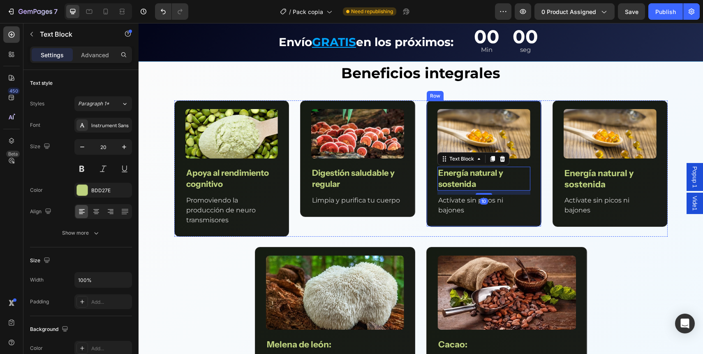
click at [569, 169] on p "Energía natural y sostenida" at bounding box center [610, 178] width 91 height 22
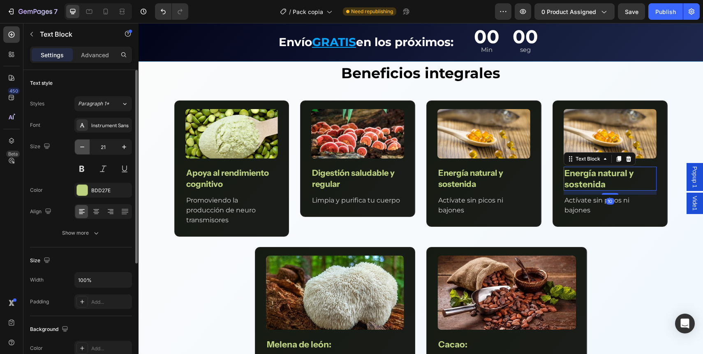
click at [82, 150] on icon "button" at bounding box center [82, 147] width 8 height 8
type input "20"
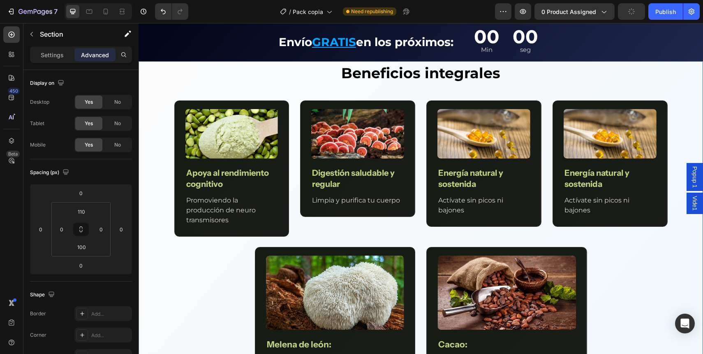
scroll to position [1077, 0]
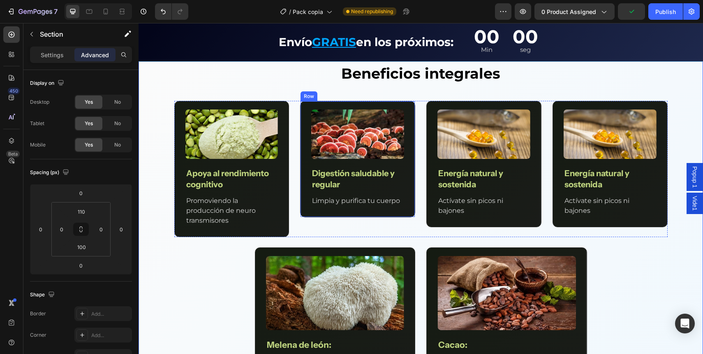
click at [289, 160] on div "Image Apoya al rendimiento cognitivo Text Block Promoviendo la producción de ne…" at bounding box center [420, 169] width 493 height 137
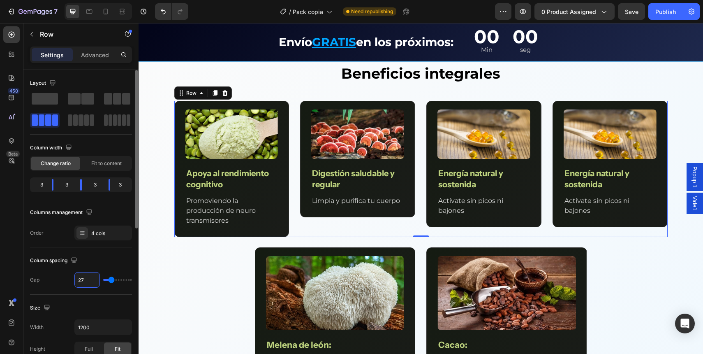
click at [89, 281] on input "27" at bounding box center [87, 279] width 25 height 15
type input "26"
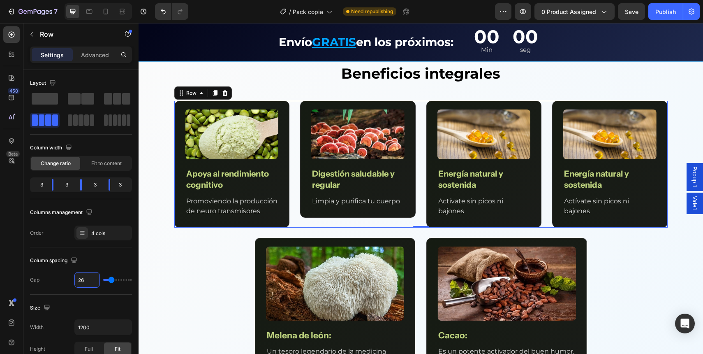
click at [294, 190] on div "Image Apoya al rendimiento cognitivo Text Block Promoviendo la producción de ne…" at bounding box center [420, 164] width 493 height 127
click at [420, 111] on div "Image Apoya al rendimiento cognitivo Text Block Promoviendo la producción de ne…" at bounding box center [420, 164] width 493 height 127
type input "17"
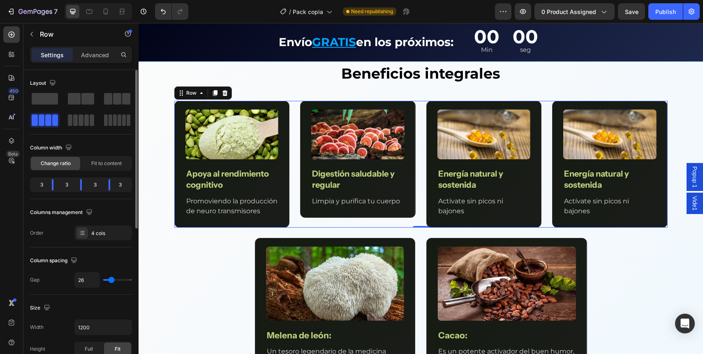
type input "17"
type input "13"
type input "8"
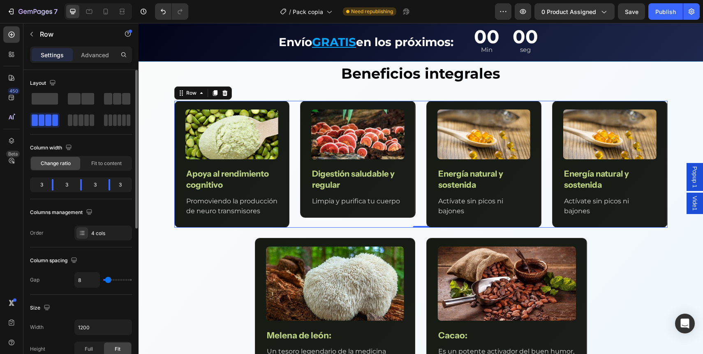
type input "2"
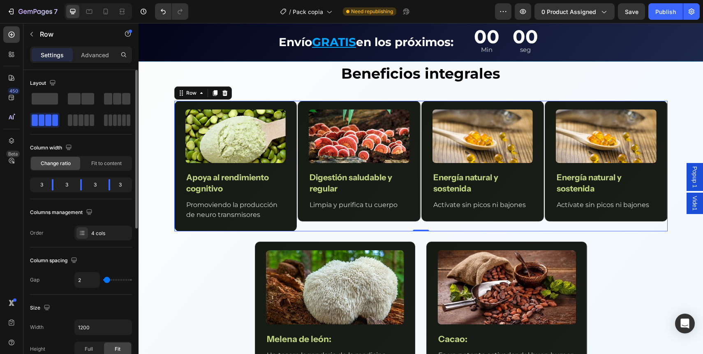
type input "0"
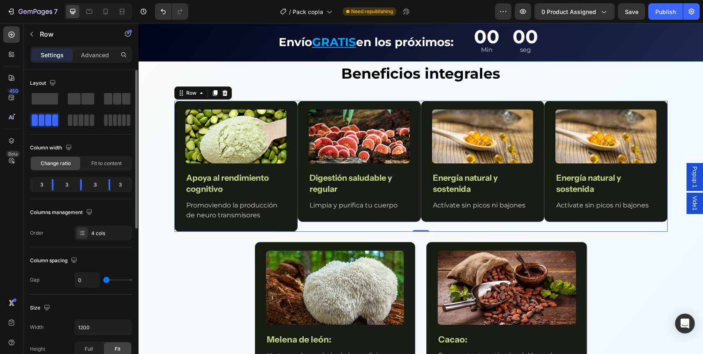
type input "2"
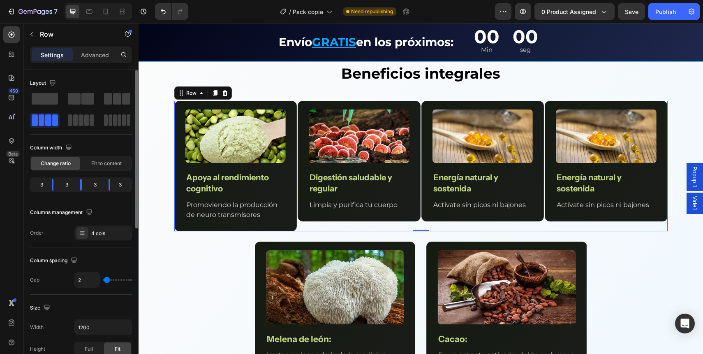
type input "5"
type input "7"
type input "9"
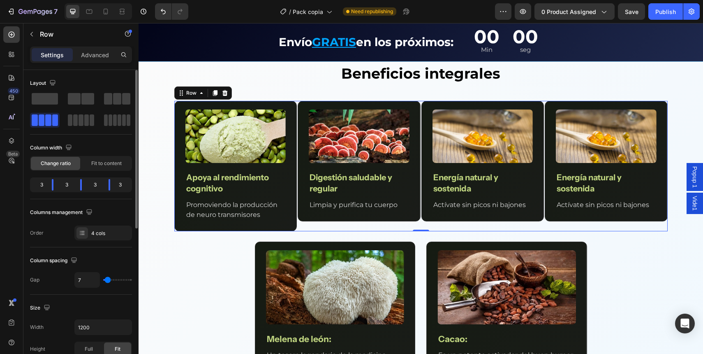
type input "9"
type input "11"
type input "12"
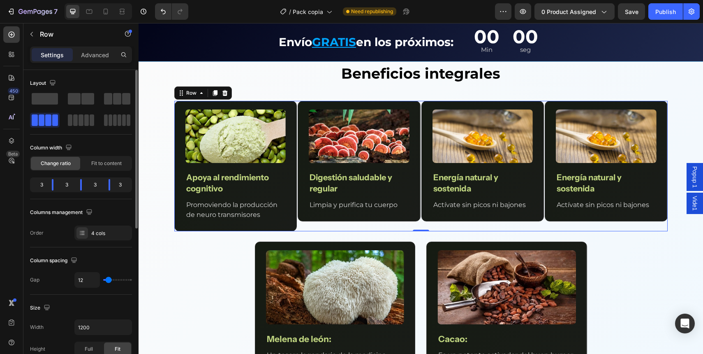
type input "14"
type input "15"
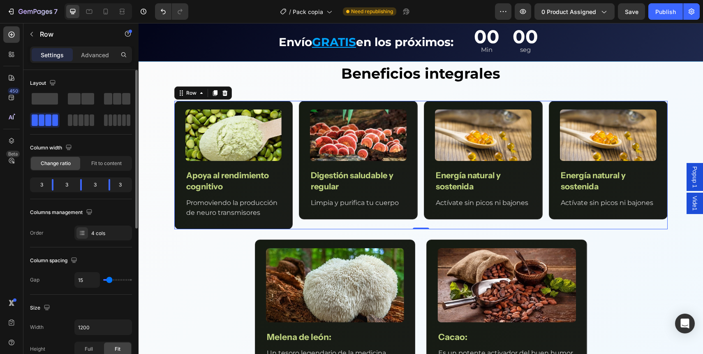
type input "17"
type input "18"
type input "19"
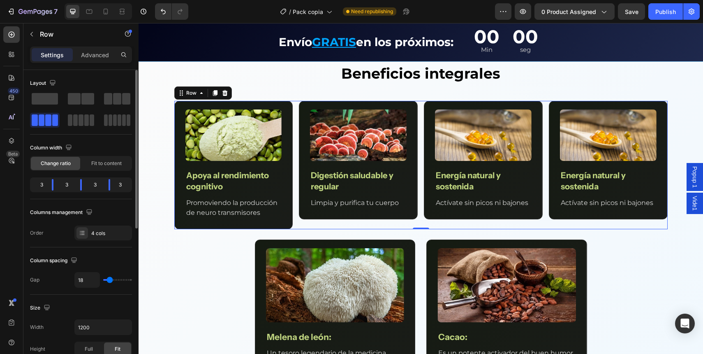
type input "19"
type input "20"
type input "21"
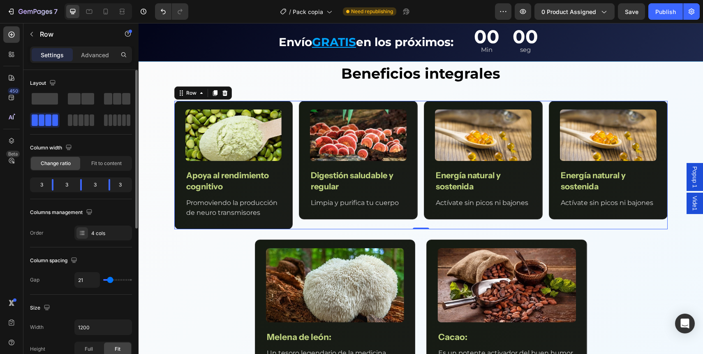
type input "22"
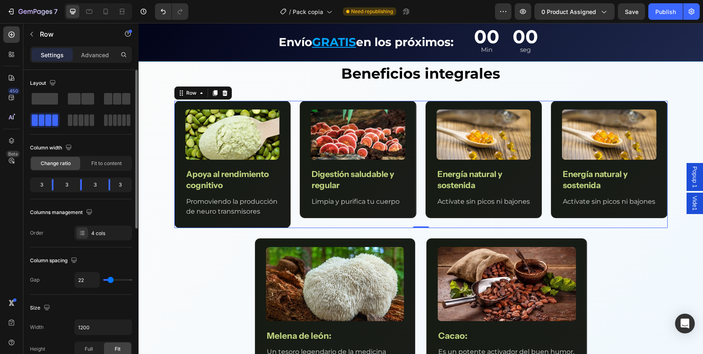
type input "22"
click at [110, 280] on input "range" at bounding box center [117, 280] width 29 height 2
click at [96, 280] on input "22" at bounding box center [87, 279] width 25 height 15
type input "21"
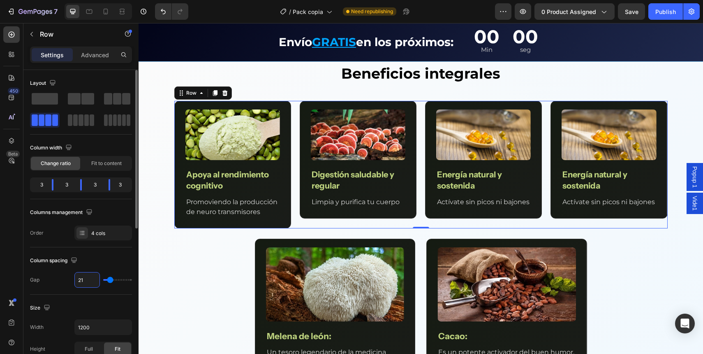
type input "20"
type input "19"
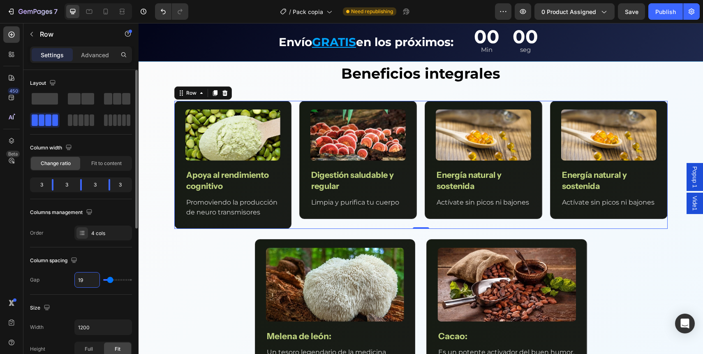
type input "20"
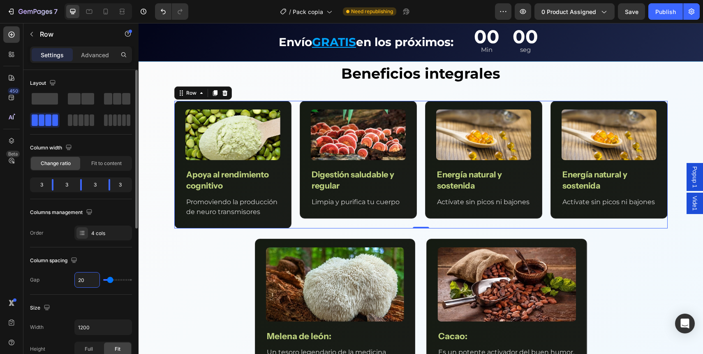
type input "21"
type input "22"
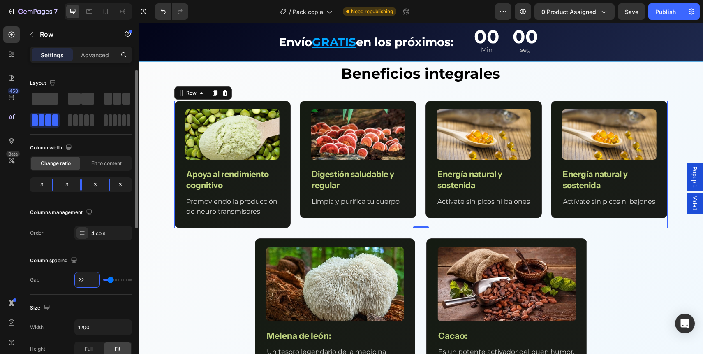
type input "23"
type input "24"
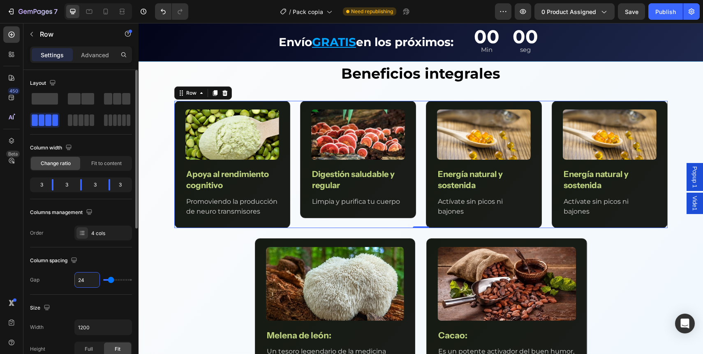
type input "25"
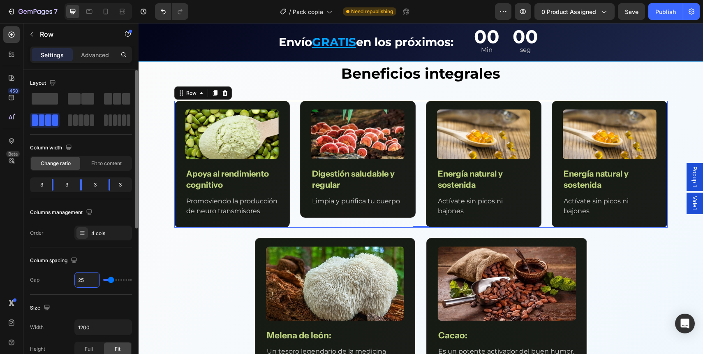
type input "26"
type input "25"
type input "24"
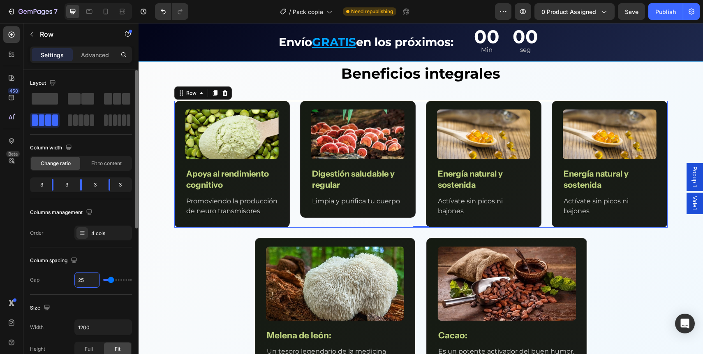
type input "24"
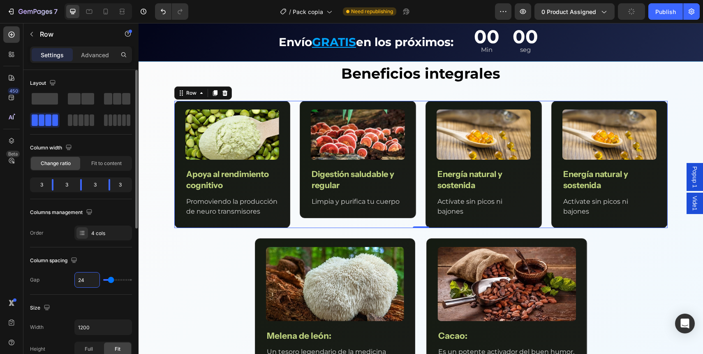
type input "23"
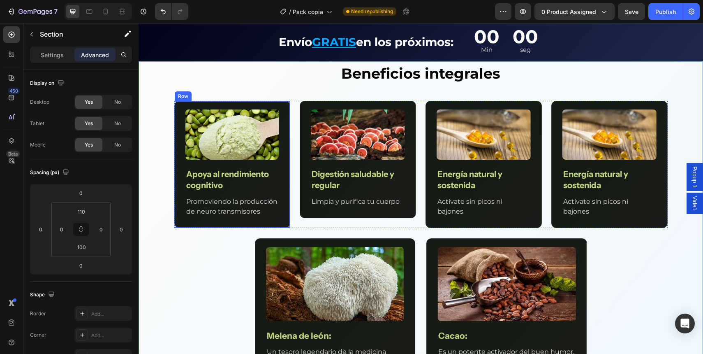
scroll to position [1081, 0]
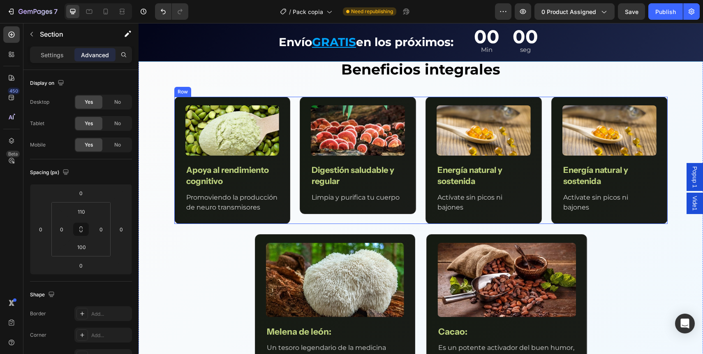
click at [290, 127] on div "Image Apoya al rendimiento cognitivo Text Block Promoviendo la producción de ne…" at bounding box center [420, 160] width 493 height 127
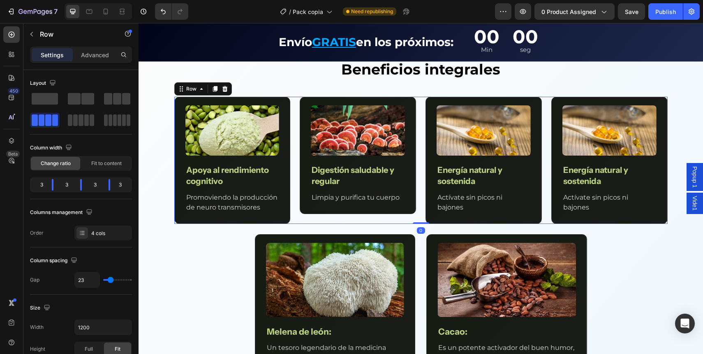
click at [637, 11] on span "Save" at bounding box center [632, 11] width 14 height 7
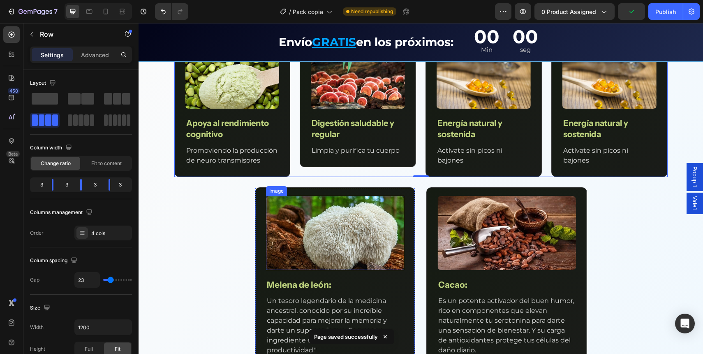
scroll to position [1130, 0]
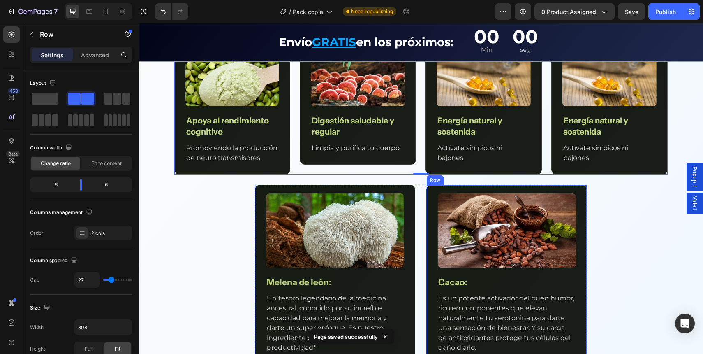
click at [419, 185] on div "Image [MEDICAL_DATA] de león: Text Block Un tesoro legendario de la medicina an…" at bounding box center [421, 274] width 332 height 179
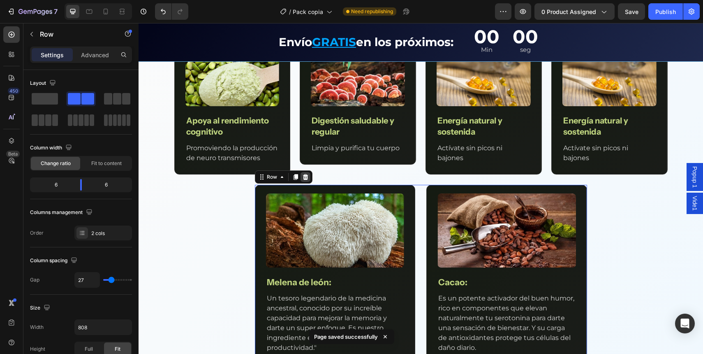
click at [306, 180] on div at bounding box center [306, 177] width 10 height 10
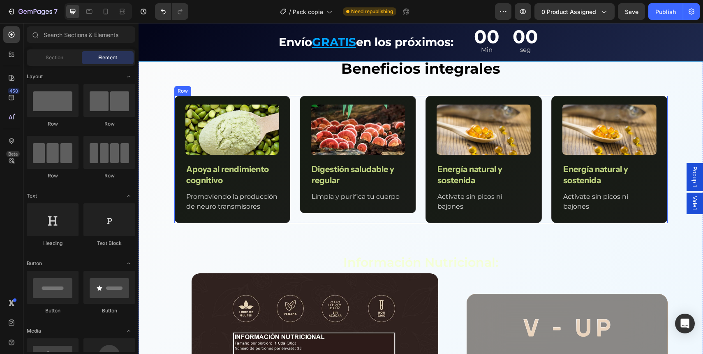
scroll to position [1031, 0]
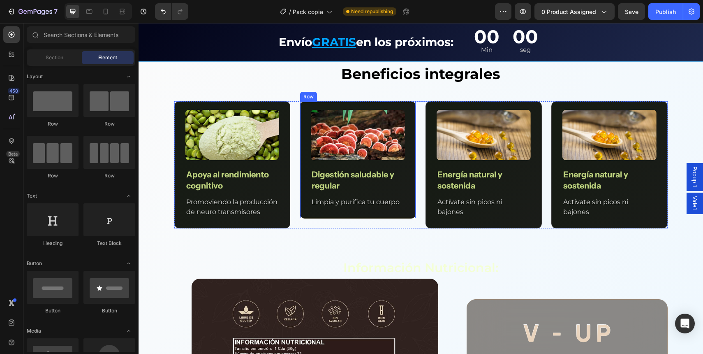
click at [391, 209] on div "Image Digestión saludable y regular Text Block Limpia y purifica tu cuerpo Text…" at bounding box center [358, 164] width 94 height 108
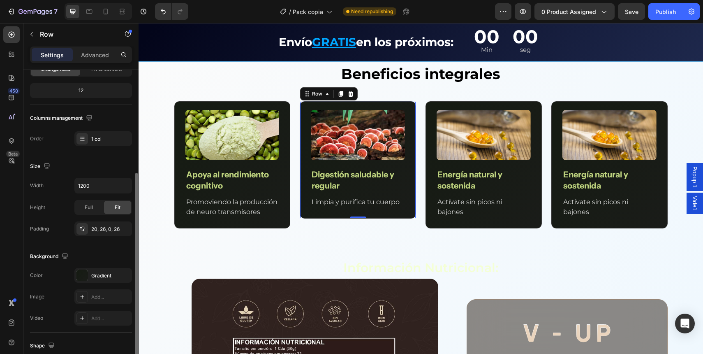
scroll to position [0, 0]
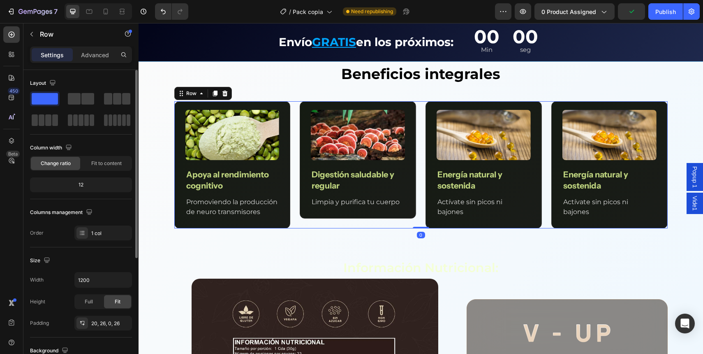
click at [295, 200] on div "Image Apoya al rendimiento cognitivo Text Block Promoviendo la producción de ne…" at bounding box center [420, 164] width 493 height 127
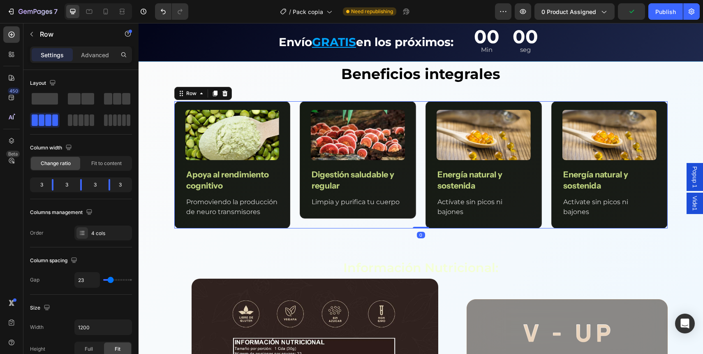
click at [291, 200] on div "Image Apoya al rendimiento cognitivo Text Block Promoviendo la producción de ne…" at bounding box center [420, 164] width 493 height 127
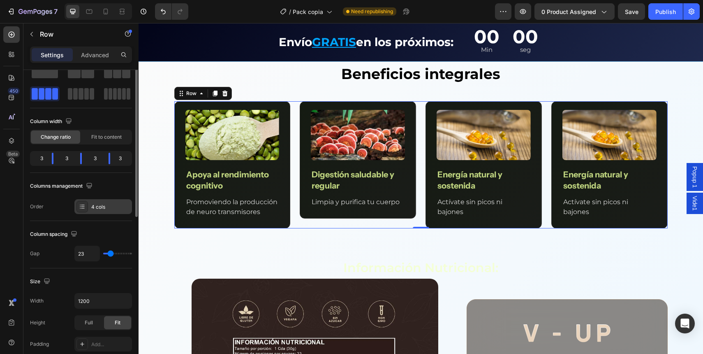
scroll to position [33, 0]
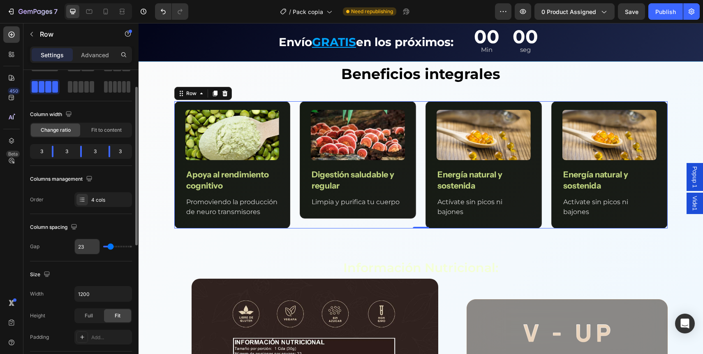
click at [92, 243] on input "23" at bounding box center [87, 246] width 25 height 15
type input "2"
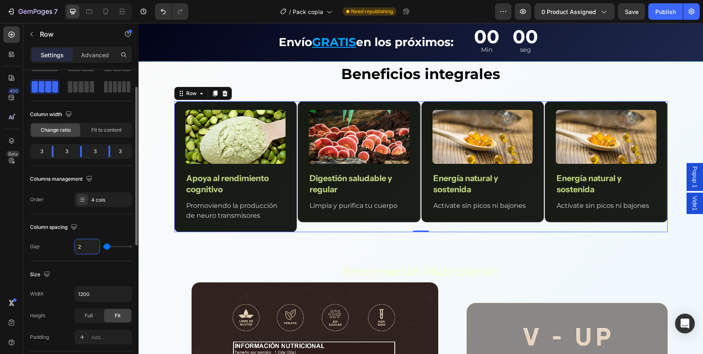
type input "20"
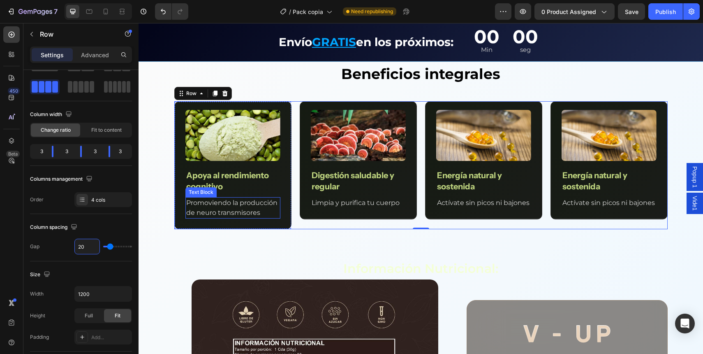
click at [226, 207] on p "Promoviendo la producción de neuro transmisores" at bounding box center [232, 208] width 93 height 20
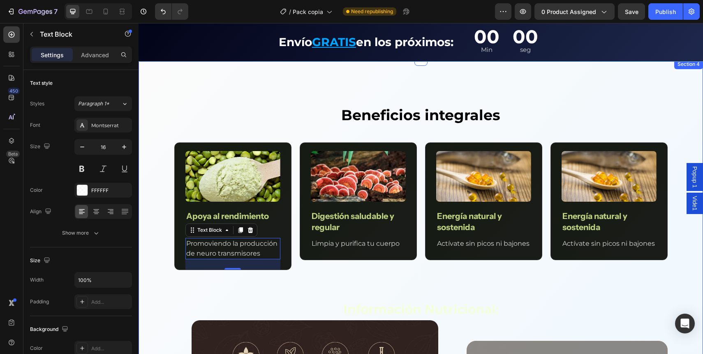
scroll to position [1025, 0]
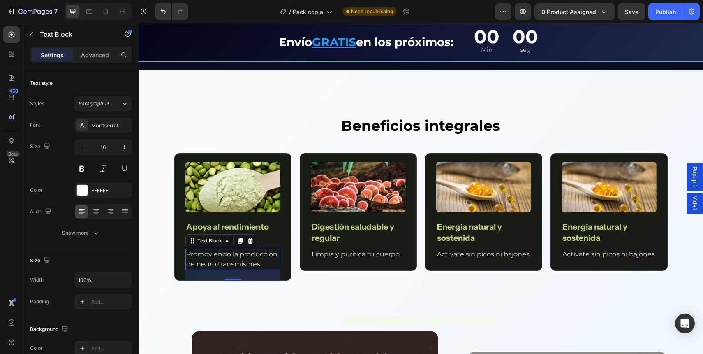
click at [635, 3] on div "7 Version history / Pack copia Need republishing Preview 0 product assigned Sav…" at bounding box center [351, 11] width 703 height 23
click at [634, 11] on span "Save" at bounding box center [632, 11] width 14 height 7
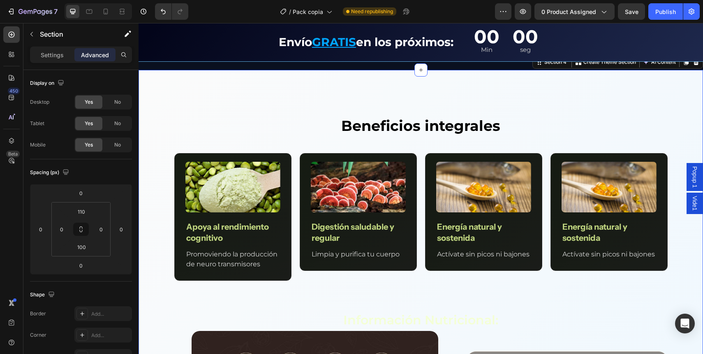
click at [292, 246] on div "Image Apoya al rendimiento cognitivo Text Block Promoviendo la producción de ne…" at bounding box center [420, 217] width 493 height 128
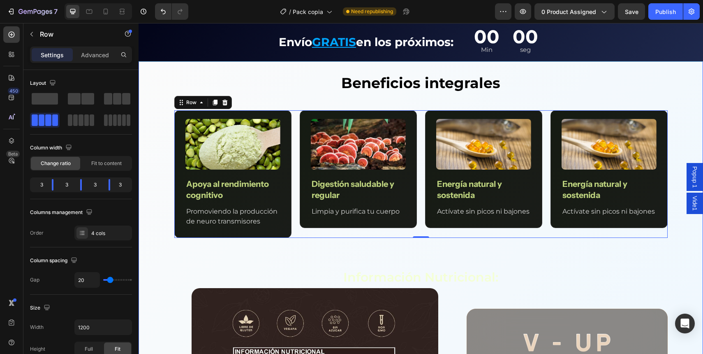
scroll to position [1058, 0]
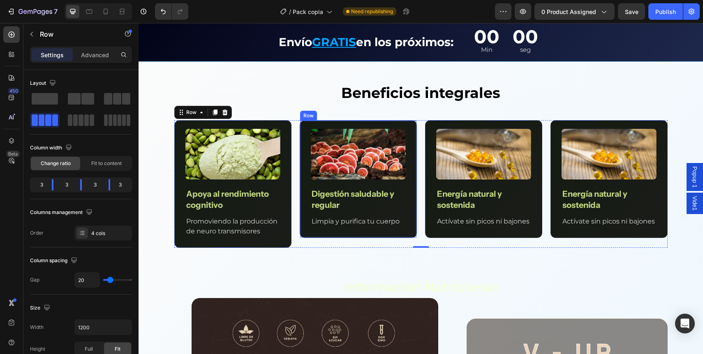
click at [414, 153] on div "Image Apoya al rendimiento cognitivo Text Block Promoviendo la producción de ne…" at bounding box center [420, 184] width 493 height 128
click at [419, 153] on div "Image Apoya al rendimiento cognitivo Text Block Promoviendo la producción de ne…" at bounding box center [420, 184] width 493 height 128
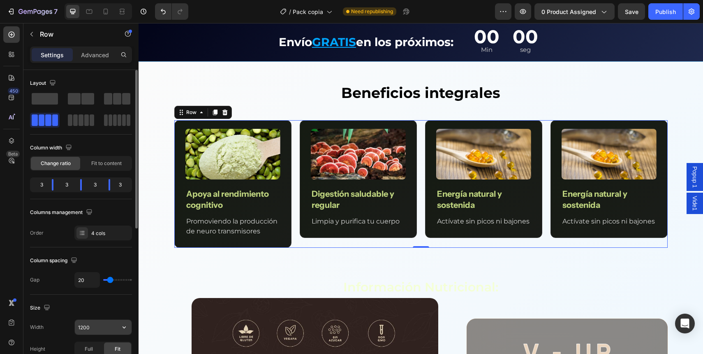
click at [90, 324] on input "1200" at bounding box center [103, 326] width 57 height 15
click at [115, 326] on input "1200" at bounding box center [103, 326] width 57 height 15
click at [122, 326] on icon "button" at bounding box center [124, 327] width 8 height 8
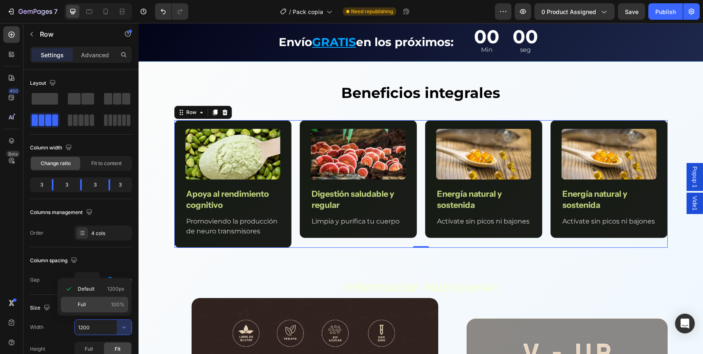
click at [96, 301] on p "Full 100%" at bounding box center [101, 304] width 47 height 7
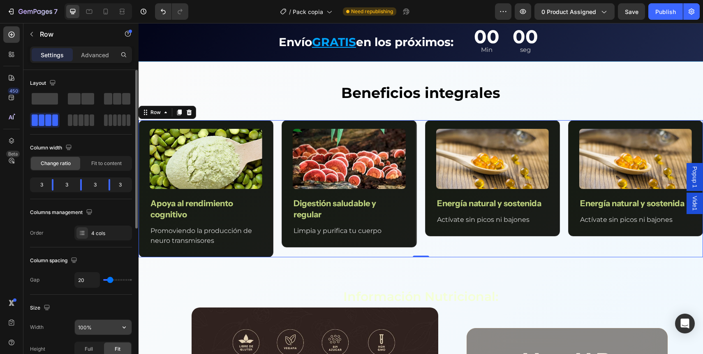
click at [96, 328] on input "100%" at bounding box center [103, 326] width 57 height 15
type input "90%"
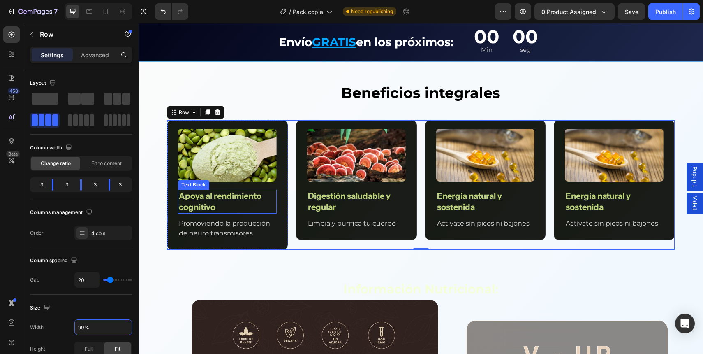
click at [232, 204] on p "Apoya al rendimiento cognitivo" at bounding box center [227, 201] width 97 height 22
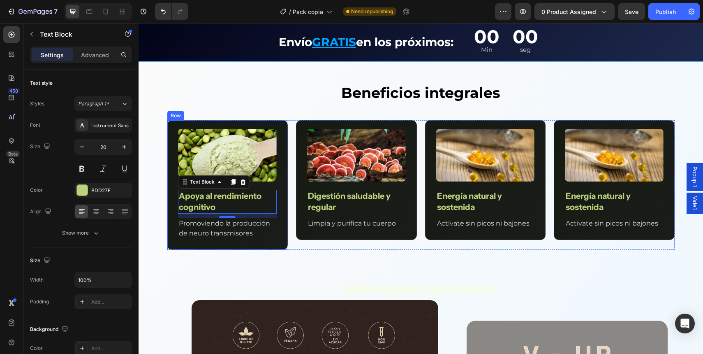
click at [174, 165] on div "Image Apoya al rendimiento cognitivo Text Block 10 Promoviendo la producción de…" at bounding box center [227, 185] width 121 height 130
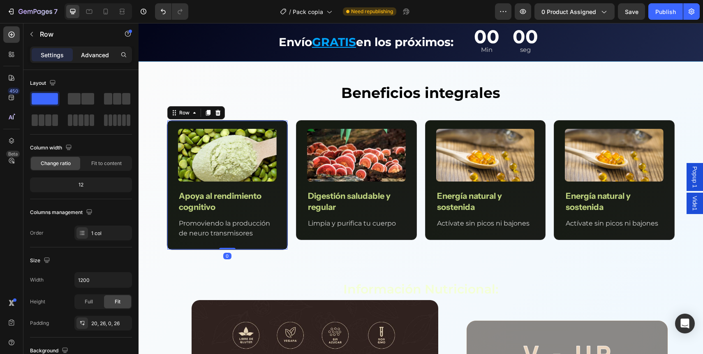
click at [92, 54] on p "Advanced" at bounding box center [95, 55] width 28 height 9
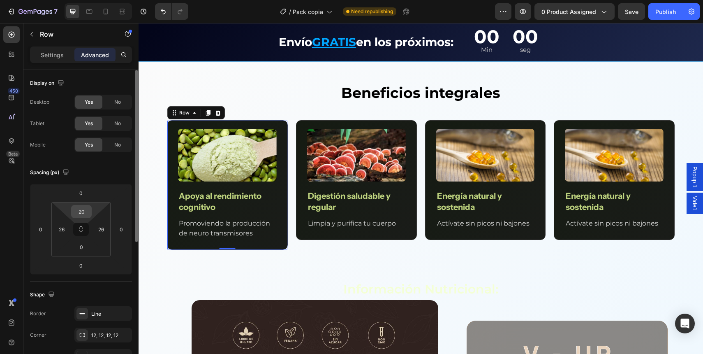
click at [80, 212] on input "20" at bounding box center [81, 211] width 16 height 12
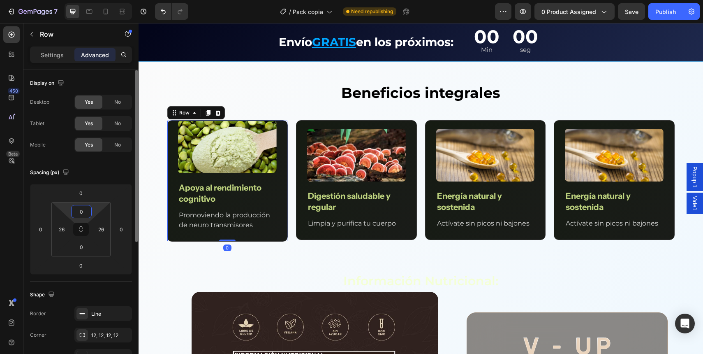
type input "0"
click at [59, 229] on input "26" at bounding box center [62, 229] width 12 height 12
type input "0"
click at [97, 229] on input "26" at bounding box center [101, 229] width 12 height 12
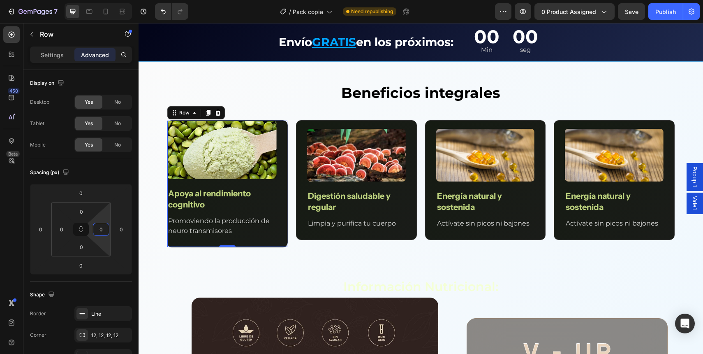
type input "0"
click at [107, 0] on html "7 Version history / Pack copia Need republishing Preview 0 product assigned Sav…" at bounding box center [351, 0] width 703 height 0
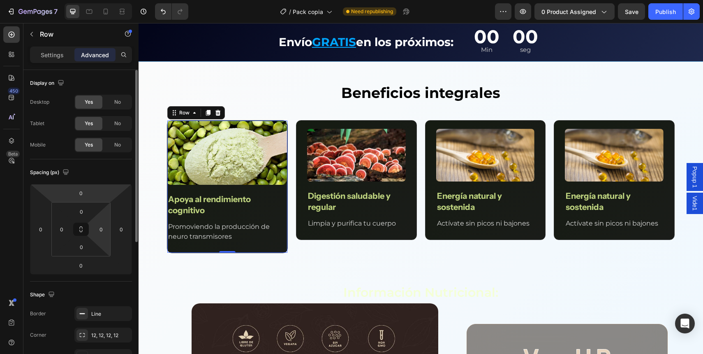
click at [113, 0] on html "7 Version history / Pack copia Need republishing Preview 0 product assigned Sav…" at bounding box center [351, 0] width 703 height 0
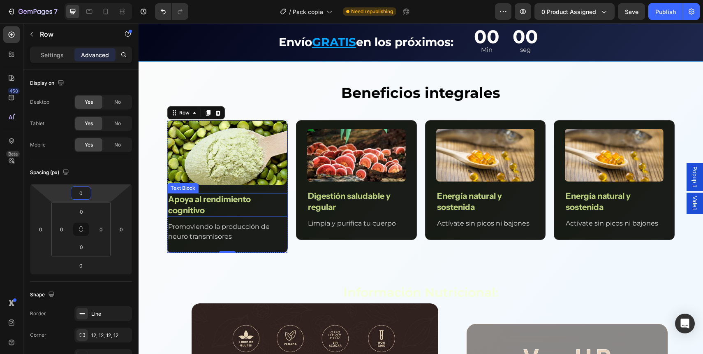
click at [181, 190] on div "Text Block" at bounding box center [182, 188] width 31 height 10
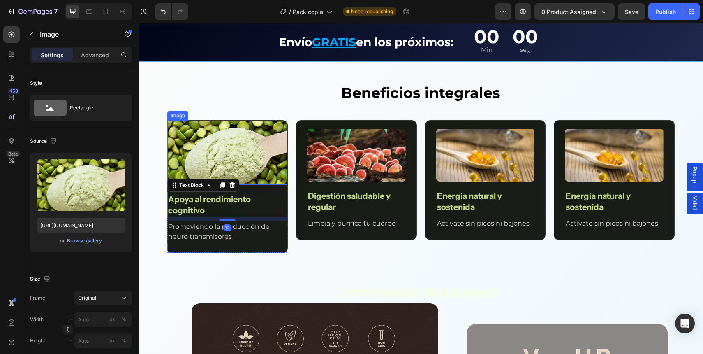
click at [261, 170] on img at bounding box center [227, 152] width 120 height 64
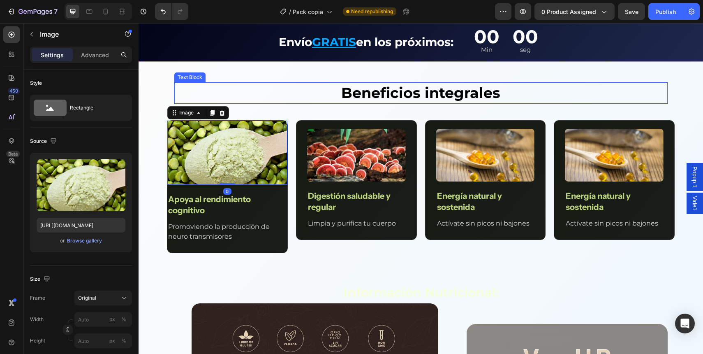
click at [249, 86] on div "Beneficios integrales" at bounding box center [420, 92] width 493 height 21
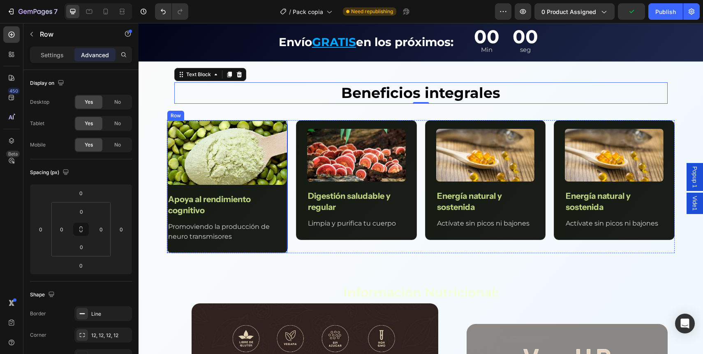
click at [240, 247] on div "Image Apoya al rendimiento cognitivo Text Block Promoviendo la producción de ne…" at bounding box center [227, 186] width 120 height 132
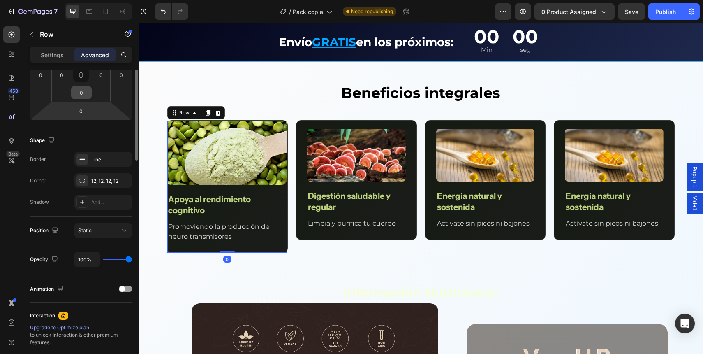
scroll to position [191, 0]
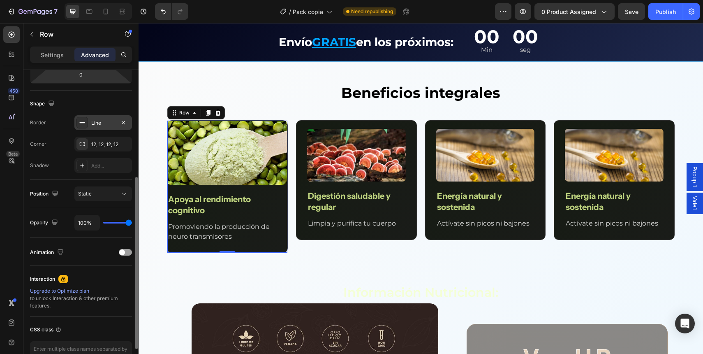
click at [99, 122] on div "Line" at bounding box center [103, 122] width 24 height 7
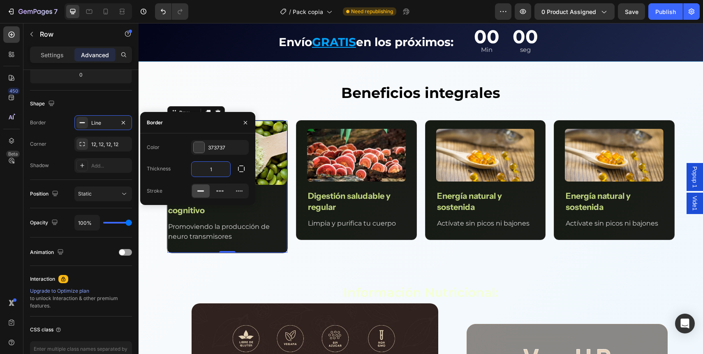
click at [218, 169] on input "1" at bounding box center [211, 169] width 39 height 15
click at [275, 246] on div "Image Apoya al rendimiento cognitivo Text Block Promoviendo la producción de ne…" at bounding box center [227, 186] width 120 height 132
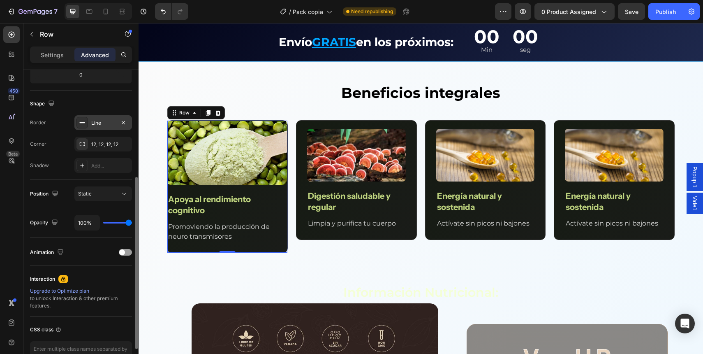
click at [103, 118] on div "Line" at bounding box center [103, 122] width 58 height 15
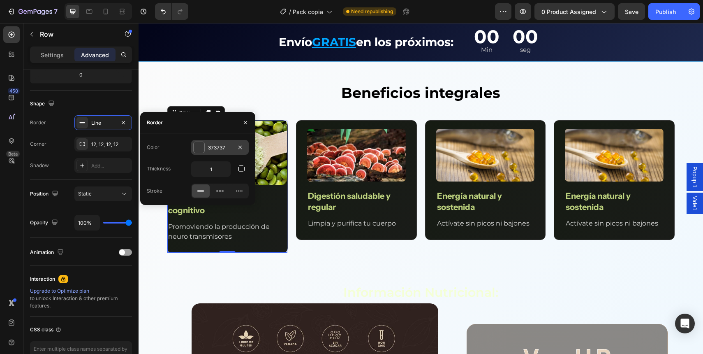
click at [228, 144] on div "373737" at bounding box center [220, 147] width 24 height 7
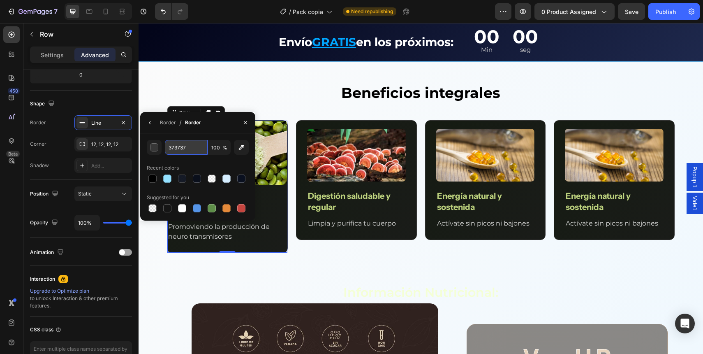
click at [195, 152] on input "373737" at bounding box center [186, 147] width 43 height 15
paste input "B5C1D1"
type input "B5C1D1"
click at [200, 135] on div "B5C1D1 100 % Recent colors Suggested for you" at bounding box center [197, 176] width 115 height 87
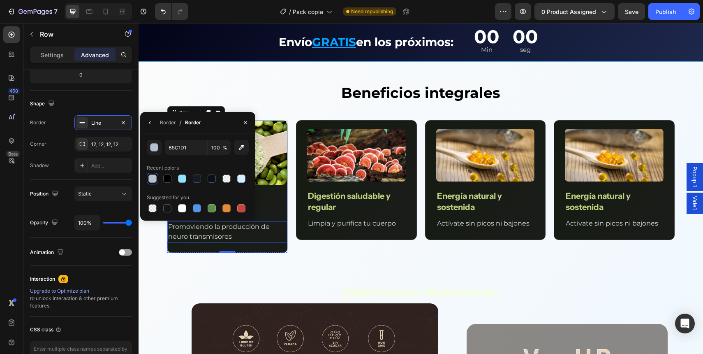
click at [285, 243] on div "Image Apoya al rendimiento cognitivo Text Block Promoviendo la producción de ne…" at bounding box center [227, 186] width 120 height 132
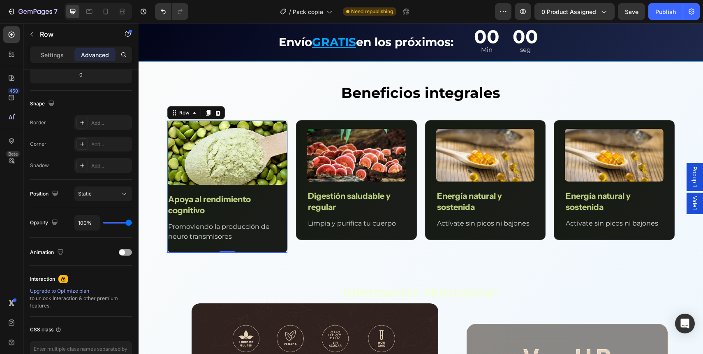
click at [288, 248] on div "Image Apoya al rendimiento cognitivo Text Block Promoviendo la producción de ne…" at bounding box center [421, 186] width 508 height 133
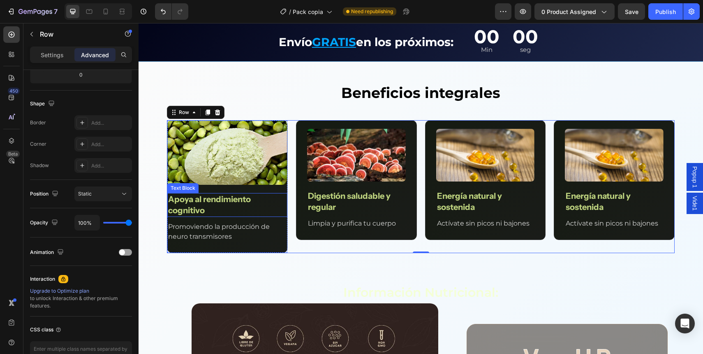
click at [197, 211] on p "Apoya al rendimiento cognitivo" at bounding box center [227, 205] width 118 height 22
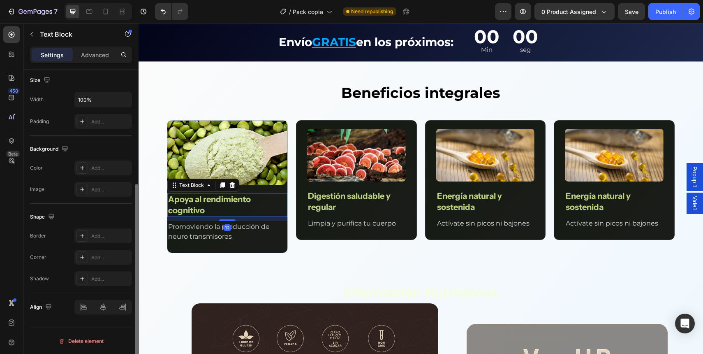
scroll to position [0, 0]
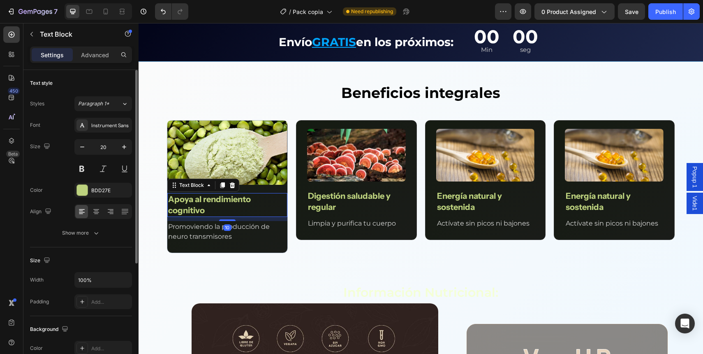
click at [208, 219] on div "10" at bounding box center [227, 219] width 120 height 4
click at [211, 222] on p "Promoviendo la producción de neuro transmisores" at bounding box center [227, 232] width 118 height 20
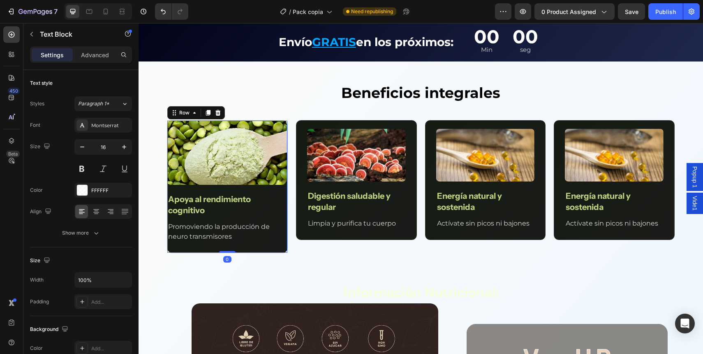
click at [244, 189] on div "Image Apoya al rendimiento cognitivo Text Block Promoviendo la producción de ne…" at bounding box center [227, 186] width 120 height 132
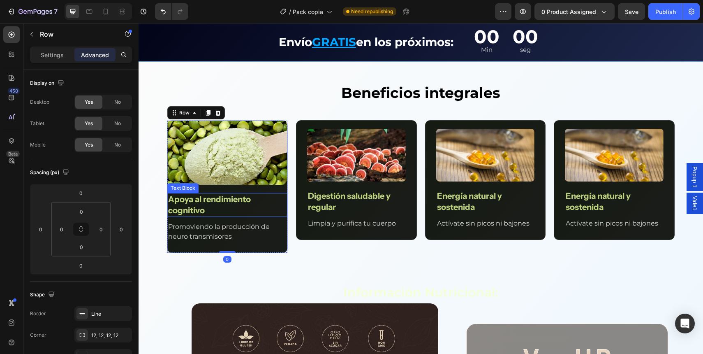
click at [179, 197] on p "Apoya al rendimiento cognitivo" at bounding box center [227, 205] width 118 height 22
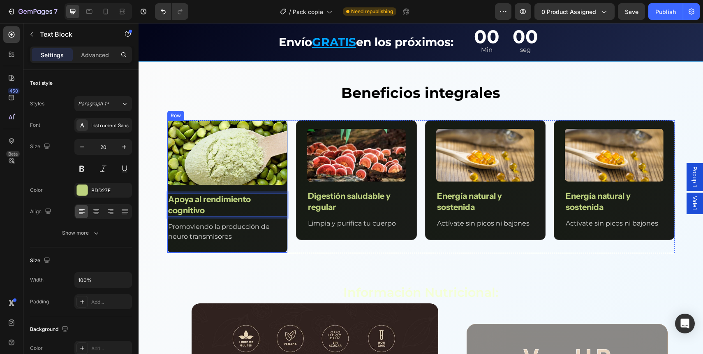
click at [183, 189] on div "Image Apoya al rendimiento cognitivo Text Block 10 Promoviendo la producción de…" at bounding box center [227, 186] width 120 height 132
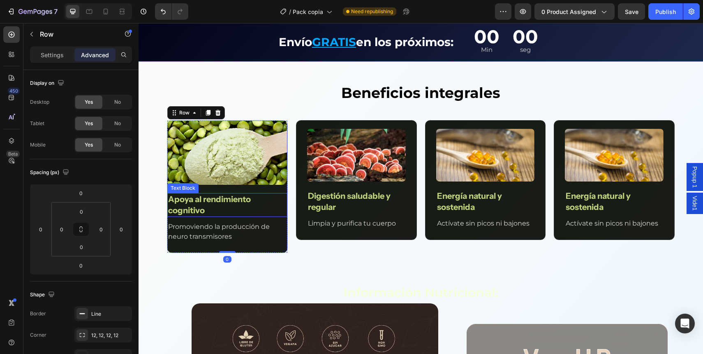
click at [183, 201] on p "Apoya al rendimiento cognitivo" at bounding box center [227, 205] width 118 height 22
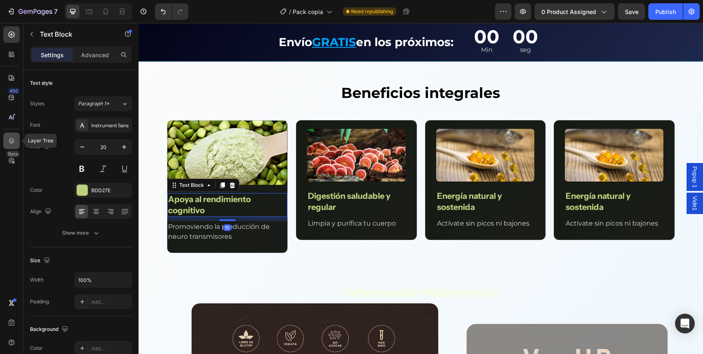
click at [11, 139] on icon at bounding box center [11, 141] width 8 height 8
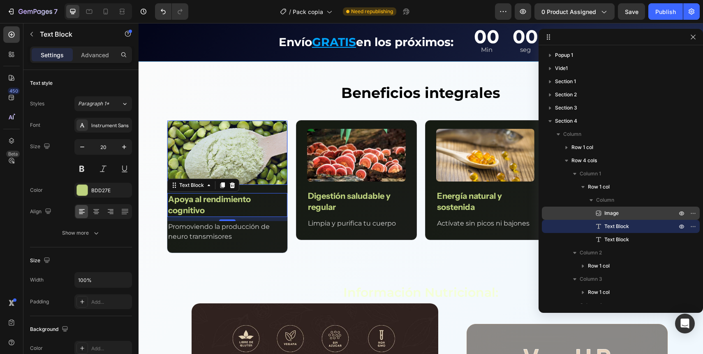
click at [612, 215] on span "Image" at bounding box center [611, 213] width 14 height 8
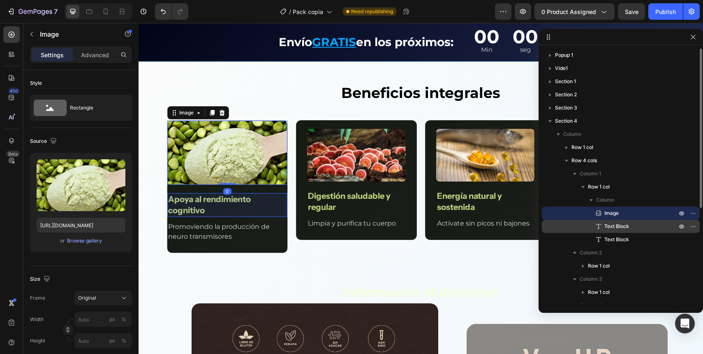
click at [615, 231] on div "Text Block" at bounding box center [620, 226] width 151 height 13
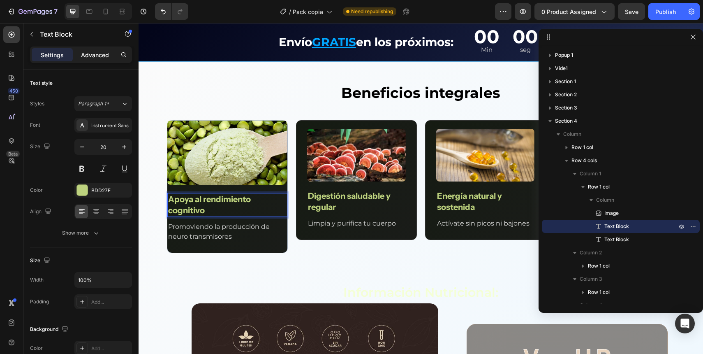
click at [96, 54] on p "Advanced" at bounding box center [95, 55] width 28 height 9
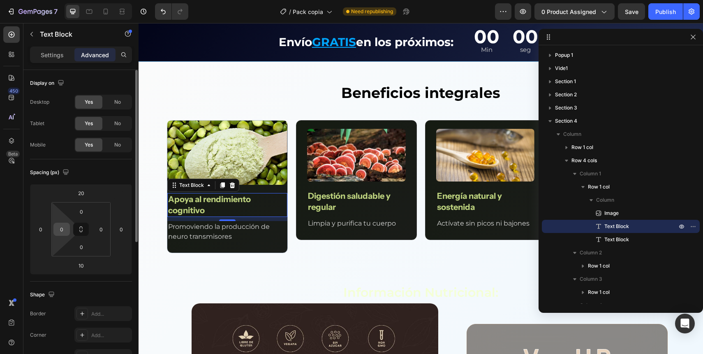
click at [62, 230] on input "0" at bounding box center [62, 229] width 12 height 12
type input "15"
click at [96, 229] on input "0" at bounding box center [101, 229] width 12 height 12
type input "15"
click at [93, 0] on html "7 Version history / Pack copia Need republishing Preview 0 product assigned Sav…" at bounding box center [351, 0] width 703 height 0
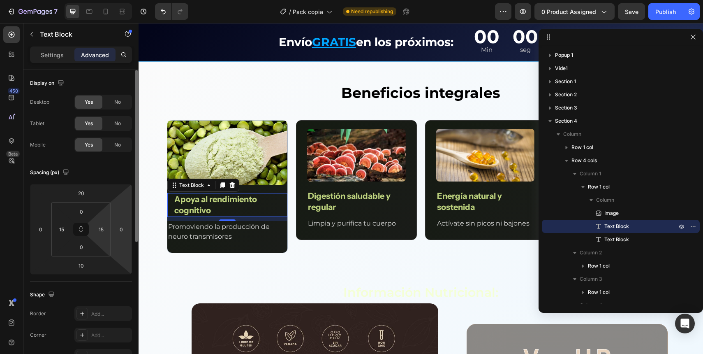
click at [118, 0] on html "7 Version history / Pack copia Need republishing Preview 0 product assigned Sav…" at bounding box center [351, 0] width 703 height 0
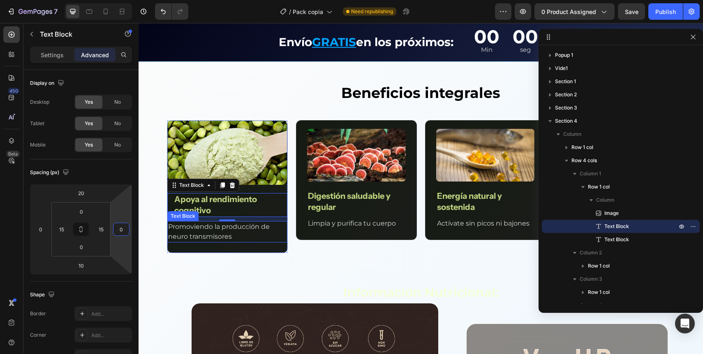
click at [181, 233] on p "Promoviendo la producción de neuro transmisores" at bounding box center [227, 232] width 118 height 20
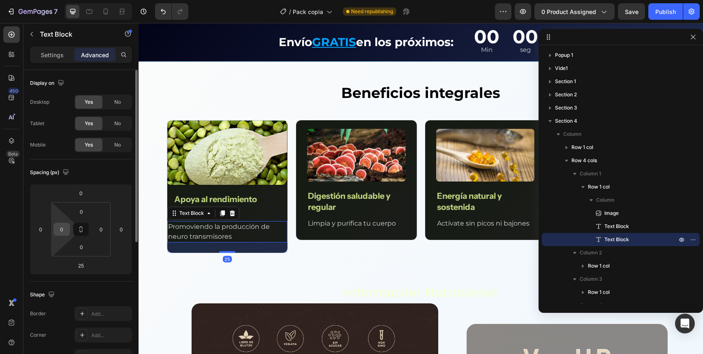
click at [57, 231] on input "0" at bounding box center [62, 229] width 12 height 12
type input "15"
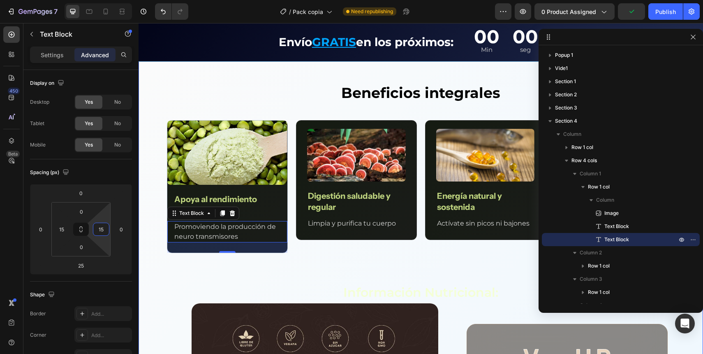
click at [146, 241] on div "Beneficios integrales Text Block Row Image Apoya al rendimiento cognitivo Text …" at bounding box center [421, 355] width 565 height 546
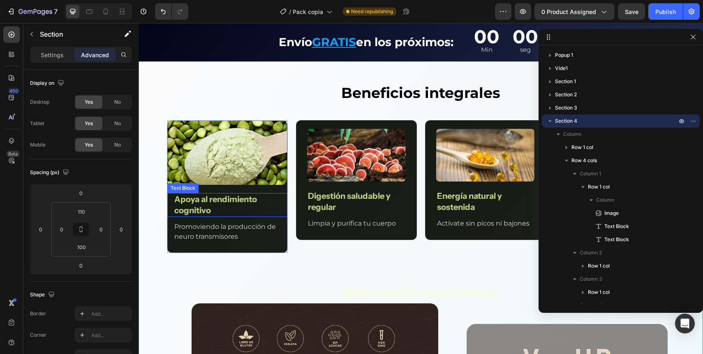
click at [215, 201] on p "Apoya al rendimiento cognitivo" at bounding box center [227, 205] width 106 height 22
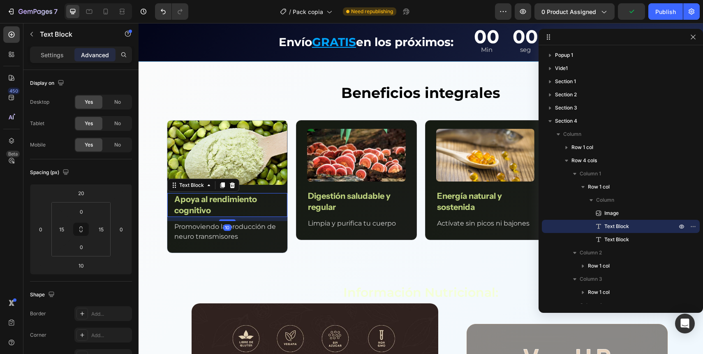
click at [45, 62] on div "Settings Advanced" at bounding box center [81, 54] width 102 height 16
click at [45, 53] on p "Settings" at bounding box center [52, 55] width 23 height 9
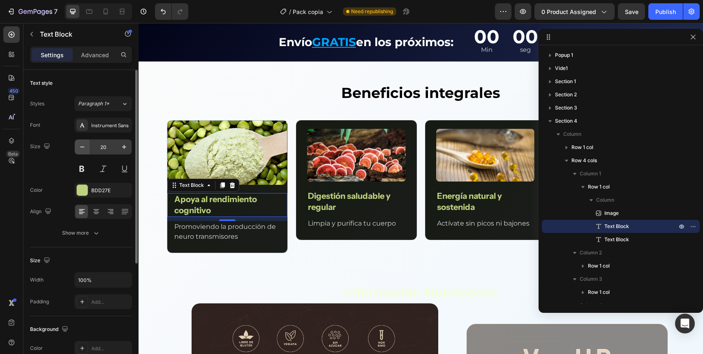
click at [82, 146] on icon "button" at bounding box center [82, 147] width 8 height 8
click at [82, 147] on icon "button" at bounding box center [82, 147] width 8 height 8
click at [122, 145] on icon "button" at bounding box center [124, 147] width 8 height 8
type input "20"
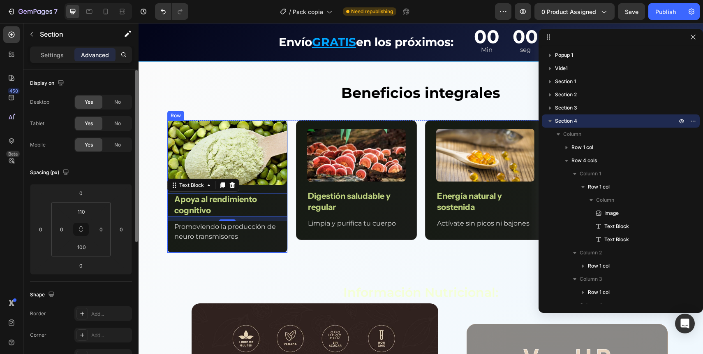
click at [194, 259] on div "Beneficios integrales Text Block Row Image Apoya al rendimiento cognitivo Text …" at bounding box center [421, 355] width 565 height 546
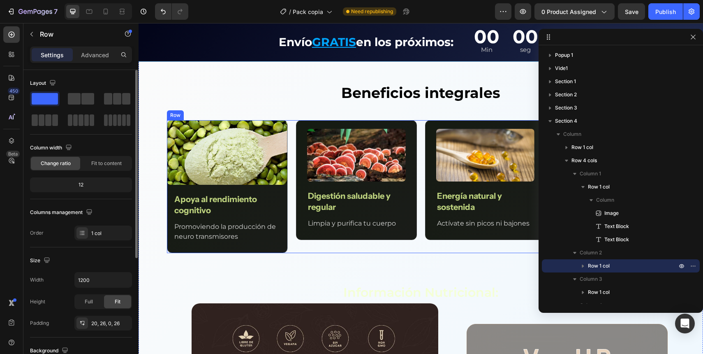
click at [296, 159] on div "Image Digestión saludable y regular Text Block Limpia y purifica tu cuerpo Text…" at bounding box center [356, 180] width 121 height 120
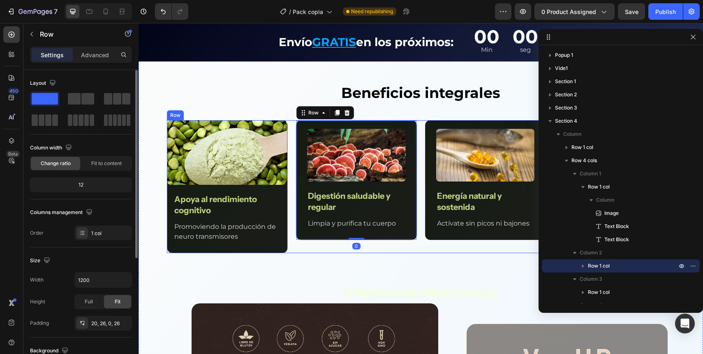
click at [291, 159] on div "Image Apoya al rendimiento cognitivo Text Block Promoviendo la producción de ne…" at bounding box center [421, 186] width 508 height 133
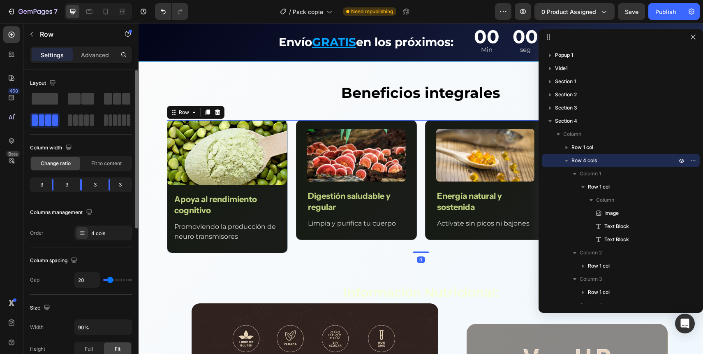
type input "7"
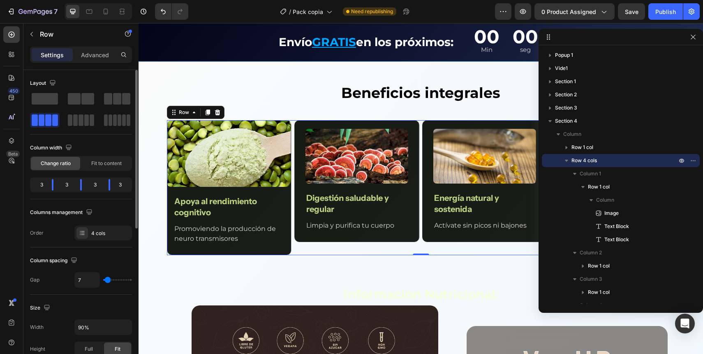
type input "6"
type input "5"
type input "4"
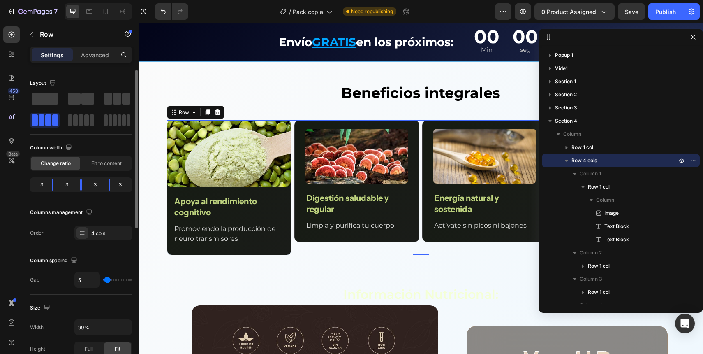
type input "4"
type input "3"
type input "2"
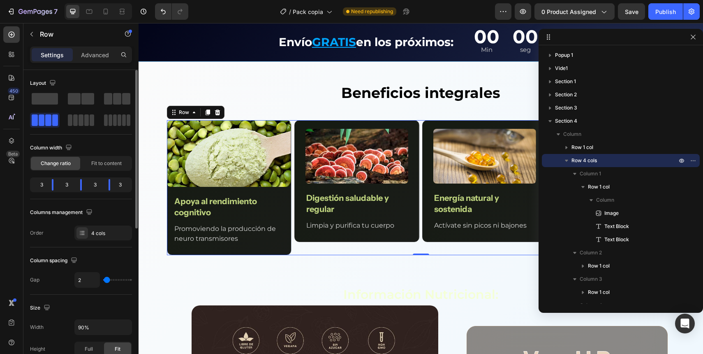
type input "0"
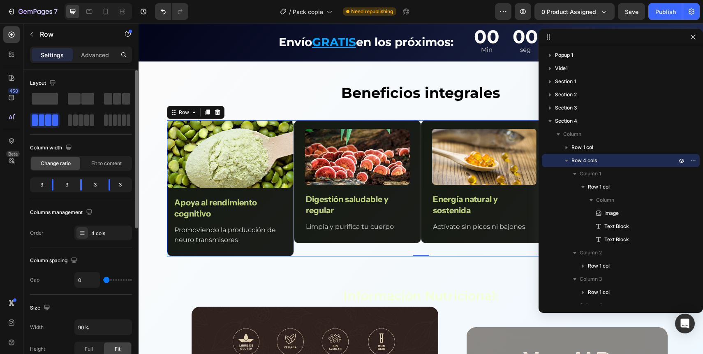
type input "1"
type input "4"
type input "5"
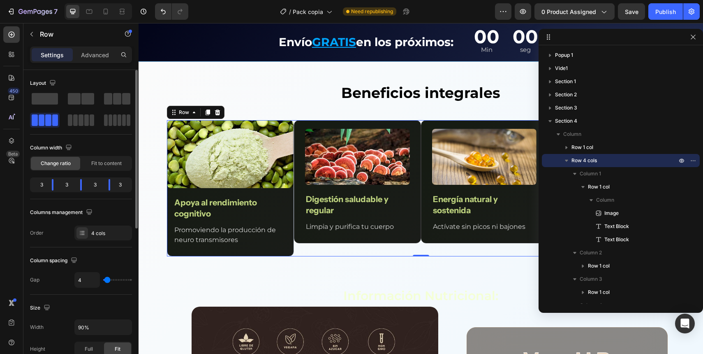
type input "5"
type input "6"
type input "7"
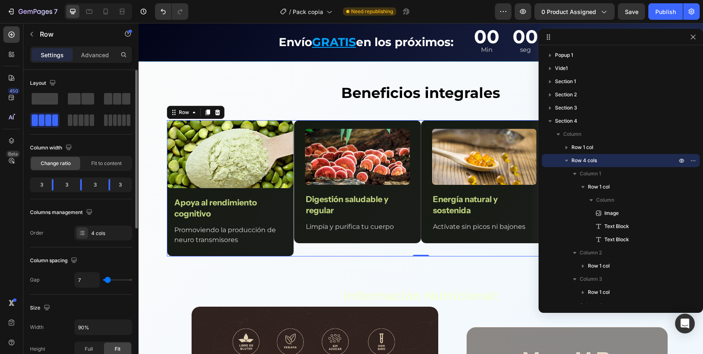
type input "8"
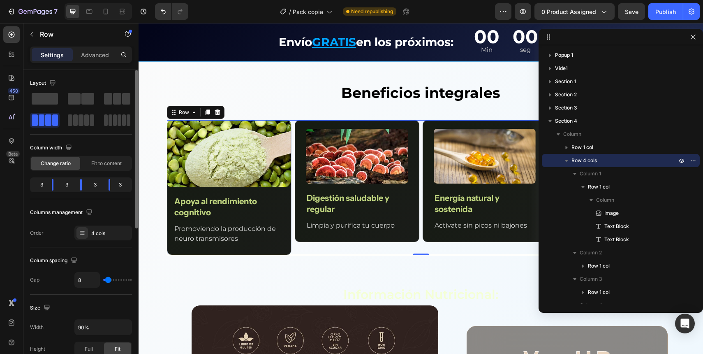
type input "9"
type input "10"
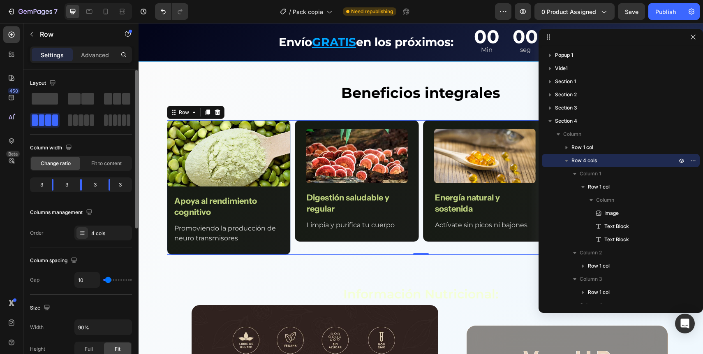
type input "11"
type input "12"
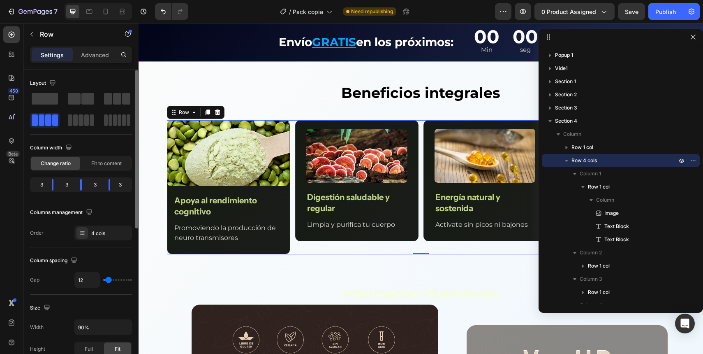
type input "13"
type input "14"
type input "15"
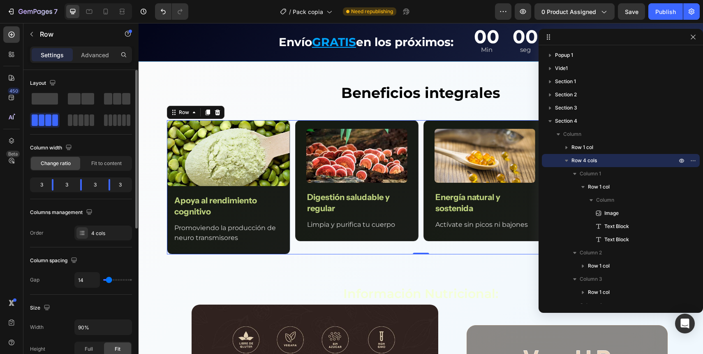
type input "15"
type input "16"
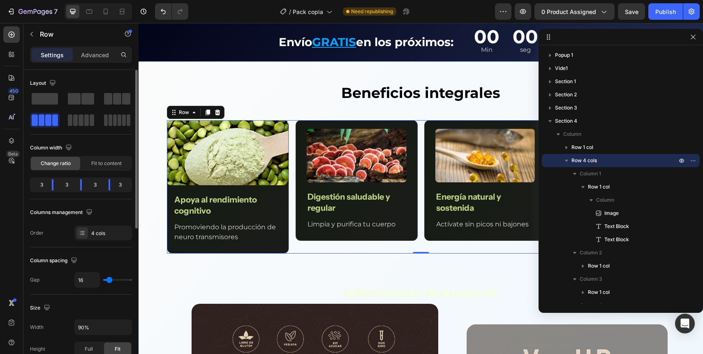
type input "17"
type input "18"
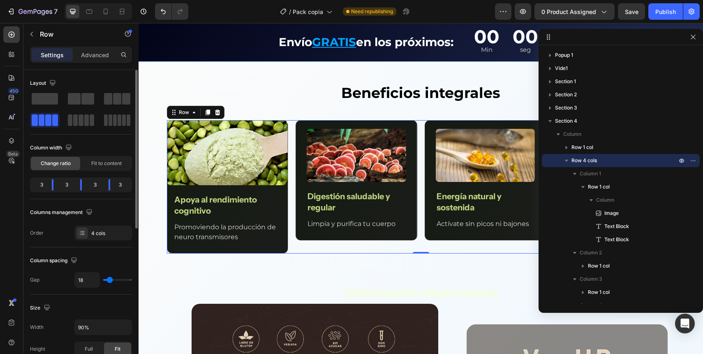
type input "19"
type input "20"
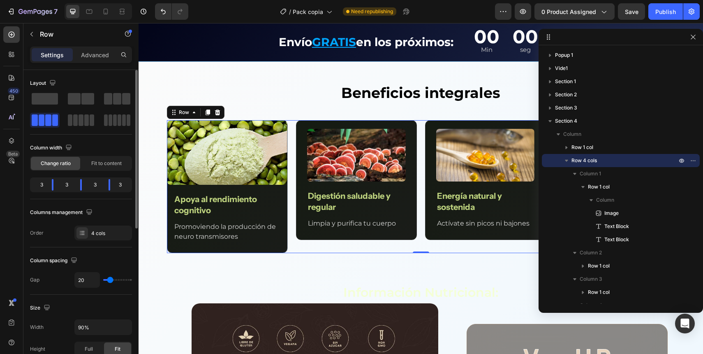
type input "21"
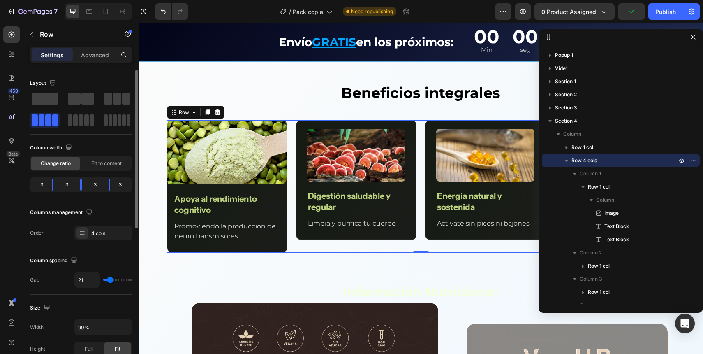
type input "20"
type input "19"
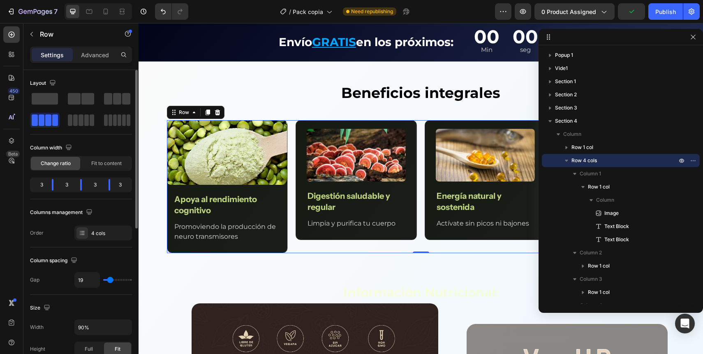
type input "18"
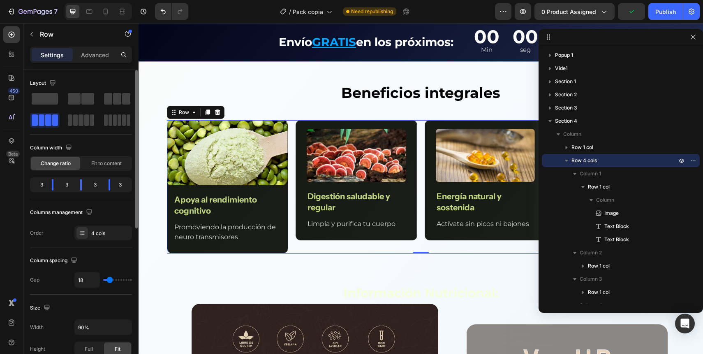
type input "19"
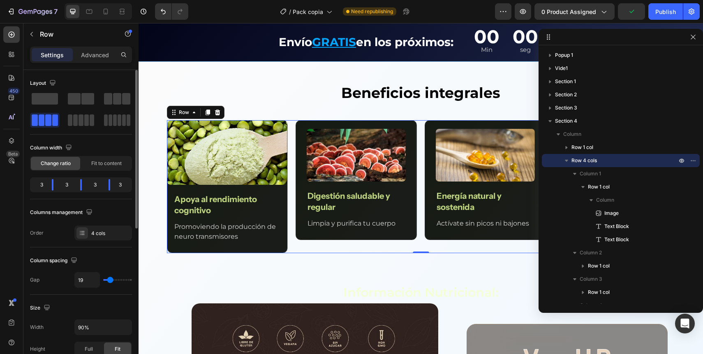
type input "20"
click at [110, 279] on input "range" at bounding box center [117, 280] width 29 height 2
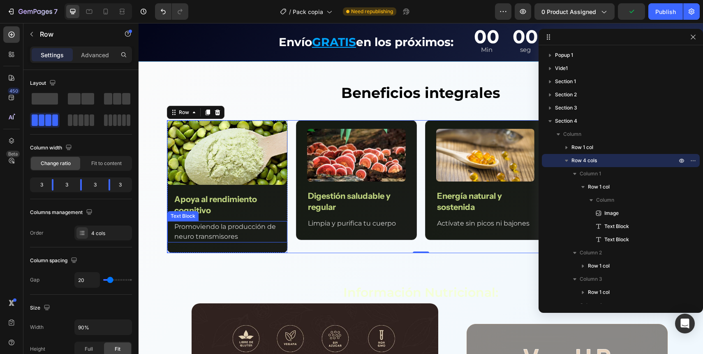
click at [192, 236] on p "Promoviendo la producción de neuro transmisores" at bounding box center [227, 232] width 106 height 20
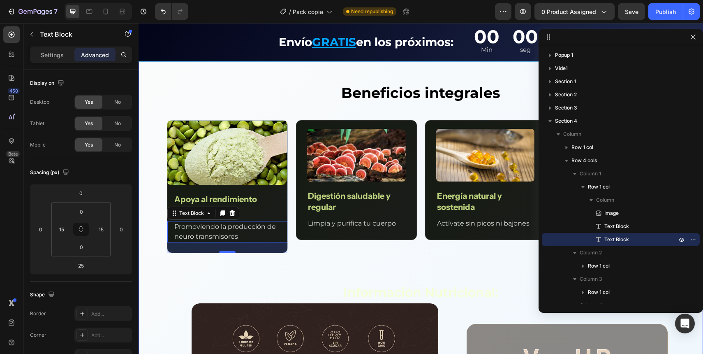
click at [153, 144] on div "Beneficios integrales Text Block Row Image Apoya al rendimiento cognitivo Text …" at bounding box center [421, 355] width 565 height 546
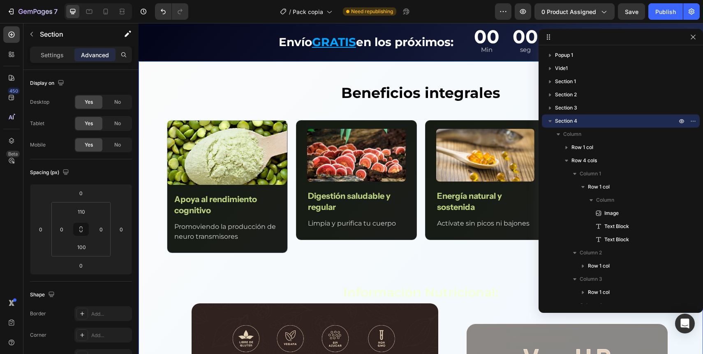
click at [152, 144] on div "Beneficios integrales Text Block Row Image Apoya al rendimiento cognitivo Text …" at bounding box center [421, 355] width 565 height 546
click at [292, 139] on div "Image Apoya al rendimiento cognitivo Text Block Promoviendo la producción de ne…" at bounding box center [421, 186] width 508 height 133
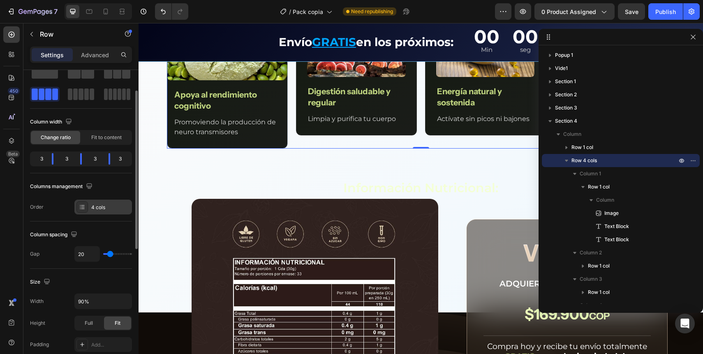
scroll to position [68, 0]
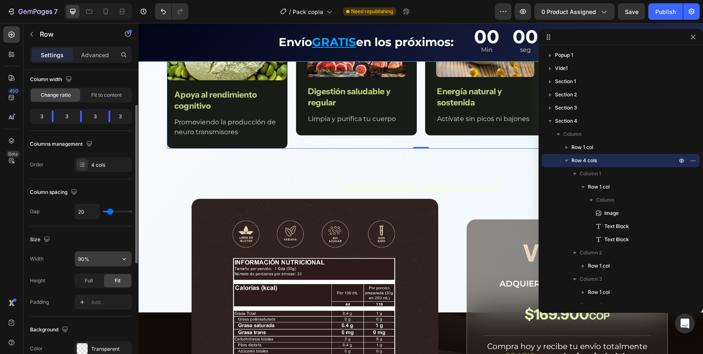
click at [86, 257] on input "90%" at bounding box center [103, 258] width 57 height 15
type input "95%"
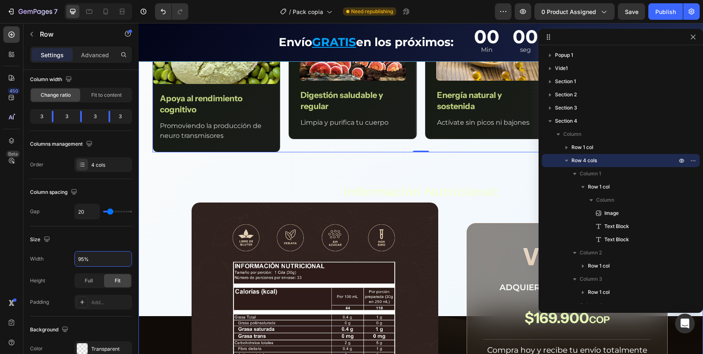
click at [410, 174] on div "Beneficios integrales Text Block Row Image Apoya al rendimiento cognitivo Text …" at bounding box center [421, 253] width 565 height 550
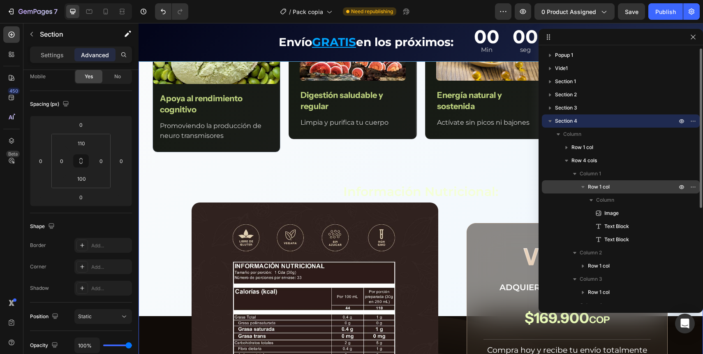
scroll to position [0, 0]
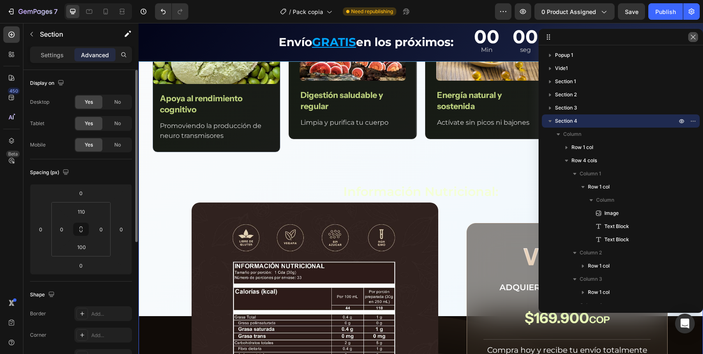
click at [694, 33] on button "button" at bounding box center [693, 37] width 10 height 10
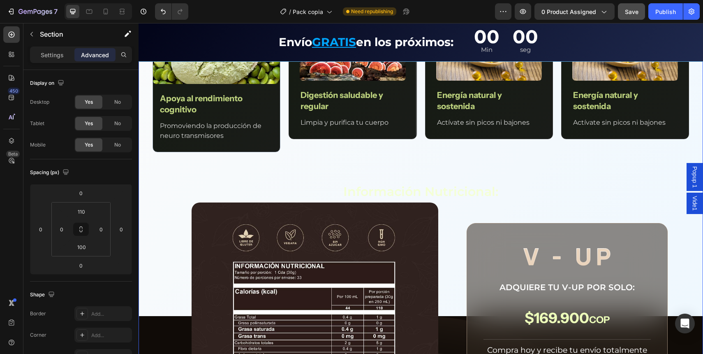
click at [630, 7] on button "Save" at bounding box center [631, 11] width 27 height 16
click at [280, 130] on div "Image Apoya al rendimiento cognitivo Text Block Promoviendo la producción de ne…" at bounding box center [421, 84] width 536 height 137
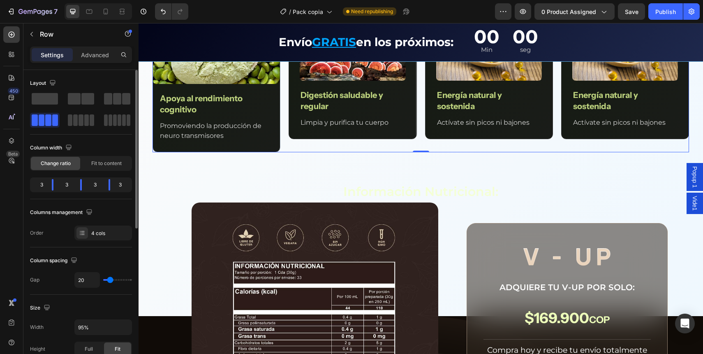
type input "7"
type input "8"
type input "9"
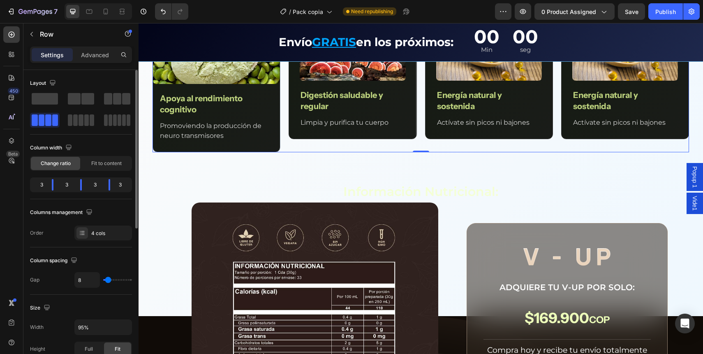
type input "9"
type input "10"
type input "11"
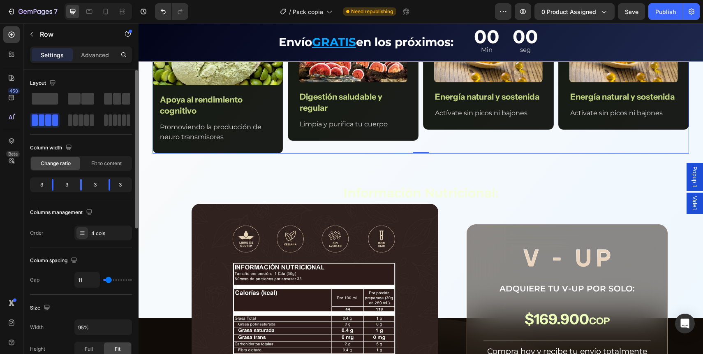
type input "12"
type input "13"
type input "14"
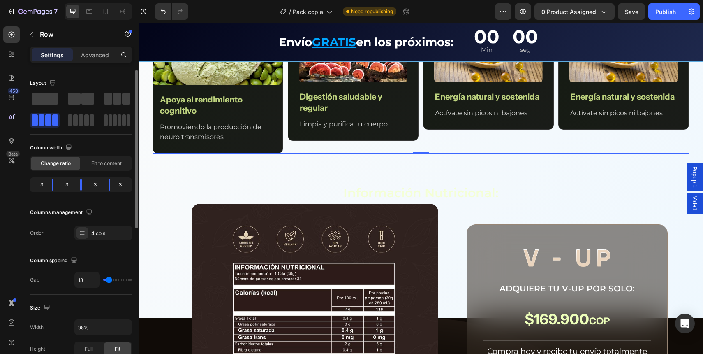
type input "14"
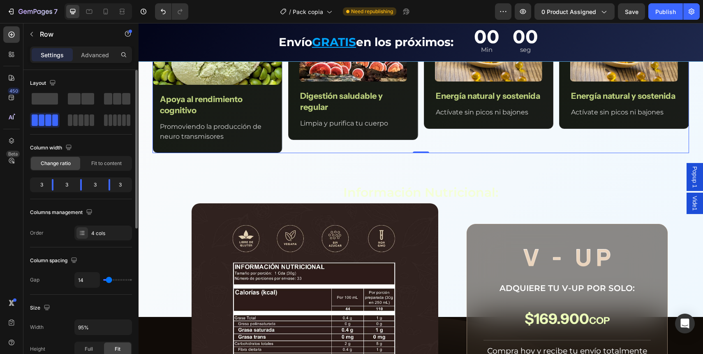
type input "15"
type input "16"
type input "17"
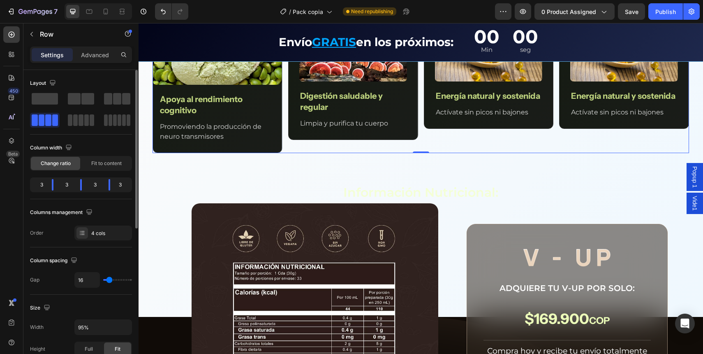
type input "17"
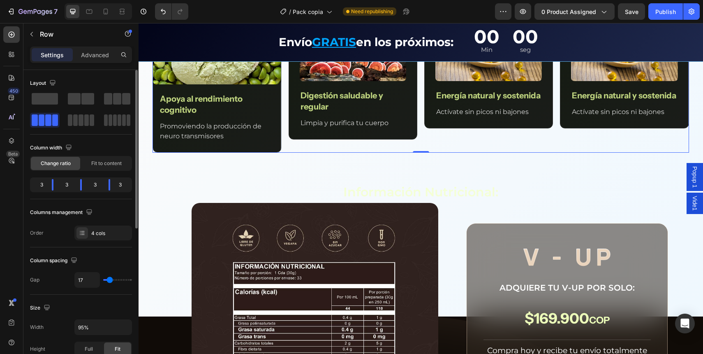
type input "18"
type input "19"
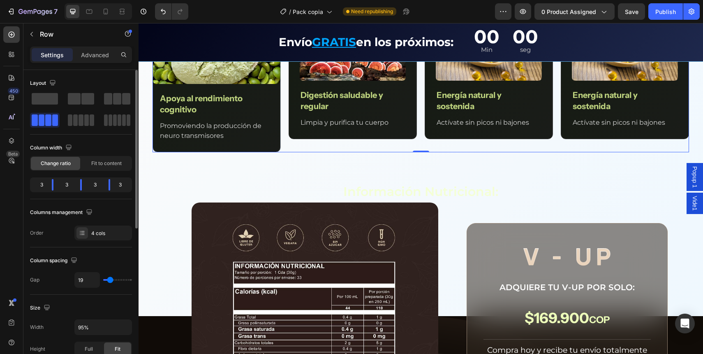
type input "19"
click at [110, 280] on input "range" at bounding box center [117, 280] width 29 height 2
type input "20"
type input "21"
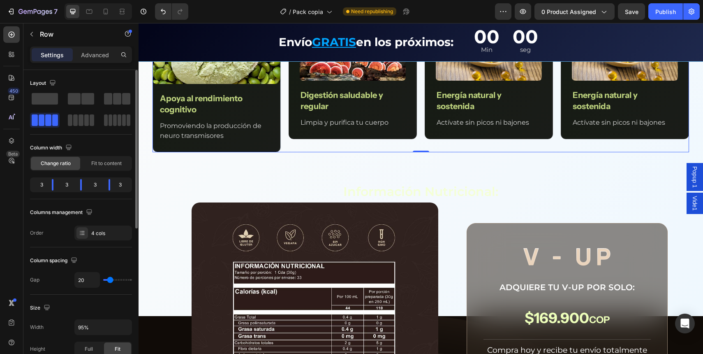
type input "21"
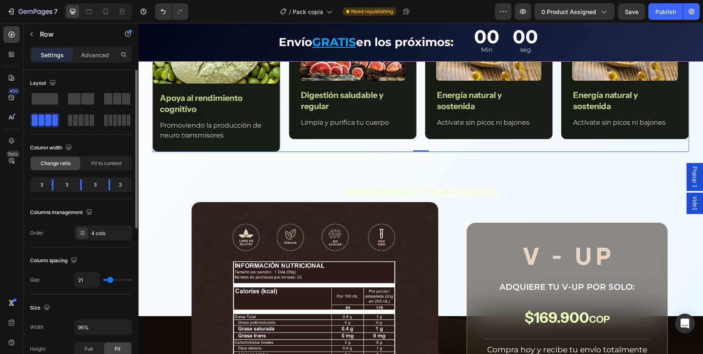
type input "22"
type input "23"
type input "24"
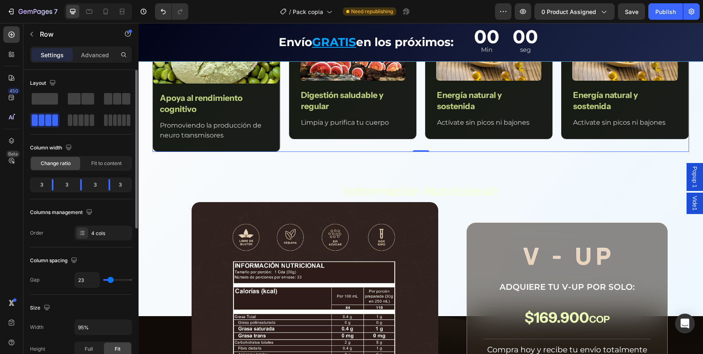
type input "24"
type input "25"
type input "26"
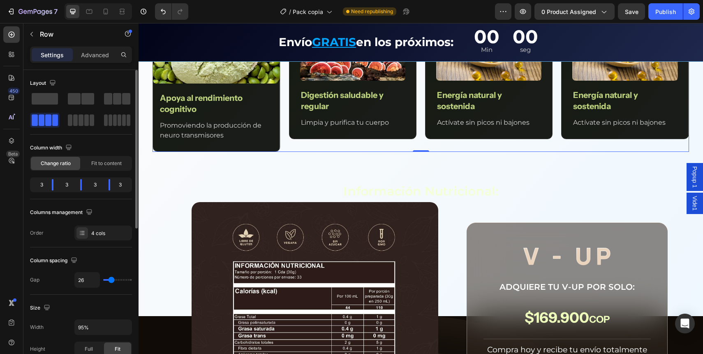
type input "27"
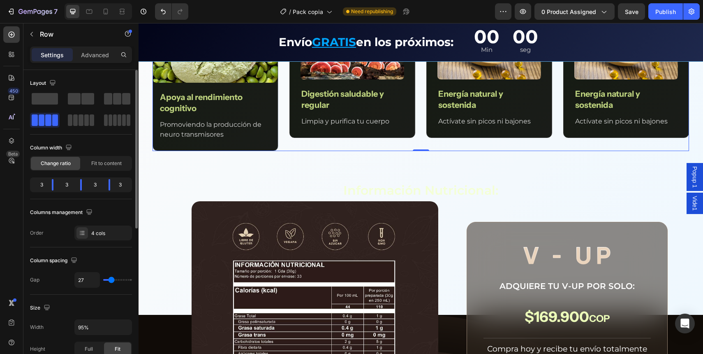
type input "28"
type input "29"
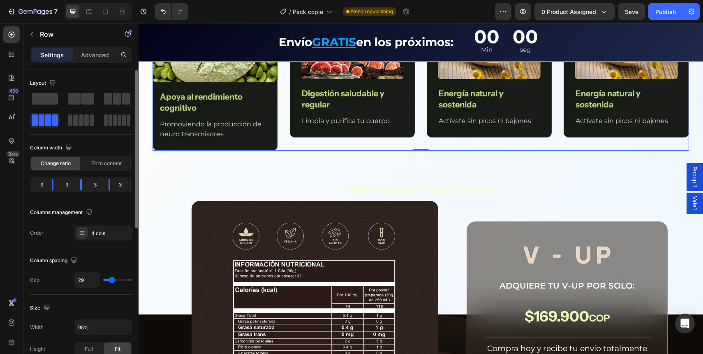
type input "30"
type input "29"
type input "28"
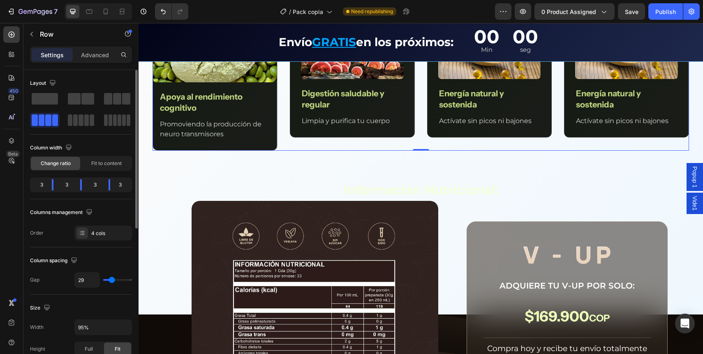
type input "28"
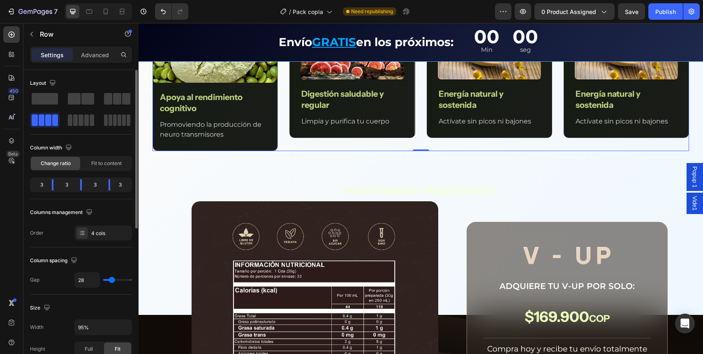
type input "27"
type input "26"
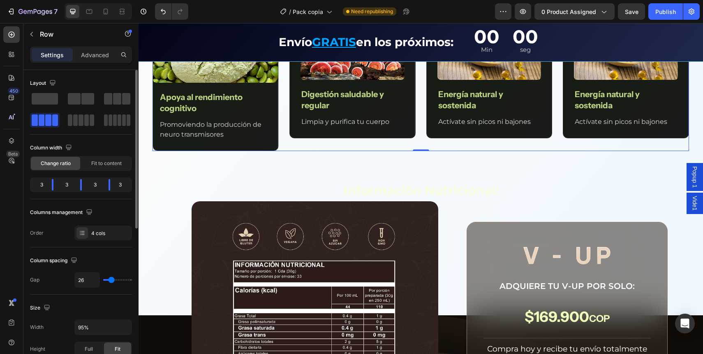
type input "25"
click at [111, 279] on input "range" at bounding box center [117, 280] width 29 height 2
type input "25"
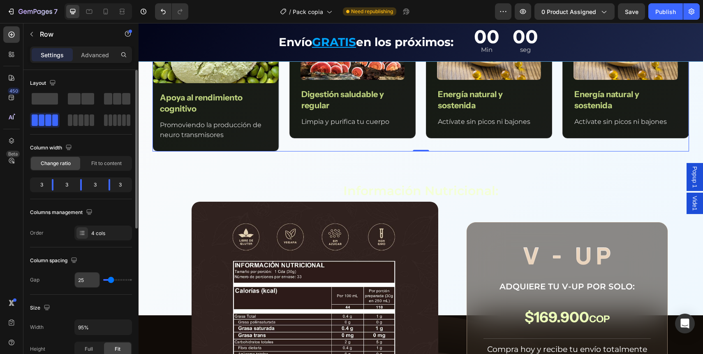
click at [90, 280] on input "25" at bounding box center [87, 279] width 25 height 15
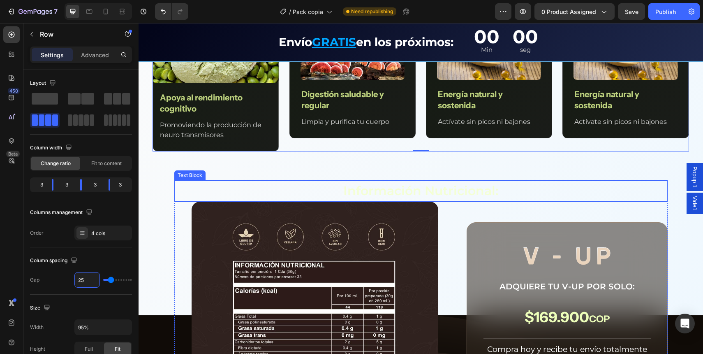
click at [235, 175] on div "Beneficios integrales Text Block Row Image Apoya al rendimiento cognitivo Text …" at bounding box center [421, 252] width 565 height 549
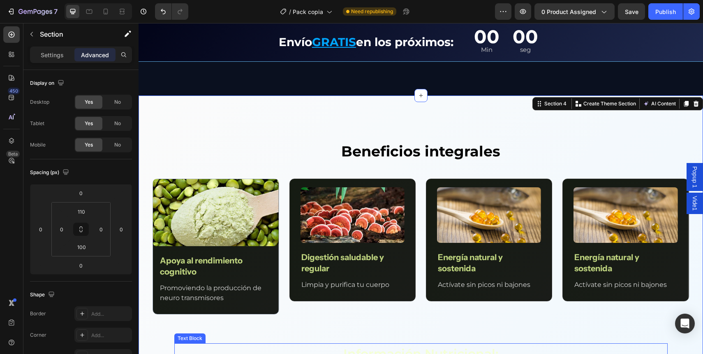
scroll to position [998, 0]
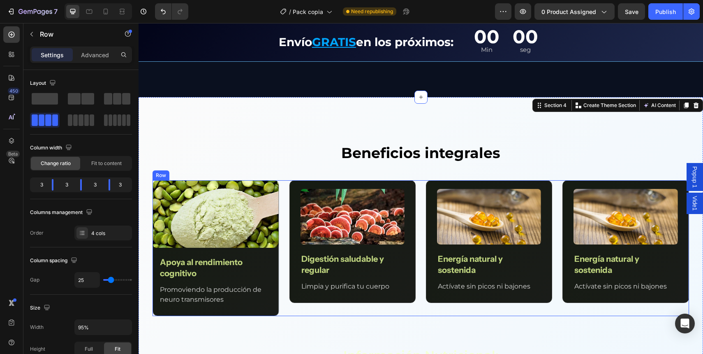
click at [284, 200] on div "Image Apoya al rendimiento cognitivo Text Block Promoviendo la producción de ne…" at bounding box center [421, 248] width 536 height 136
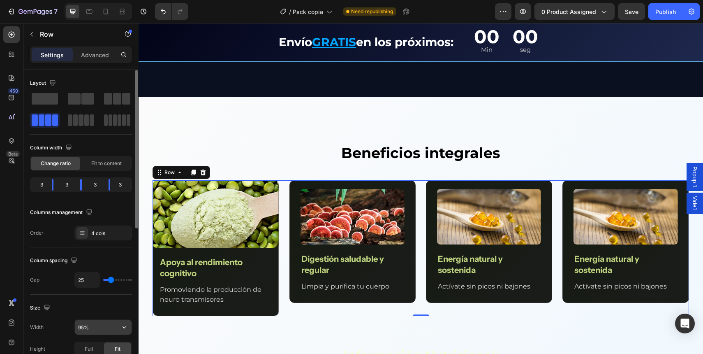
click at [84, 329] on input "95%" at bounding box center [103, 326] width 57 height 15
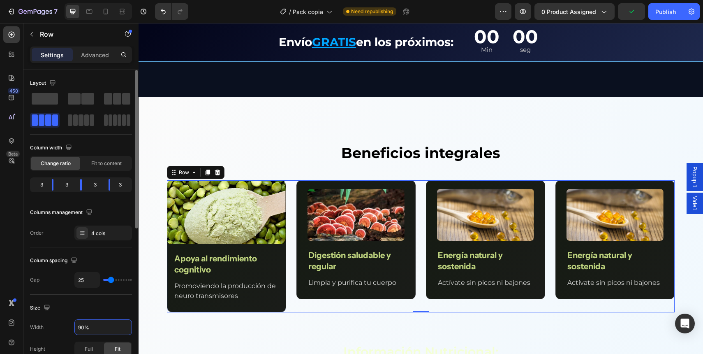
click at [104, 308] on div "Size" at bounding box center [81, 307] width 102 height 13
click at [658, 13] on div "Publish" at bounding box center [665, 11] width 21 height 9
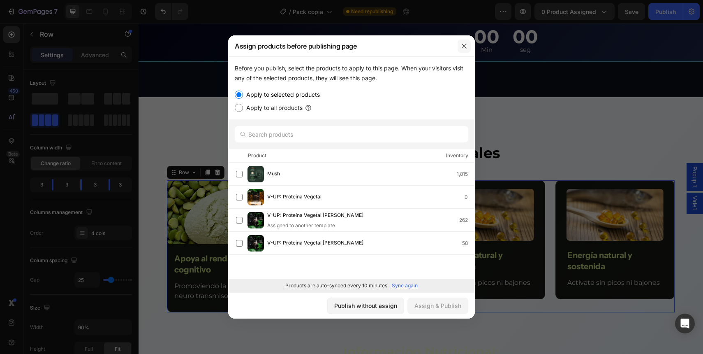
click at [464, 43] on icon "button" at bounding box center [464, 46] width 7 height 7
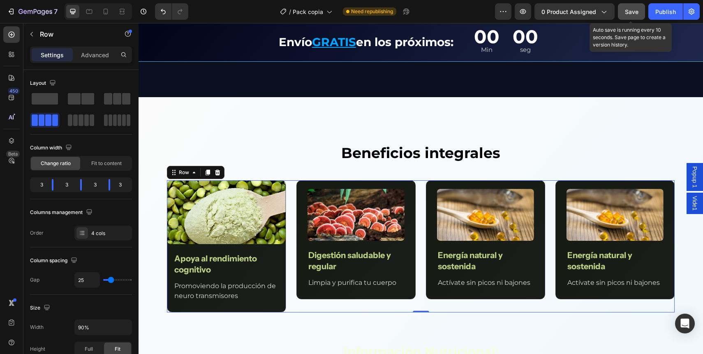
click at [632, 13] on span "Save" at bounding box center [632, 11] width 14 height 7
click at [292, 217] on div "Image Apoya al rendimiento cognitivo Text Block Promoviendo la producción de ne…" at bounding box center [421, 246] width 508 height 132
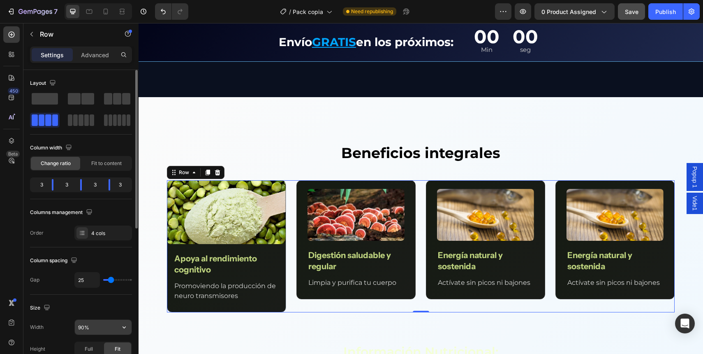
click at [83, 329] on input "90%" at bounding box center [103, 326] width 57 height 15
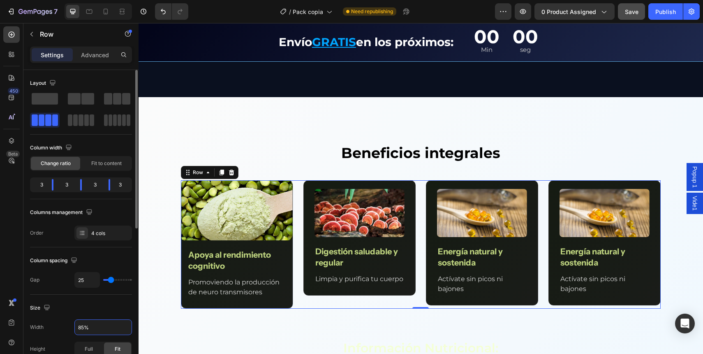
type input "85%"
click at [98, 302] on div "Size" at bounding box center [81, 307] width 102 height 13
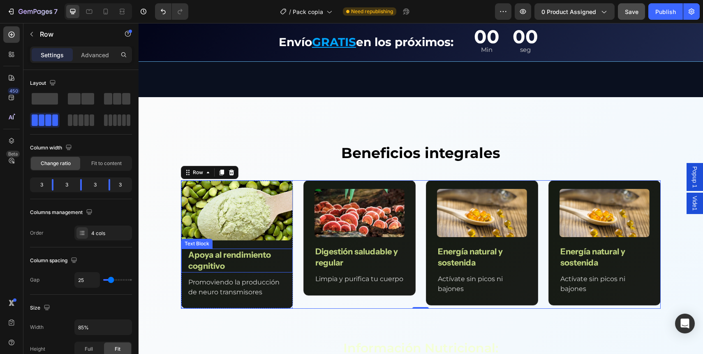
click at [221, 260] on p "Apoya al rendimiento cognitivo" at bounding box center [236, 260] width 97 height 22
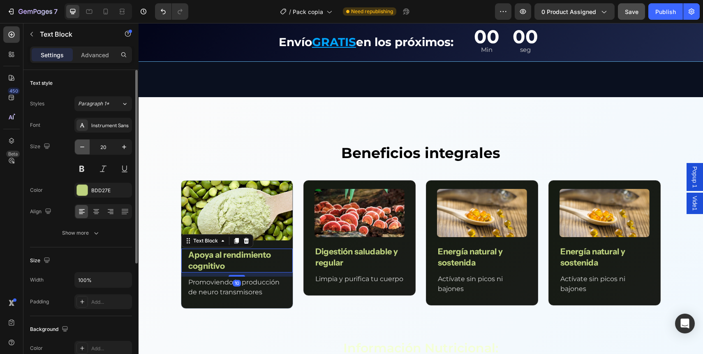
click at [85, 148] on icon "button" at bounding box center [82, 147] width 8 height 8
type input "19"
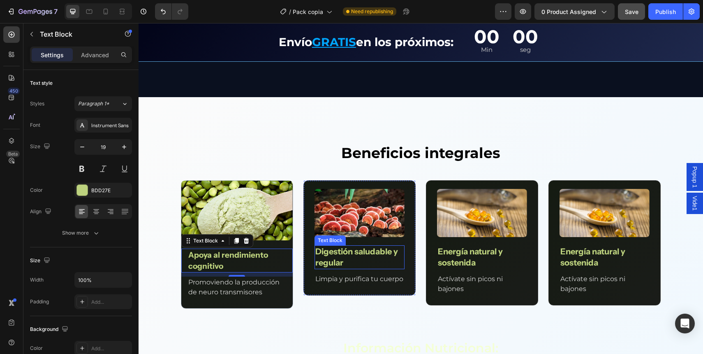
click at [357, 256] on p "Digestión saludable y regular" at bounding box center [359, 257] width 88 height 22
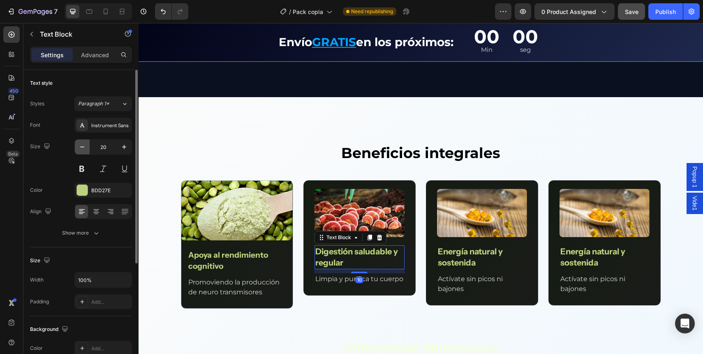
click at [84, 150] on icon "button" at bounding box center [82, 147] width 8 height 8
type input "19"
click at [462, 249] on p "Energía natural y sostenida" at bounding box center [482, 257] width 88 height 22
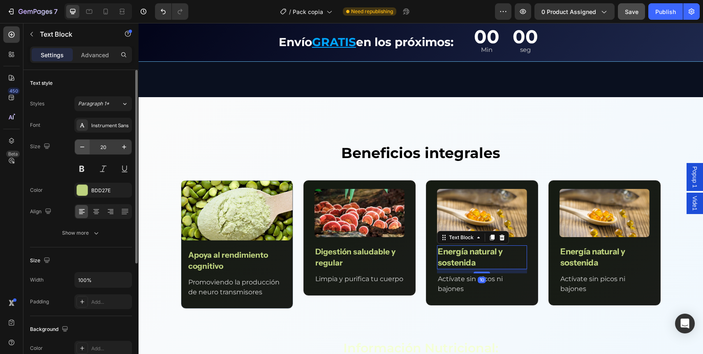
click at [82, 146] on icon "button" at bounding box center [82, 146] width 4 height 1
type input "19"
click at [588, 258] on p "Energía natural y sostenida" at bounding box center [604, 257] width 88 height 22
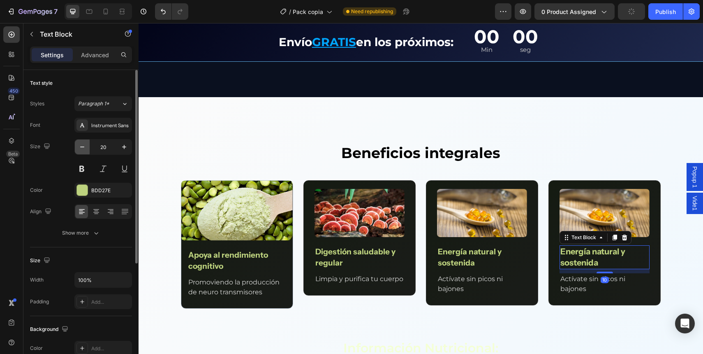
click at [81, 148] on icon "button" at bounding box center [82, 147] width 8 height 8
type input "19"
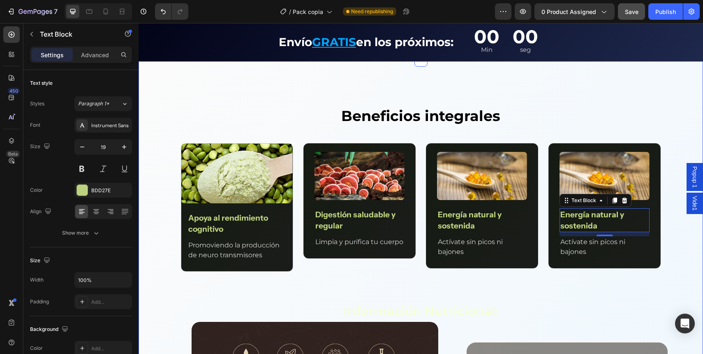
scroll to position [1036, 0]
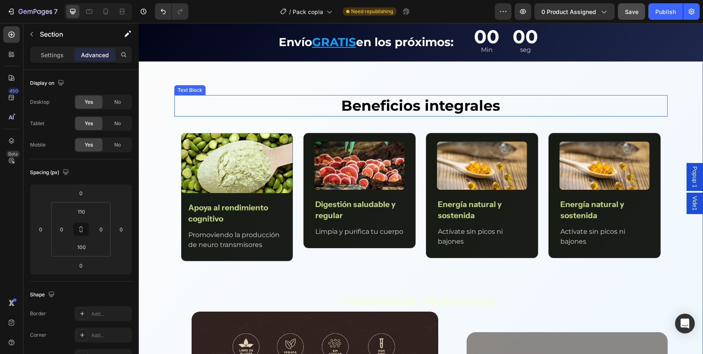
scroll to position [1046, 0]
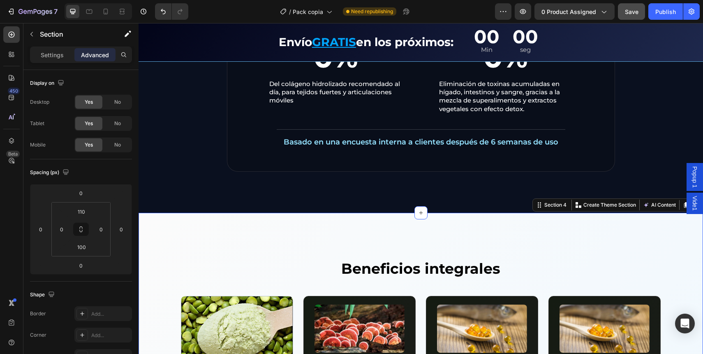
scroll to position [892, 0]
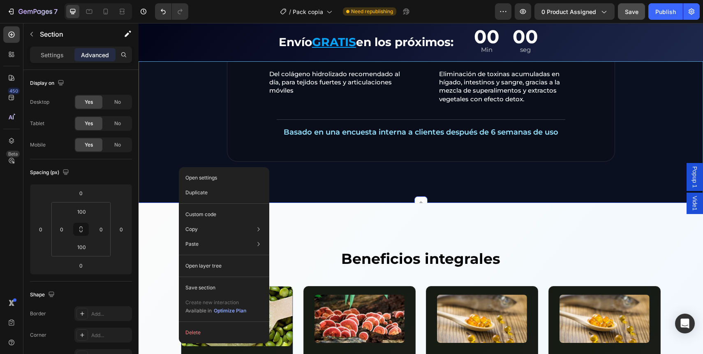
click at [192, 204] on div "Open settings Duplicate Custom code Copy Copy section Cmd + C Copy style Copy c…" at bounding box center [224, 255] width 90 height 176
click at [195, 211] on p "Custom code" at bounding box center [200, 214] width 31 height 7
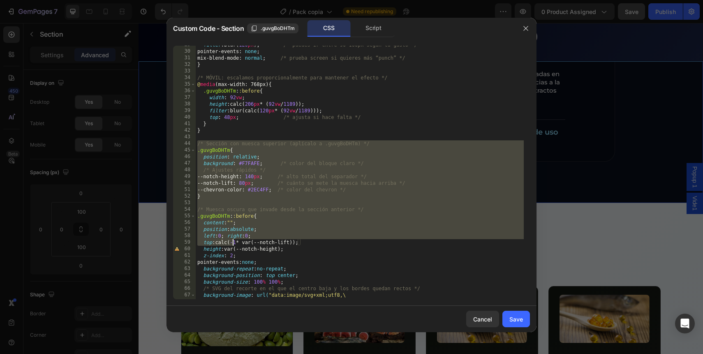
scroll to position [444, 0]
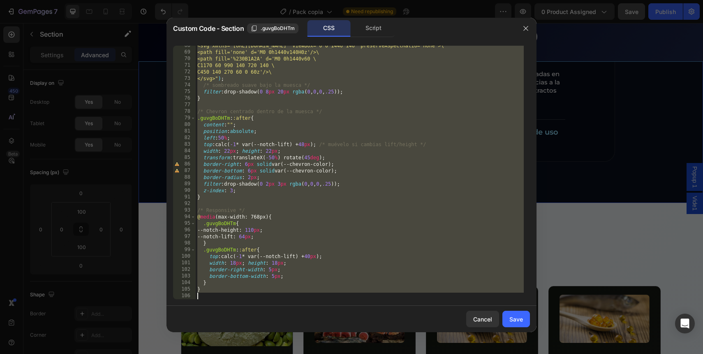
drag, startPoint x: 197, startPoint y: 142, endPoint x: 312, endPoint y: 389, distance: 271.9
click at [312, 0] on html "7 Version history / Pack copia Need republishing Preview 0 product assigned Sav…" at bounding box center [351, 0] width 703 height 0
type textarea "}"
paste textarea
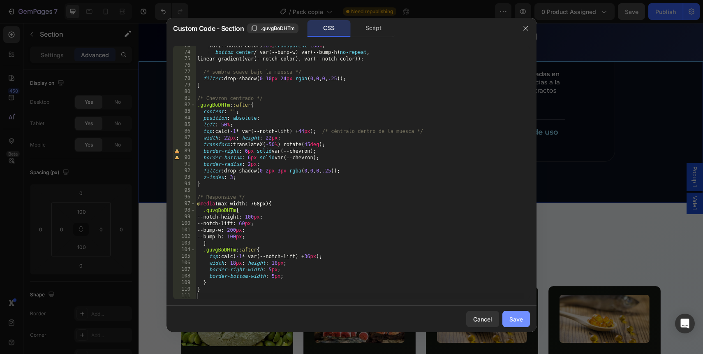
click at [524, 322] on button "Save" at bounding box center [516, 318] width 28 height 16
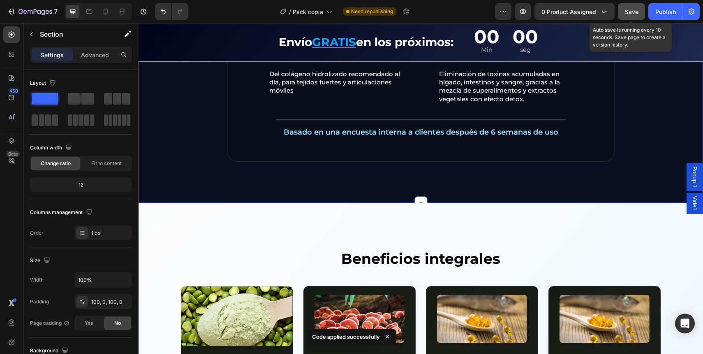
click at [639, 9] on button "Save" at bounding box center [631, 11] width 27 height 16
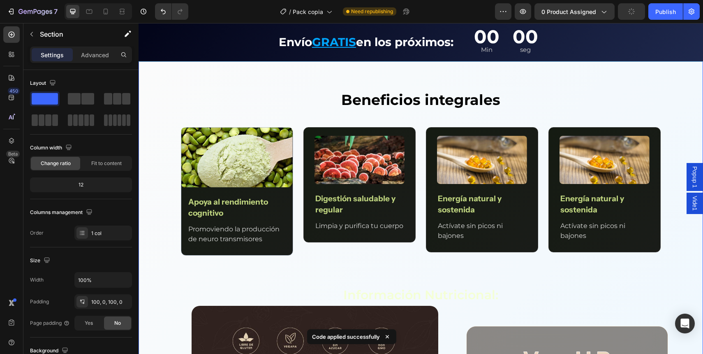
scroll to position [1052, 0]
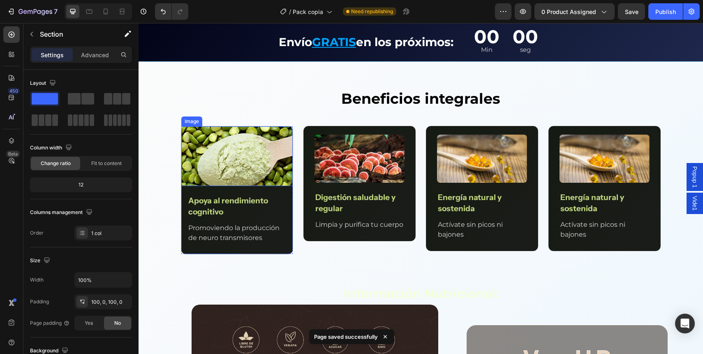
click at [241, 159] on img at bounding box center [236, 156] width 111 height 60
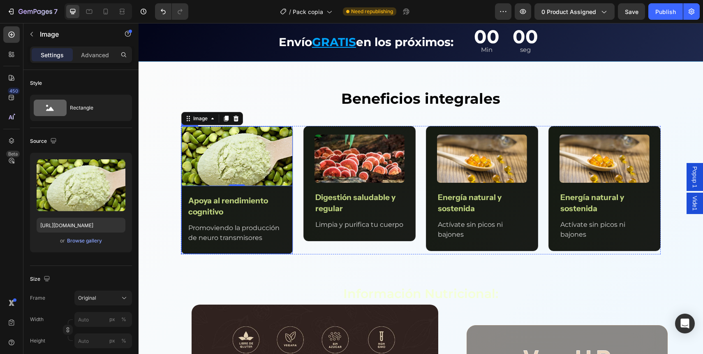
click at [275, 249] on div "Image 0 Apoya al rendimiento cognitivo Text Block Promoviendo la producción de …" at bounding box center [236, 189] width 111 height 127
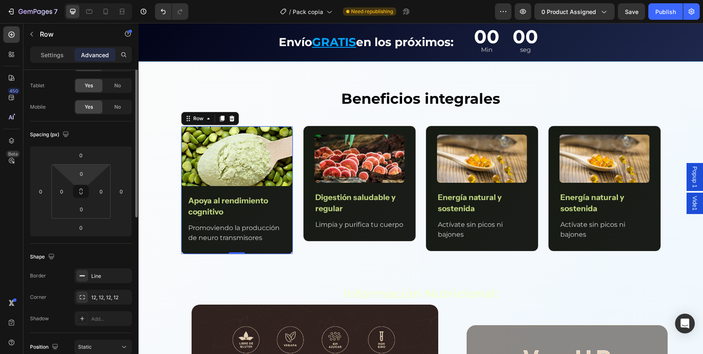
scroll to position [88, 0]
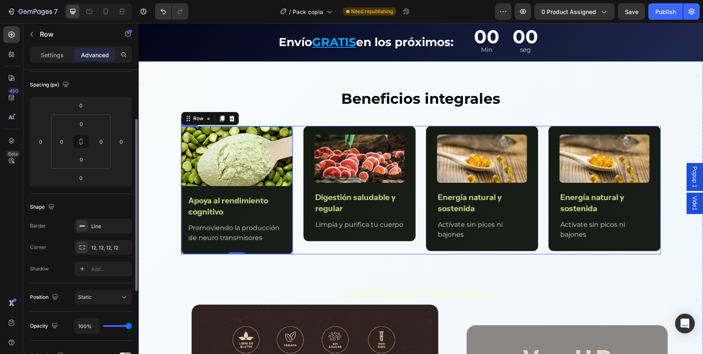
click at [293, 205] on div "Image Apoya al rendimiento cognitivo Text Block Promoviendo la producción de ne…" at bounding box center [421, 190] width 480 height 128
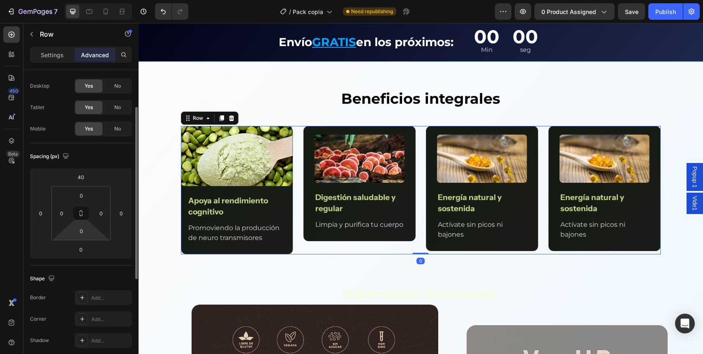
scroll to position [0, 0]
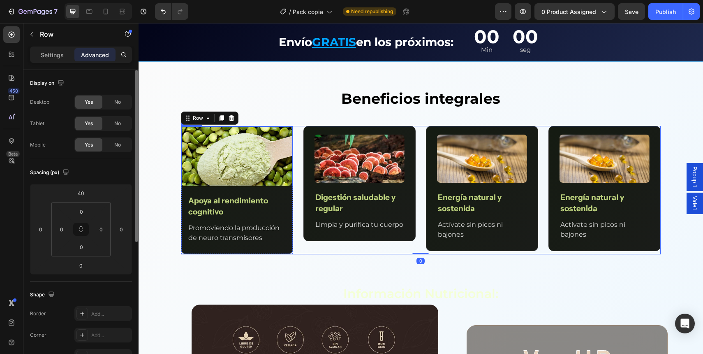
click at [282, 152] on img at bounding box center [236, 156] width 111 height 60
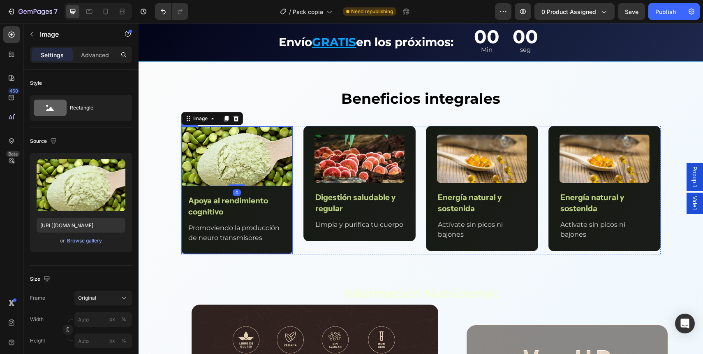
click at [282, 190] on div "Image 0 Apoya al rendimiento cognitivo Text Block Promoviendo la producción de …" at bounding box center [236, 189] width 111 height 127
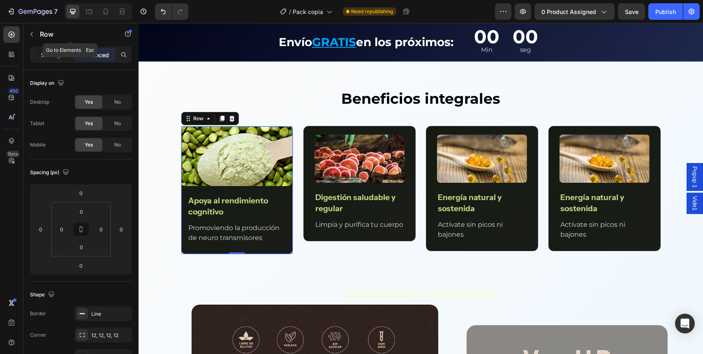
click at [45, 45] on div "Row" at bounding box center [70, 34] width 94 height 23
click at [43, 59] on p "Settings" at bounding box center [52, 55] width 23 height 9
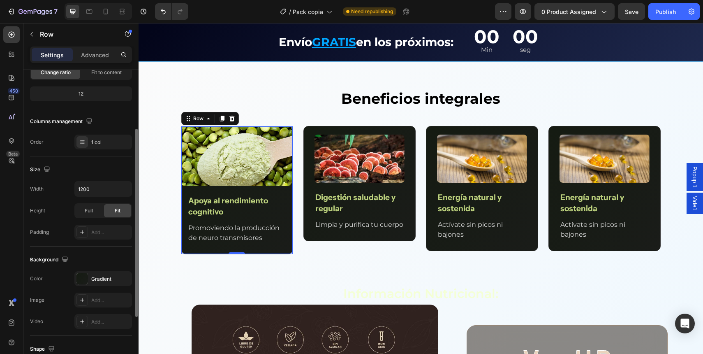
scroll to position [93, 0]
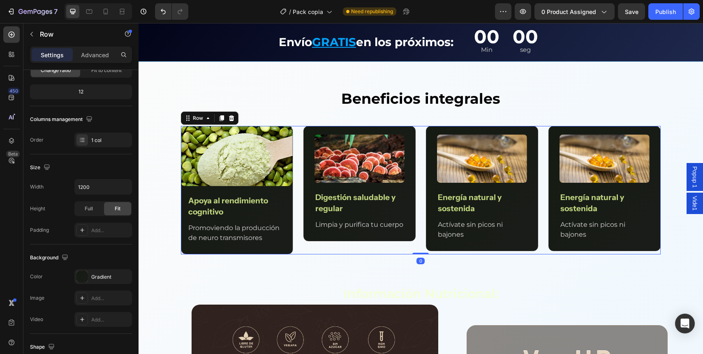
click at [299, 148] on div "Image Apoya al rendimiento cognitivo Text Block Promoviendo la producción de ne…" at bounding box center [421, 190] width 480 height 128
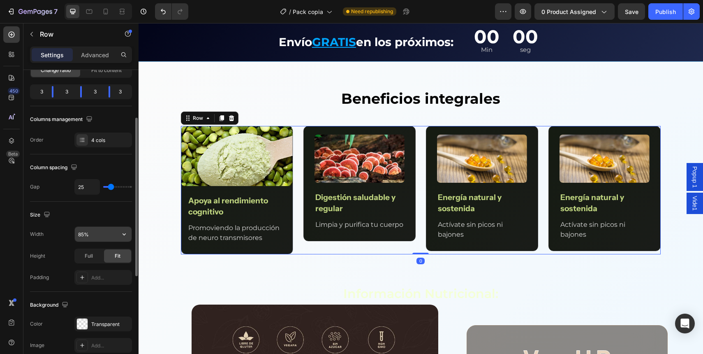
click at [97, 231] on input "85%" at bounding box center [103, 234] width 57 height 15
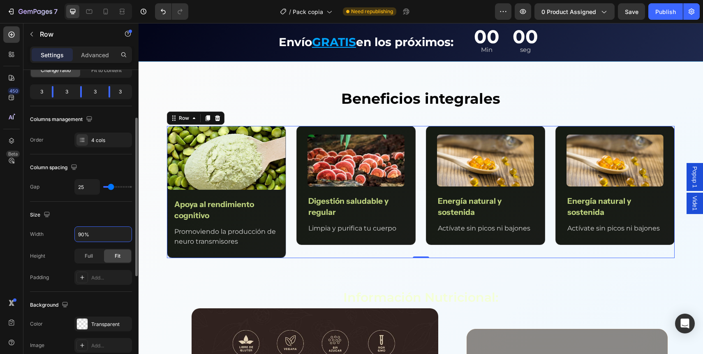
type input "90%"
type input "22"
type input "21"
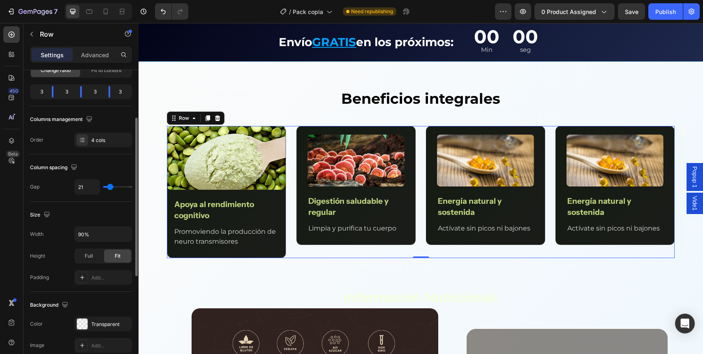
type input "20"
type input "19"
type input "18"
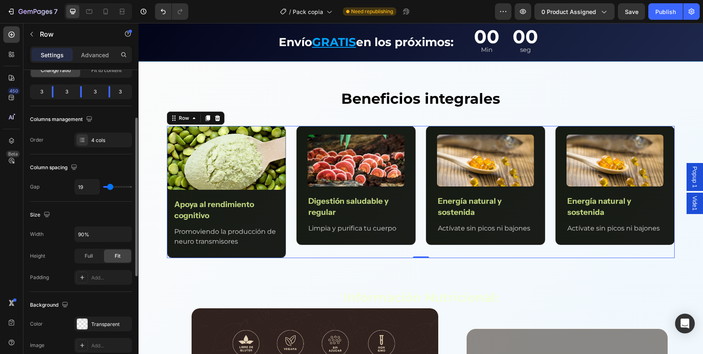
type input "18"
type input "17"
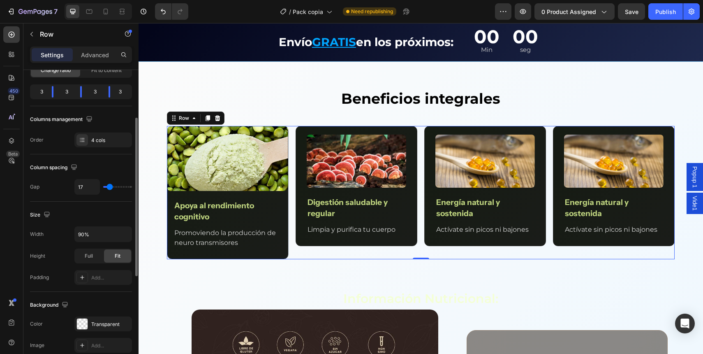
type input "16"
type input "15"
type input "14"
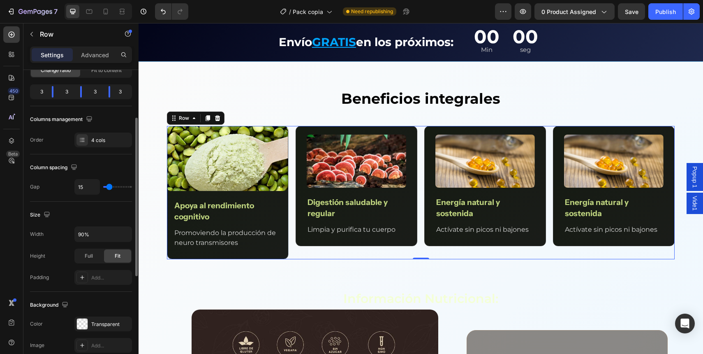
type input "14"
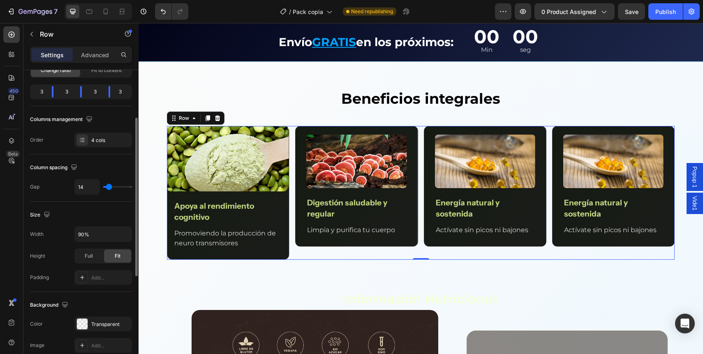
type input "13"
type input "12"
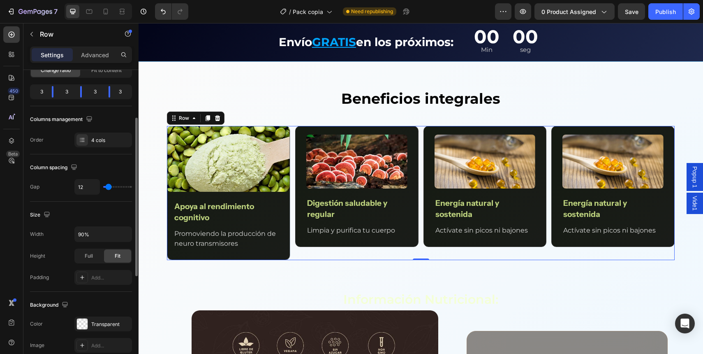
type input "13"
type input "14"
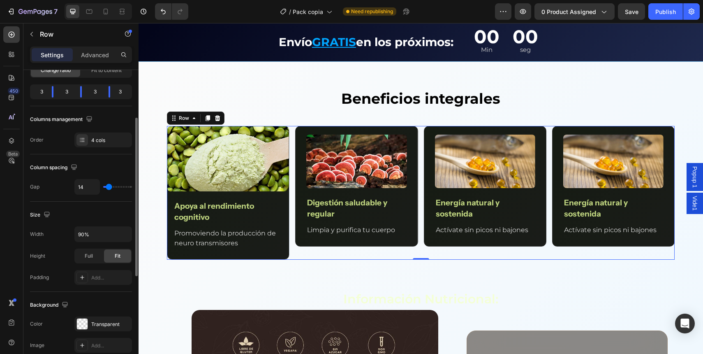
type input "15"
type input "16"
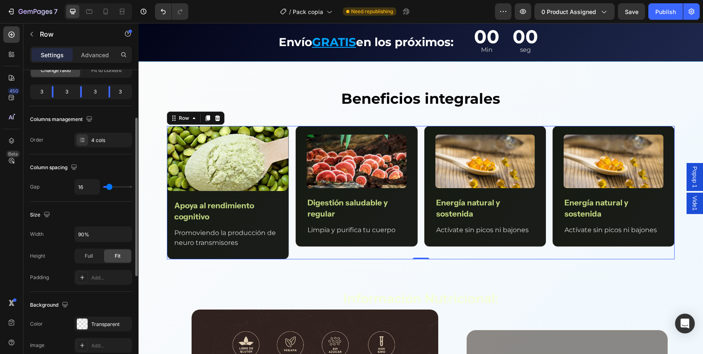
type input "16"
click at [109, 187] on input "range" at bounding box center [117, 187] width 29 height 2
click at [96, 188] on input "16" at bounding box center [87, 186] width 25 height 15
type input "15"
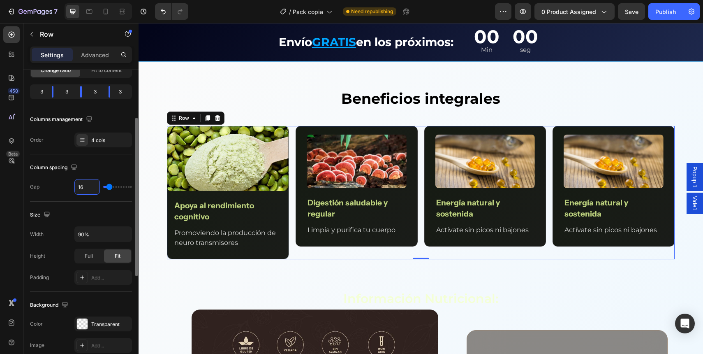
type input "15"
click at [88, 208] on div "Size" at bounding box center [81, 214] width 102 height 13
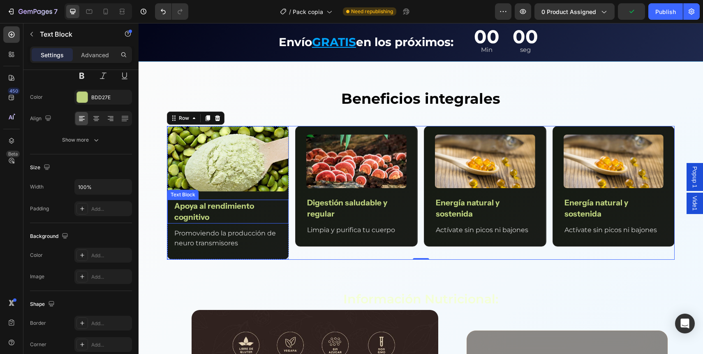
click at [230, 210] on p "Apoya al rendimiento cognitivo" at bounding box center [228, 211] width 108 height 22
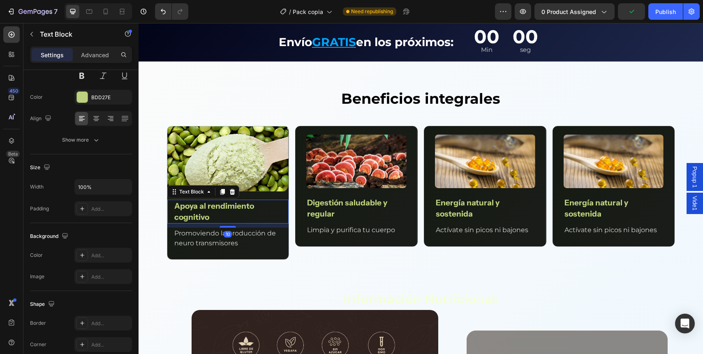
scroll to position [0, 0]
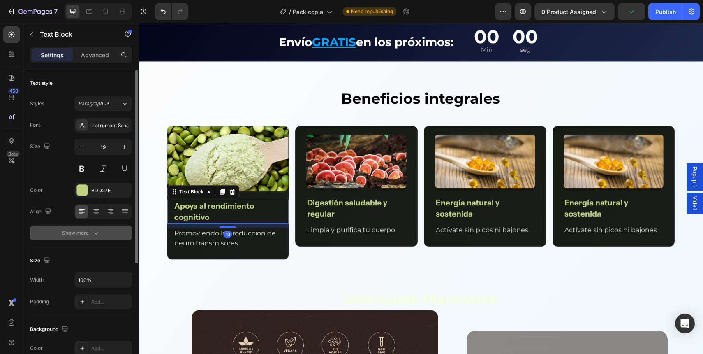
click at [66, 231] on div "Show more" at bounding box center [81, 233] width 38 height 8
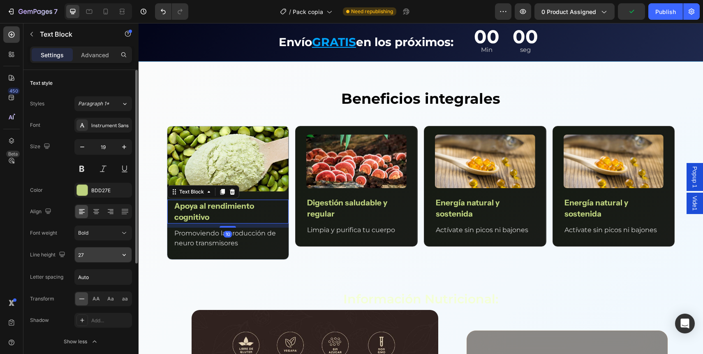
click at [91, 258] on input "27" at bounding box center [103, 254] width 57 height 15
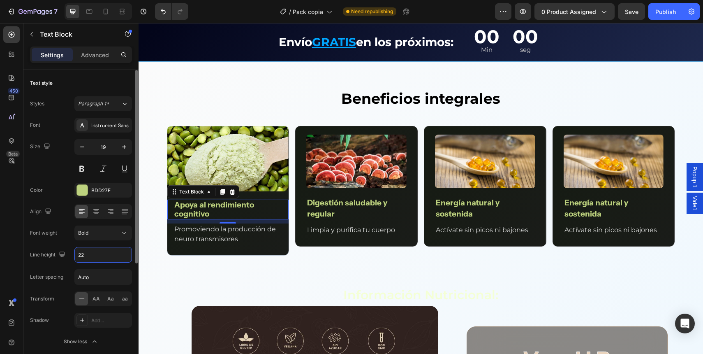
type input "23"
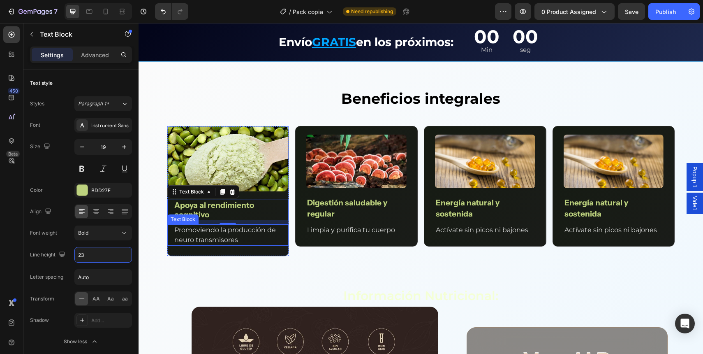
click at [206, 241] on p "Promoviendo la producción de neuro transmisores" at bounding box center [228, 235] width 108 height 20
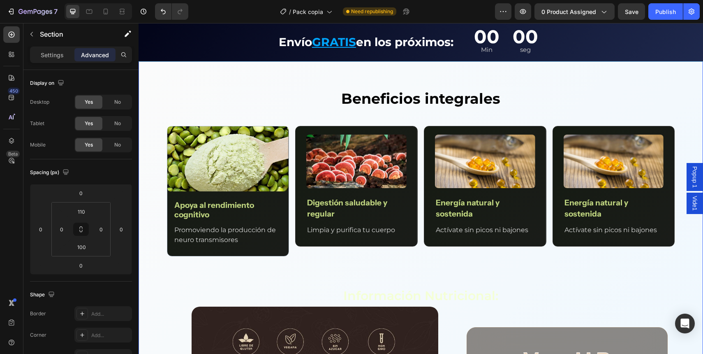
click at [248, 256] on div "Beneficios integrales Text Block Row Image Apoya al rendimiento cognitivo Text …" at bounding box center [421, 360] width 565 height 544
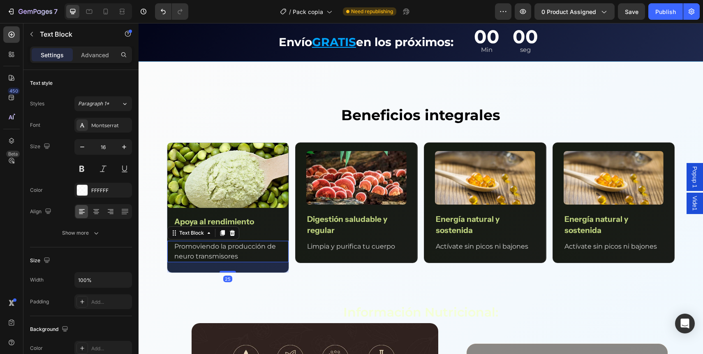
click at [240, 259] on p "Promoviendo la producción de neuro transmisores" at bounding box center [228, 251] width 108 height 20
click at [79, 144] on icon "button" at bounding box center [82, 147] width 8 height 8
click at [79, 147] on icon "button" at bounding box center [82, 147] width 8 height 8
type input "14"
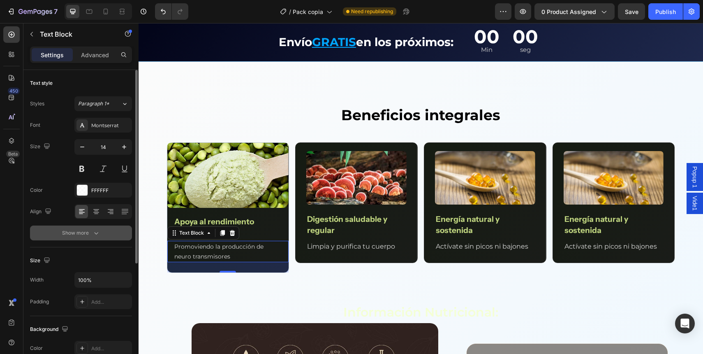
click at [94, 229] on icon "button" at bounding box center [96, 233] width 8 height 8
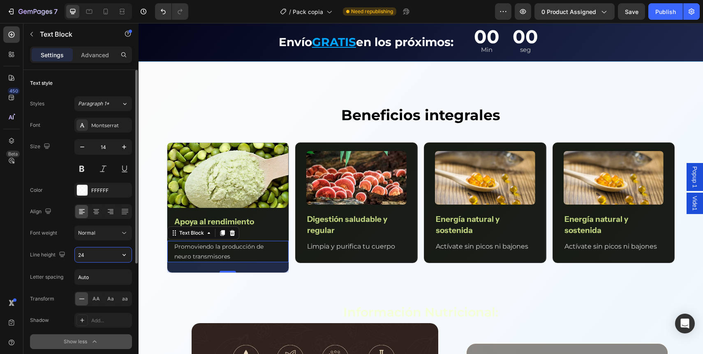
click at [100, 257] on input "24" at bounding box center [103, 254] width 57 height 15
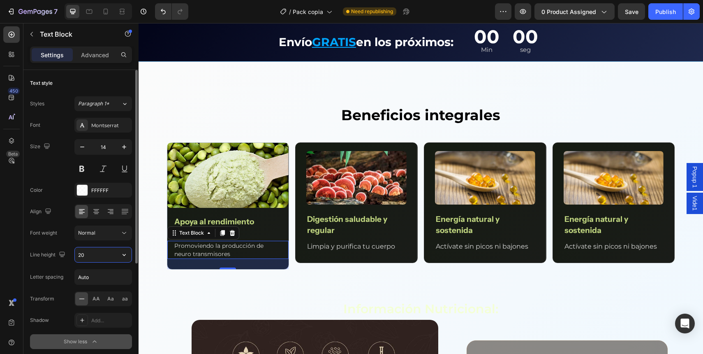
type input "21"
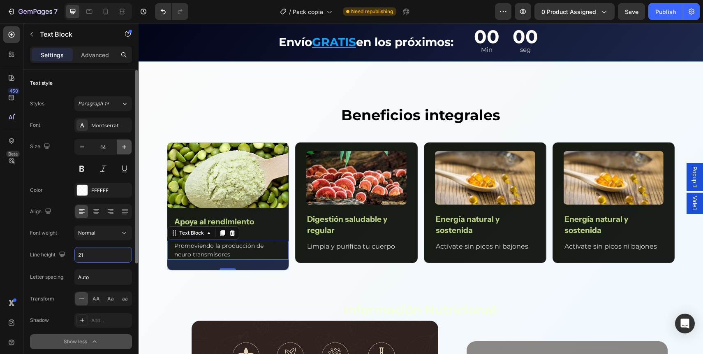
click at [122, 145] on icon "button" at bounding box center [124, 147] width 8 height 8
type input "15"
click at [123, 135] on div "Font Montserrat Size 15 Color FFFFFF Align Font weight Normal Line height 21 Le…" at bounding box center [81, 233] width 102 height 231
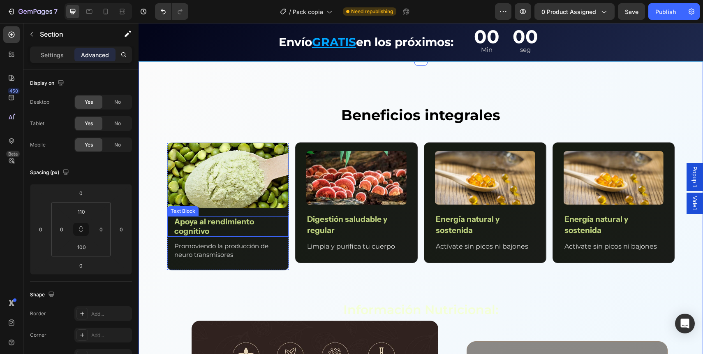
click at [235, 221] on p "Apoya al rendimiento cognitivo" at bounding box center [228, 226] width 108 height 19
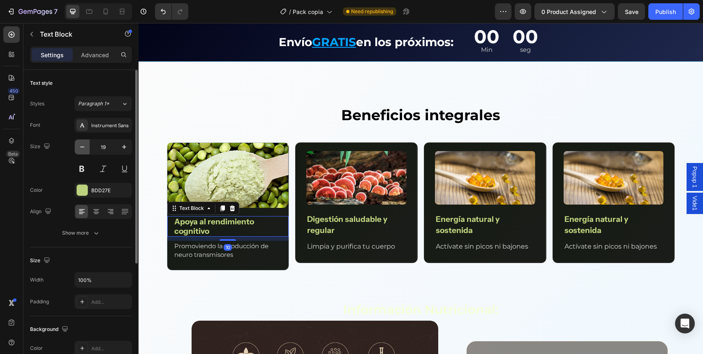
click at [85, 148] on icon "button" at bounding box center [82, 147] width 8 height 8
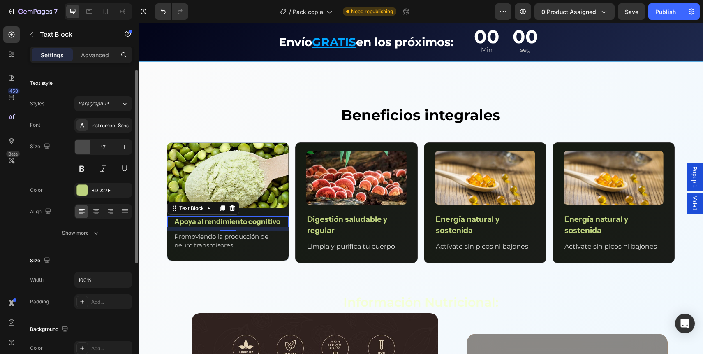
click at [85, 148] on icon "button" at bounding box center [82, 147] width 8 height 8
click at [120, 145] on button "button" at bounding box center [124, 146] width 15 height 15
type input "16"
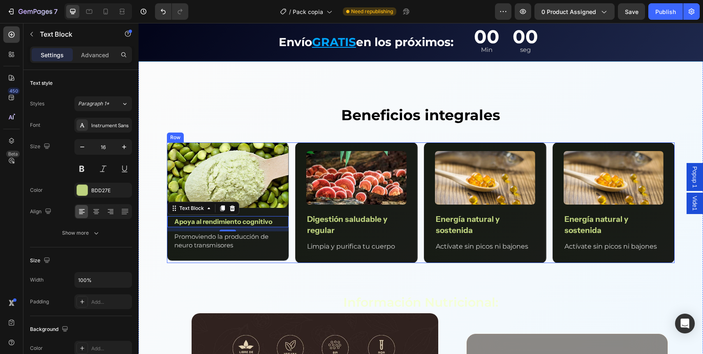
click at [292, 192] on div "Image Apoya al rendimiento cognitivo Text Block 10 Promoviendo la producción de…" at bounding box center [421, 202] width 508 height 120
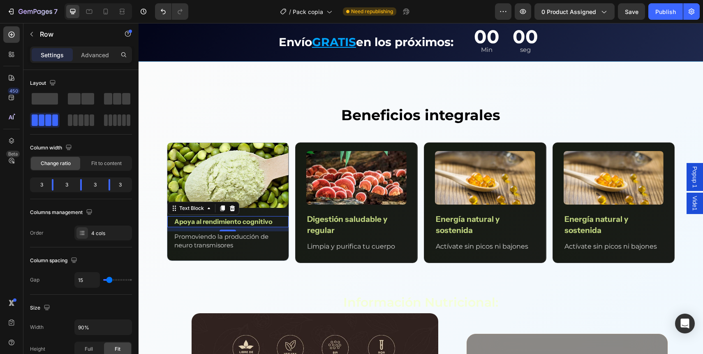
click at [196, 220] on p "Apoya al rendimiento cognitivo" at bounding box center [228, 221] width 108 height 9
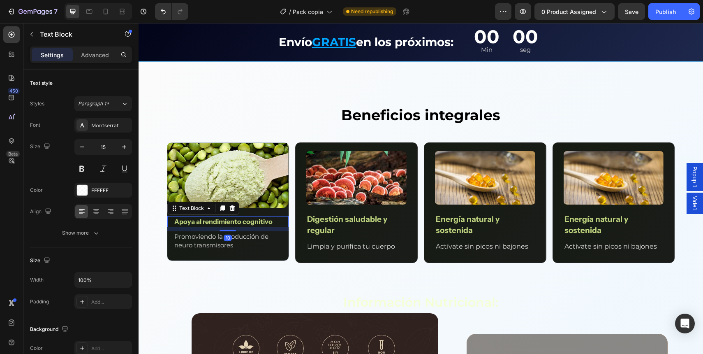
click at [176, 242] on p "Promoviendo la producción de neuro transmisores" at bounding box center [228, 240] width 108 height 17
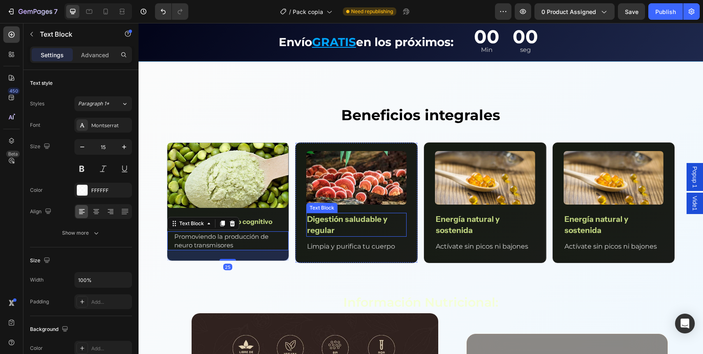
click at [312, 229] on p "Digestión saludable y regular" at bounding box center [356, 224] width 99 height 22
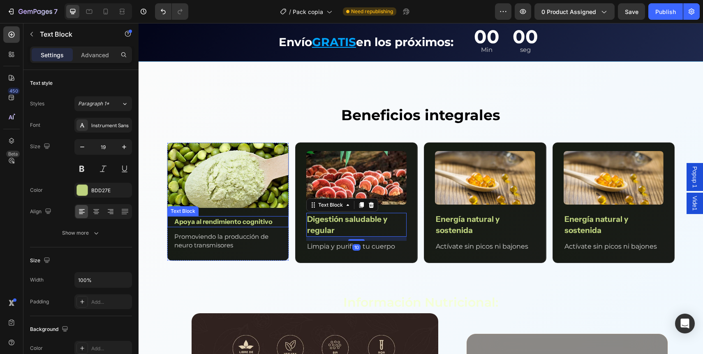
click at [236, 225] on p "Apoya al rendimiento cognitivo" at bounding box center [228, 221] width 108 height 9
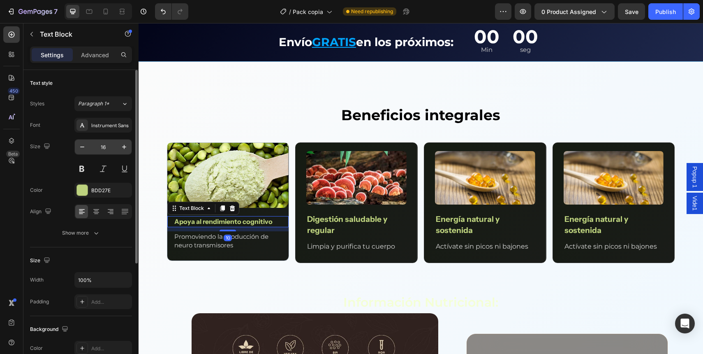
click at [114, 150] on input "16" at bounding box center [103, 146] width 27 height 15
type input "19"
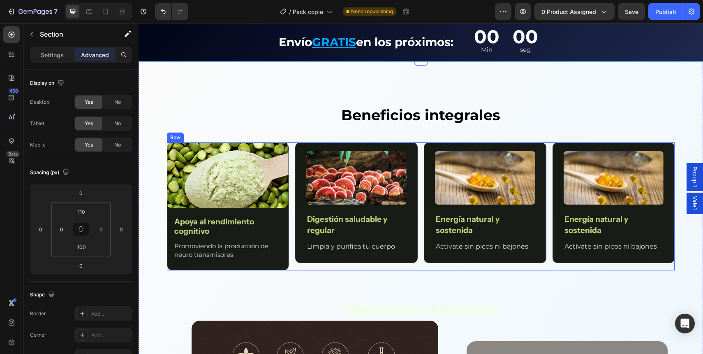
click at [292, 170] on div "Image Apoya al rendimiento cognitivo Text Block Promoviendo la producción de ne…" at bounding box center [421, 206] width 508 height 128
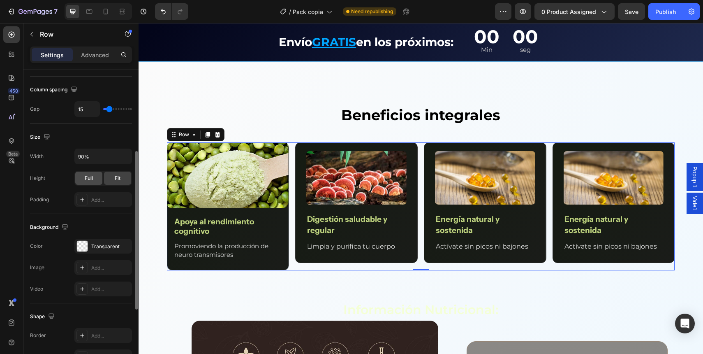
scroll to position [166, 0]
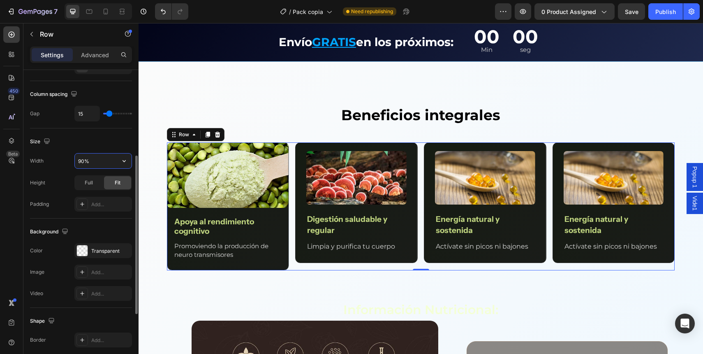
click at [85, 158] on input "90%" at bounding box center [103, 160] width 57 height 15
click at [81, 161] on input "90%" at bounding box center [103, 160] width 57 height 15
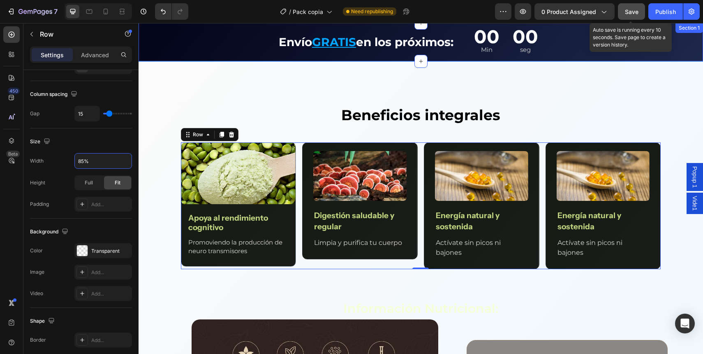
type input "85%"
click at [632, 6] on button "Save" at bounding box center [631, 11] width 27 height 16
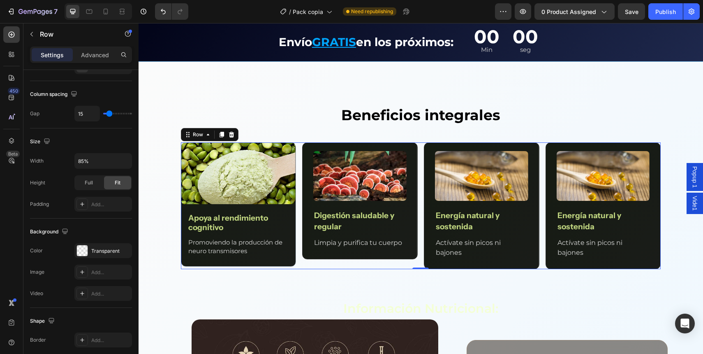
click at [296, 163] on div "Image Apoya al rendimiento cognitivo Text Block Promoviendo la producción de ne…" at bounding box center [421, 205] width 480 height 127
click at [297, 208] on div "Image Apoya al rendimiento cognitivo Text Block Promoviendo la producción de ne…" at bounding box center [421, 205] width 480 height 127
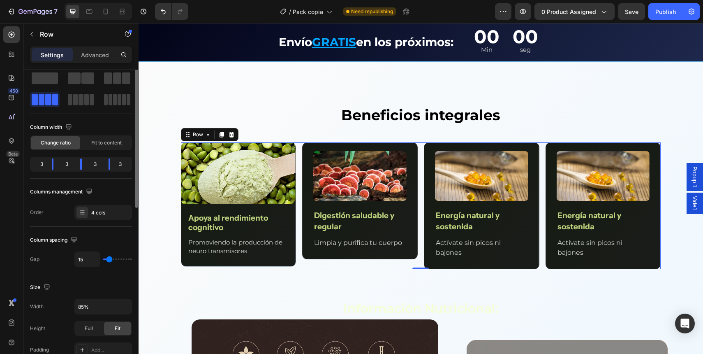
scroll to position [0, 0]
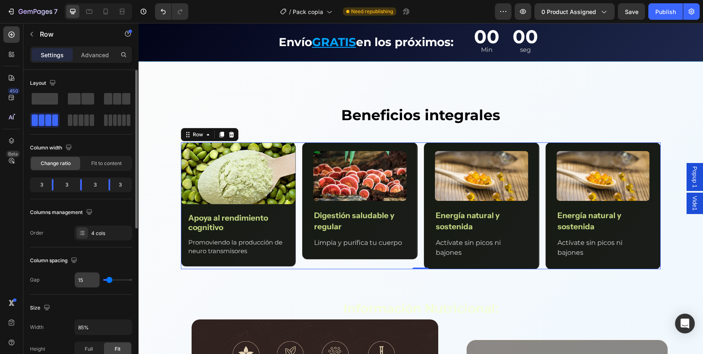
click at [87, 280] on input "15" at bounding box center [87, 279] width 25 height 15
type input "2"
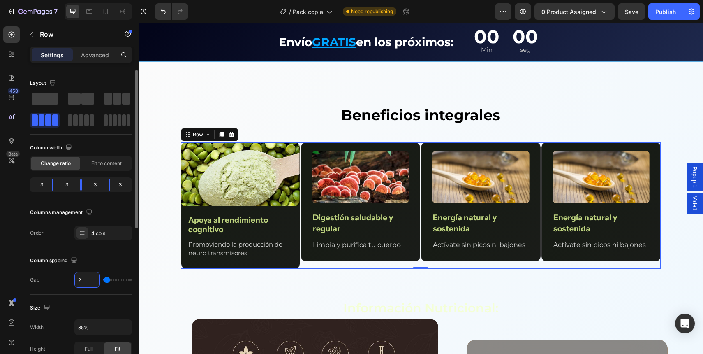
type input "26"
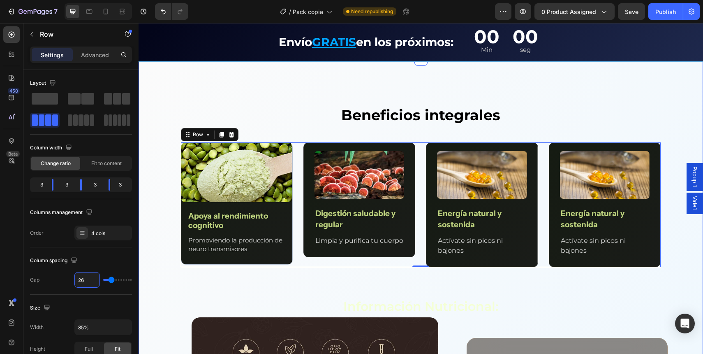
type input "2"
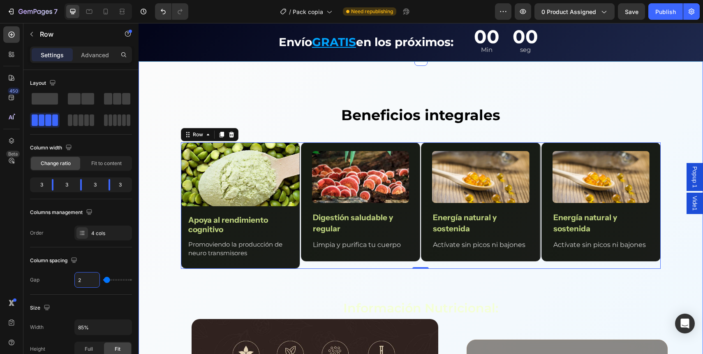
type input "25"
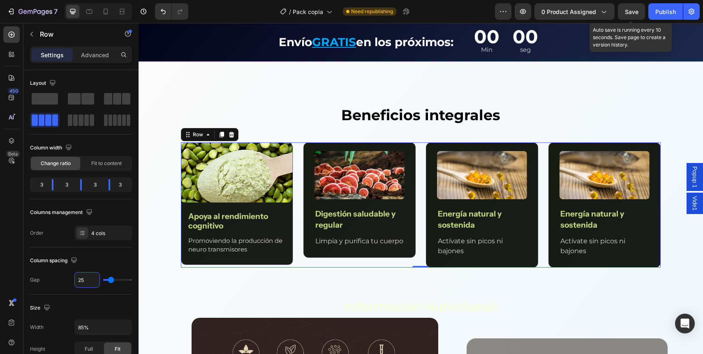
type input "25"
click at [634, 13] on span "Save" at bounding box center [632, 11] width 14 height 7
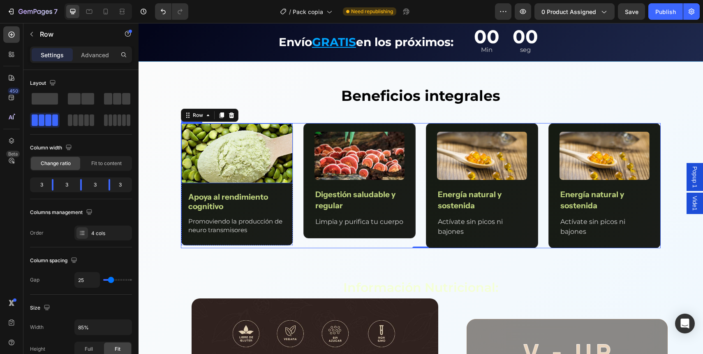
scroll to position [1060, 0]
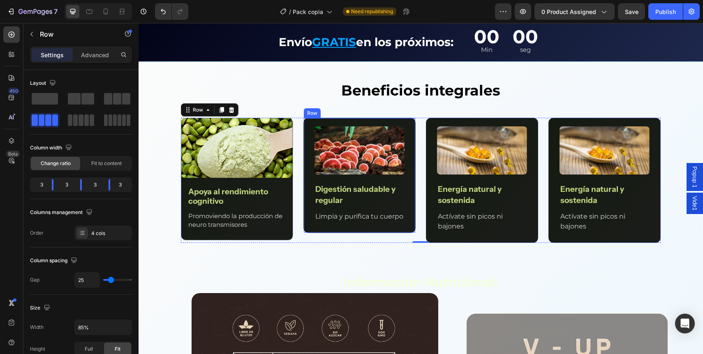
click at [306, 155] on div "Image Digestión saludable y regular Text Block Limpia y purifica tu cuerpo Text…" at bounding box center [359, 175] width 112 height 115
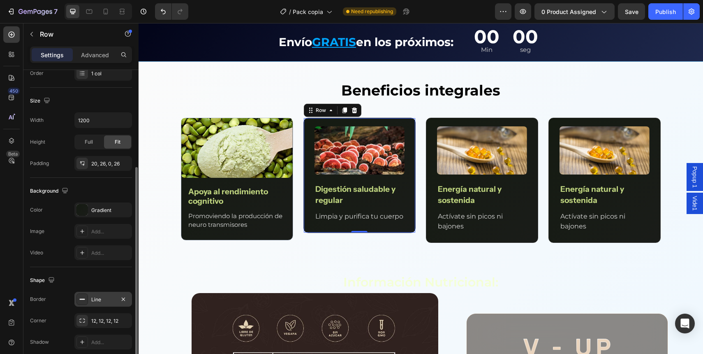
scroll to position [159, 0]
click at [102, 172] on div "Size Width 1200 Height Full Fit Padding 20, 26, 0, 26" at bounding box center [81, 133] width 102 height 90
click at [101, 165] on div "20, 26, 0, 26" at bounding box center [103, 163] width 24 height 7
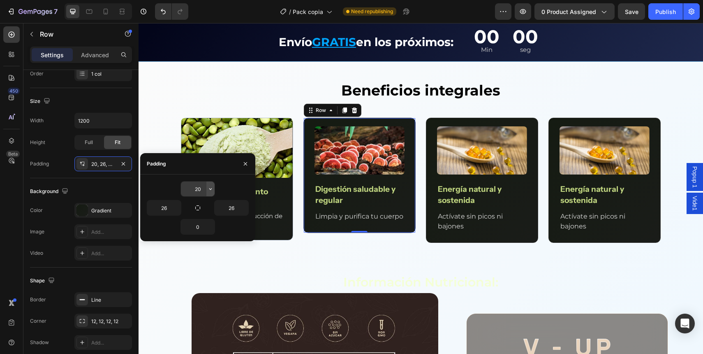
click at [212, 183] on button "button" at bounding box center [210, 188] width 8 height 15
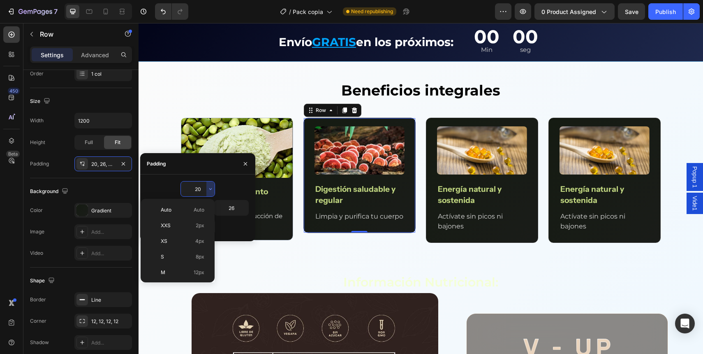
click at [200, 187] on input "20" at bounding box center [198, 188] width 34 height 15
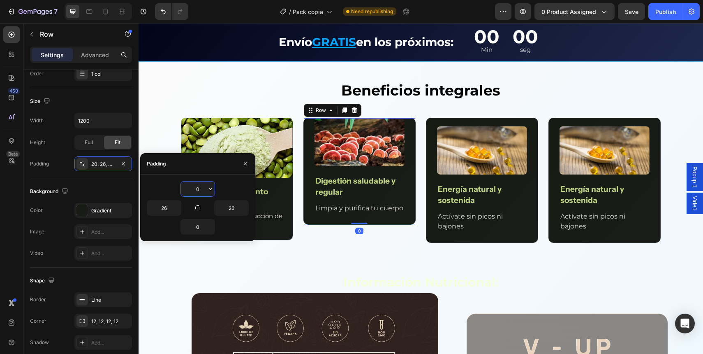
type input "0"
click at [164, 209] on input "26" at bounding box center [164, 207] width 34 height 15
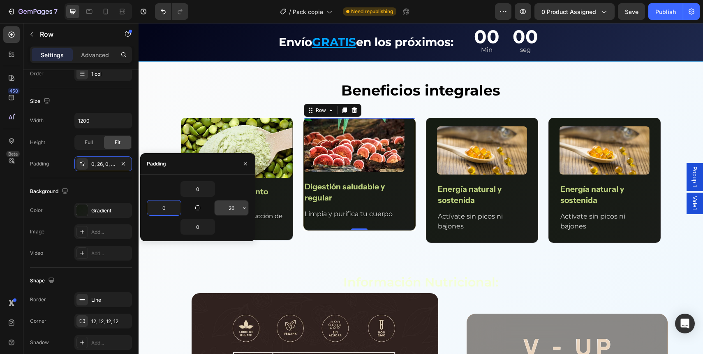
type input "0"
click at [228, 207] on input "26" at bounding box center [232, 207] width 34 height 15
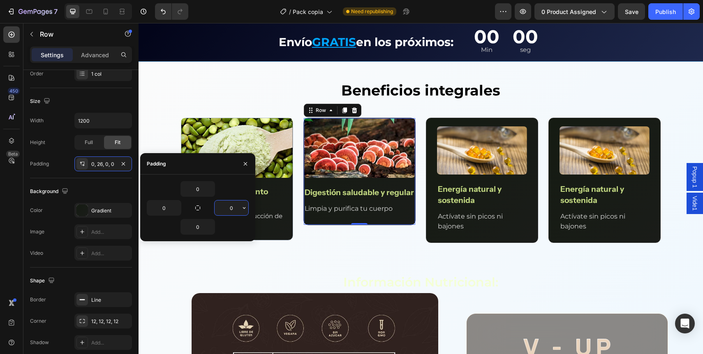
type input "0"
click at [345, 246] on div "Beneficios integrales Text Block Row Image Apoya al rendimiento cognitivo Text …" at bounding box center [421, 349] width 565 height 538
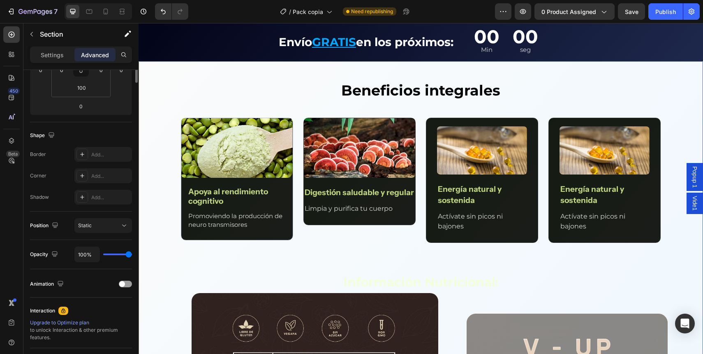
scroll to position [0, 0]
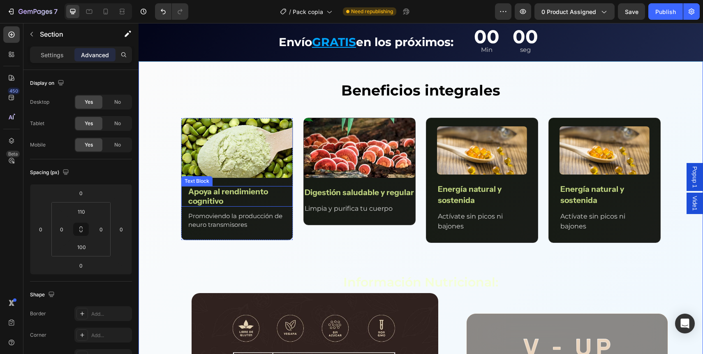
click at [193, 193] on p "Apoya al rendimiento cognitivo" at bounding box center [236, 196] width 97 height 19
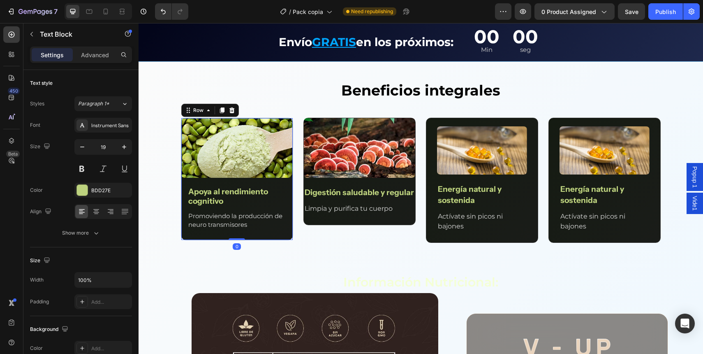
click at [272, 181] on div "Image Apoya al rendimiento cognitivo Text Block Promoviendo la producción de ne…" at bounding box center [236, 179] width 111 height 122
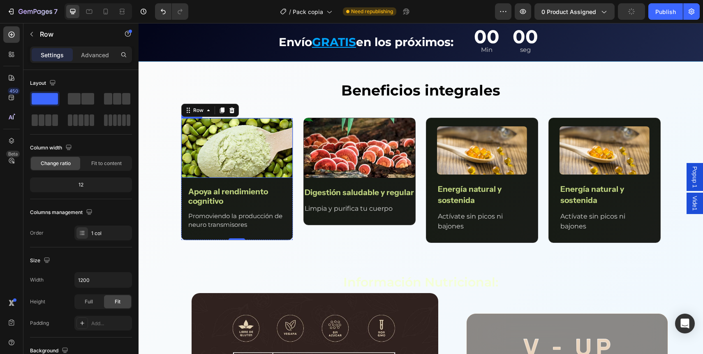
click at [249, 146] on img at bounding box center [236, 148] width 111 height 60
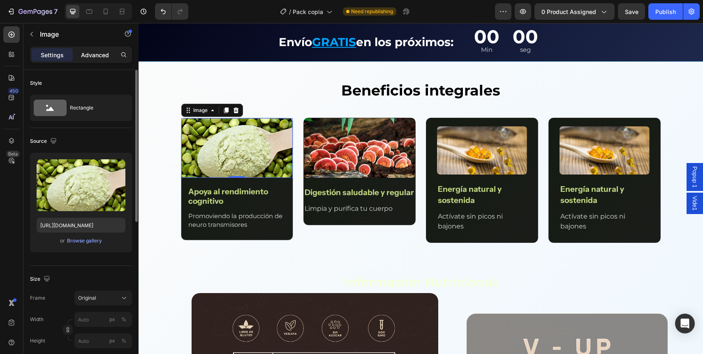
click at [86, 56] on p "Advanced" at bounding box center [95, 55] width 28 height 9
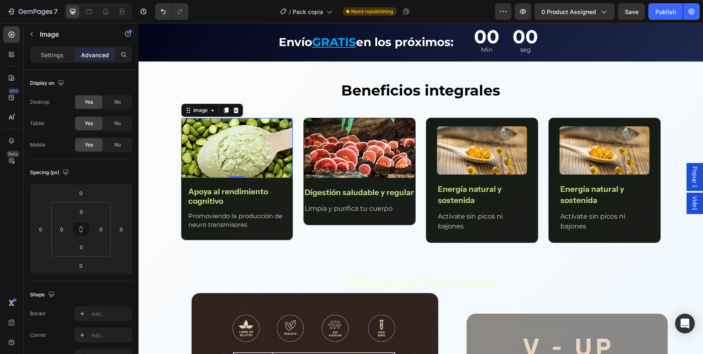
click at [225, 149] on img at bounding box center [236, 148] width 111 height 60
click at [63, 59] on p "Settings" at bounding box center [52, 55] width 23 height 9
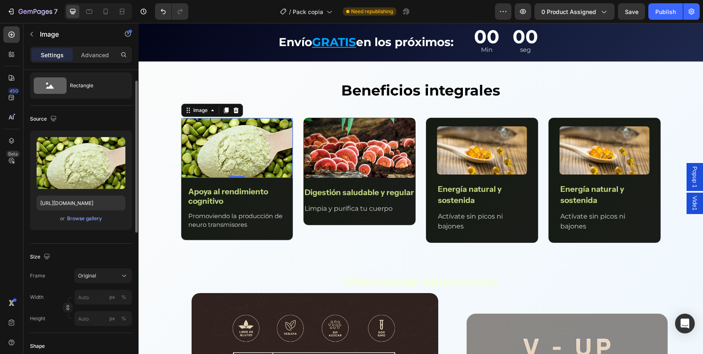
scroll to position [18, 0]
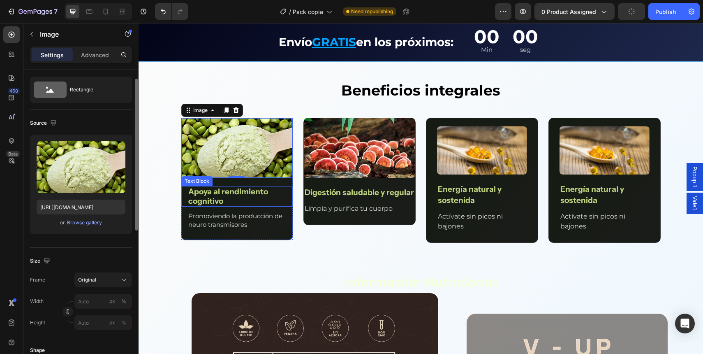
click at [255, 199] on p "Apoya al rendimiento cognitivo" at bounding box center [236, 196] width 97 height 19
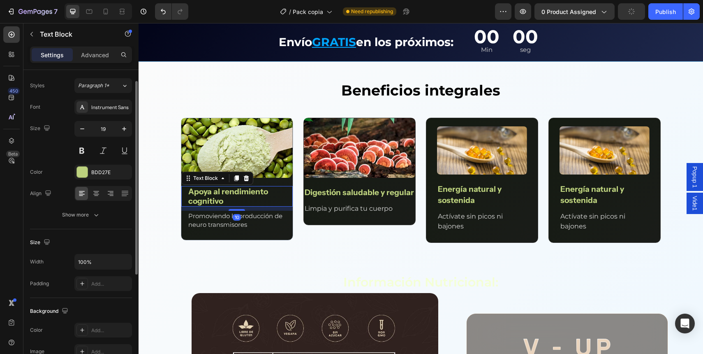
scroll to position [0, 0]
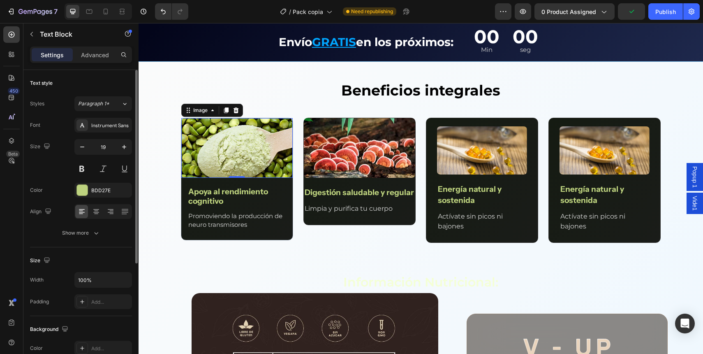
click at [257, 124] on img at bounding box center [236, 148] width 111 height 60
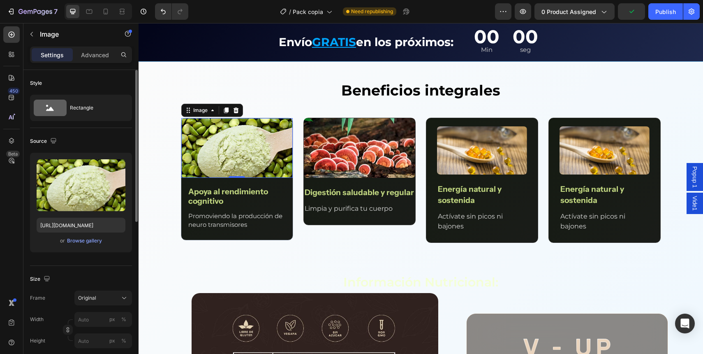
click at [251, 135] on img at bounding box center [236, 148] width 111 height 60
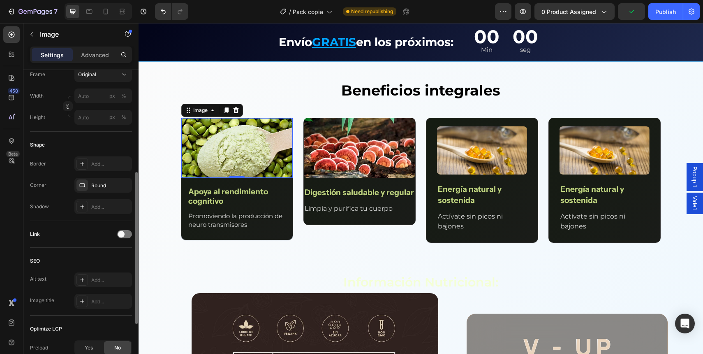
scroll to position [240, 0]
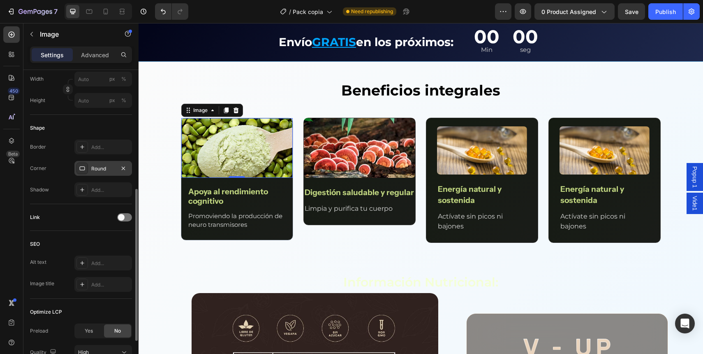
click at [95, 167] on div "Round" at bounding box center [103, 168] width 24 height 7
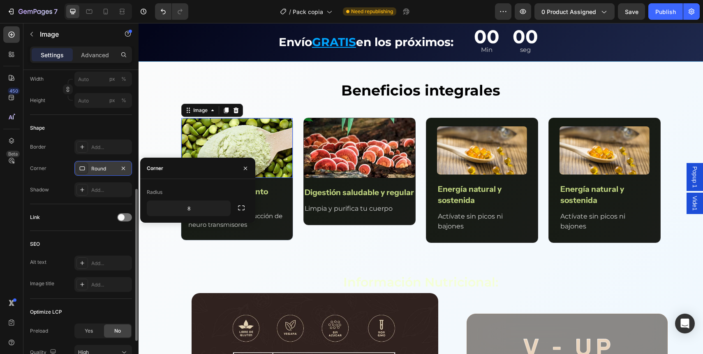
click at [82, 167] on icon at bounding box center [82, 168] width 7 height 7
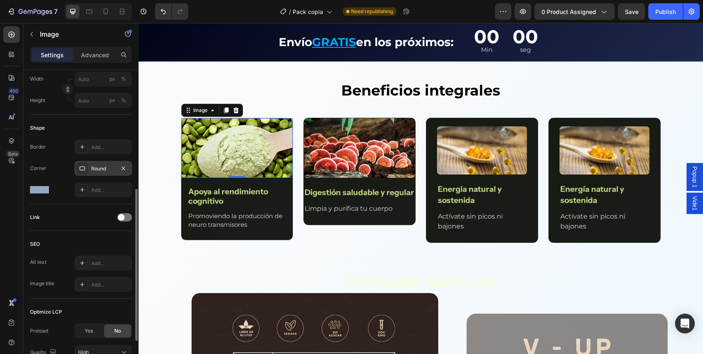
click at [82, 167] on icon at bounding box center [82, 168] width 7 height 7
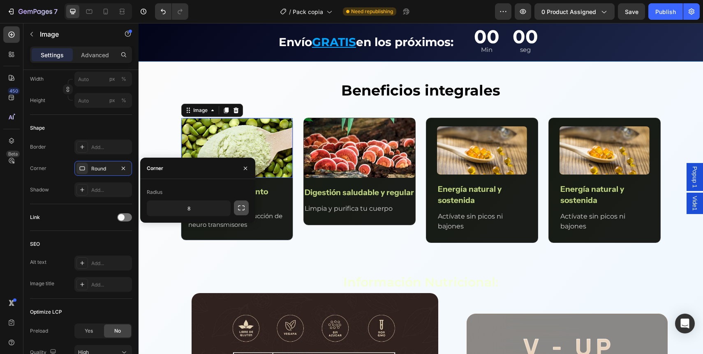
click at [238, 208] on icon "button" at bounding box center [241, 207] width 7 height 5
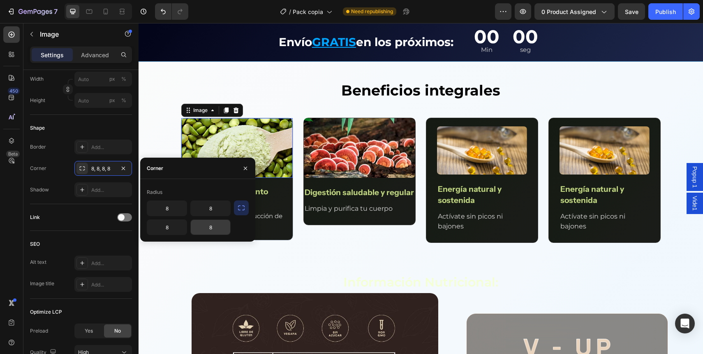
click at [211, 230] on input "8" at bounding box center [210, 227] width 39 height 15
type input "0"
click at [170, 229] on input "8" at bounding box center [166, 227] width 39 height 15
type input "0"
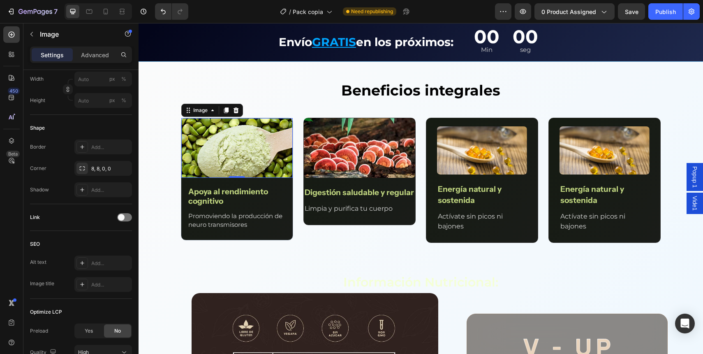
click at [234, 121] on img at bounding box center [236, 148] width 111 height 60
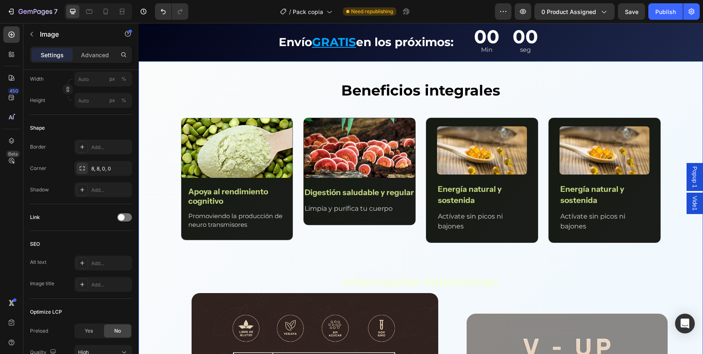
click at [284, 74] on div "Beneficios integrales Text Block Row Image Apoya al rendimiento cognitivo Text …" at bounding box center [421, 347] width 565 height 625
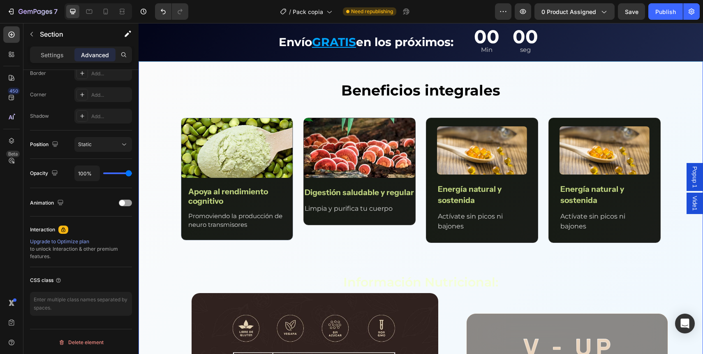
scroll to position [0, 0]
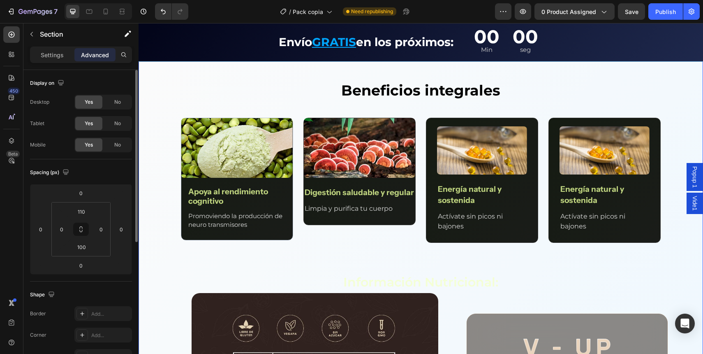
click at [258, 182] on div "Image Apoya al rendimiento cognitivo Text Block Promoviendo la producción de ne…" at bounding box center [236, 179] width 111 height 122
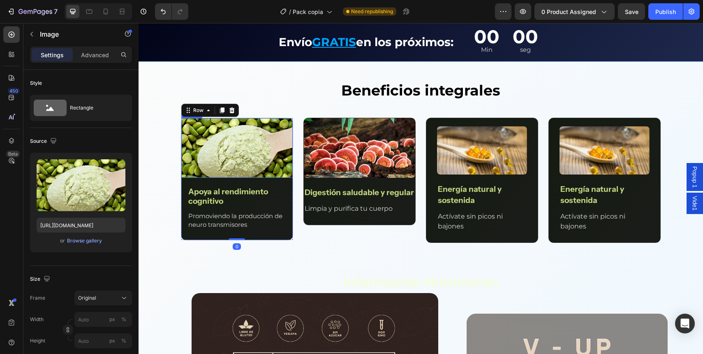
click at [248, 164] on img at bounding box center [236, 148] width 111 height 60
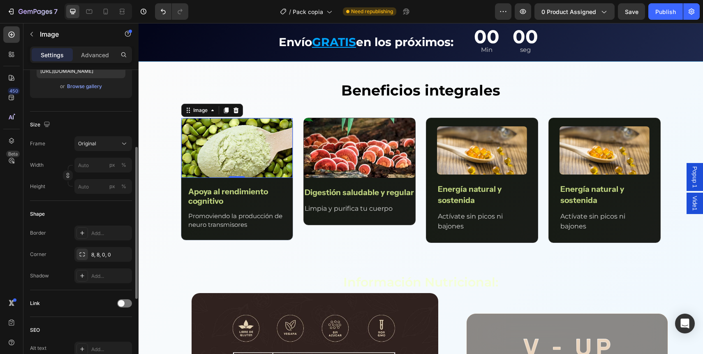
scroll to position [155, 0]
click at [104, 257] on div "8, 8, 0, 0" at bounding box center [103, 253] width 24 height 7
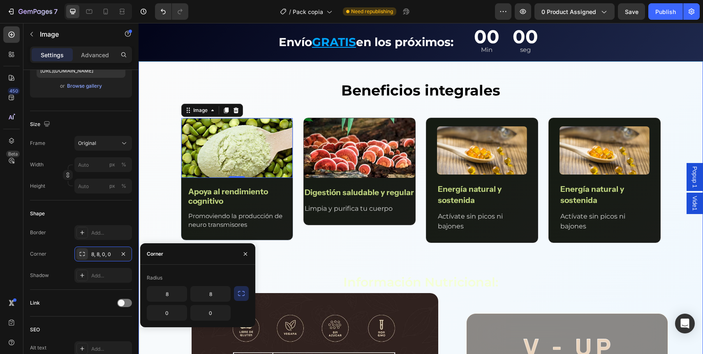
click at [319, 266] on div "Beneficios integrales Text Block Row Image 0 Apoya al rendimiento cognitivo Tex…" at bounding box center [421, 349] width 565 height 538
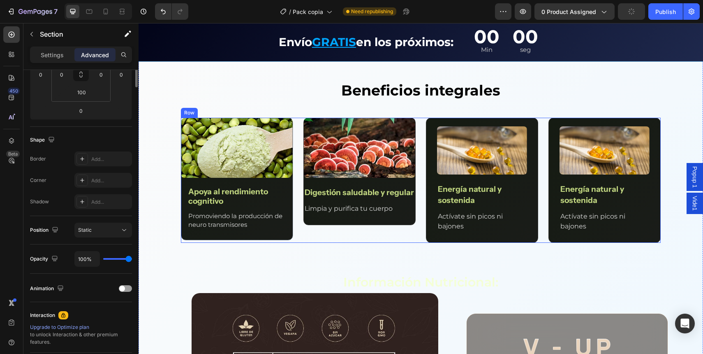
scroll to position [0, 0]
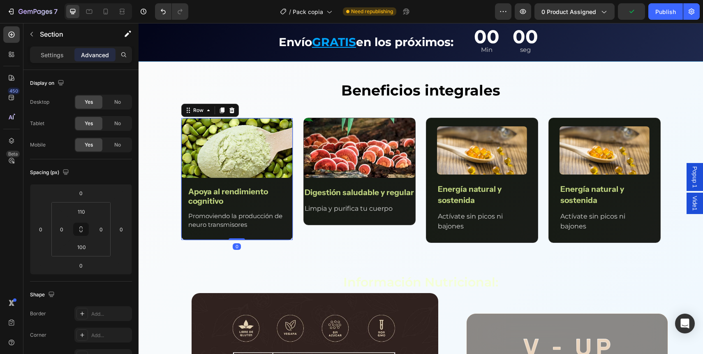
click at [202, 181] on div "Image Apoya al rendimiento cognitivo Text Block Promoviendo la producción de ne…" at bounding box center [236, 179] width 111 height 122
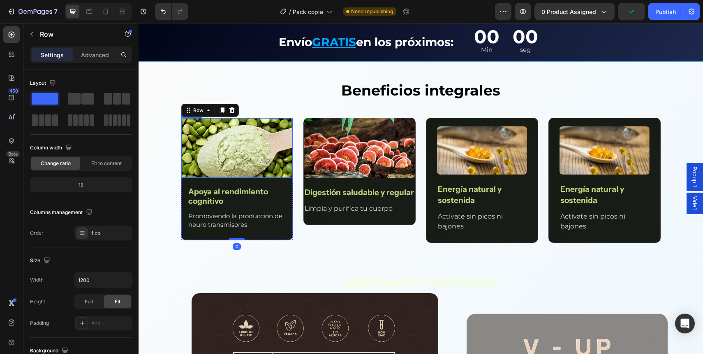
click at [201, 171] on img at bounding box center [236, 148] width 111 height 60
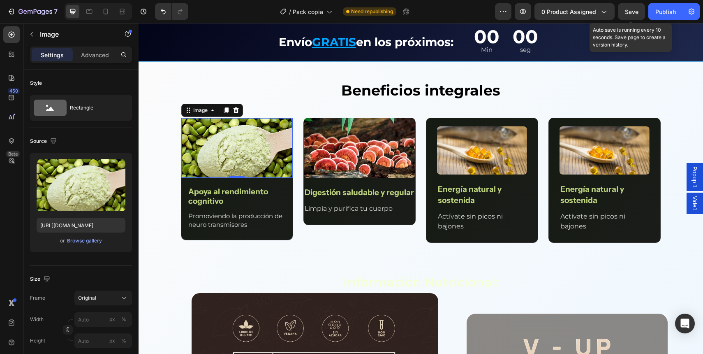
click at [637, 7] on div "Save" at bounding box center [632, 11] width 14 height 9
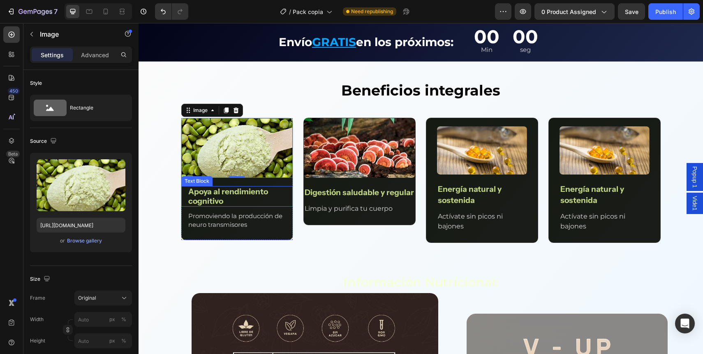
click at [207, 203] on p "Apoya al rendimiento cognitivo" at bounding box center [236, 196] width 97 height 19
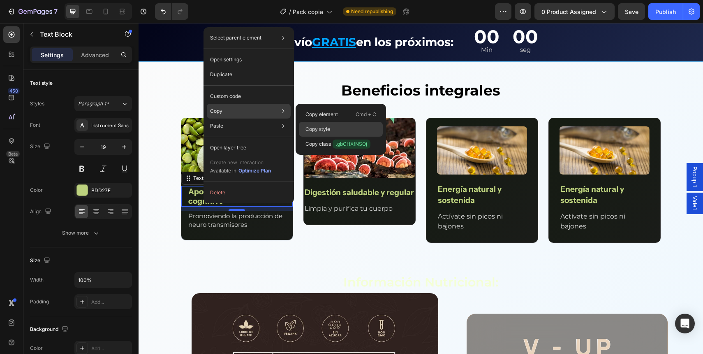
click at [316, 129] on p "Copy style" at bounding box center [318, 128] width 25 height 7
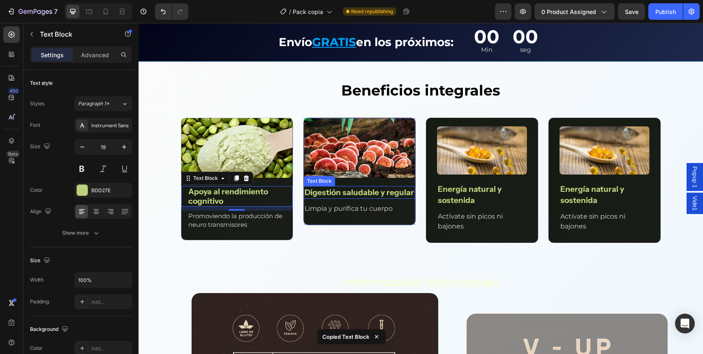
click at [326, 190] on p "Digestión saludable y regular" at bounding box center [360, 192] width 110 height 11
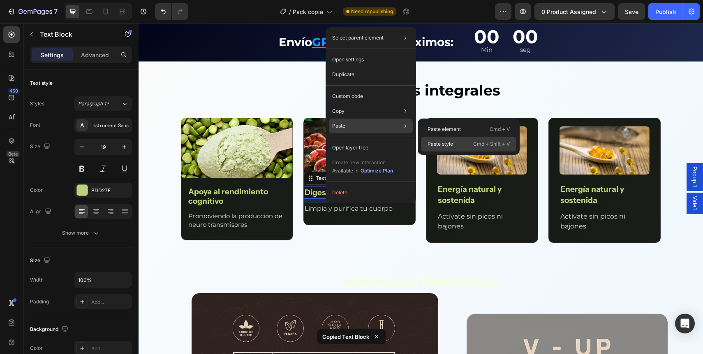
click at [440, 144] on p "Paste style" at bounding box center [440, 143] width 25 height 7
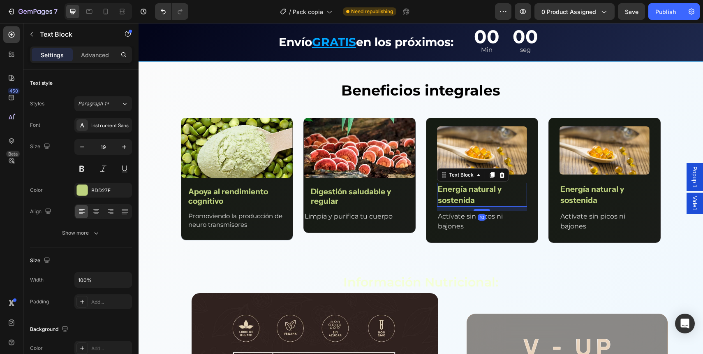
click at [442, 191] on p "Energía natural y sostenida" at bounding box center [482, 194] width 88 height 22
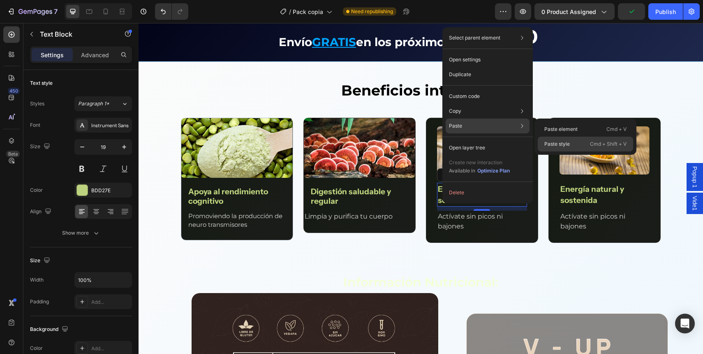
click at [554, 144] on p "Paste style" at bounding box center [556, 143] width 25 height 7
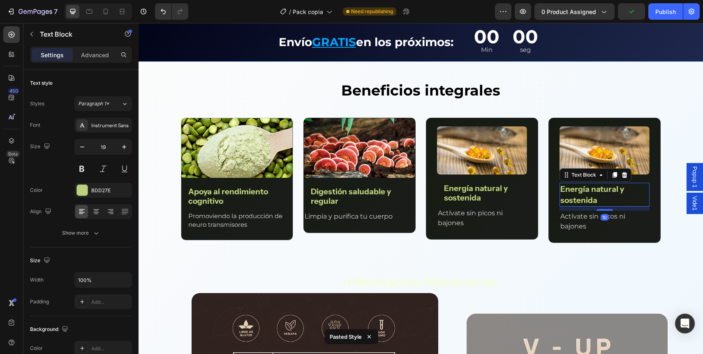
click at [569, 196] on p "Energía natural y sostenida" at bounding box center [604, 194] width 88 height 22
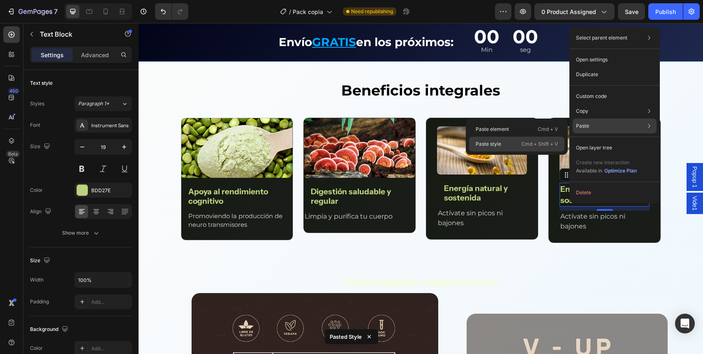
click at [527, 144] on p "Cmd + Shift + V" at bounding box center [539, 144] width 37 height 8
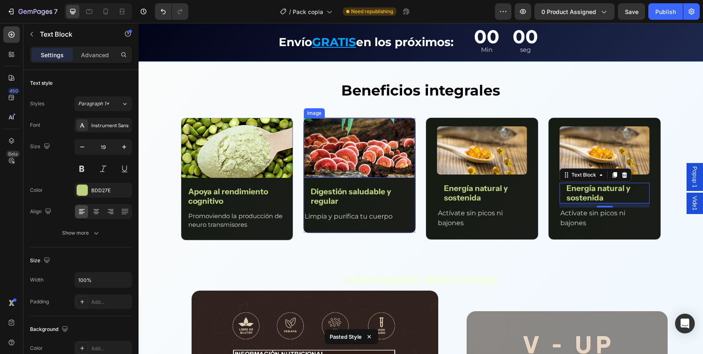
click at [309, 165] on img at bounding box center [359, 148] width 111 height 60
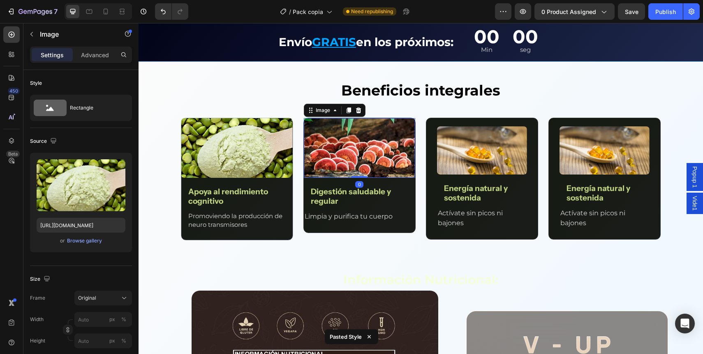
click at [252, 154] on img at bounding box center [236, 148] width 111 height 60
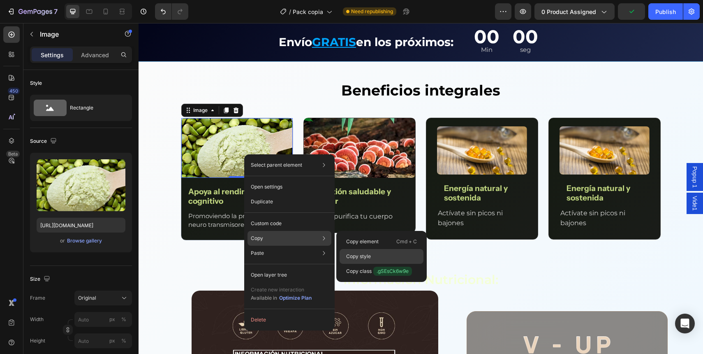
drag, startPoint x: 358, startPoint y: 256, endPoint x: 221, endPoint y: 148, distance: 174.2
click at [358, 256] on p "Copy style" at bounding box center [358, 255] width 25 height 7
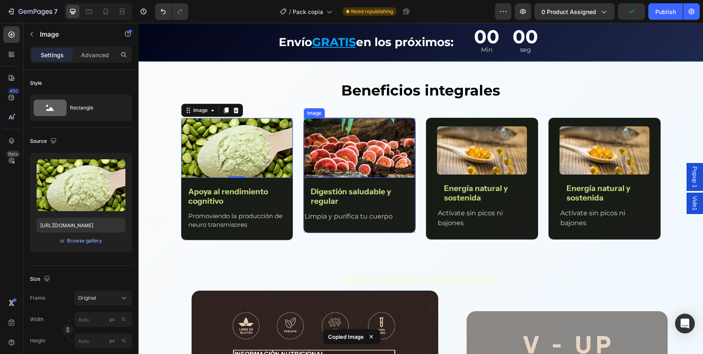
click at [362, 150] on img at bounding box center [359, 148] width 111 height 60
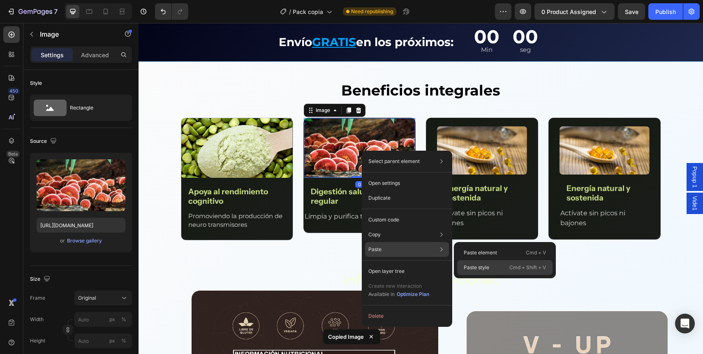
drag, startPoint x: 489, startPoint y: 264, endPoint x: 349, endPoint y: 227, distance: 145.0
click at [489, 264] on div "Paste style Cmd + Shift + V" at bounding box center [504, 267] width 95 height 15
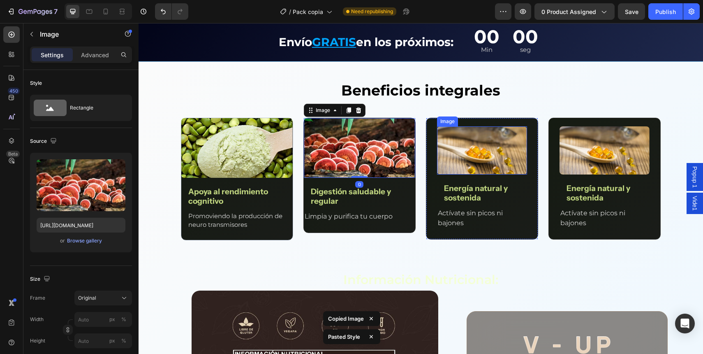
click at [484, 132] on img at bounding box center [482, 150] width 90 height 48
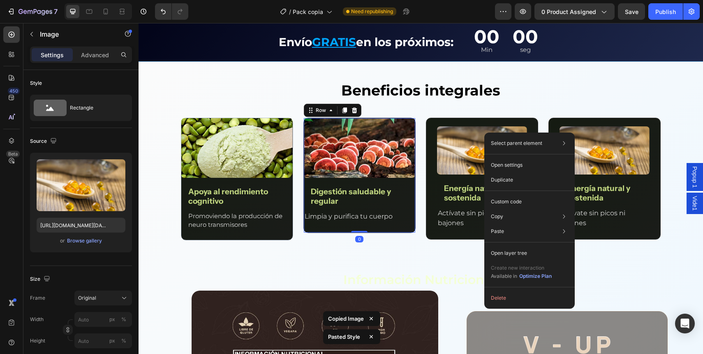
click at [407, 184] on div "Image Digestión saludable y regular Text Block Limpia y purifica tu cuerpo Text…" at bounding box center [359, 175] width 111 height 114
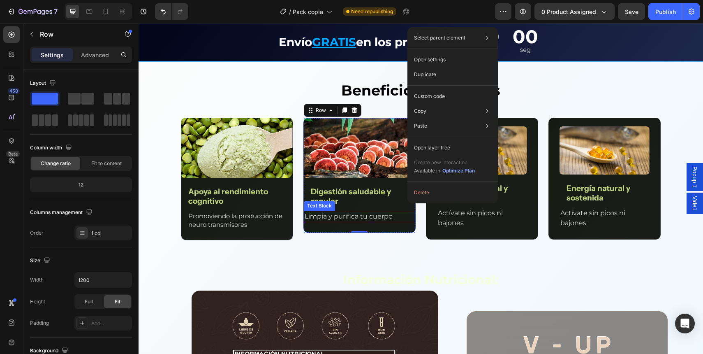
click at [330, 197] on p "Digestión saludable y regular" at bounding box center [359, 196] width 97 height 19
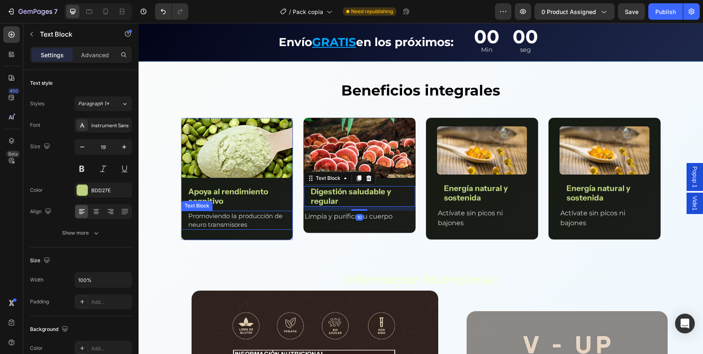
click at [254, 215] on p "Promoviendo la producción de neuro transmisores" at bounding box center [236, 219] width 97 height 17
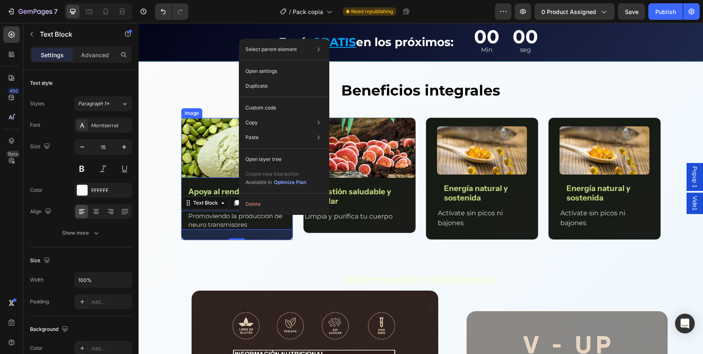
click at [163, 153] on div "Beneficios integrales Text Block Row Image Apoya al rendimiento cognitivo Text …" at bounding box center [421, 348] width 565 height 536
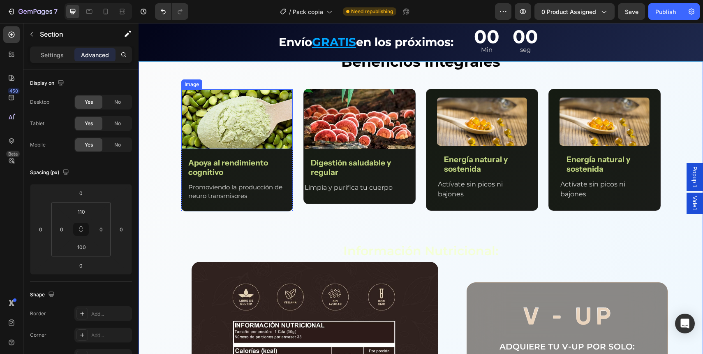
scroll to position [1097, 0]
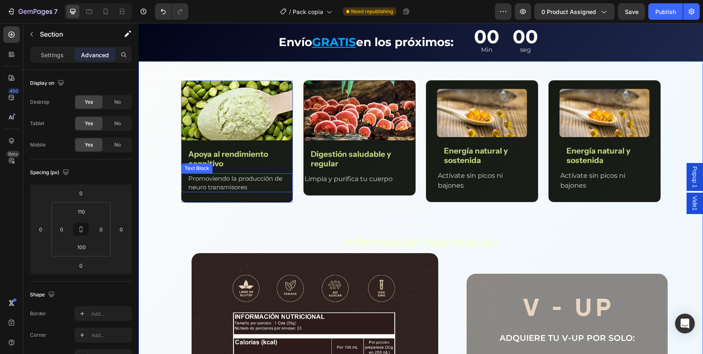
click at [236, 178] on p "Promoviendo la producción de neuro transmisores" at bounding box center [236, 182] width 97 height 17
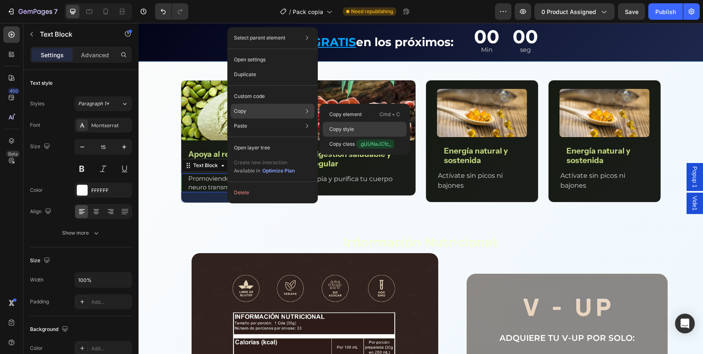
click at [347, 132] on p "Copy style" at bounding box center [341, 128] width 25 height 7
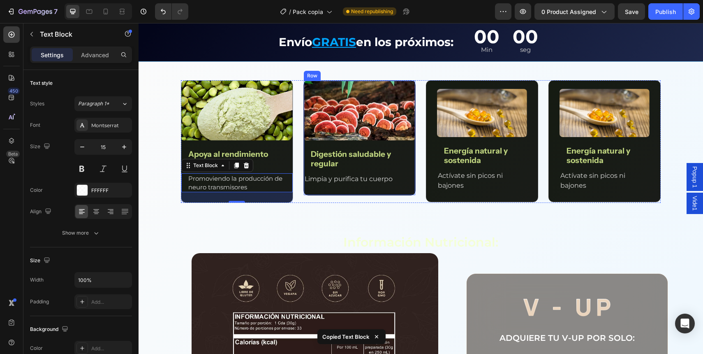
click at [344, 171] on div "Image Digestión saludable y regular Text Block Limpia y purifica tu cuerpo Text…" at bounding box center [359, 138] width 111 height 114
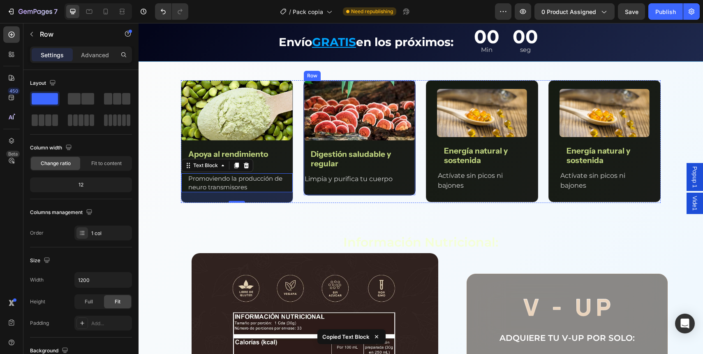
click at [343, 178] on p "Limpia y purifica tu cuerpo" at bounding box center [360, 179] width 110 height 10
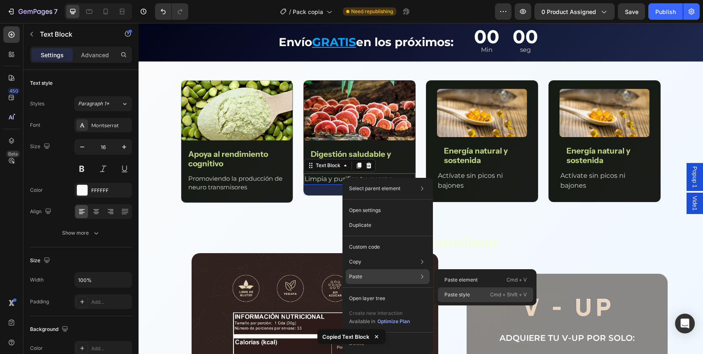
click at [458, 294] on p "Paste style" at bounding box center [456, 294] width 25 height 7
type input "15"
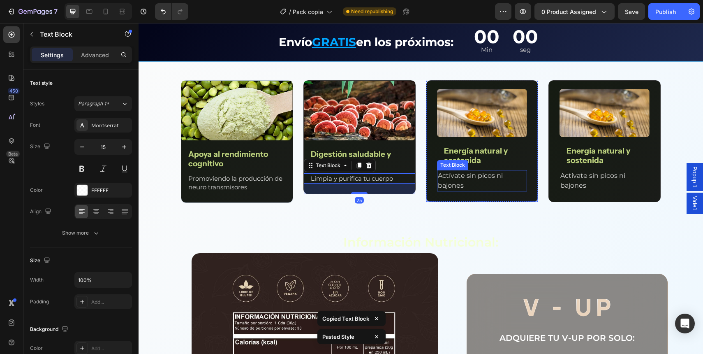
click at [449, 175] on p "Actívate sin picos ni bajones" at bounding box center [482, 181] width 88 height 20
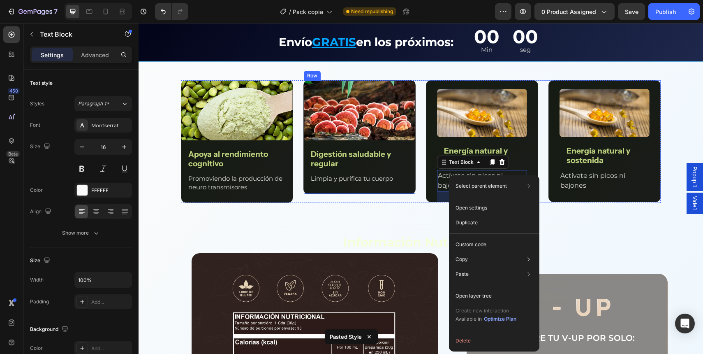
click at [407, 144] on div "Image Digestión saludable y regular Text Block Limpia y purifica tu cuerpo Text…" at bounding box center [359, 137] width 111 height 113
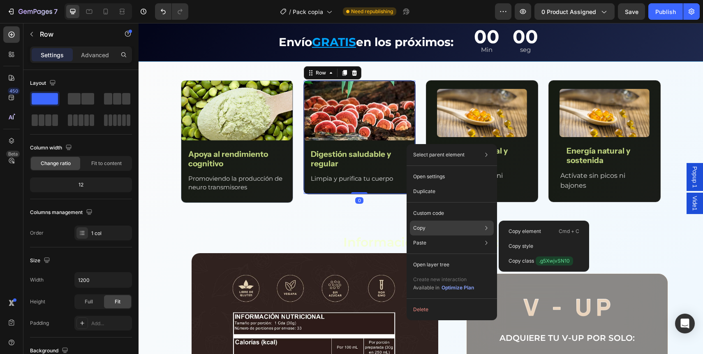
click at [428, 227] on div "Copy Copy element Cmd + C Copy style Copy class .g5XwjvSN10" at bounding box center [452, 227] width 84 height 15
click at [510, 245] on p "Copy style" at bounding box center [521, 245] width 25 height 7
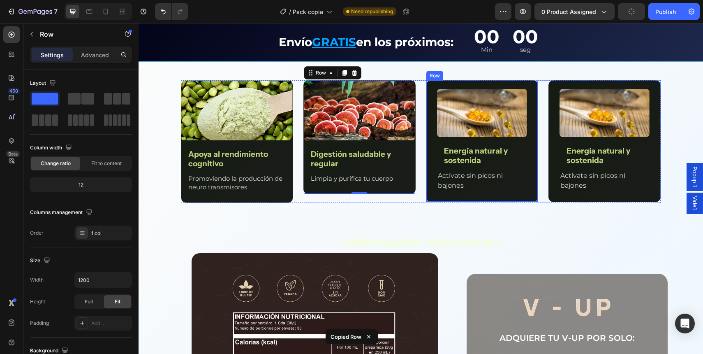
click at [433, 143] on div "Image Energía natural y sostenida Text Block Actívate sin picos ni bajones Text…" at bounding box center [482, 141] width 112 height 122
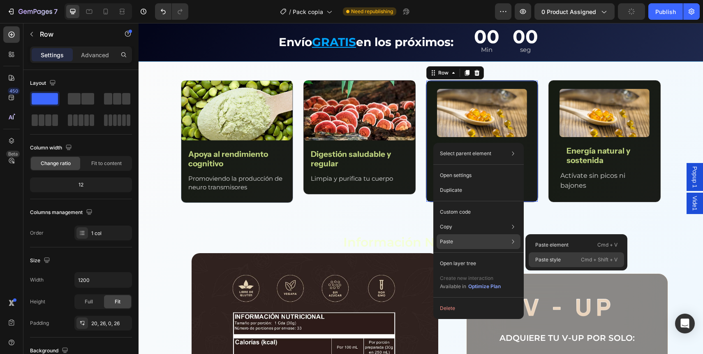
click at [569, 257] on div "Paste style Cmd + Shift + V" at bounding box center [576, 259] width 95 height 15
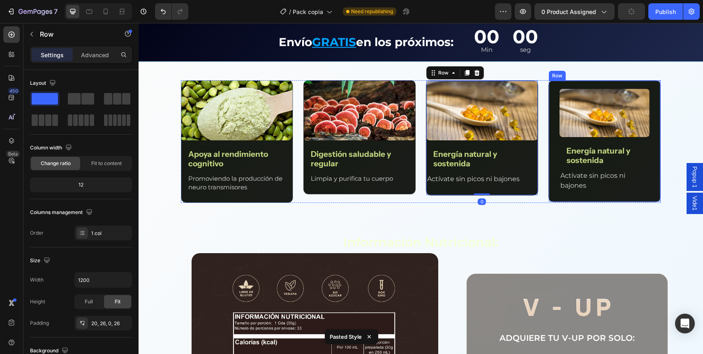
click at [551, 144] on div "Image Energía natural y sostenida Text Block Actívate sin picos ni bajones Text…" at bounding box center [605, 141] width 112 height 122
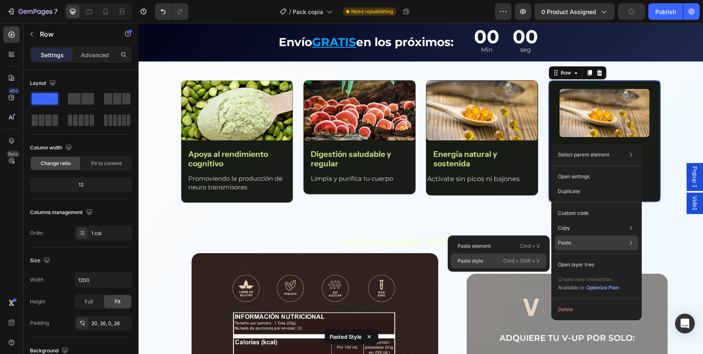
click at [532, 257] on p "Cmd + Shift + V" at bounding box center [521, 261] width 37 height 8
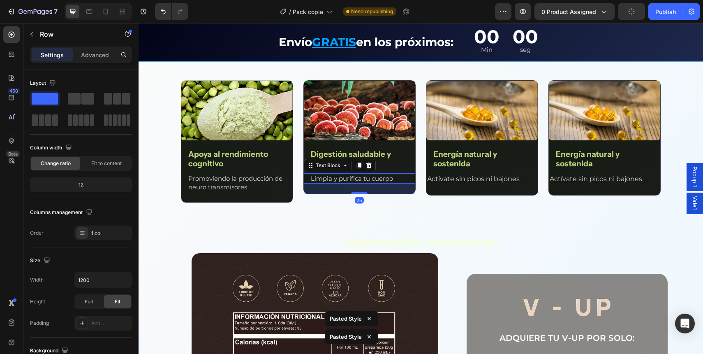
click at [335, 182] on div "Limpia y purifica tu cuerpo" at bounding box center [359, 178] width 99 height 10
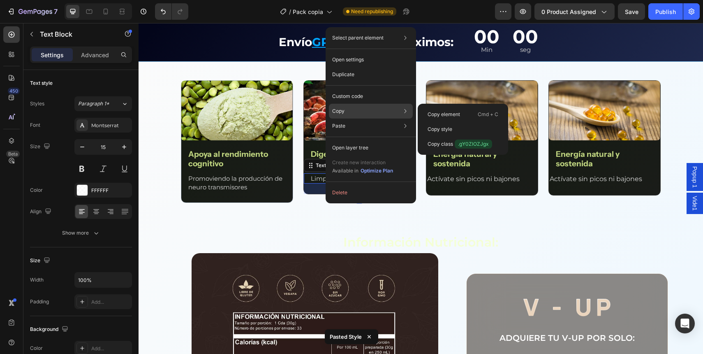
click at [359, 116] on div "Copy Copy element Cmd + C Copy style Copy class .gY0ZlOZJgx" at bounding box center [371, 111] width 84 height 15
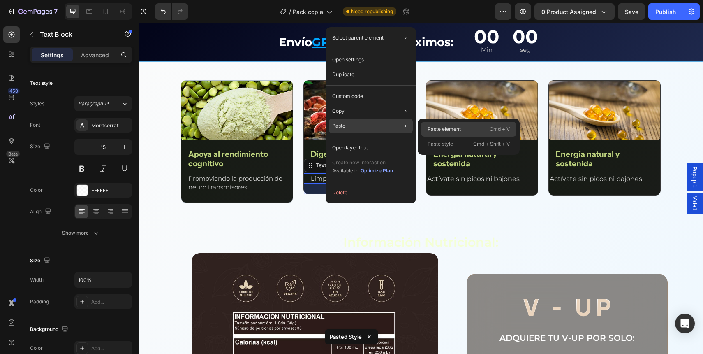
drag, startPoint x: 444, startPoint y: 132, endPoint x: 274, endPoint y: 104, distance: 171.6
click at [444, 132] on p "Paste element" at bounding box center [444, 128] width 33 height 7
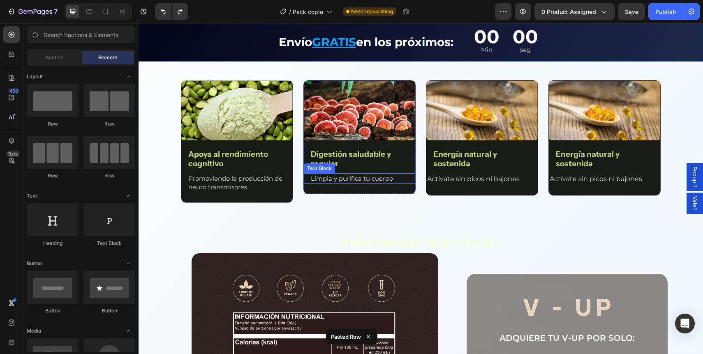
click at [358, 176] on p "Limpia y purifica tu cuerpo" at bounding box center [359, 178] width 97 height 9
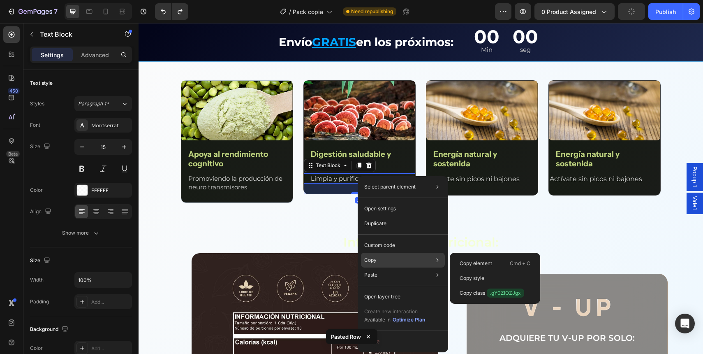
click at [387, 264] on div "Copy Copy element Cmd + C Copy style Copy class .gY0ZlOZJgx" at bounding box center [403, 259] width 84 height 15
click at [473, 276] on p "Copy style" at bounding box center [472, 277] width 25 height 7
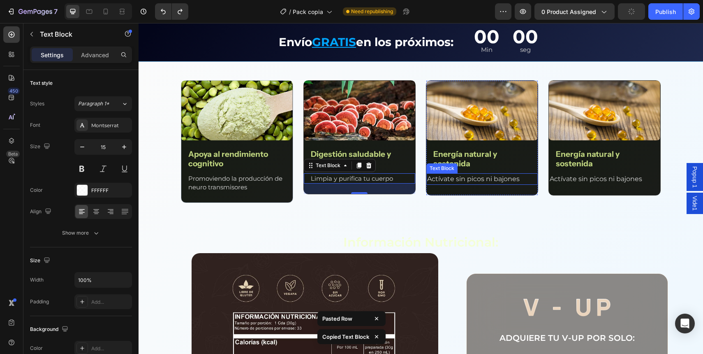
click at [464, 181] on p "Actívate sin picos ni bajones" at bounding box center [482, 179] width 110 height 10
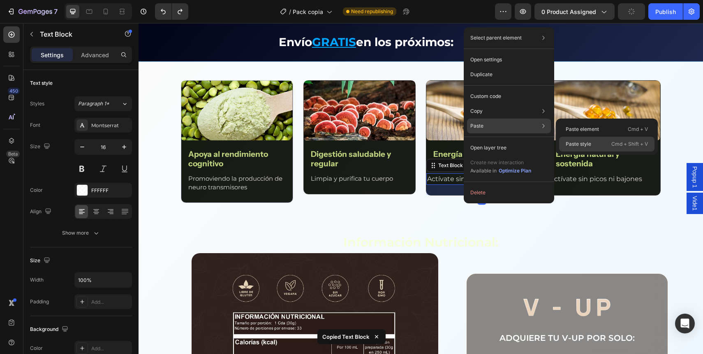
click at [578, 146] on p "Paste style" at bounding box center [578, 143] width 25 height 7
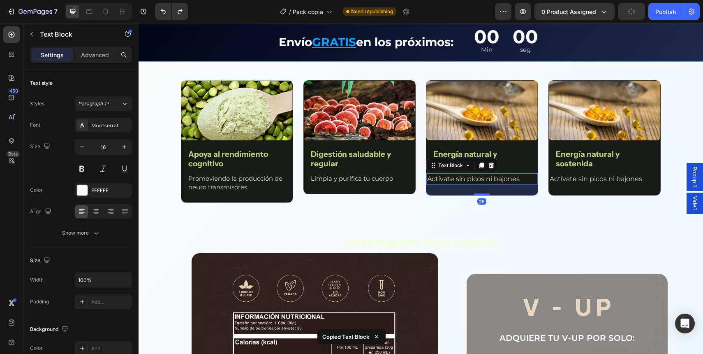
type input "15"
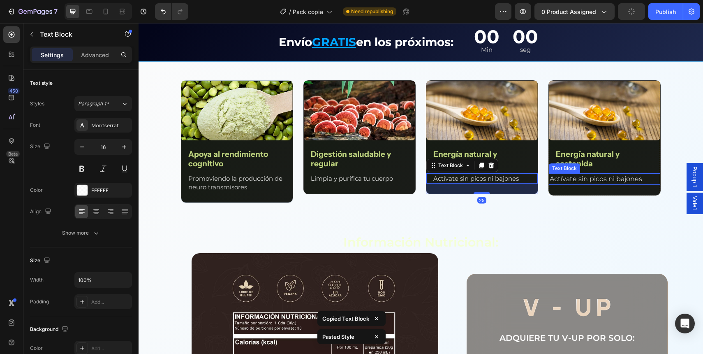
click at [578, 180] on p "Actívate sin picos ni bajones" at bounding box center [605, 179] width 110 height 10
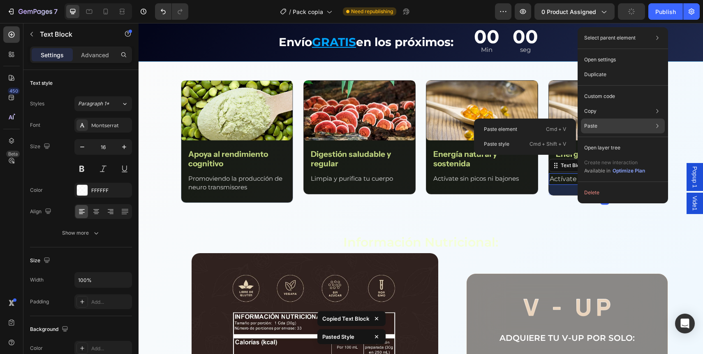
click at [611, 140] on div "Paste Paste element Cmd + V Paste style Cmd + Shift + V" at bounding box center [623, 147] width 84 height 15
click at [552, 144] on p "Cmd + Shift + V" at bounding box center [548, 144] width 37 height 8
type input "15"
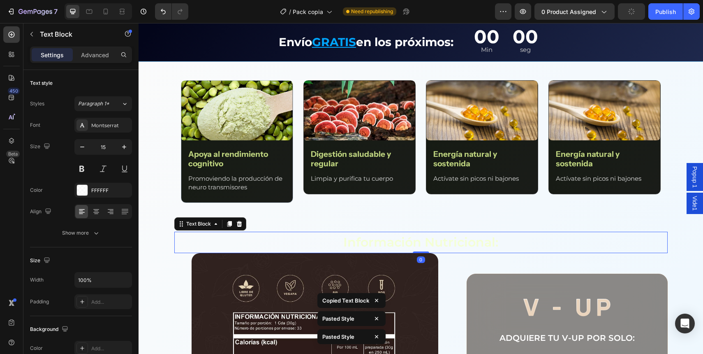
click at [551, 242] on p "Información Nutricional:" at bounding box center [421, 242] width 301 height 20
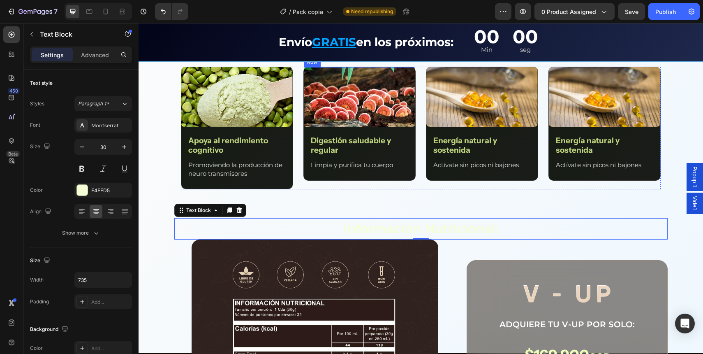
scroll to position [1110, 0]
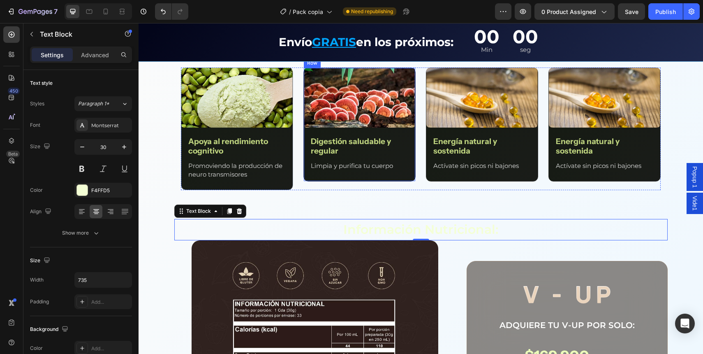
click at [296, 132] on div "Image Apoya al rendimiento cognitivo Text Block Promoviendo la producción de ne…" at bounding box center [421, 128] width 480 height 123
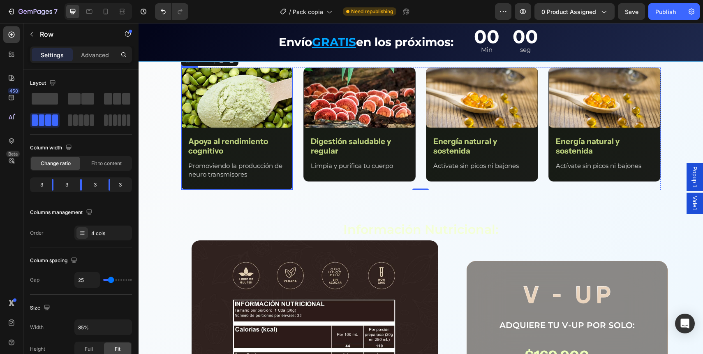
click at [280, 130] on div "Image Apoya al rendimiento cognitivo Text Block Promoviendo la producción de ne…" at bounding box center [236, 129] width 111 height 122
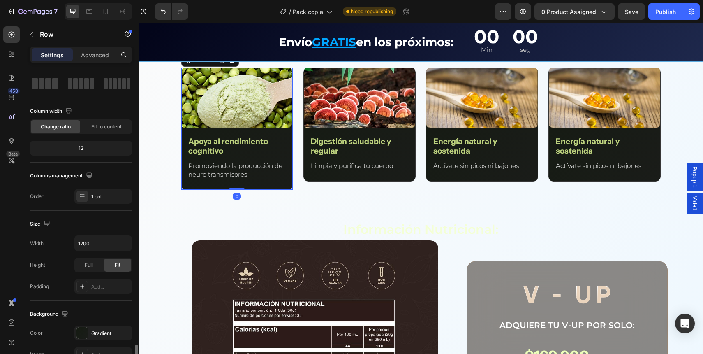
scroll to position [0, 0]
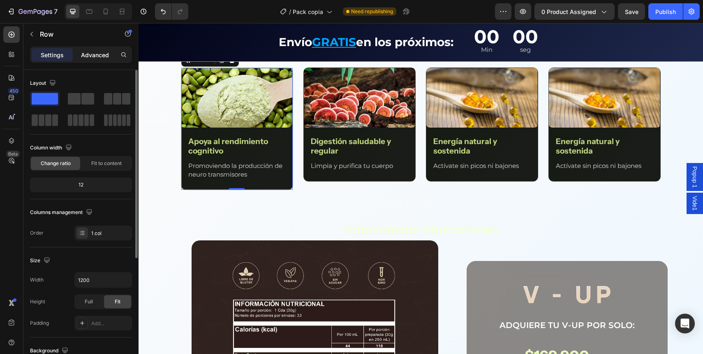
click at [83, 53] on p "Advanced" at bounding box center [95, 55] width 28 height 9
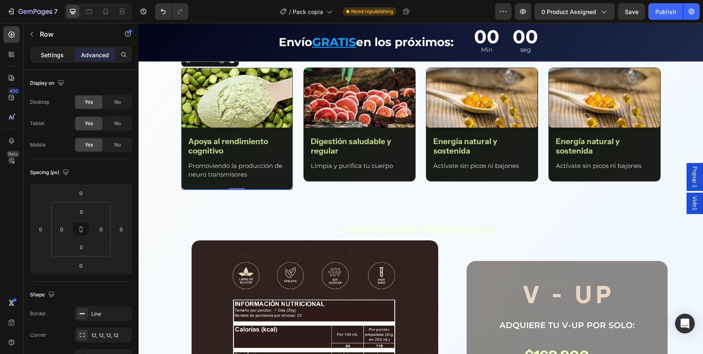
click at [62, 52] on p "Settings" at bounding box center [52, 55] width 23 height 9
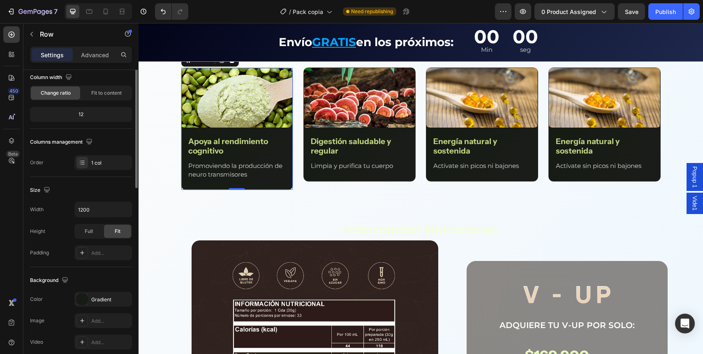
scroll to position [194, 0]
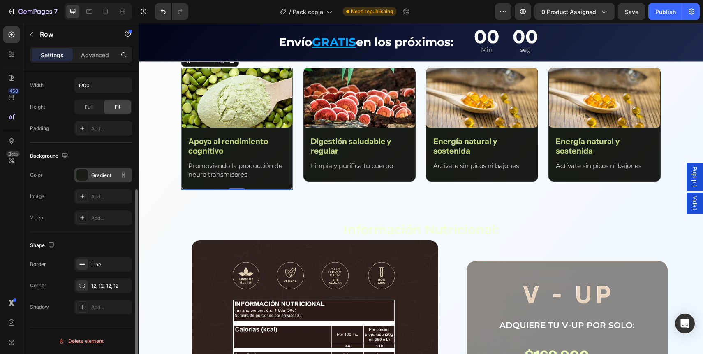
click at [106, 176] on div "Gradient" at bounding box center [103, 174] width 24 height 7
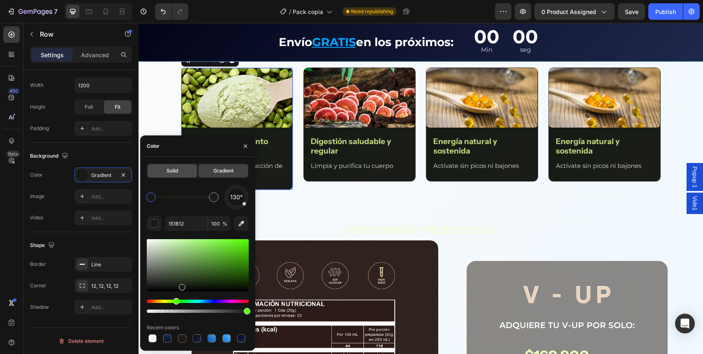
click at [178, 174] on span "Solid" at bounding box center [173, 170] width 12 height 7
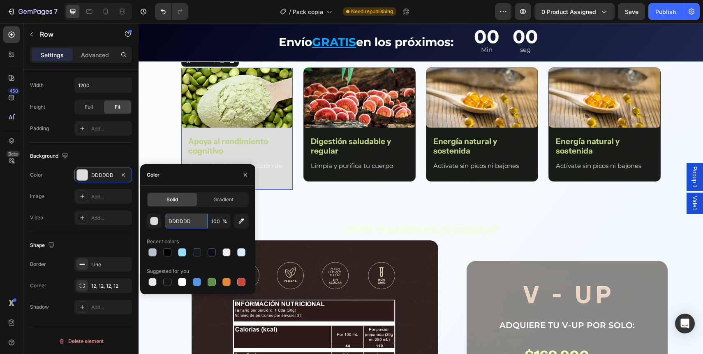
click at [194, 226] on input "DDDDDD" at bounding box center [186, 220] width 43 height 15
paste input "EEF0F7"
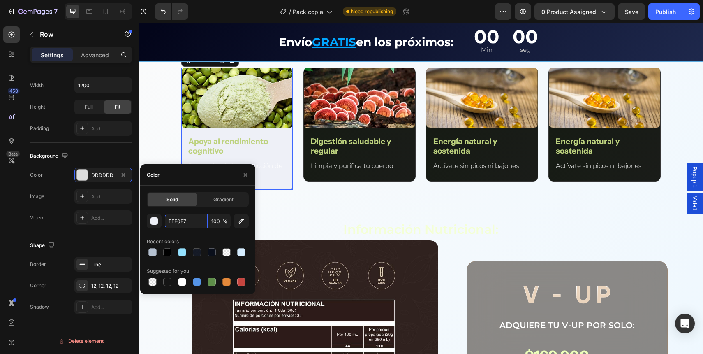
type input "EEF0F7"
click at [183, 213] on div "Solid Gradient EEF0F7 100 % Recent colors Suggested for you" at bounding box center [198, 239] width 102 height 95
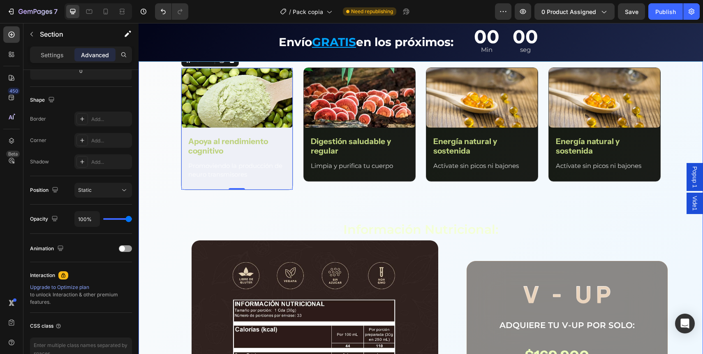
click at [153, 146] on div "Beneficios integrales Text Block Row Image Apoya al rendimiento cognitivo Text …" at bounding box center [421, 298] width 565 height 536
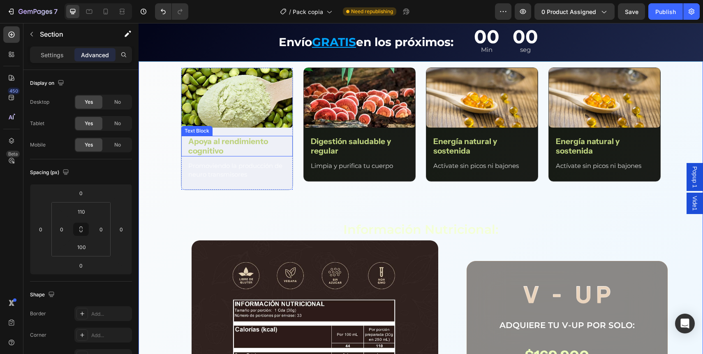
click at [229, 147] on p "Apoya al rendimiento cognitivo" at bounding box center [236, 146] width 97 height 19
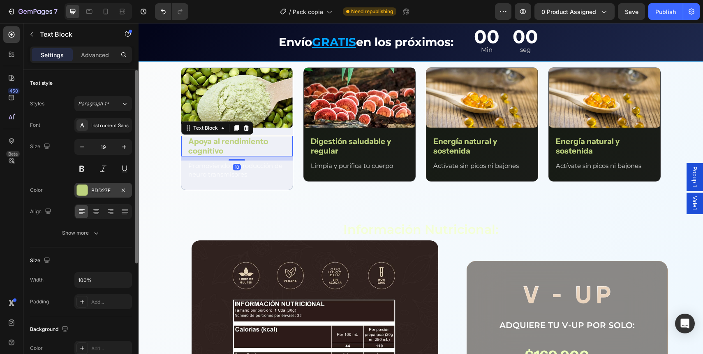
click at [104, 184] on div "BDD27E" at bounding box center [103, 190] width 58 height 15
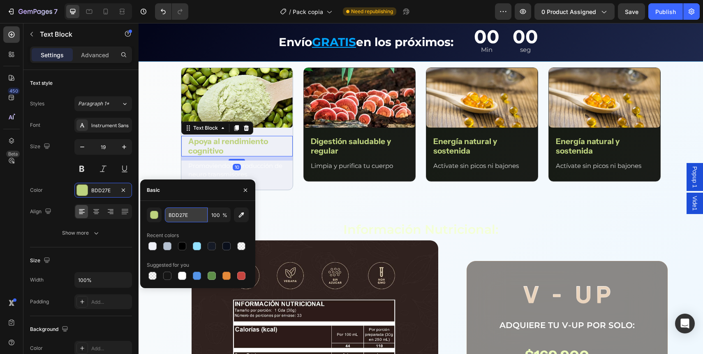
click at [177, 211] on input "BDD27E" at bounding box center [186, 214] width 43 height 15
paste input "14192F"
paste input "text"
type input "14192F"
click at [177, 202] on div "14192F 100 % Recent colors Suggested for you" at bounding box center [197, 244] width 115 height 87
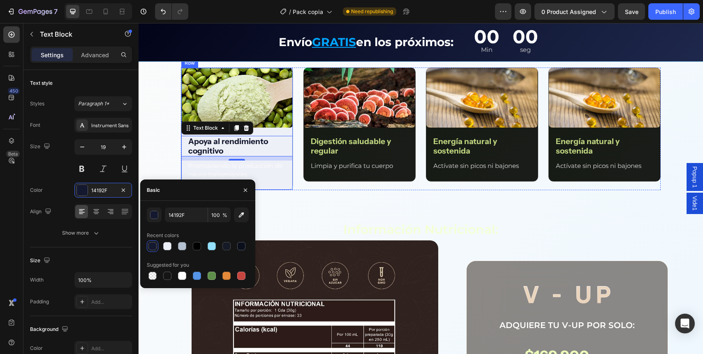
click at [291, 189] on div "Beneficios integrales Text Block Row Image Apoya al rendimiento cognitivo Text …" at bounding box center [421, 298] width 565 height 536
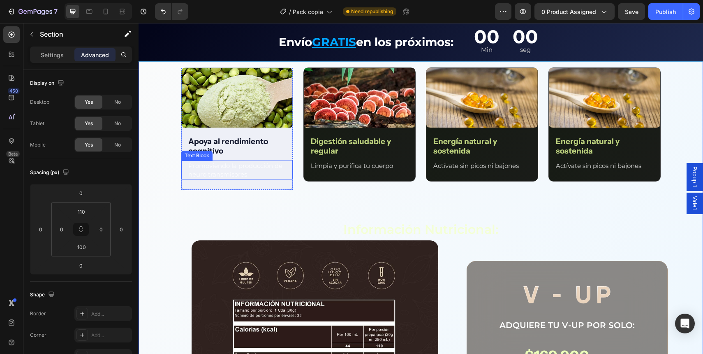
click at [215, 165] on p "Promoviendo la producción de neuro transmisores" at bounding box center [236, 169] width 97 height 17
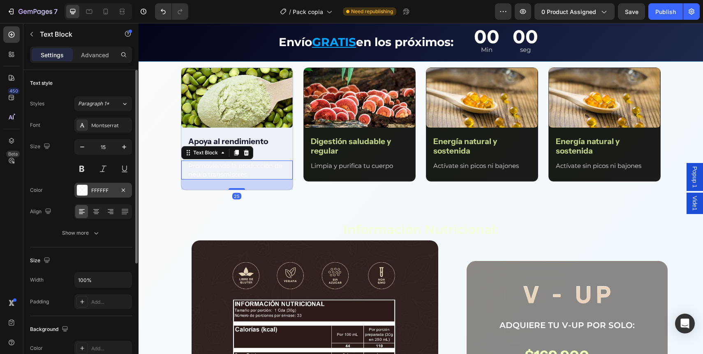
click at [109, 194] on div "FFFFFF" at bounding box center [103, 190] width 58 height 15
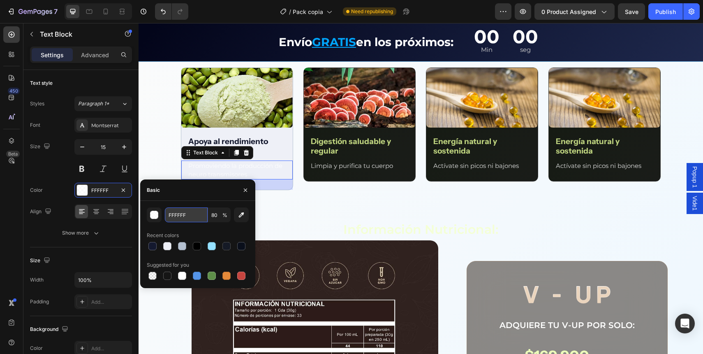
click at [193, 220] on input "FFFFFF" at bounding box center [186, 214] width 43 height 15
paste input "000000"
type input "000000"
click at [191, 196] on div "Basic" at bounding box center [197, 189] width 115 height 21
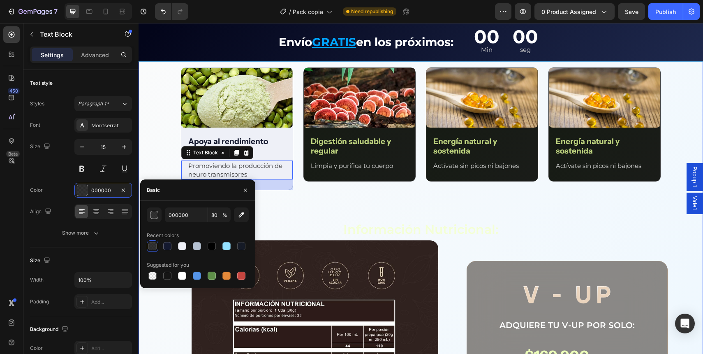
click at [162, 139] on div "Beneficios integrales Text Block Row Image Apoya al rendimiento cognitivo Text …" at bounding box center [421, 298] width 565 height 536
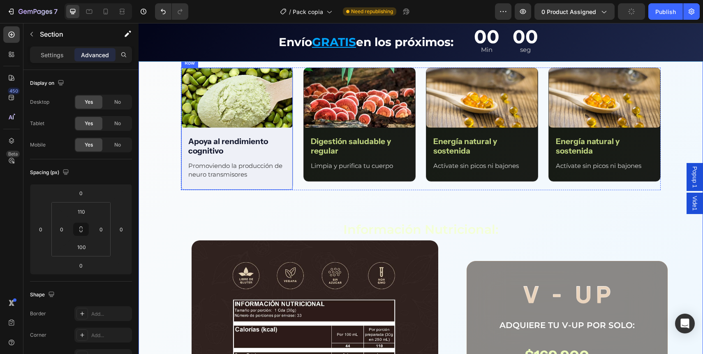
click at [226, 143] on p "Apoya al rendimiento cognitivo" at bounding box center [236, 146] width 97 height 19
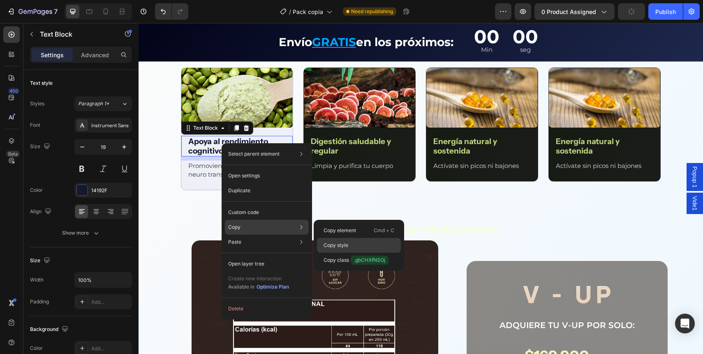
click at [347, 248] on p "Copy style" at bounding box center [336, 244] width 25 height 7
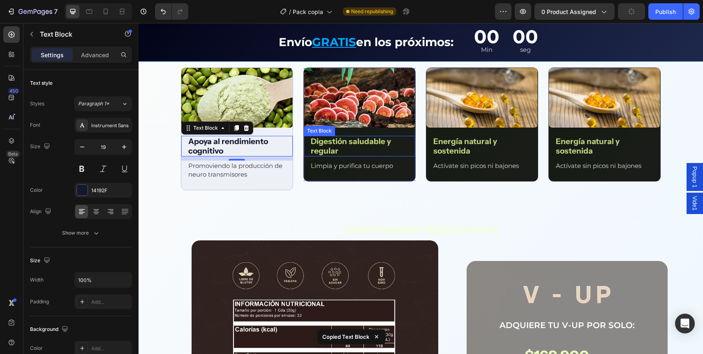
click at [332, 141] on p "Digestión saludable y regular" at bounding box center [359, 146] width 97 height 19
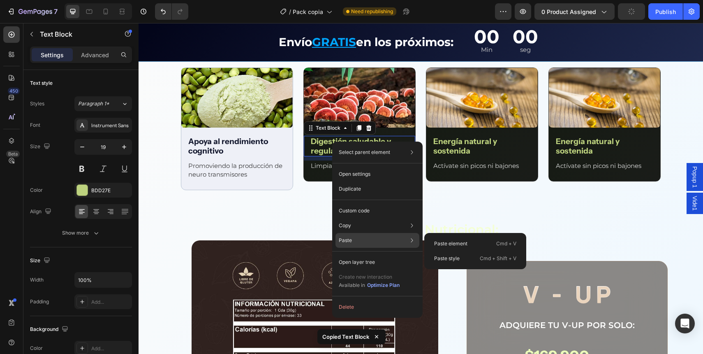
click at [365, 255] on div "Paste Paste element Cmd + V Paste style Cmd + Shift + V" at bounding box center [378, 262] width 84 height 15
click at [444, 259] on p "Paste style" at bounding box center [446, 258] width 25 height 7
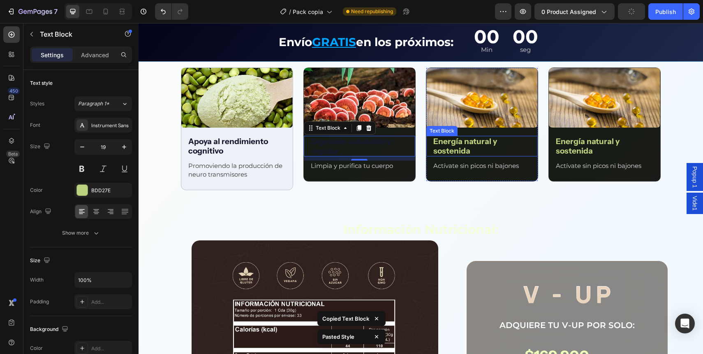
click at [452, 143] on p "Energía natural y sostenida" at bounding box center [481, 146] width 97 height 19
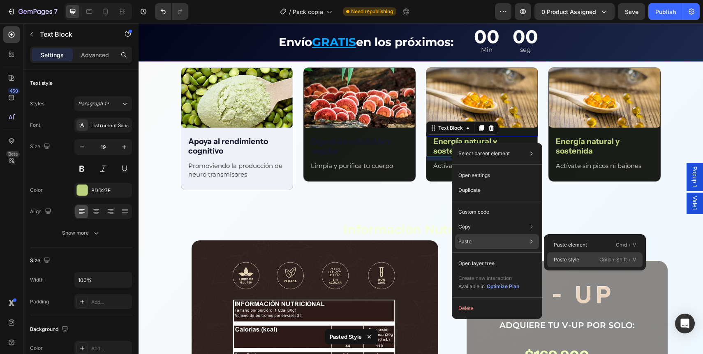
click at [562, 259] on p "Paste style" at bounding box center [566, 259] width 25 height 7
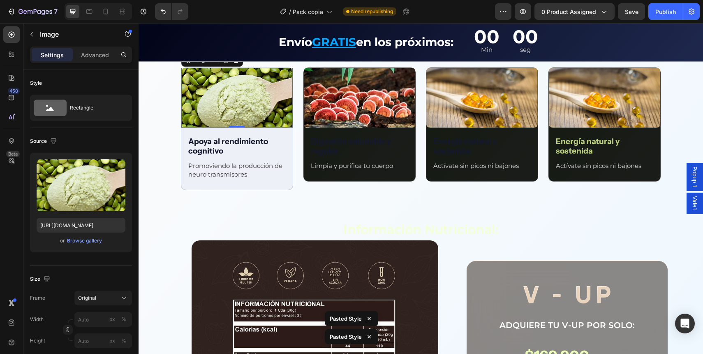
click at [275, 123] on img at bounding box center [236, 98] width 111 height 60
click at [275, 130] on div "Image 0 Apoya al rendimiento cognitivo Text Block Promoviendo la producción de …" at bounding box center [236, 129] width 111 height 122
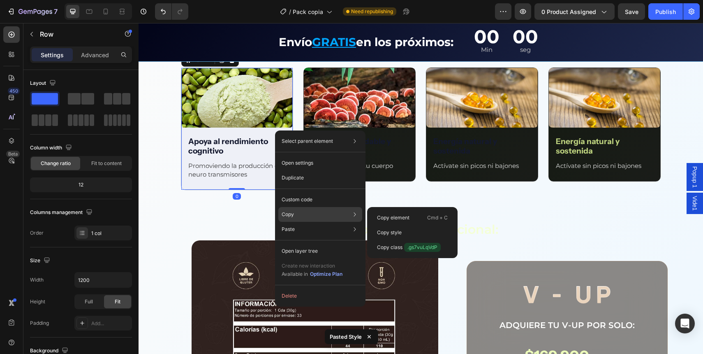
click at [294, 215] on div "Copy Copy element Cmd + C Copy style Copy class .gs7vuLqVdP" at bounding box center [320, 214] width 84 height 15
click at [389, 233] on p "Copy style" at bounding box center [389, 232] width 25 height 7
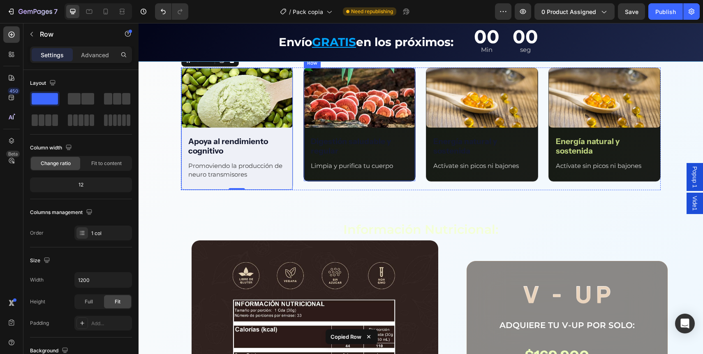
click at [333, 132] on div "Image Digestión saludable y regular Text Block Limpia y purifica tu cuerpo Text…" at bounding box center [359, 124] width 111 height 113
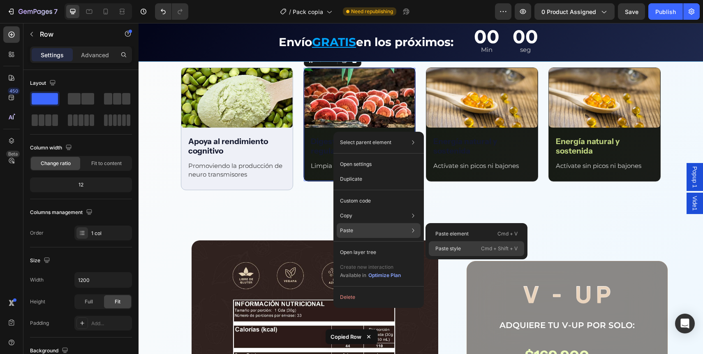
click at [446, 251] on p "Paste style" at bounding box center [447, 248] width 25 height 7
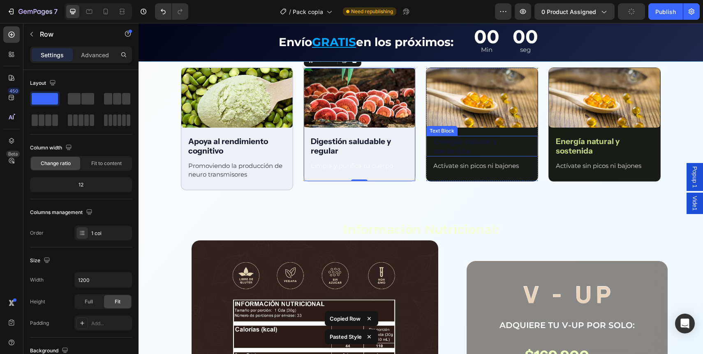
click at [434, 132] on div "Text Block" at bounding box center [441, 131] width 31 height 10
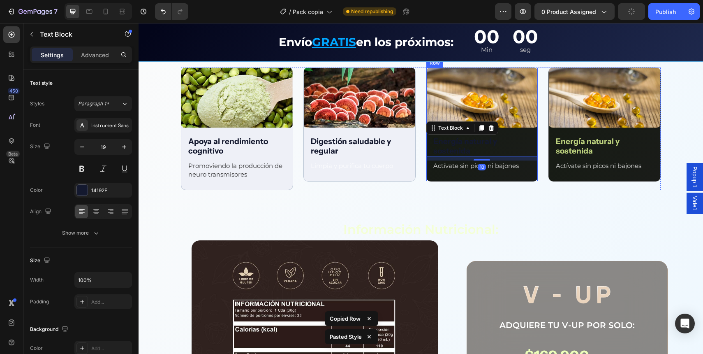
click at [505, 132] on div "Image Energía natural y sostenida Text Block 10 Actívate sin picos ni bajones T…" at bounding box center [481, 124] width 111 height 113
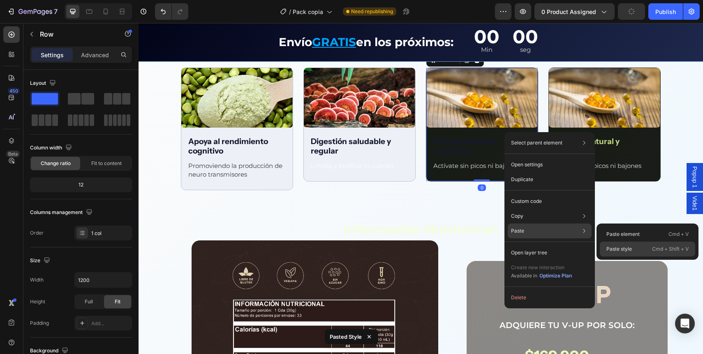
click at [620, 251] on p "Paste style" at bounding box center [618, 248] width 25 height 7
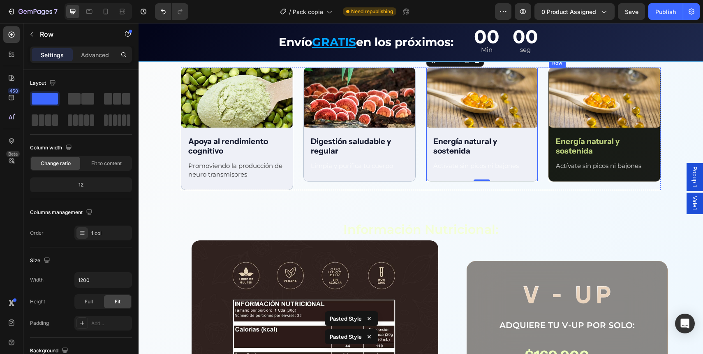
click at [589, 131] on div "Image Energía natural y sostenida Text Block Actívate sin picos ni bajones Text…" at bounding box center [604, 124] width 111 height 113
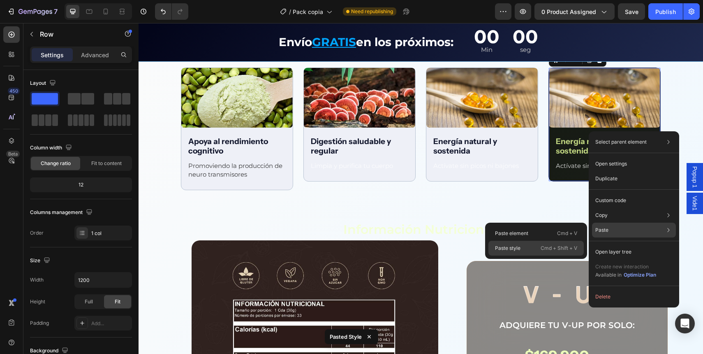
click at [555, 242] on div "Paste style Cmd + Shift + V" at bounding box center [535, 248] width 95 height 15
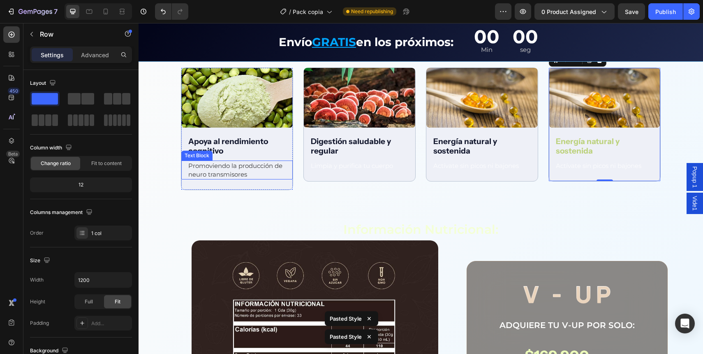
click at [227, 172] on p "Promoviendo la producción de neuro transmisores" at bounding box center [236, 169] width 97 height 17
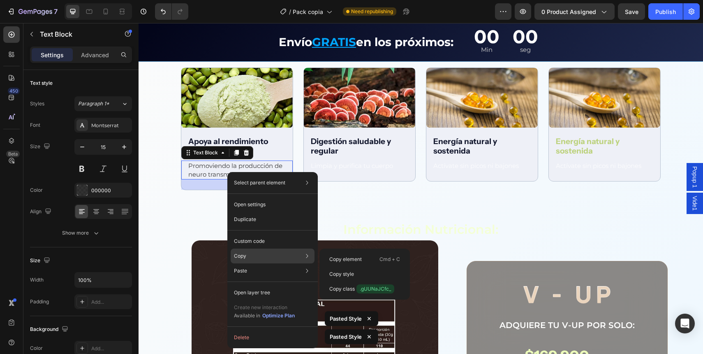
click at [252, 256] on div "Copy Copy element Cmd + C Copy style Copy class .gUUNaJCfc_" at bounding box center [273, 255] width 84 height 15
click at [340, 259] on p "Copy element" at bounding box center [345, 258] width 32 height 7
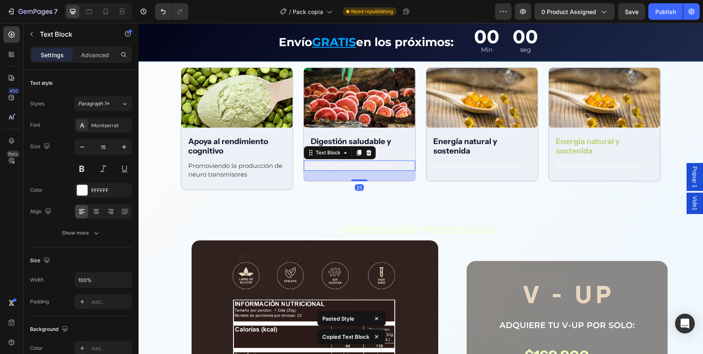
click at [319, 165] on p "Limpia y purifica tu cuerpo" at bounding box center [359, 165] width 97 height 9
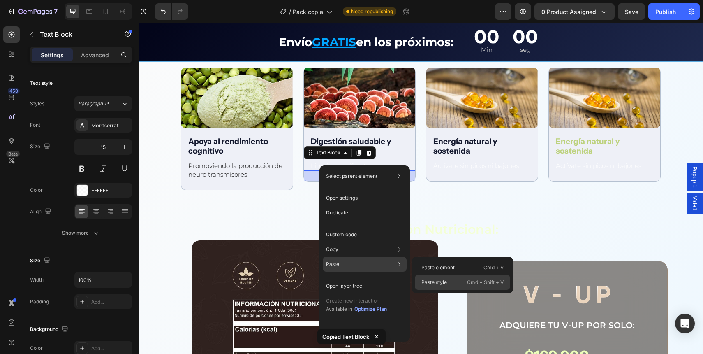
click at [434, 285] on p "Paste style" at bounding box center [433, 281] width 25 height 7
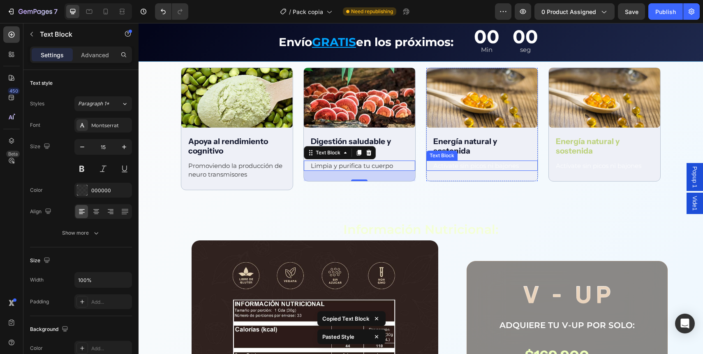
click at [455, 167] on p "Actívate sin picos ni bajones" at bounding box center [481, 165] width 97 height 9
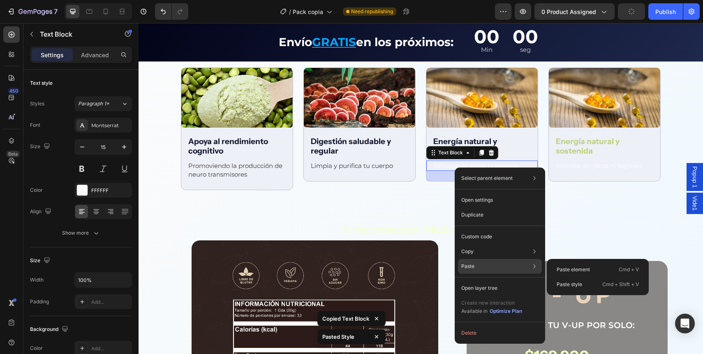
click at [483, 280] on div "Paste Paste element Cmd + V Paste style Cmd + Shift + V" at bounding box center [500, 287] width 84 height 15
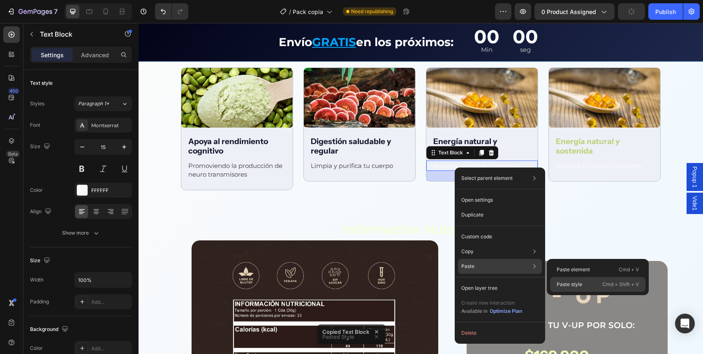
click at [560, 279] on div "Paste style Cmd + Shift + V" at bounding box center [597, 284] width 95 height 15
